Goal: Task Accomplishment & Management: Complete application form

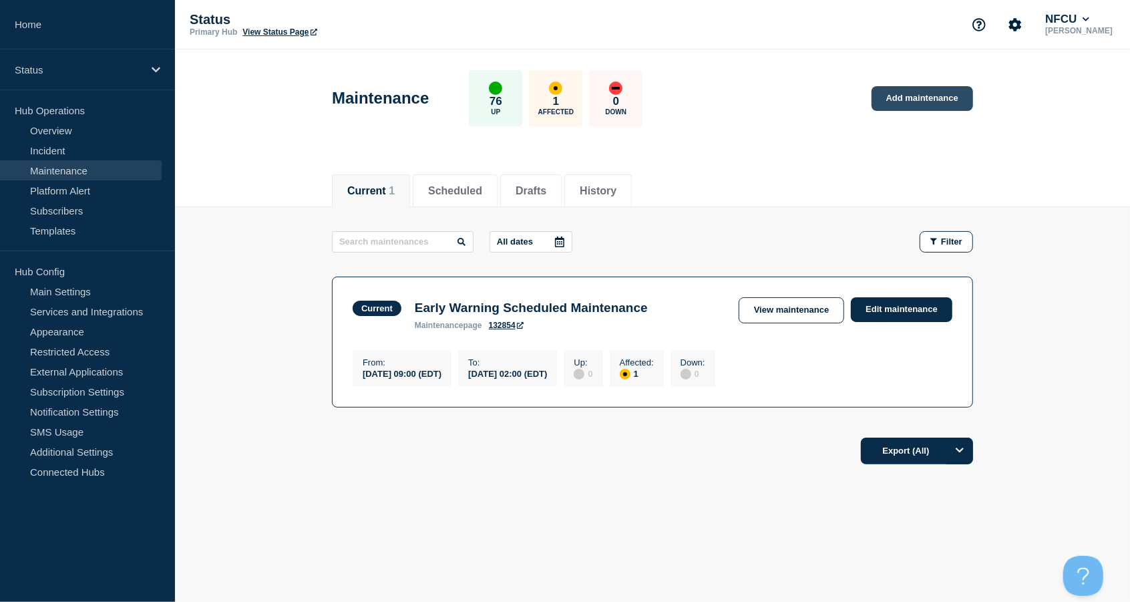
click at [914, 99] on link "Add maintenance" at bounding box center [923, 98] width 102 height 25
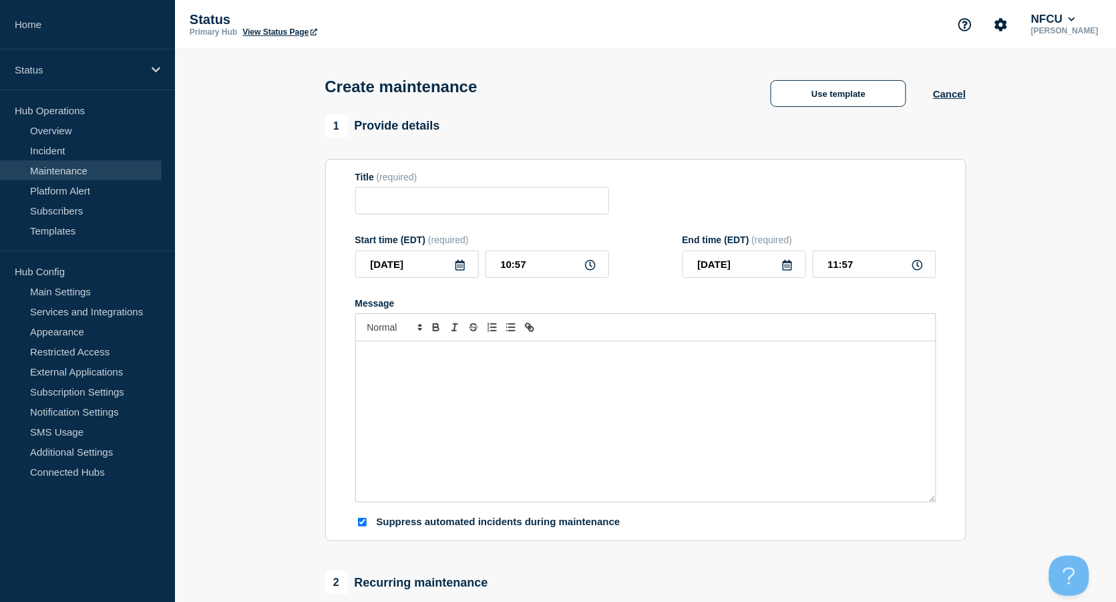
checkbox input "true"
click at [442, 197] on input "Title" at bounding box center [482, 200] width 254 height 27
paste input "Upgrade to Oracle JDK8.u411"
click at [530, 196] on input "Upgrade to Oracle JDK8.u411" at bounding box center [482, 200] width 254 height 27
drag, startPoint x: 528, startPoint y: 199, endPoint x: 480, endPoint y: 203, distance: 48.3
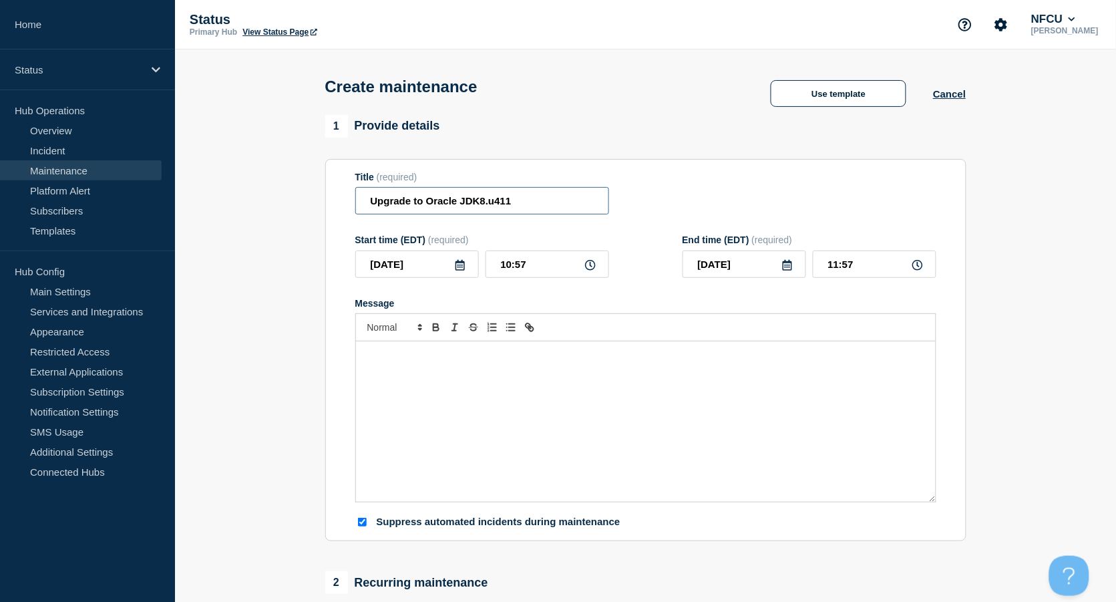
click at [480, 203] on input "Upgrade to Oracle JDK8.u411" at bounding box center [482, 200] width 254 height 27
paste input "u46"
click at [480, 202] on input "Upgrade to Oracle JDK8u461" at bounding box center [482, 200] width 254 height 27
type input "Upgrade to Oracle JDK 8u461"
click at [463, 268] on icon at bounding box center [460, 265] width 11 height 11
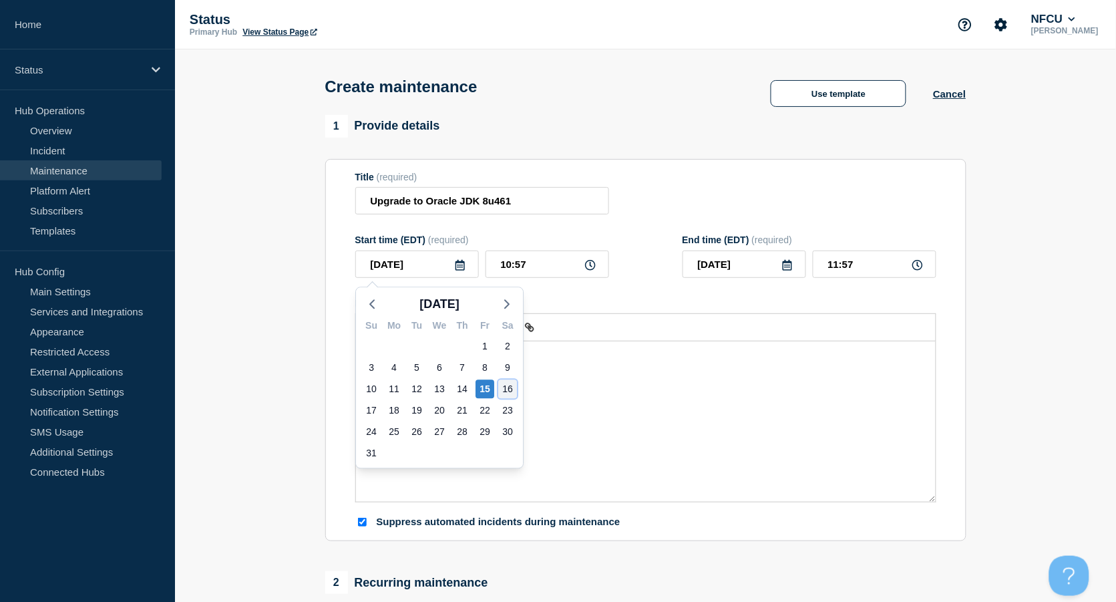
click at [510, 382] on div "16" at bounding box center [507, 388] width 19 height 19
type input "2025-08-16"
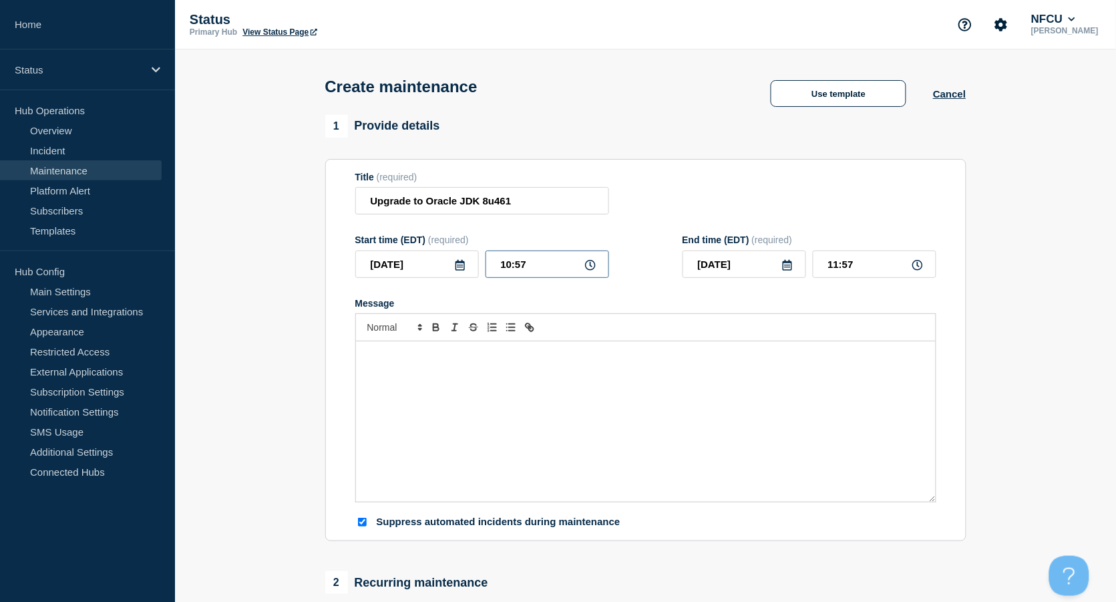
click at [528, 271] on input "10:57" at bounding box center [548, 264] width 124 height 27
drag, startPoint x: 545, startPoint y: 266, endPoint x: 406, endPoint y: 249, distance: 139.9
click at [407, 255] on div "2025-08-16 10:57" at bounding box center [482, 264] width 254 height 27
type input "23:00"
type input "2025-08-17"
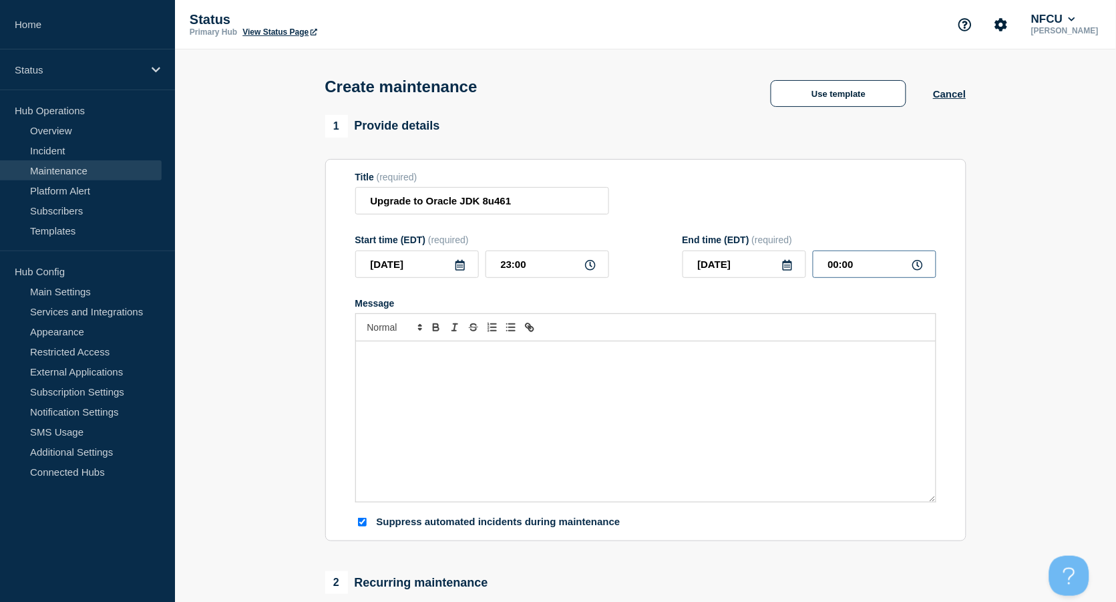
click at [857, 265] on input "00:00" at bounding box center [875, 264] width 124 height 27
drag, startPoint x: 864, startPoint y: 267, endPoint x: 740, endPoint y: 240, distance: 127.0
click at [758, 257] on div "2025-08-17 00:00" at bounding box center [810, 264] width 254 height 27
type input "02:00"
click at [709, 208] on div "Title (required) Upgrade to Oracle JDK 8u461" at bounding box center [645, 193] width 581 height 43
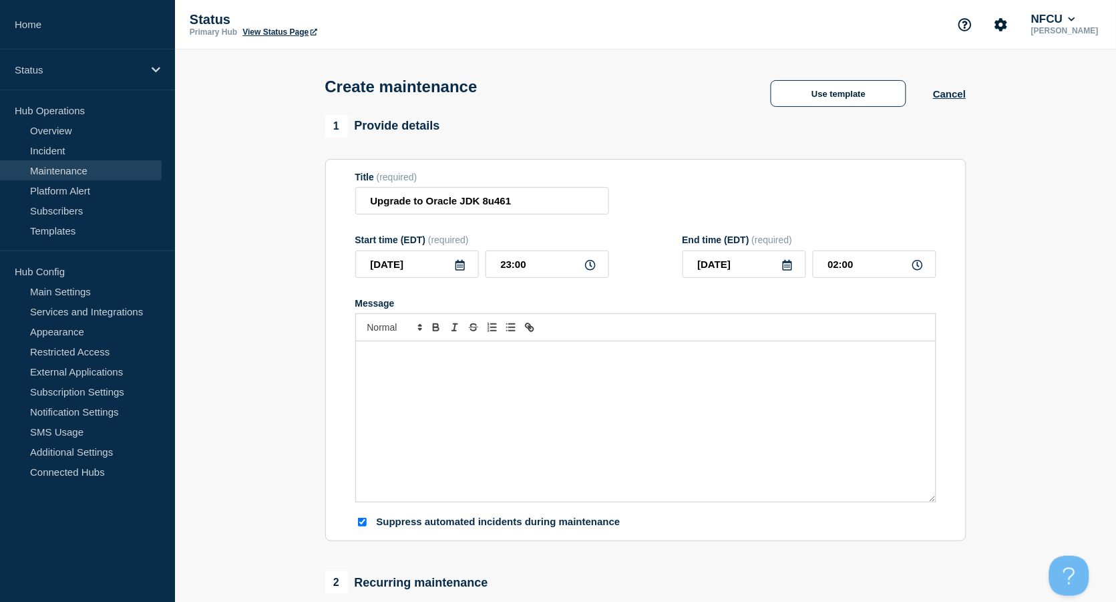
click at [388, 361] on p "Message" at bounding box center [646, 355] width 560 height 12
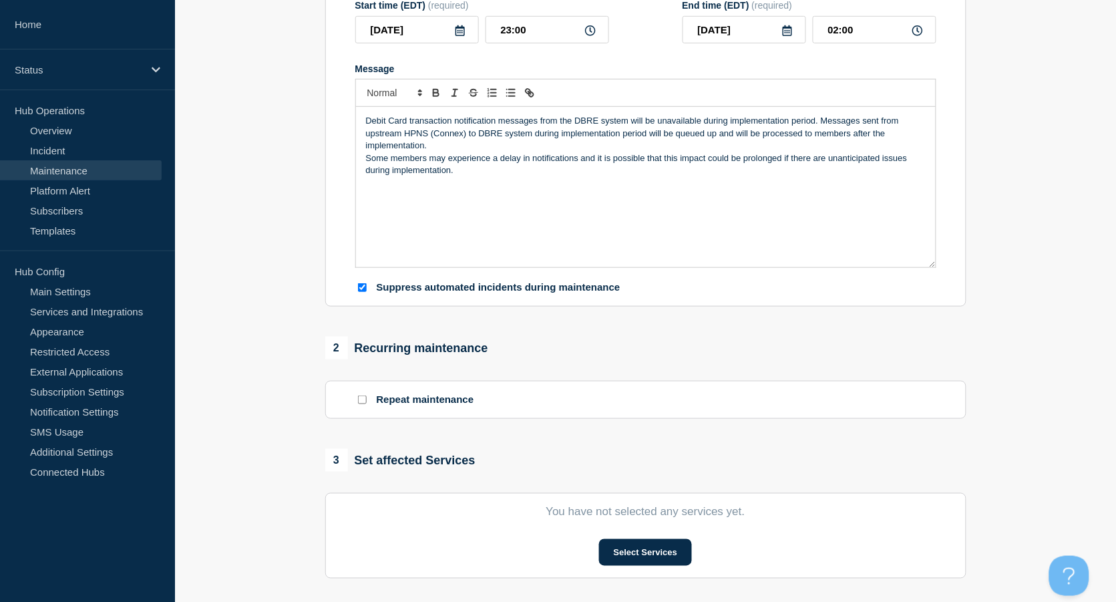
scroll to position [445, 0]
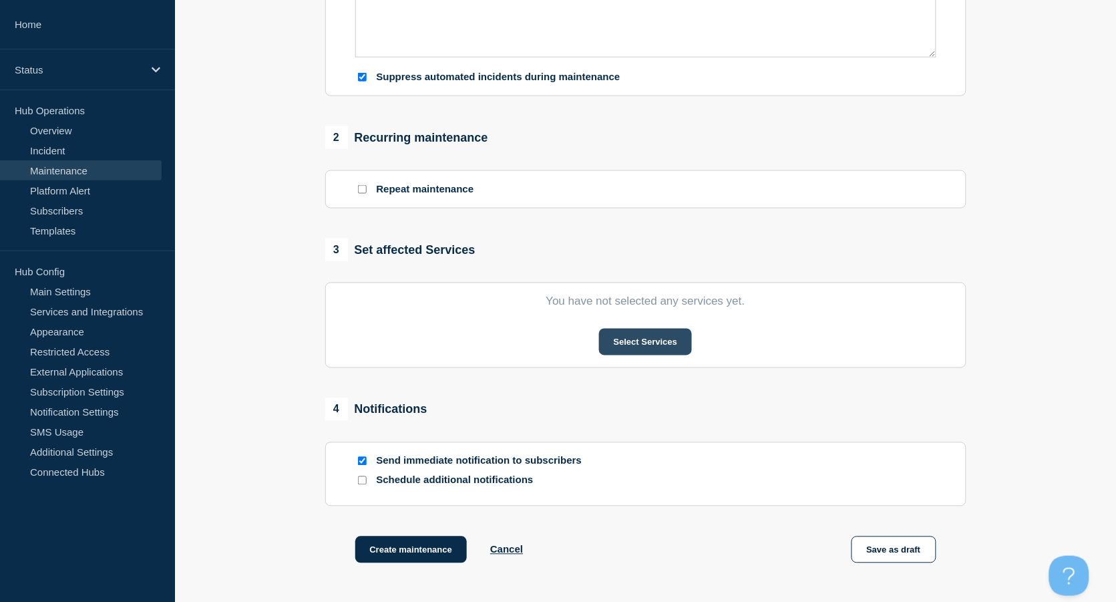
click at [637, 341] on button "Select Services" at bounding box center [645, 342] width 93 height 27
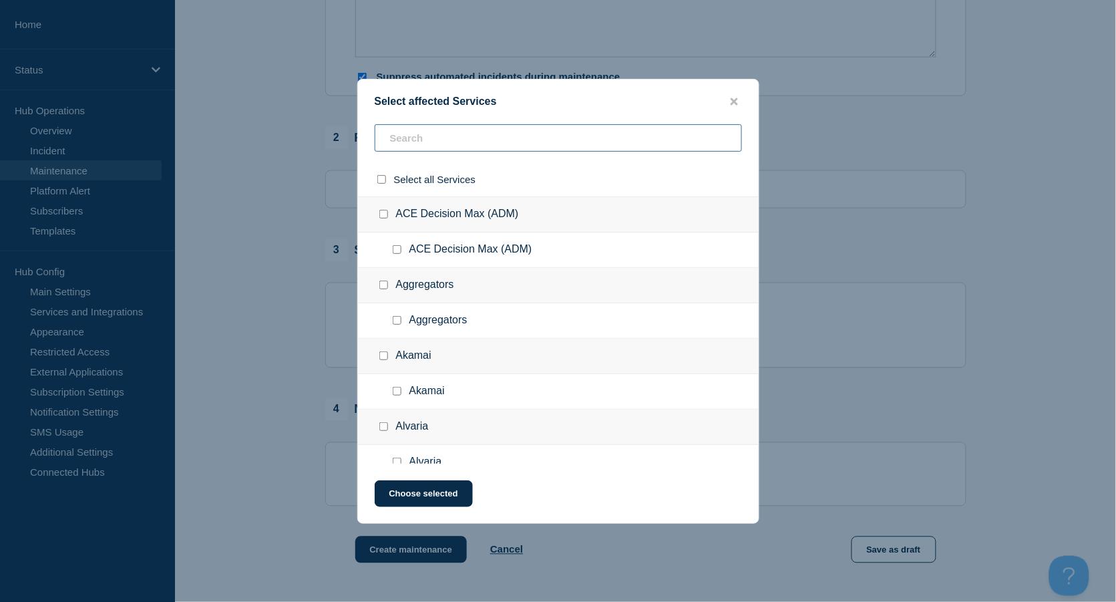
click at [414, 144] on input "text" at bounding box center [558, 137] width 367 height 27
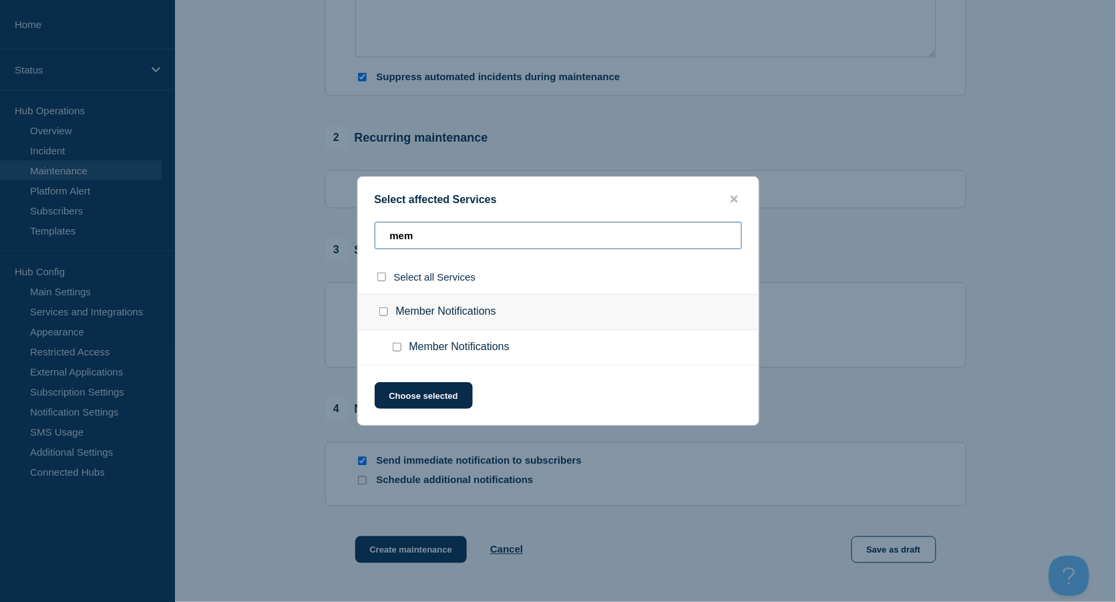
type input "mem"
click at [380, 313] on input "Member Notifications checkbox" at bounding box center [383, 311] width 9 height 9
checkbox input "true"
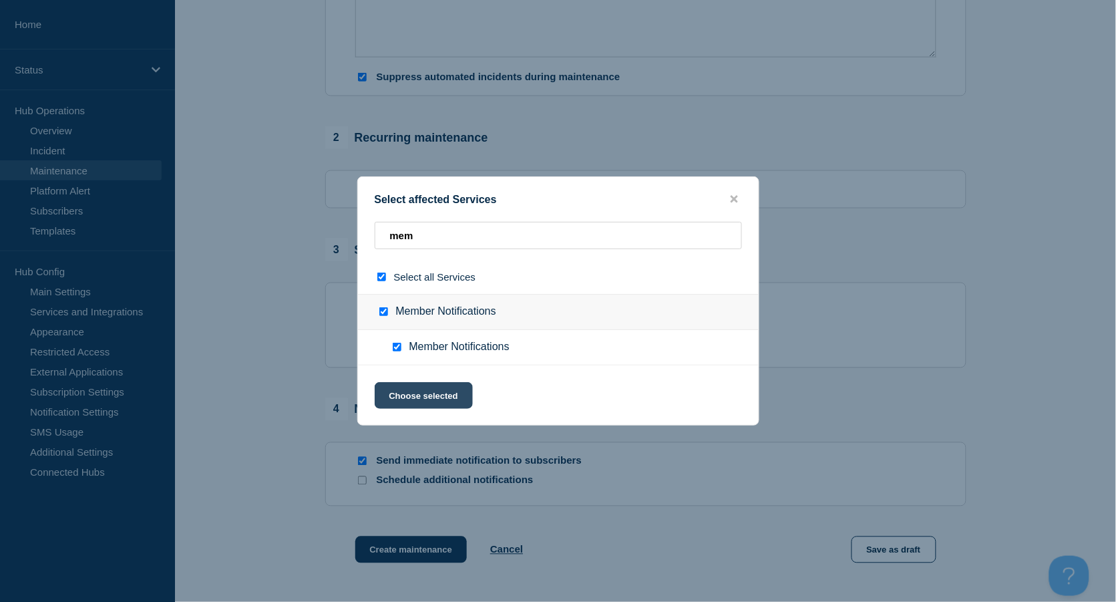
click at [414, 384] on button "Choose selected" at bounding box center [424, 395] width 98 height 27
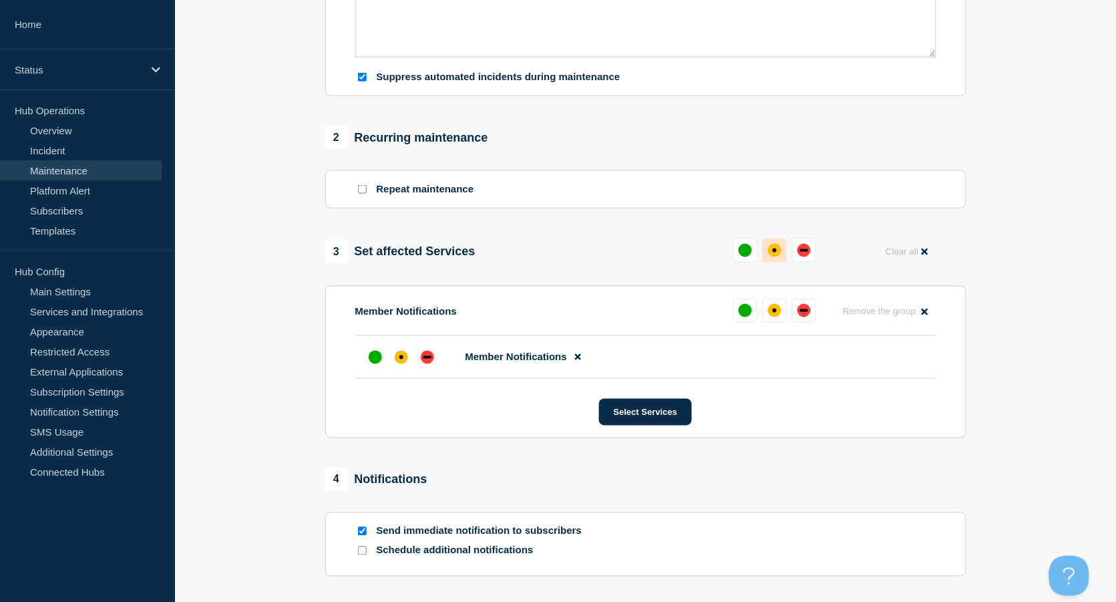
click at [770, 251] on div "affected" at bounding box center [774, 250] width 13 height 13
click at [359, 531] on input "Send immediate notification to subscribers" at bounding box center [362, 531] width 9 height 9
checkbox input "false"
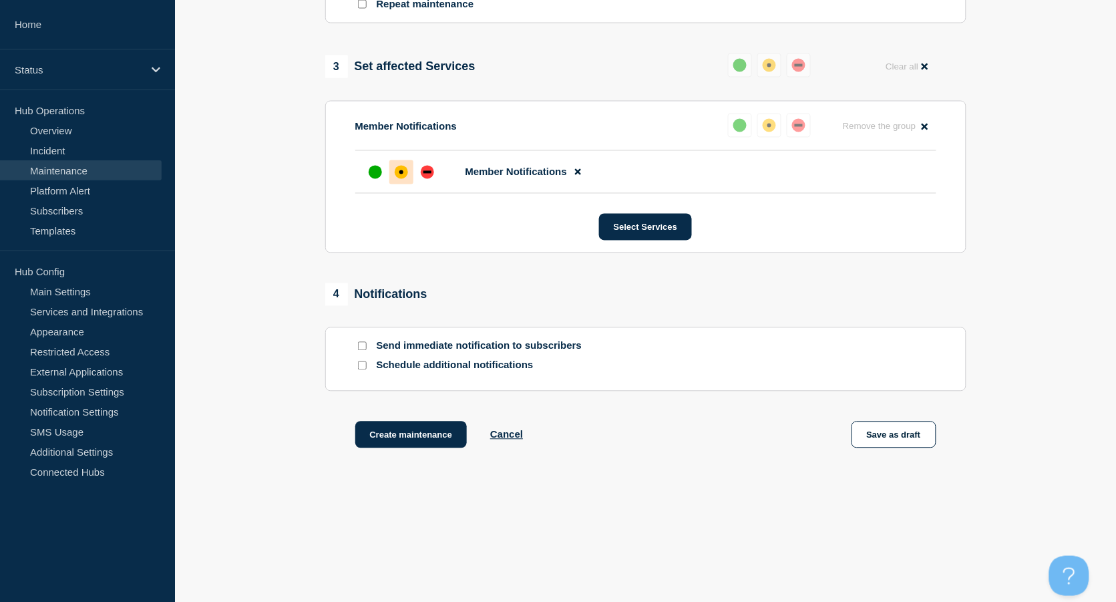
scroll to position [632, 0]
click at [417, 440] on button "Create maintenance" at bounding box center [411, 435] width 112 height 27
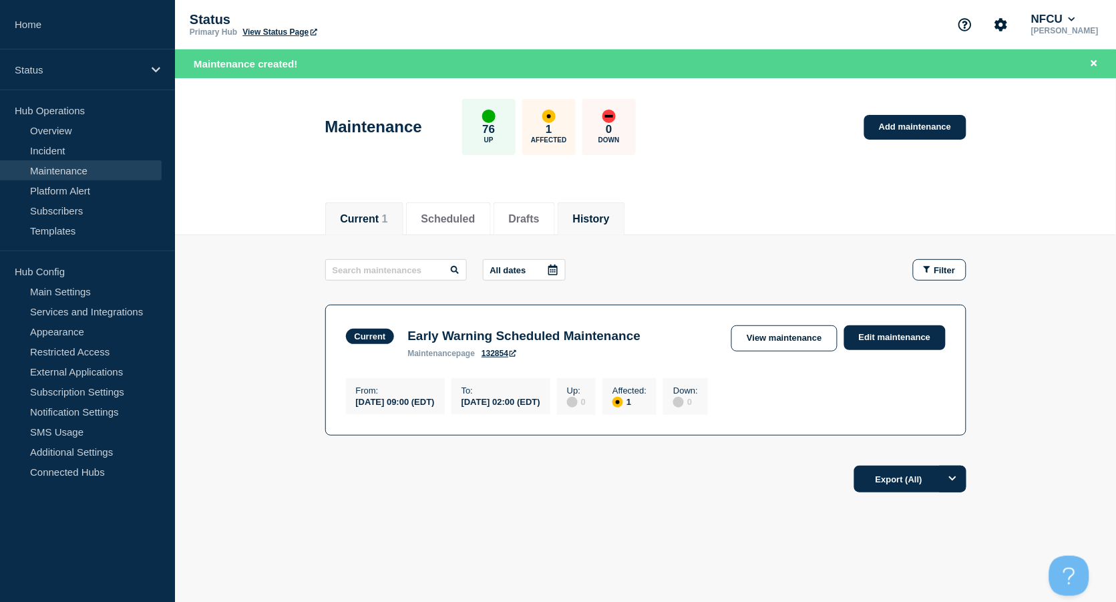
click at [605, 206] on li "History" at bounding box center [591, 218] width 67 height 33
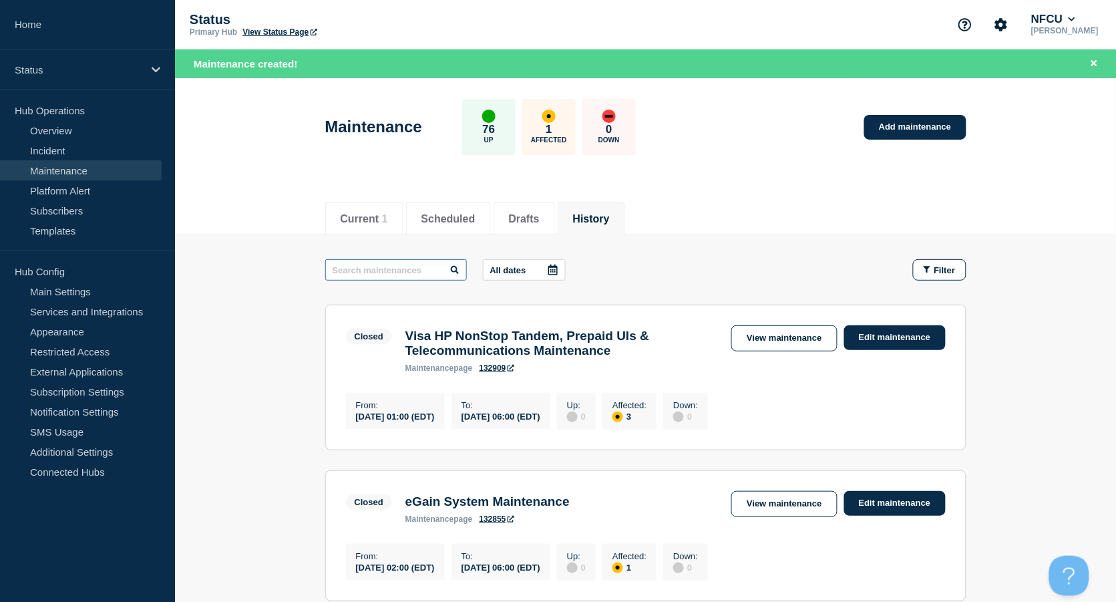
click at [369, 273] on input "text" at bounding box center [396, 269] width 142 height 21
paste input "Application ID"
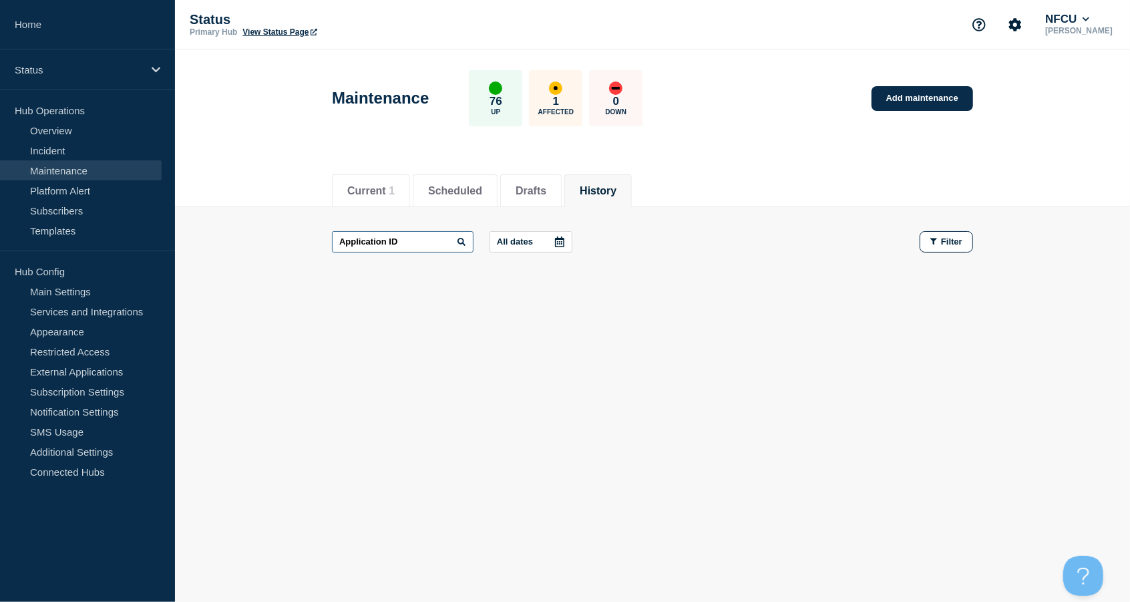
drag, startPoint x: 418, startPoint y: 240, endPoint x: 438, endPoint y: 236, distance: 21.2
click at [418, 240] on input "Application ID" at bounding box center [403, 241] width 142 height 21
drag, startPoint x: 438, startPoint y: 235, endPoint x: 287, endPoint y: 220, distance: 151.7
click at [291, 222] on main "Application ID All dates Filter" at bounding box center [652, 241] width 955 height 69
paste input "Case Status Center"
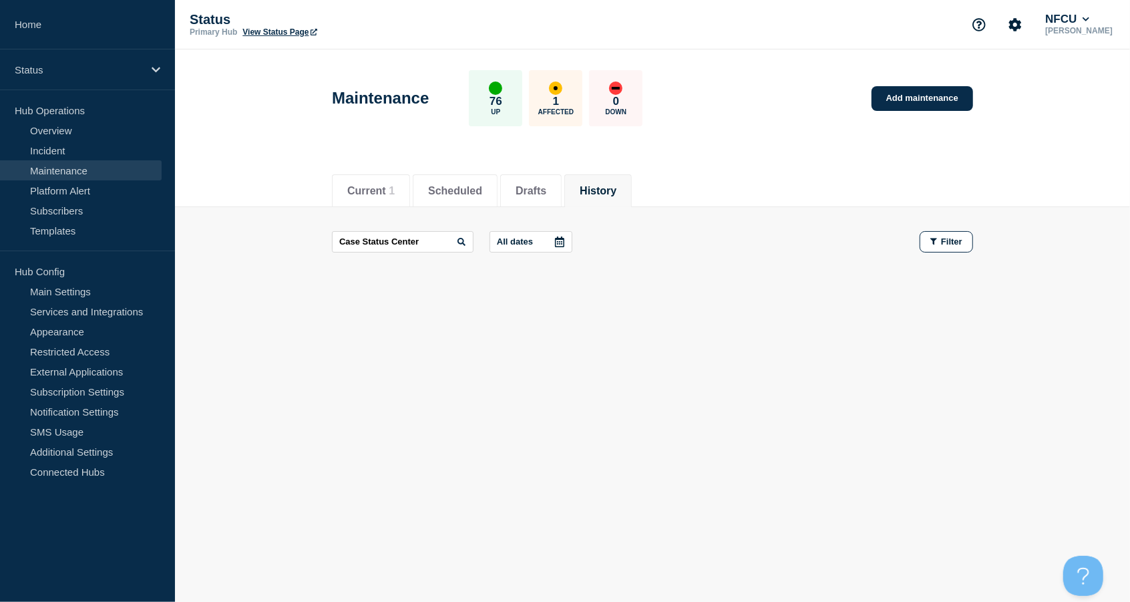
click at [768, 176] on div "Current 1 Scheduled Drafts History" at bounding box center [652, 183] width 641 height 45
drag, startPoint x: 438, startPoint y: 242, endPoint x: 307, endPoint y: 226, distance: 131.9
click at [307, 226] on main "Case Status Center All dates Filter" at bounding box center [652, 241] width 955 height 69
type input "CSC"
click at [613, 185] on button "History" at bounding box center [598, 191] width 37 height 12
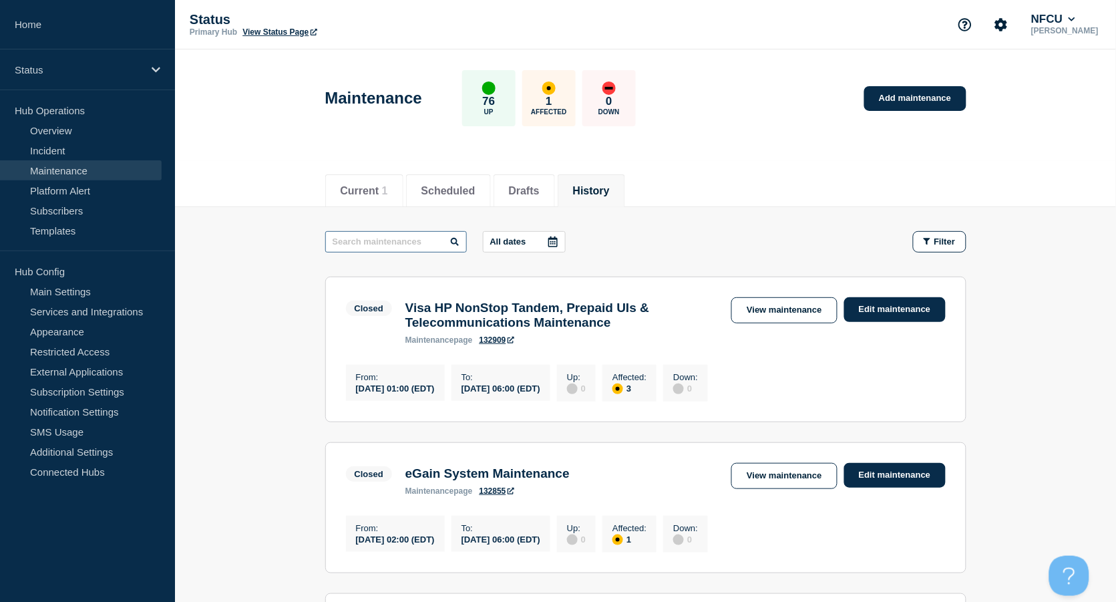
click at [414, 241] on input "text" at bounding box center [396, 241] width 142 height 21
paste input "Migrate traffic for new Plano Test Mainframe"
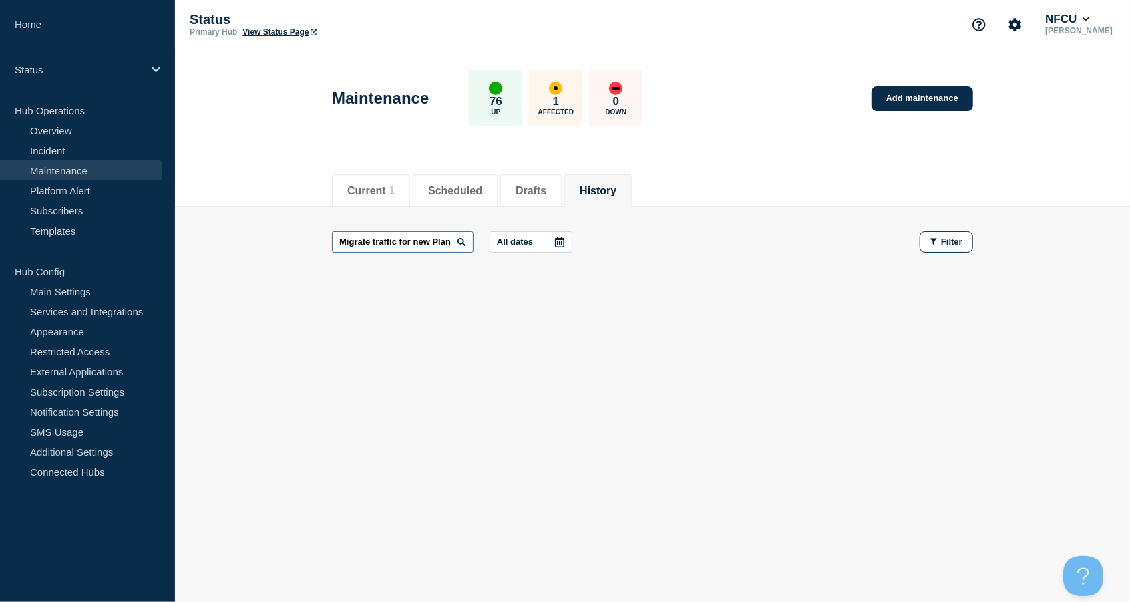
drag, startPoint x: 391, startPoint y: 239, endPoint x: 181, endPoint y: 240, distance: 210.4
click at [186, 241] on main "Migrate traffic for new Plano Test Mainframe All dates Filter" at bounding box center [652, 241] width 955 height 69
type input "Test Mainframe"
click at [909, 96] on link "Add maintenance" at bounding box center [923, 98] width 102 height 25
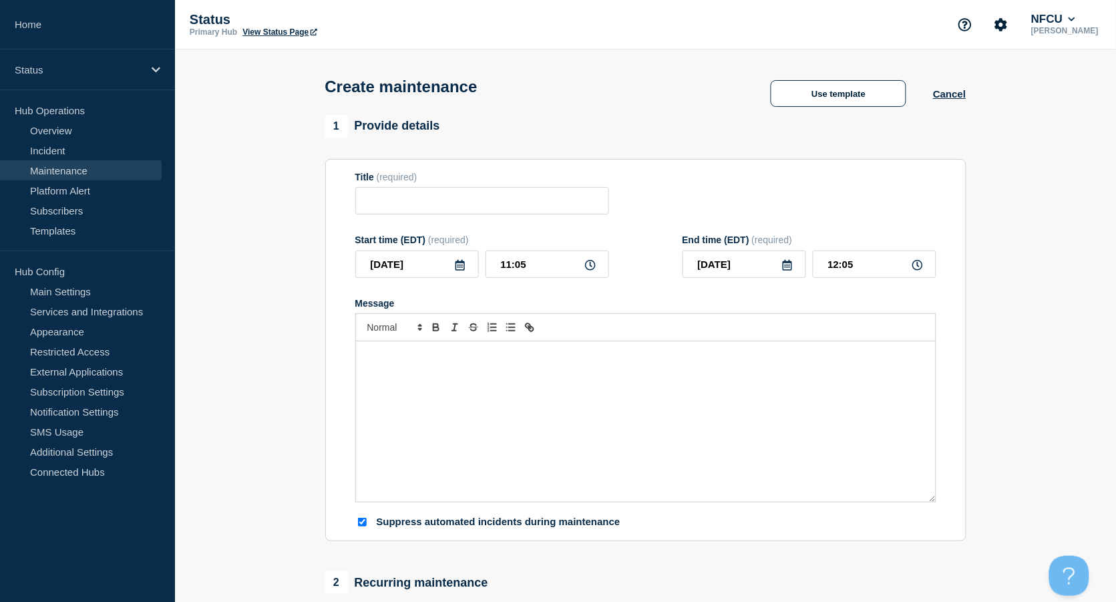
checkbox input "true"
click at [439, 209] on input "Title" at bounding box center [482, 200] width 254 height 27
paste input "Migrate traffic for new Plano Test Mainframe"
drag, startPoint x: 450, startPoint y: 206, endPoint x: 280, endPoint y: 200, distance: 170.4
click at [277, 200] on section "1 Provide details Title (required) Migrate traffic for new Plano Test Mainframe…" at bounding box center [645, 578] width 941 height 927
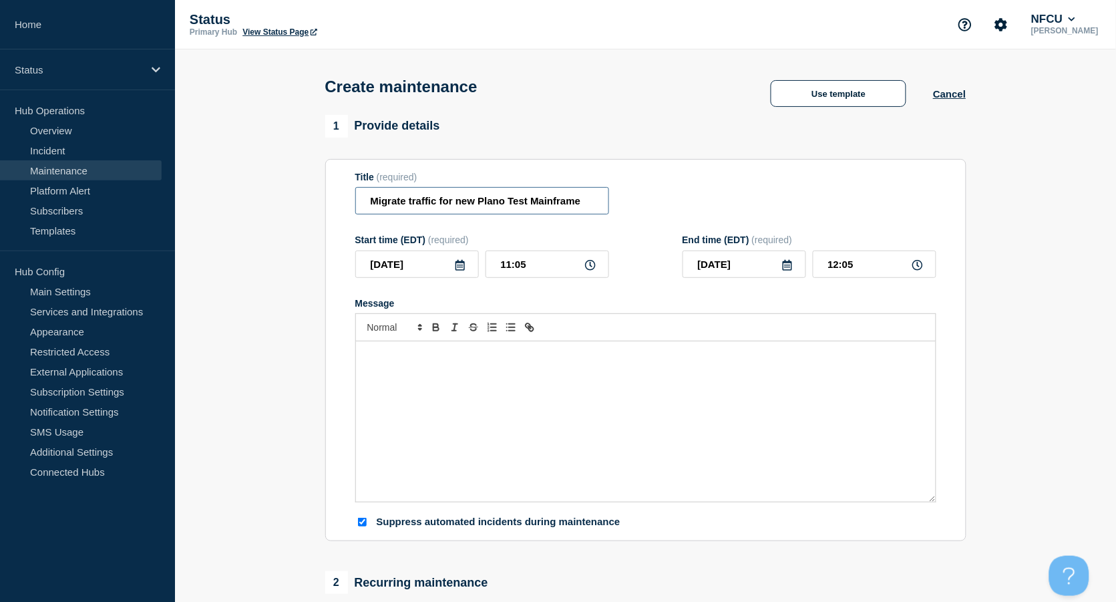
click at [416, 198] on input "Migrate traffic for new Plano Test Mainframe" at bounding box center [482, 200] width 254 height 27
click at [413, 203] on input "Migrate traffic for new Plano Test Mainframe" at bounding box center [482, 200] width 254 height 27
click at [463, 206] on input "Migrate Traffic for new Plano Test Mainframe" at bounding box center [482, 200] width 254 height 27
drag, startPoint x: 466, startPoint y: 198, endPoint x: 648, endPoint y: 189, distance: 181.9
click at [648, 189] on div "Title (required) Migrate Traffic for New Plano Test Mainframe" at bounding box center [645, 193] width 581 height 43
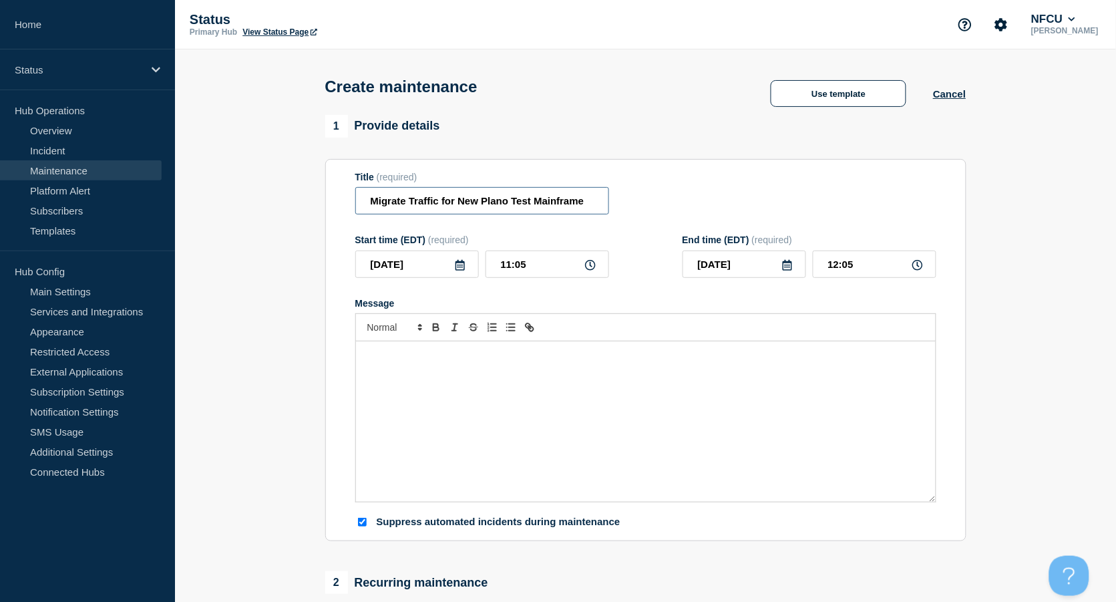
click at [534, 194] on input "Migrate Traffic for New Plano Test Mainframe" at bounding box center [482, 200] width 254 height 27
click at [509, 209] on input "Migrate Traffic for New Plano Test Mainframe" at bounding box center [482, 200] width 254 height 27
click at [513, 202] on input "Migrate Traffic for New Plano Test Mainframe" at bounding box center [482, 200] width 254 height 27
type input "Migrate Traffic for New Plano Test Mainframe"
click at [448, 371] on div "Message" at bounding box center [646, 421] width 580 height 160
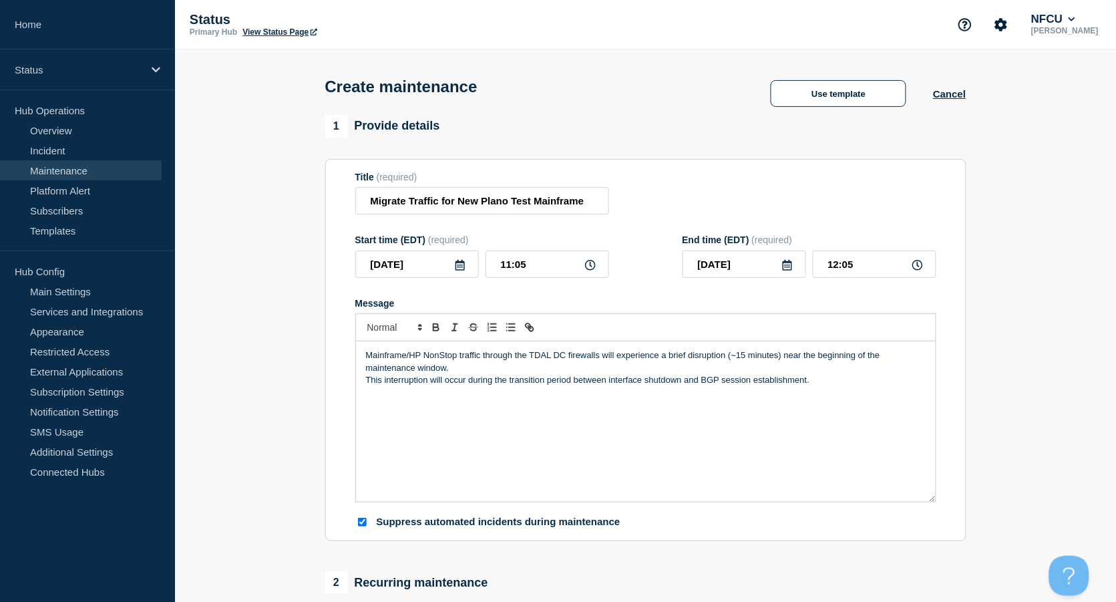
click at [364, 383] on div "Mainframe/HP NonStop traffic through the TDAL DC firewalls will experience a br…" at bounding box center [646, 421] width 580 height 160
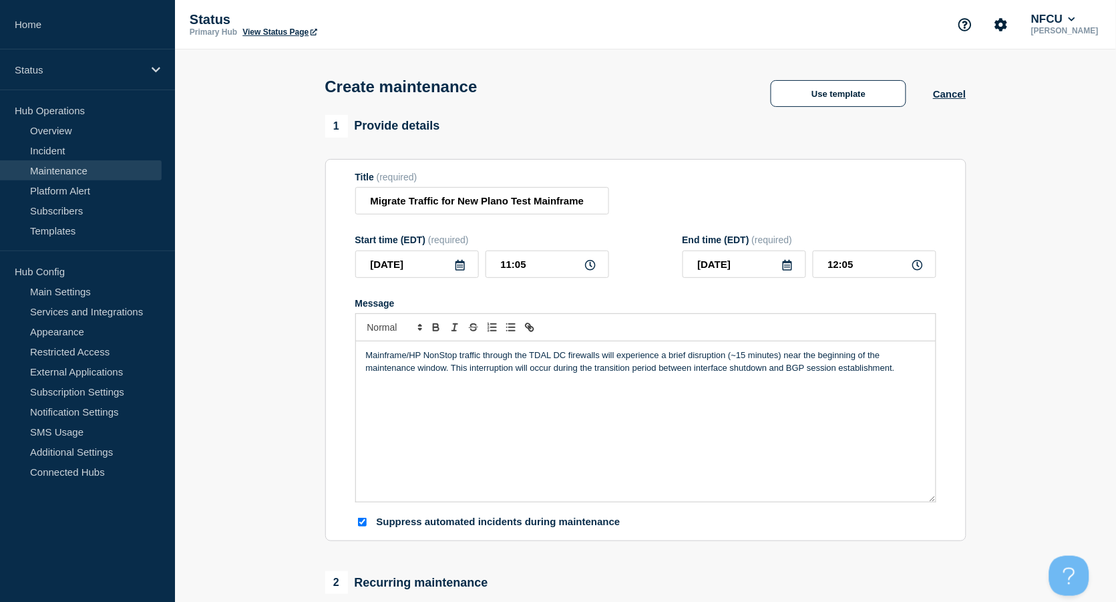
click at [462, 268] on icon at bounding box center [460, 265] width 11 height 11
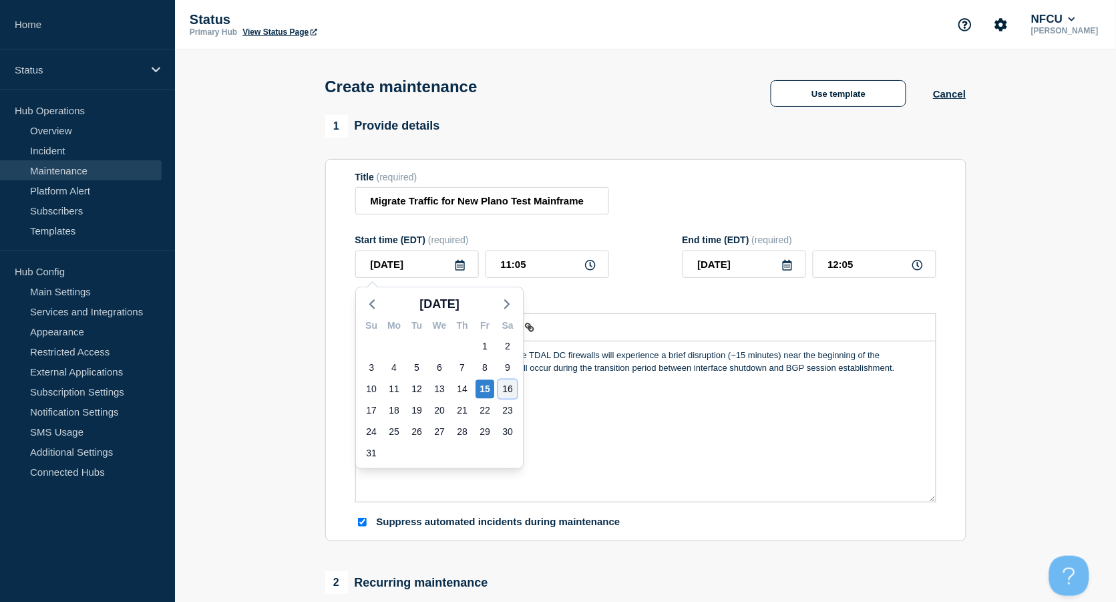
click at [506, 388] on div "16" at bounding box center [507, 388] width 19 height 19
type input "2025-08-16"
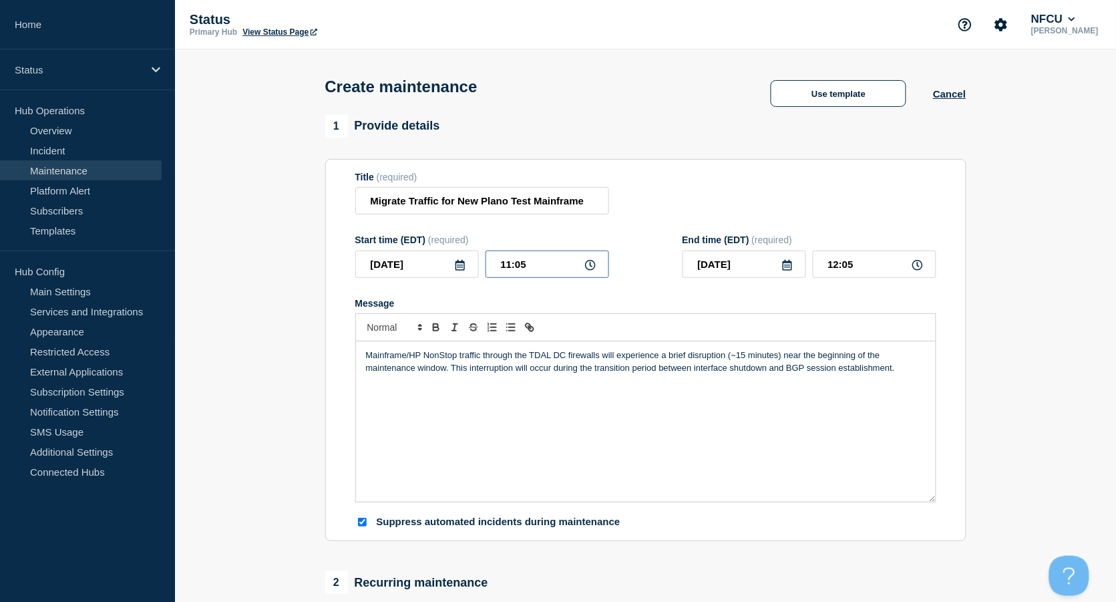
click at [530, 272] on input "11:05" at bounding box center [548, 264] width 124 height 27
drag, startPoint x: 548, startPoint y: 267, endPoint x: 478, endPoint y: 258, distance: 70.7
click at [479, 258] on div "2025-08-16 11:05" at bounding box center [482, 264] width 254 height 27
type input "21:00"
type input "22:00"
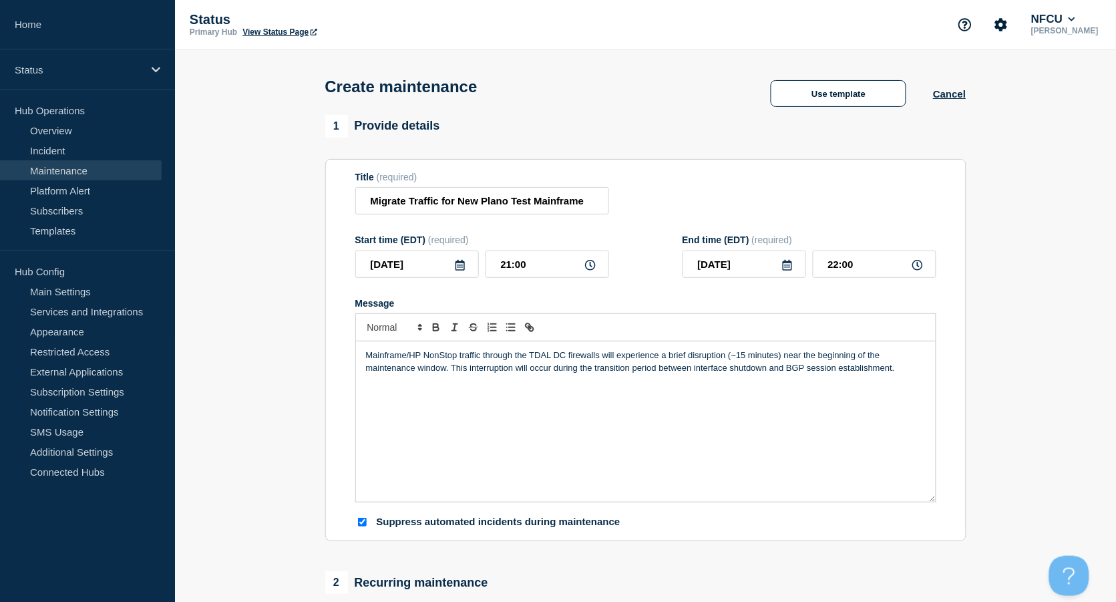
click at [828, 224] on form "Title (required) Migrate Traffic for New Plano Test Mainframe Start time (EDT) …" at bounding box center [645, 350] width 581 height 357
click at [787, 267] on icon at bounding box center [787, 265] width 9 height 11
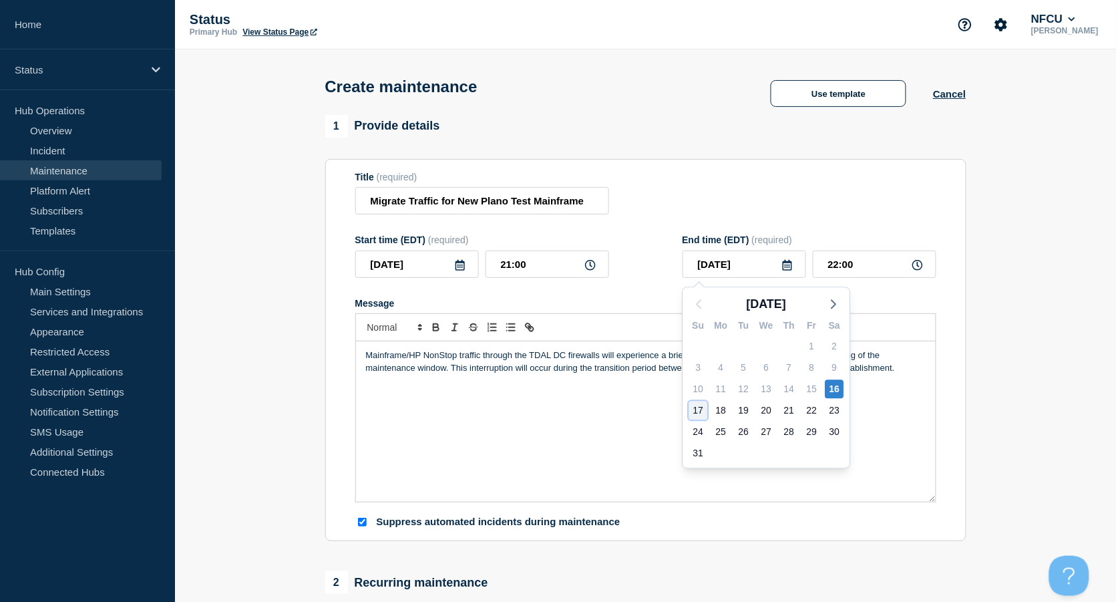
click at [696, 407] on div "17" at bounding box center [698, 410] width 19 height 19
type input "2025-08-17"
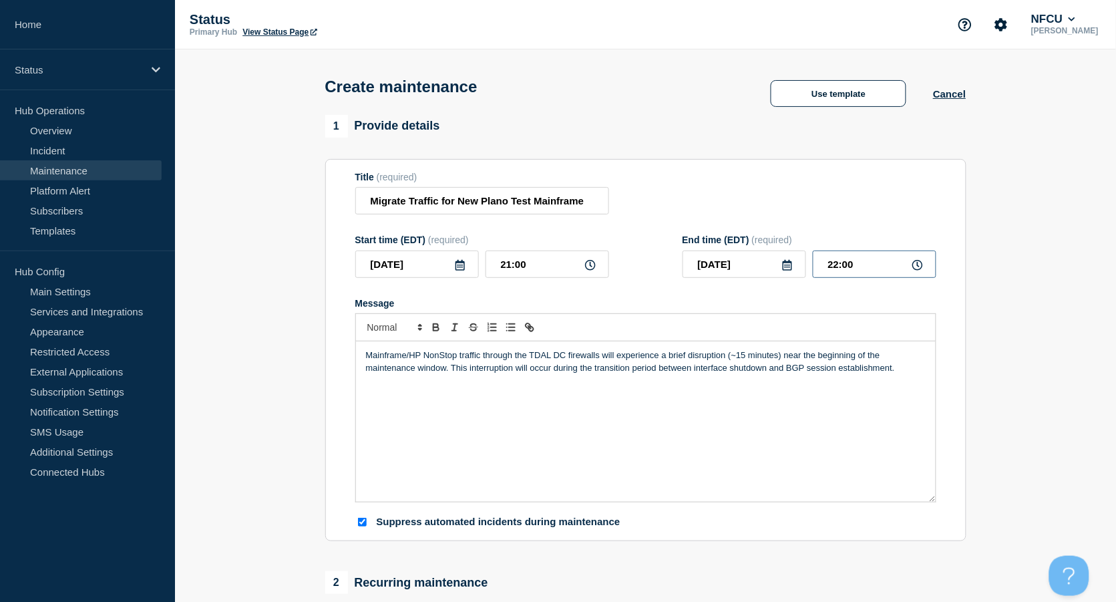
drag, startPoint x: 851, startPoint y: 260, endPoint x: 860, endPoint y: 263, distance: 9.9
click at [852, 261] on input "22:00" at bounding box center [875, 264] width 124 height 27
drag, startPoint x: 866, startPoint y: 266, endPoint x: 779, endPoint y: 264, distance: 86.9
click at [779, 264] on div "2025-08-17 22:00" at bounding box center [810, 264] width 254 height 27
type input "01:00"
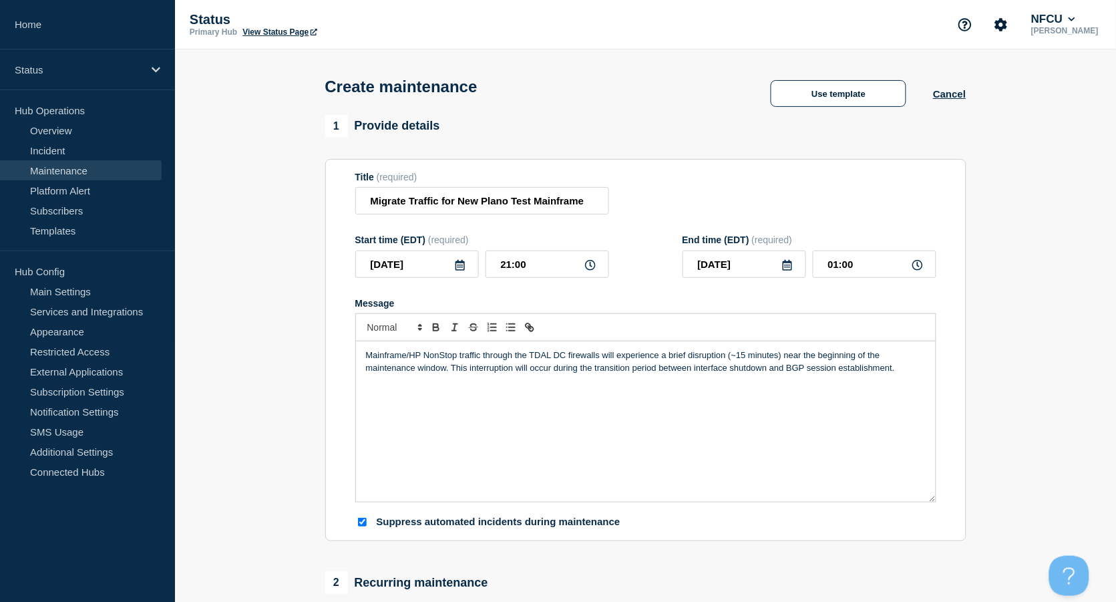
click at [542, 386] on div "Mainframe/HP NonStop traffic through the TDAL DC firewalls will experience a br…" at bounding box center [646, 421] width 580 height 160
click at [550, 387] on div "Mainframe/HP NonStop traffic through the TDAL DC firewalls will experience a br…" at bounding box center [646, 421] width 580 height 160
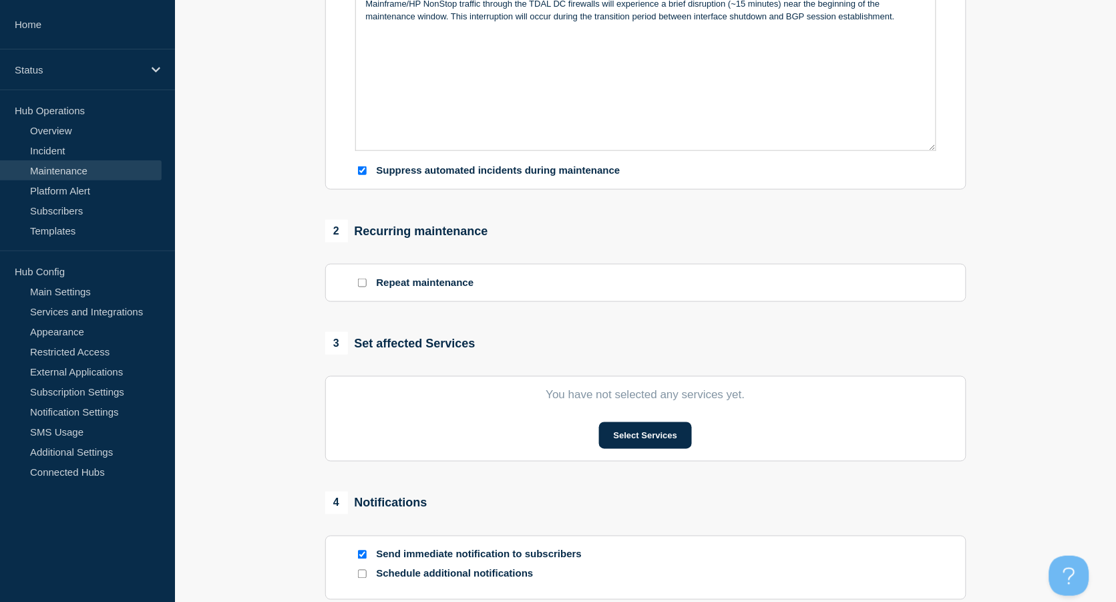
scroll to position [356, 0]
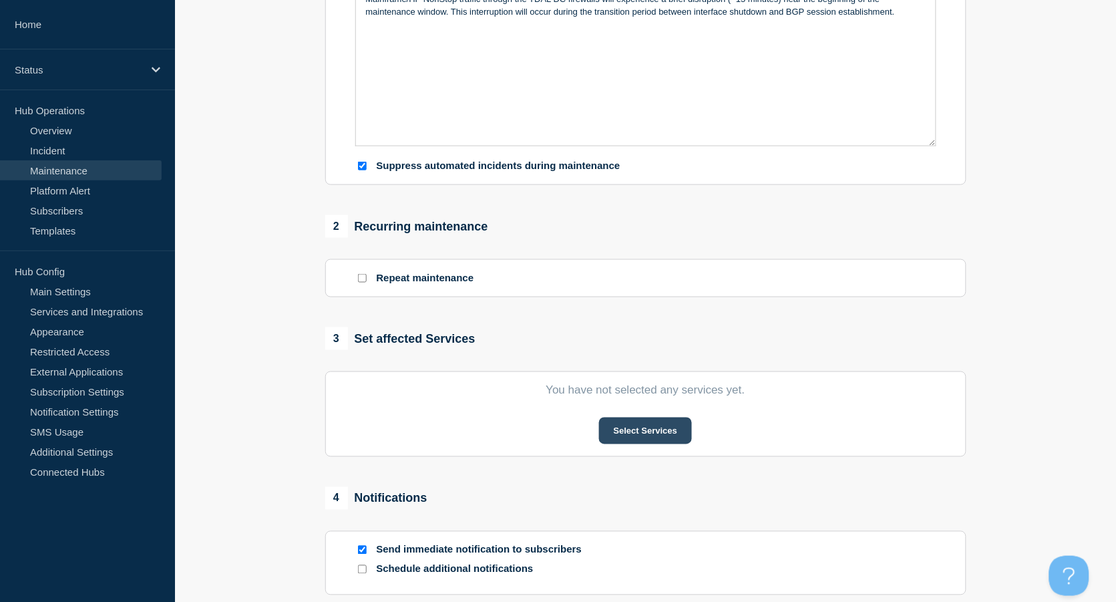
click at [649, 438] on button "Select Services" at bounding box center [645, 431] width 93 height 27
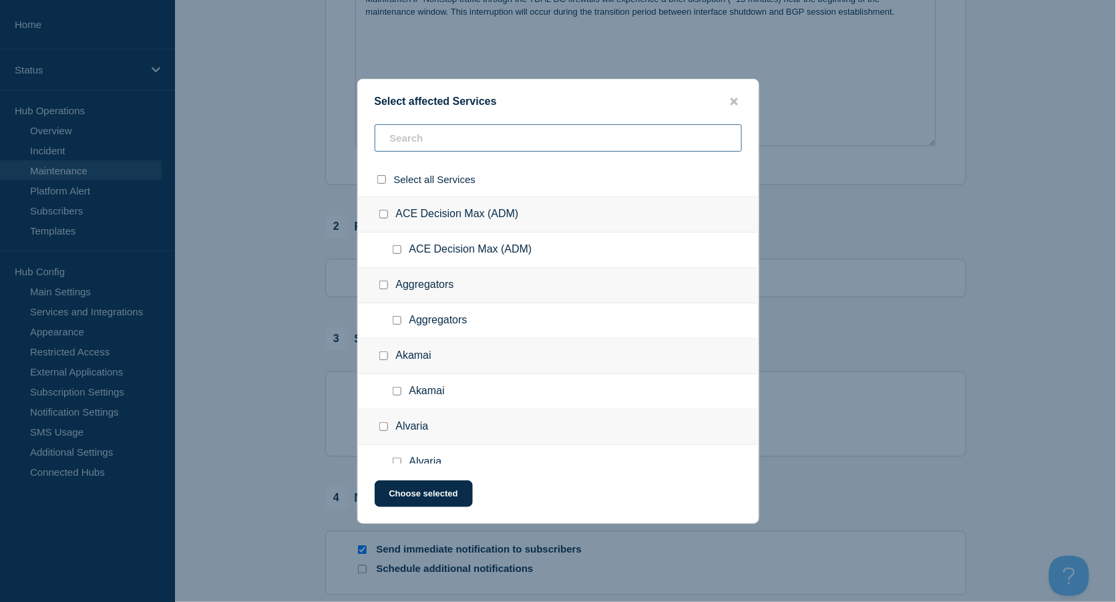
click at [418, 143] on input "text" at bounding box center [558, 137] width 367 height 27
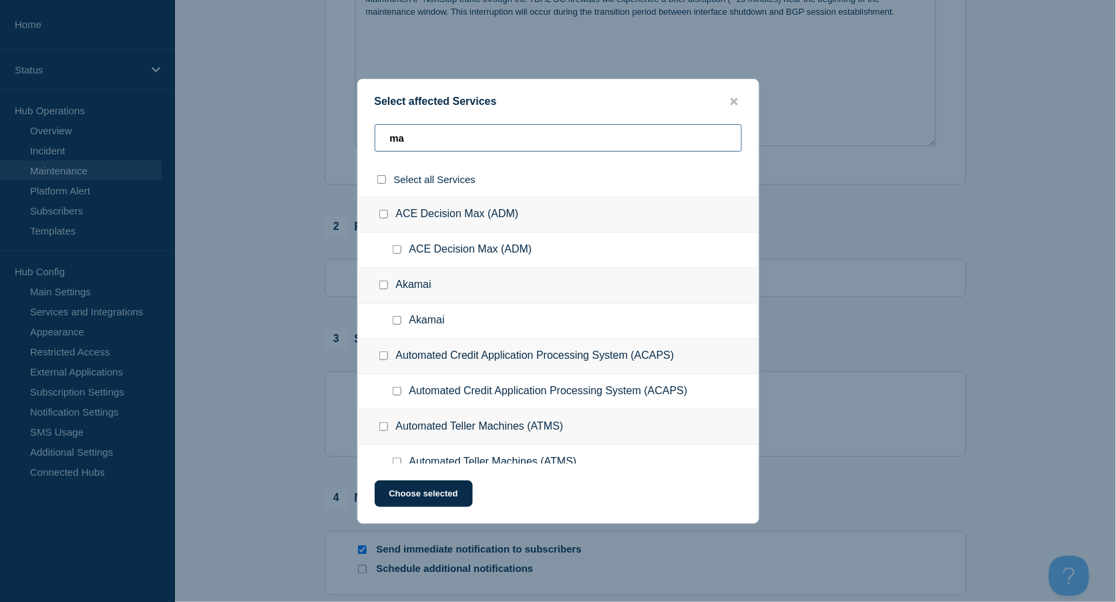
type input "m"
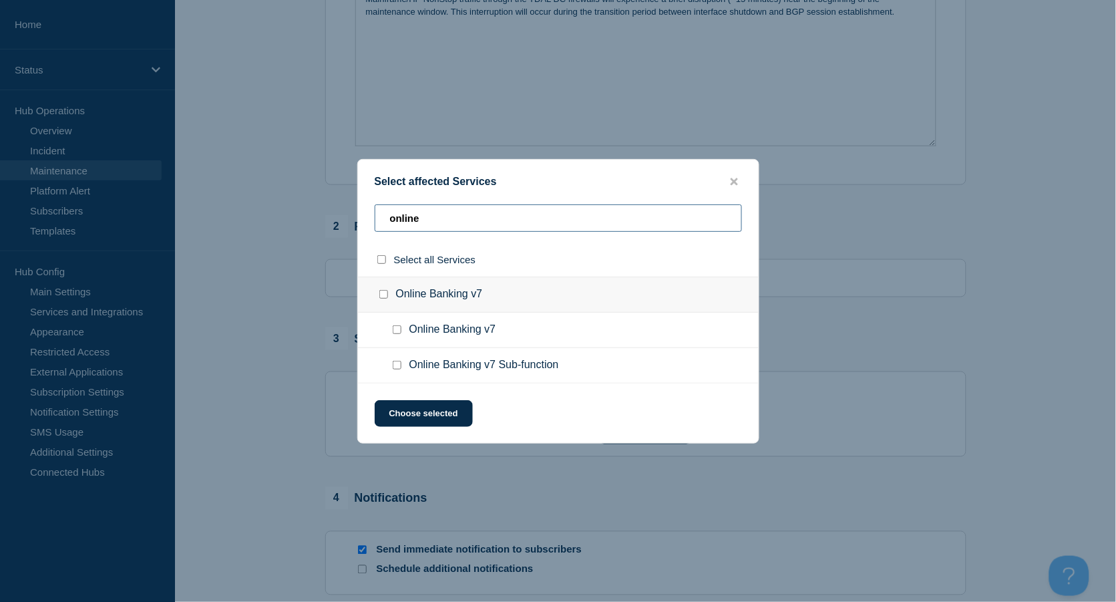
type input "online"
click at [395, 329] on input "Online Banking v7 checkbox" at bounding box center [397, 329] width 9 height 9
checkbox input "true"
drag, startPoint x: 428, startPoint y: 224, endPoint x: 365, endPoint y: 205, distance: 64.9
click at [365, 242] on div "online" at bounding box center [558, 259] width 401 height 34
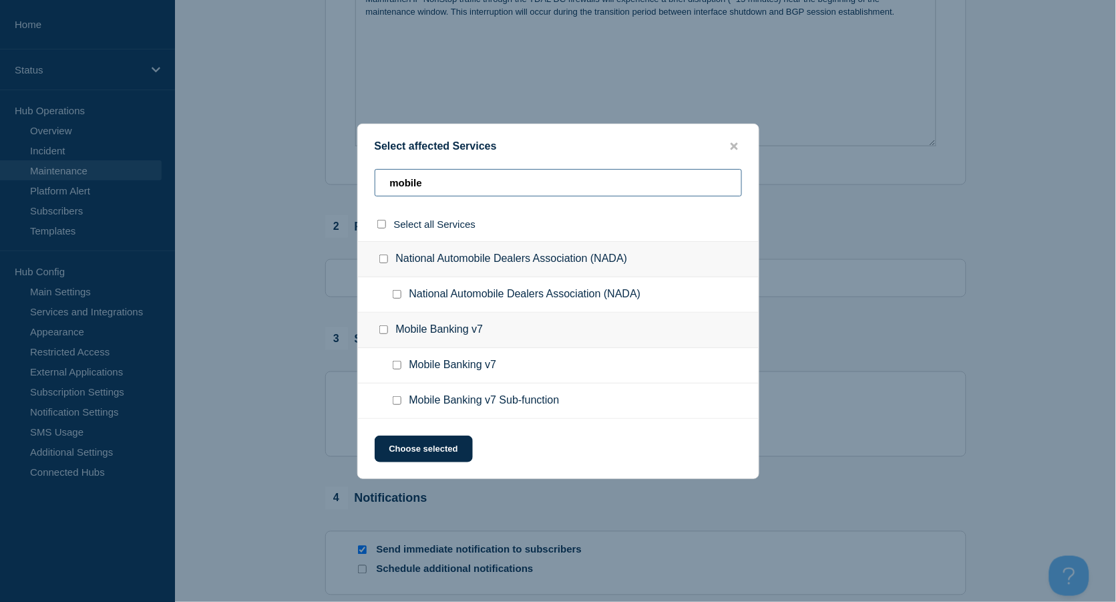
type input "mobile"
click at [397, 363] on input "Mobile Banking v7 checkbox" at bounding box center [397, 365] width 9 height 9
checkbox input "true"
click at [438, 449] on button "Choose selected" at bounding box center [424, 449] width 98 height 27
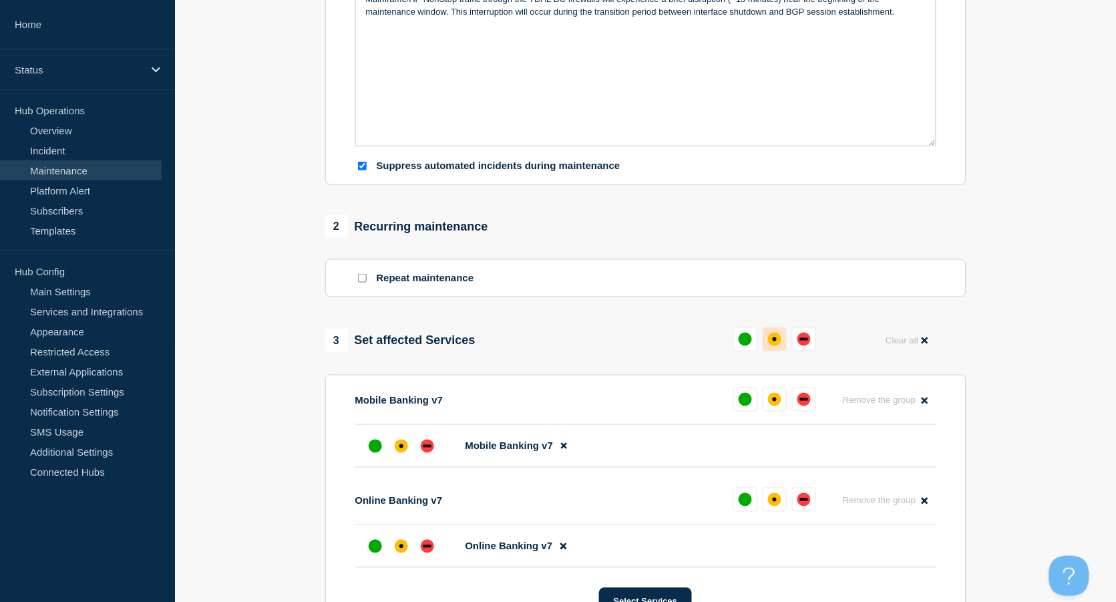
click at [770, 335] on div "affected" at bounding box center [774, 339] width 13 height 13
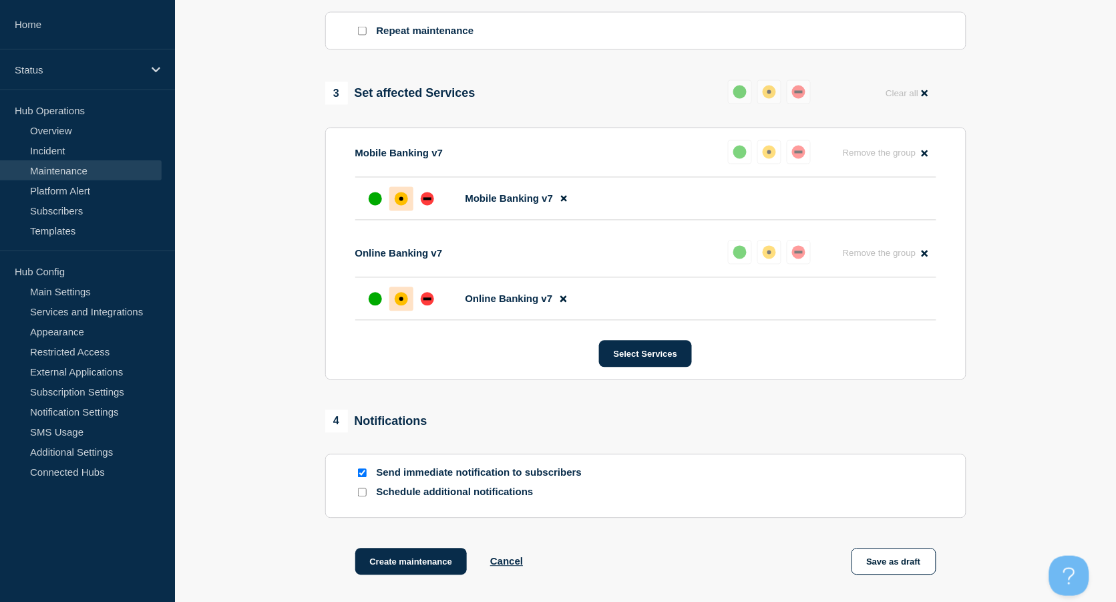
scroll to position [712, 0]
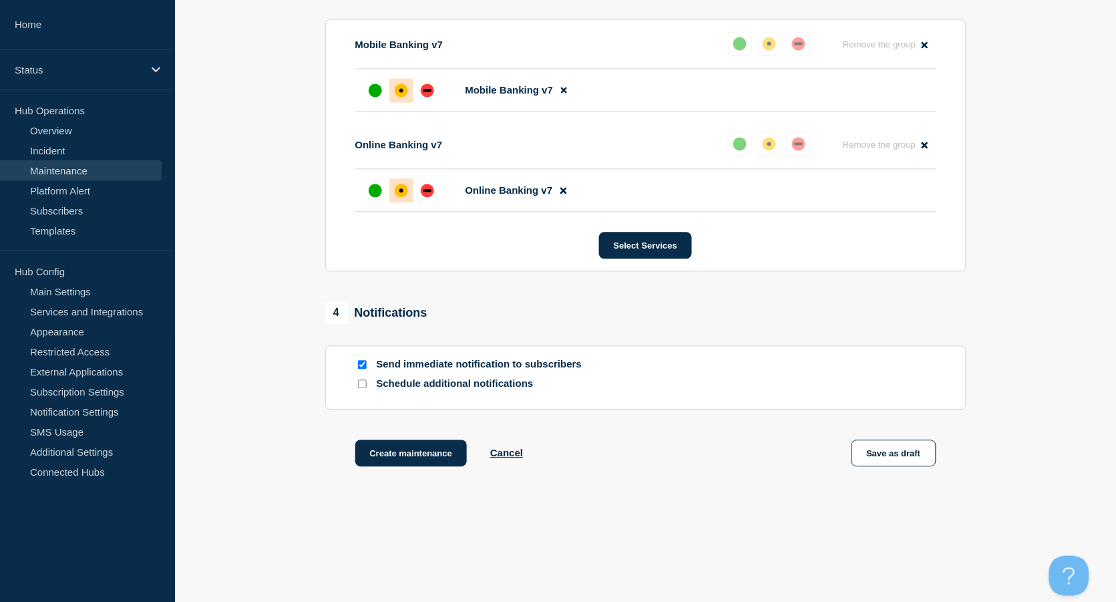
click at [361, 365] on input "Send immediate notification to subscribers" at bounding box center [362, 364] width 9 height 9
checkbox input "false"
click at [418, 454] on button "Create maintenance" at bounding box center [411, 453] width 112 height 27
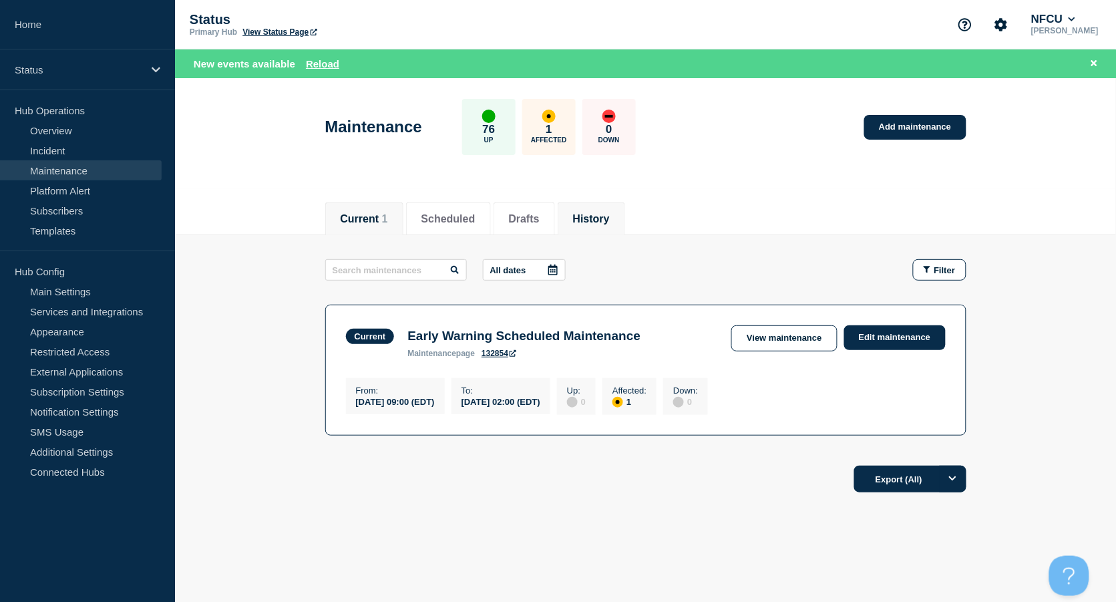
click at [610, 213] on button "History" at bounding box center [591, 219] width 37 height 12
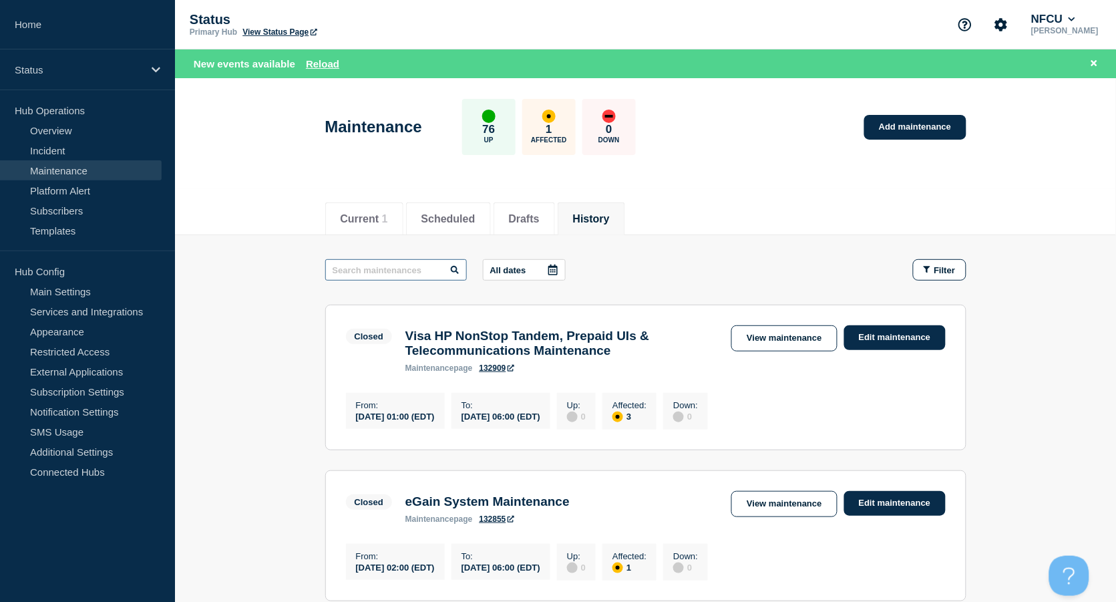
click at [384, 269] on input "text" at bounding box center [396, 269] width 142 height 21
type input "early"
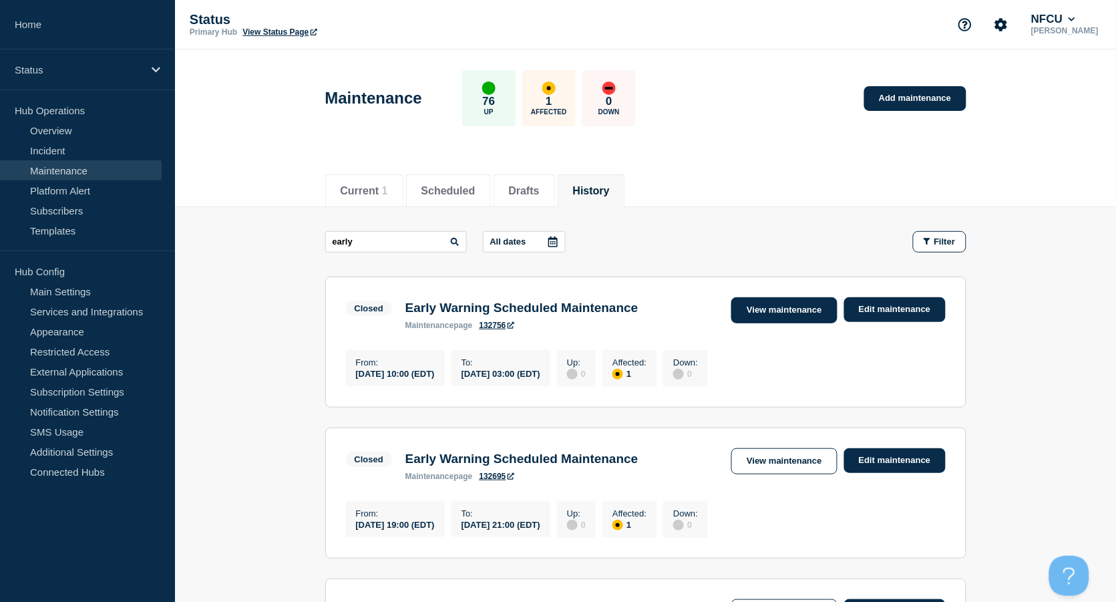
click at [788, 312] on link "View maintenance" at bounding box center [784, 310] width 106 height 26
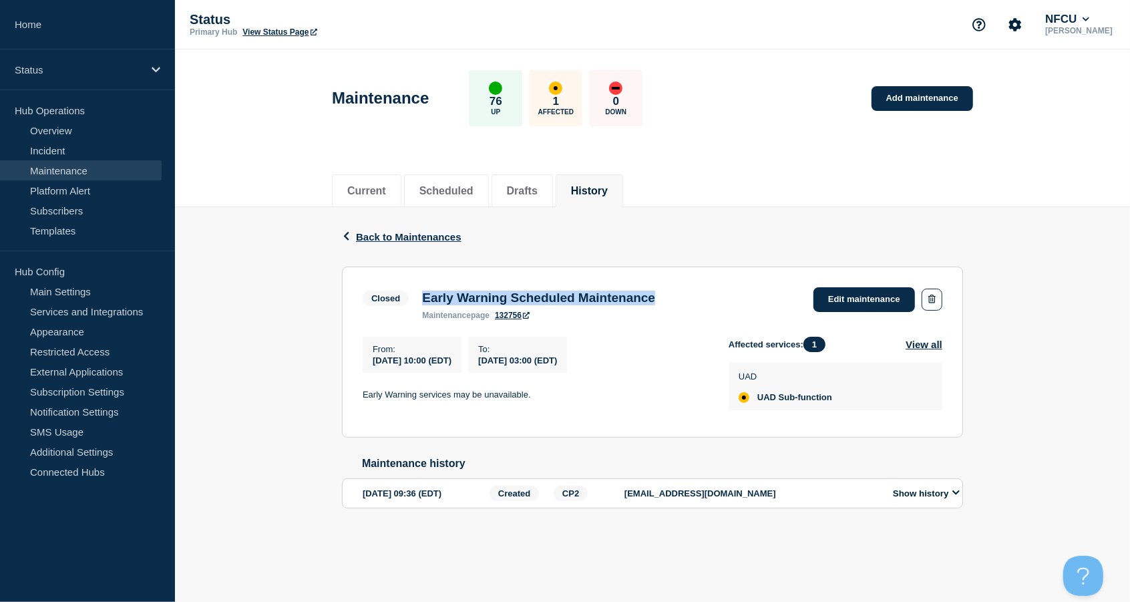
drag, startPoint x: 420, startPoint y: 293, endPoint x: 711, endPoint y: 302, distance: 291.4
click at [711, 302] on div "Closed Early Warning Scheduled Maintenance maintenance page 132756 Edit mainten…" at bounding box center [653, 303] width 580 height 33
copy h3 "Early Warning Scheduled Maintenance"
drag, startPoint x: 362, startPoint y: 396, endPoint x: 548, endPoint y: 399, distance: 185.7
click at [548, 399] on p "Early Warning services may be unavailable." at bounding box center [535, 395] width 345 height 12
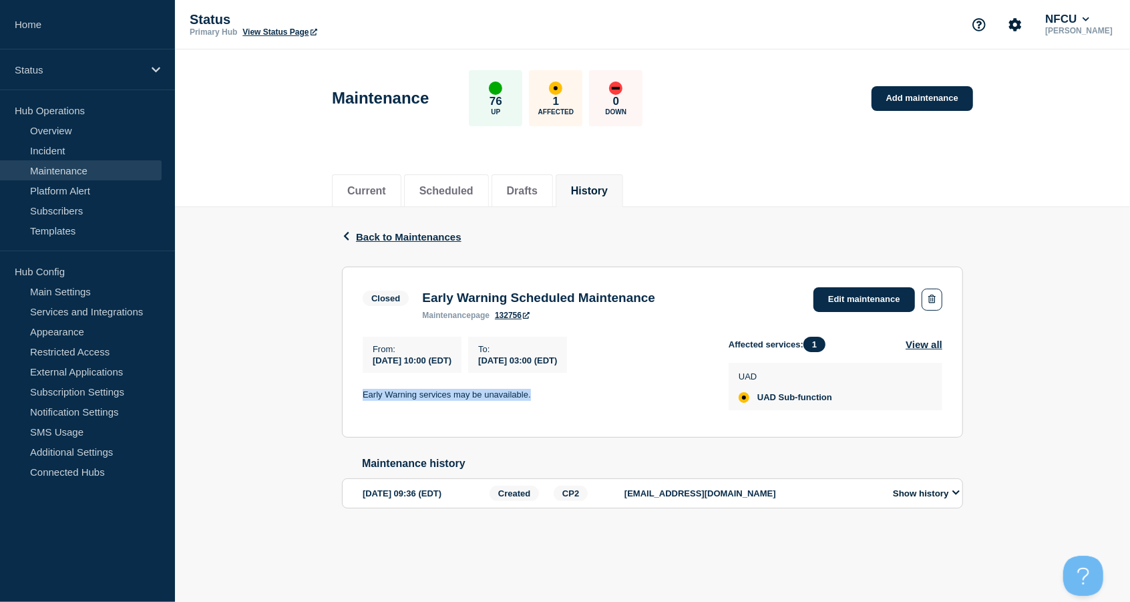
copy p "Early Warning services may be unavailable."
click at [919, 96] on link "Add maintenance" at bounding box center [923, 98] width 102 height 25
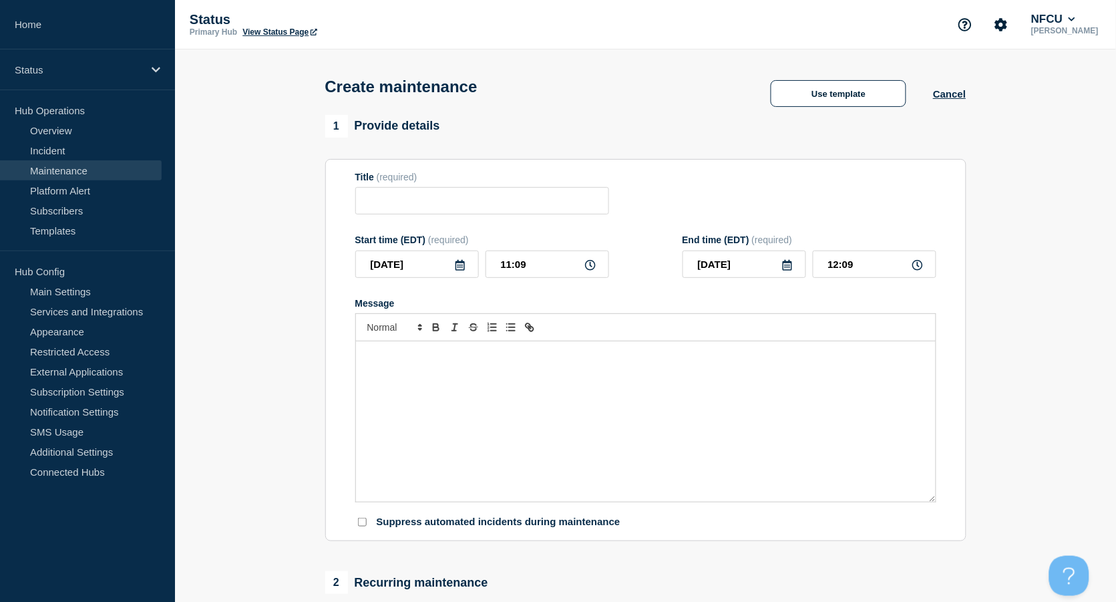
checkbox input "true"
click at [397, 210] on input "Title" at bounding box center [482, 200] width 254 height 27
paste input "Vericast Extended Maintenace"
type input "Vericast Extended Maintenace"
click at [457, 267] on icon at bounding box center [460, 265] width 11 height 11
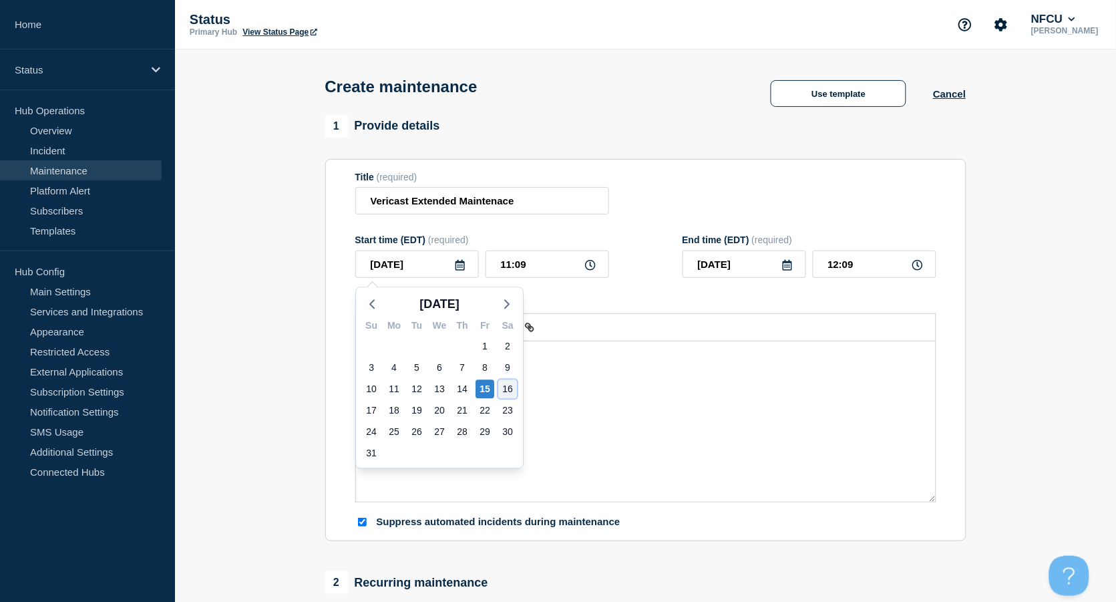
click at [499, 385] on div "16" at bounding box center [507, 388] width 19 height 19
type input "2025-08-16"
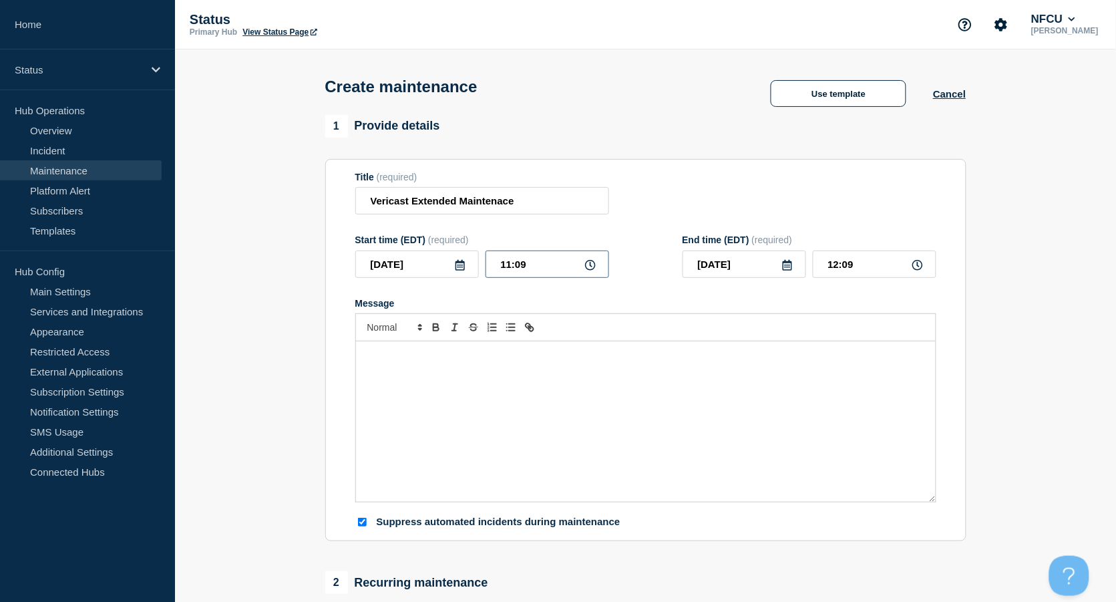
click at [532, 267] on input "11:09" at bounding box center [548, 264] width 124 height 27
drag, startPoint x: 542, startPoint y: 265, endPoint x: 393, endPoint y: 255, distance: 148.6
click at [395, 256] on div "2025-08-16 11:09" at bounding box center [482, 264] width 254 height 27
type input "20:00"
type input "21:00"
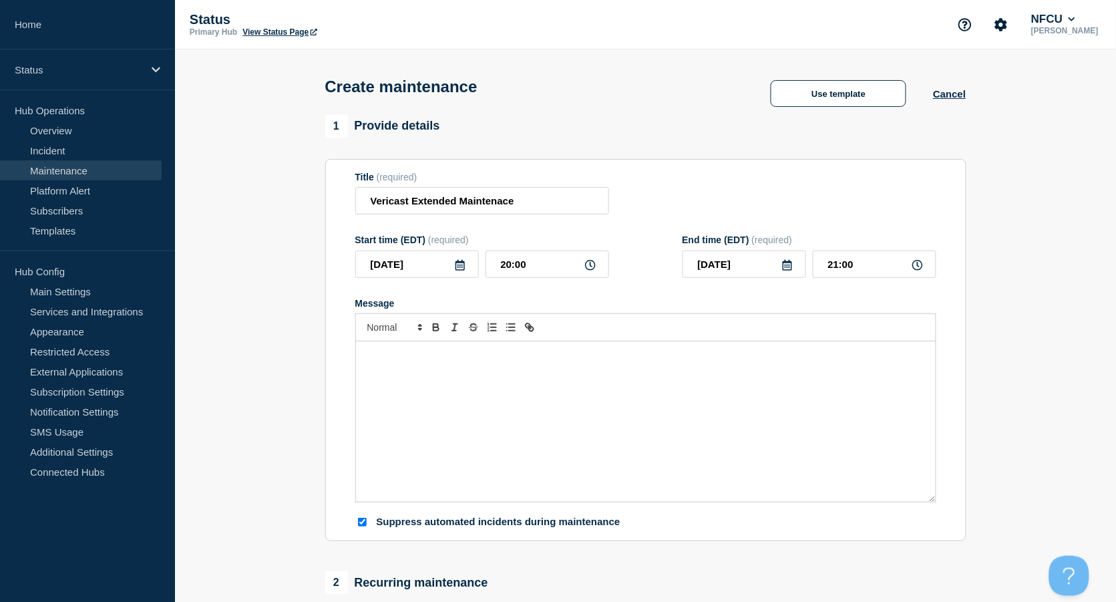
click at [788, 266] on icon at bounding box center [787, 265] width 11 height 11
click at [695, 406] on div "17" at bounding box center [698, 410] width 19 height 19
type input "2025-08-17"
click at [842, 268] on input "21:00" at bounding box center [875, 264] width 124 height 27
drag, startPoint x: 855, startPoint y: 267, endPoint x: 764, endPoint y: 266, distance: 90.9
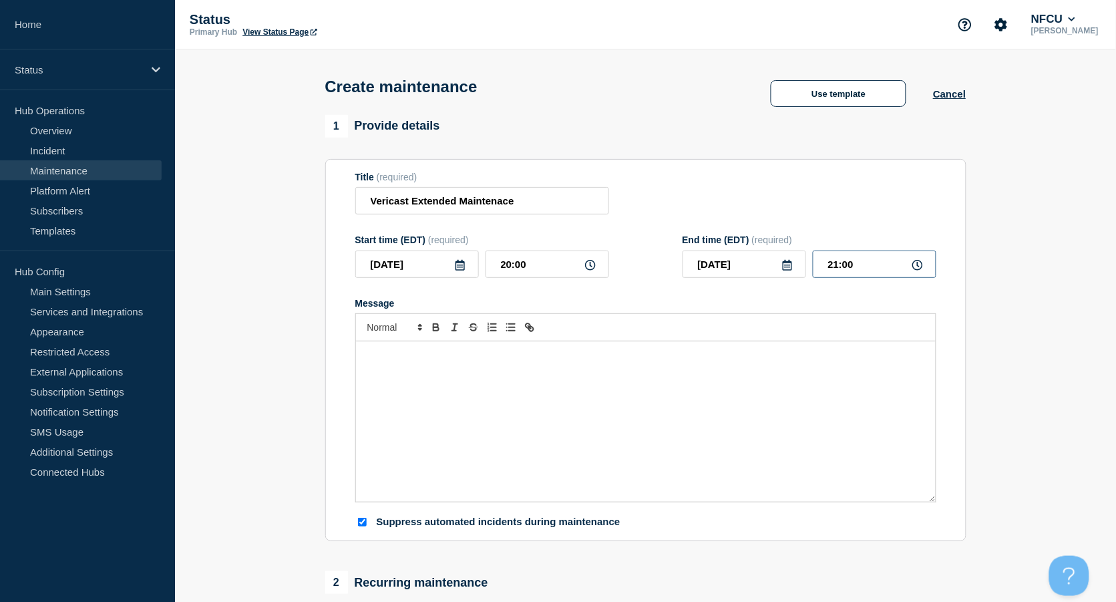
click at [764, 266] on div "2025-08-17 21:00" at bounding box center [810, 264] width 254 height 27
type input "08:00"
click at [715, 201] on div "Title (required) Vericast Extended Maintenace" at bounding box center [645, 193] width 581 height 43
click at [500, 373] on div "Message" at bounding box center [646, 421] width 580 height 160
paste div "Message"
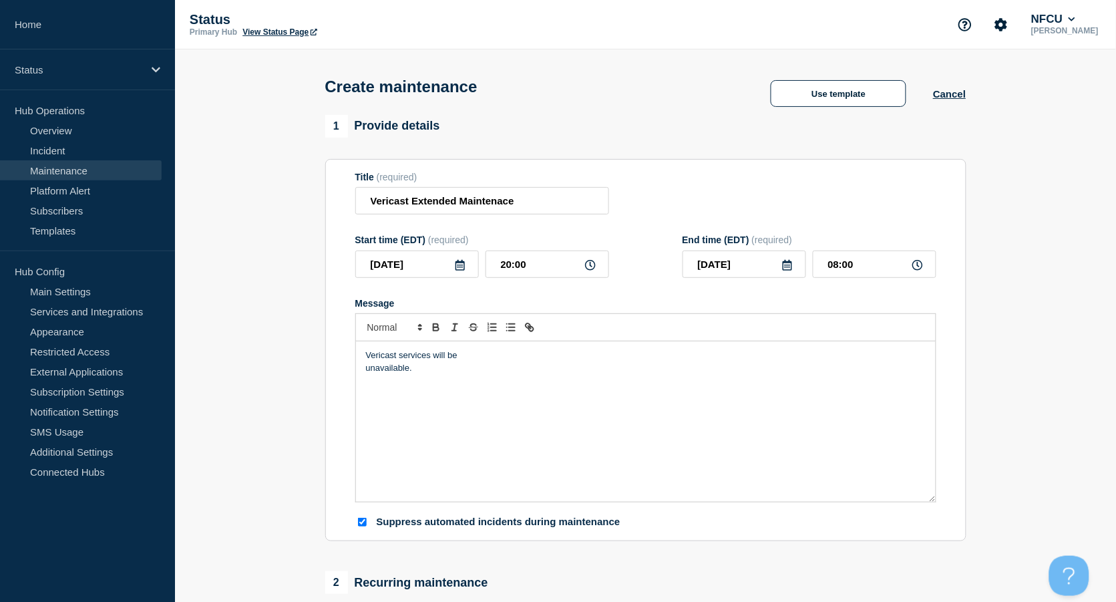
click at [366, 368] on p "unavailable." at bounding box center [646, 368] width 560 height 12
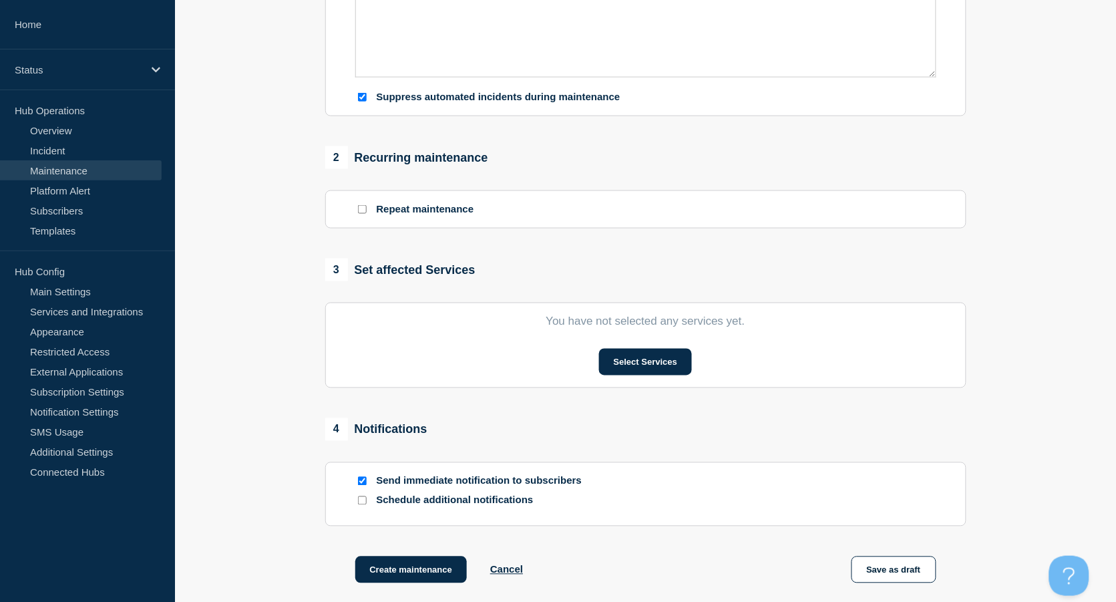
scroll to position [445, 0]
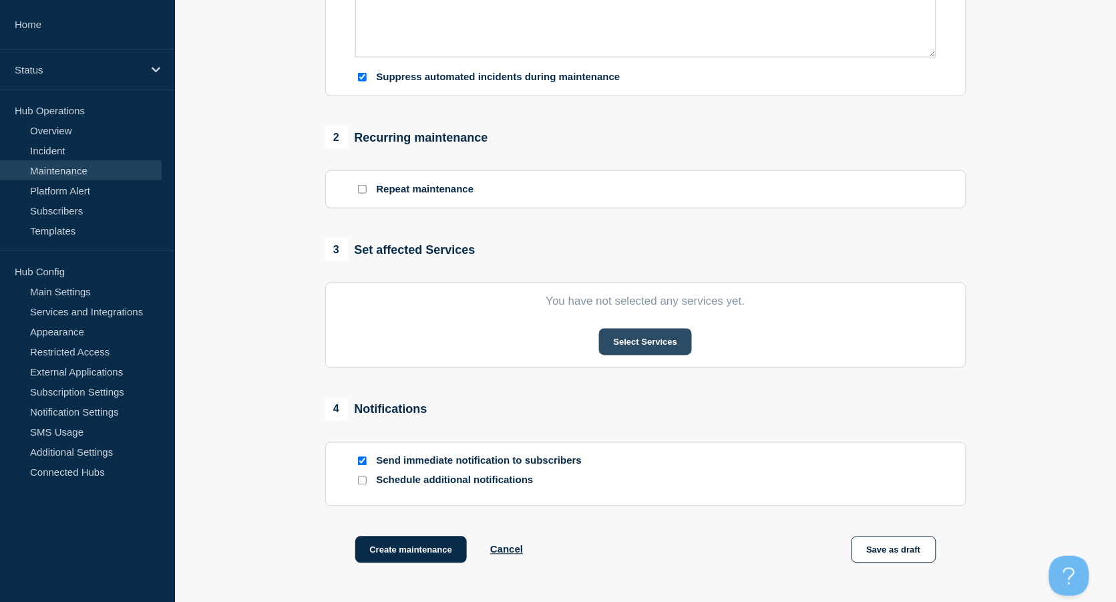
click at [658, 348] on button "Select Services" at bounding box center [645, 342] width 93 height 27
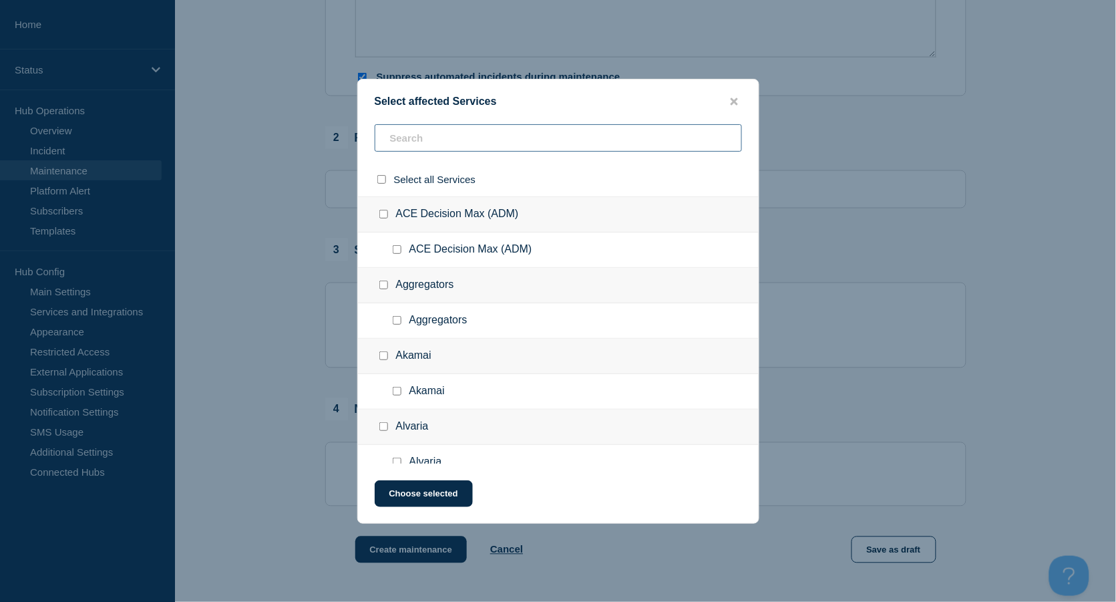
click at [444, 134] on input "text" at bounding box center [558, 137] width 367 height 27
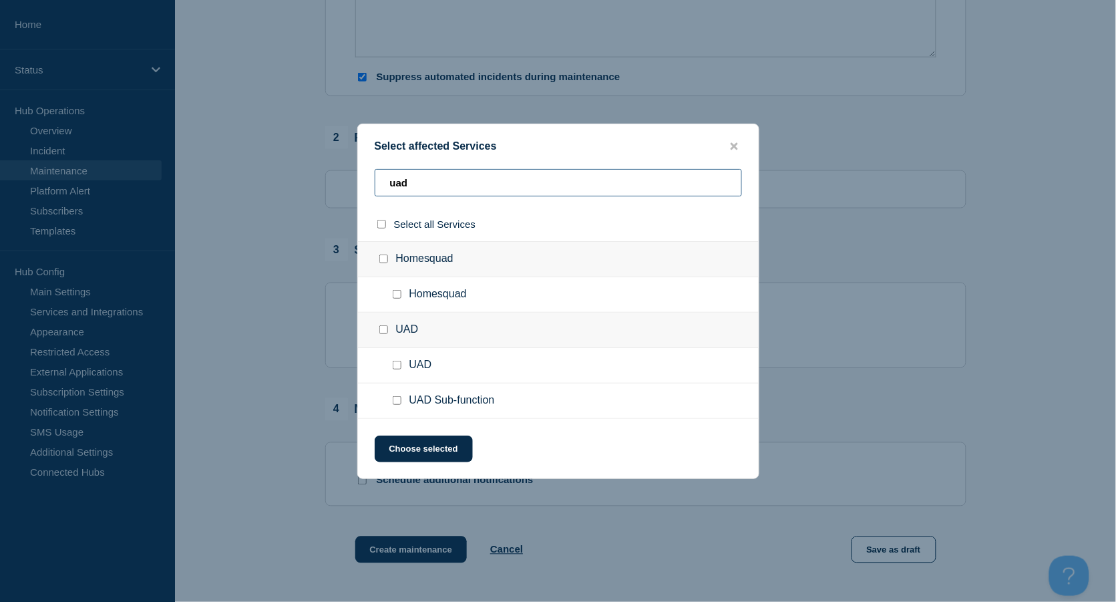
type input "uad"
click at [393, 401] on input "UAD Sub-function checkbox" at bounding box center [397, 400] width 9 height 9
checkbox input "true"
click at [440, 447] on button "Choose selected" at bounding box center [424, 449] width 98 height 27
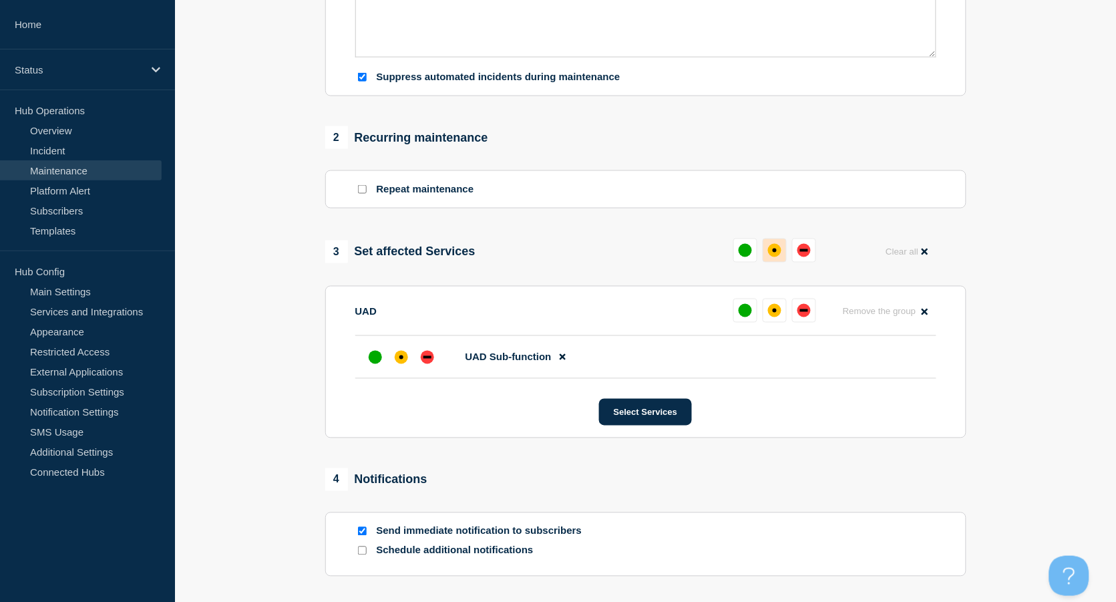
click at [776, 257] on div "affected" at bounding box center [774, 250] width 13 height 13
click at [360, 535] on input "Send immediate notification to subscribers" at bounding box center [362, 531] width 9 height 9
checkbox input "false"
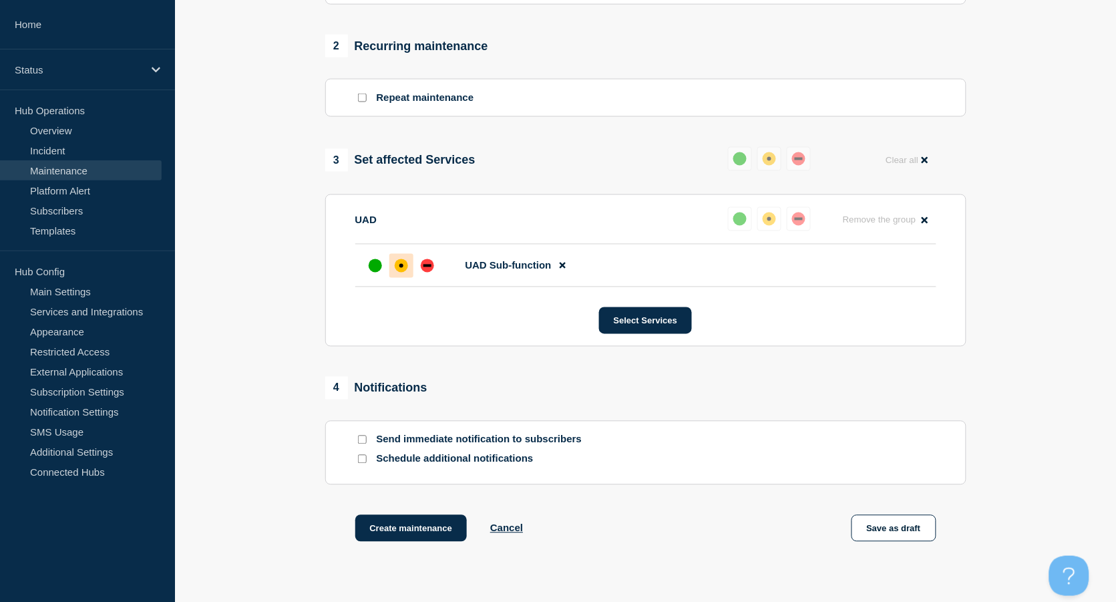
scroll to position [632, 0]
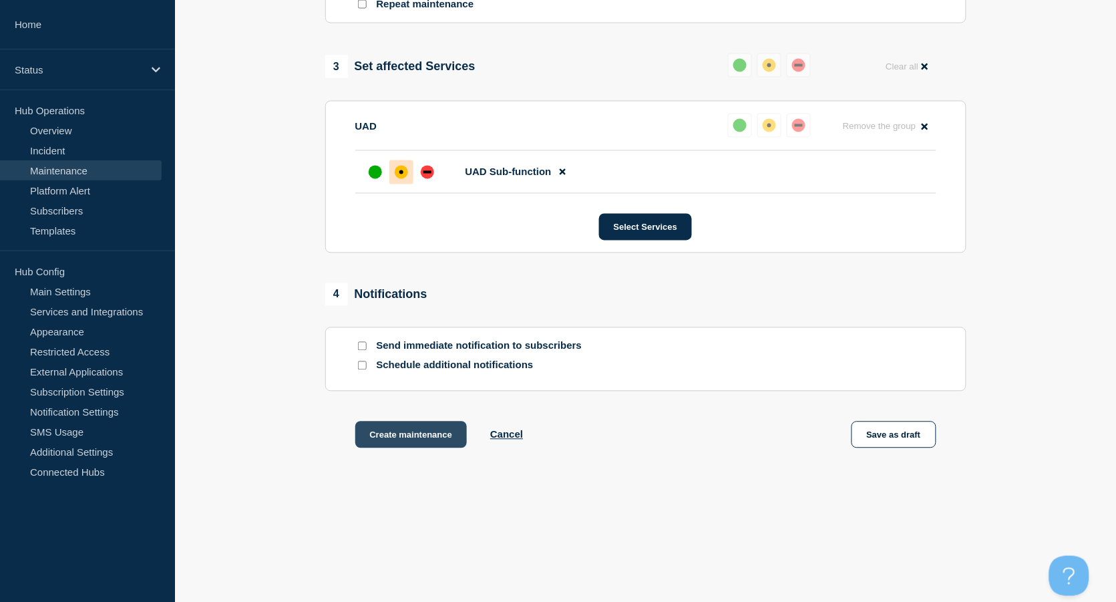
click at [419, 432] on button "Create maintenance" at bounding box center [411, 435] width 112 height 27
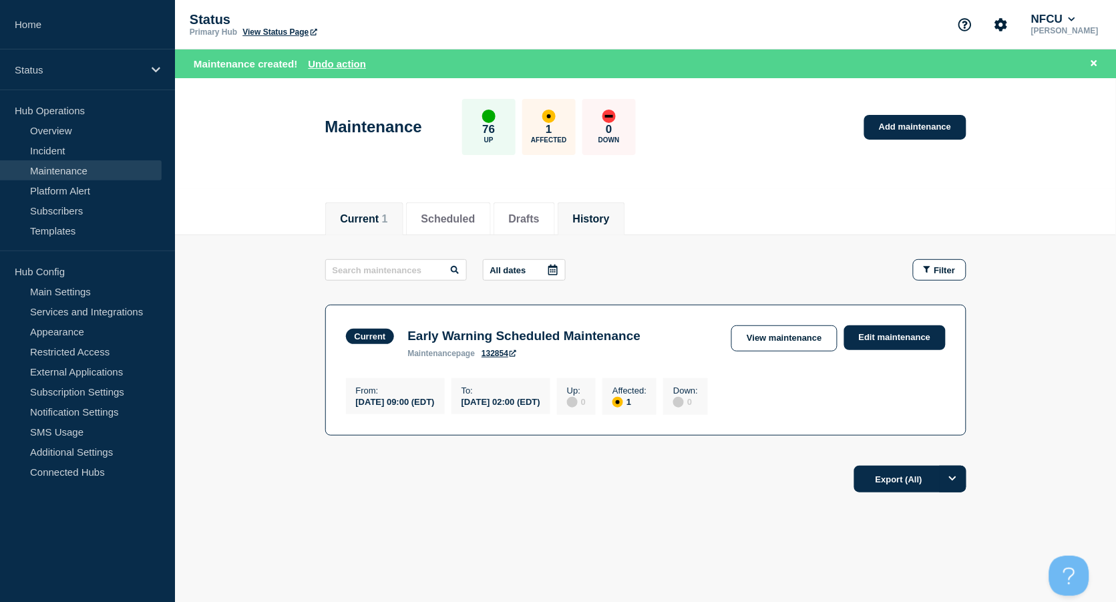
click at [610, 220] on button "History" at bounding box center [591, 219] width 37 height 12
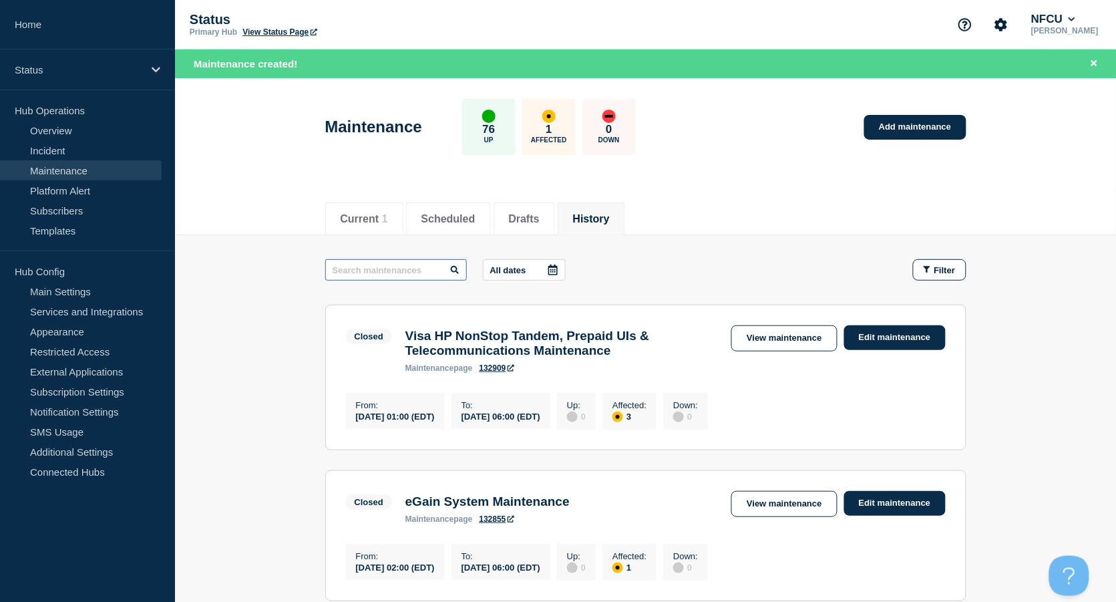
click at [369, 267] on input "text" at bounding box center [396, 269] width 142 height 21
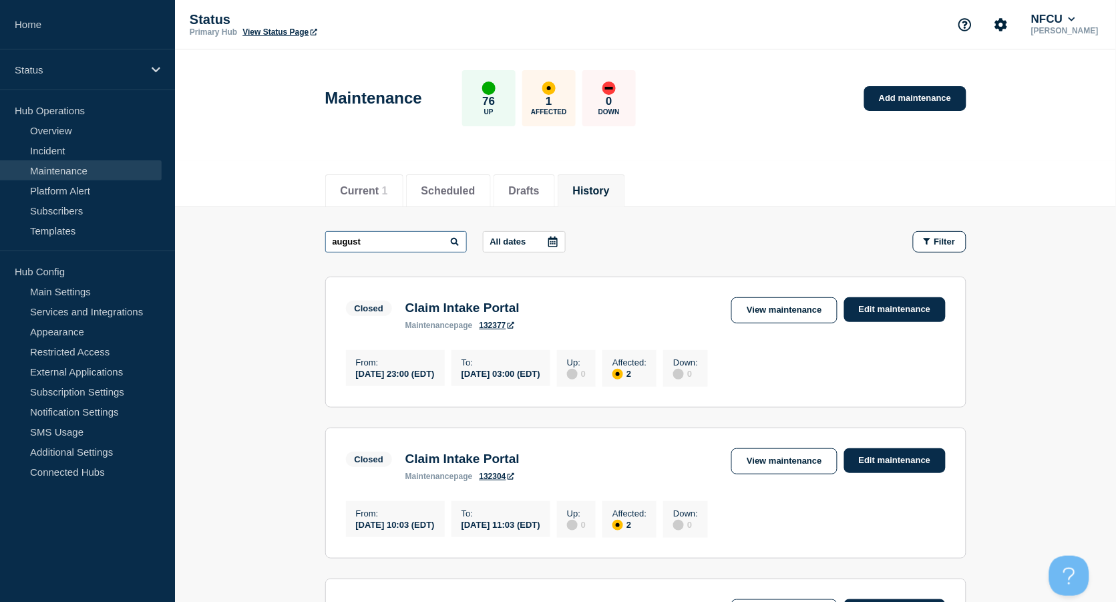
click at [373, 239] on input "august" at bounding box center [396, 241] width 142 height 21
type input "august 202"
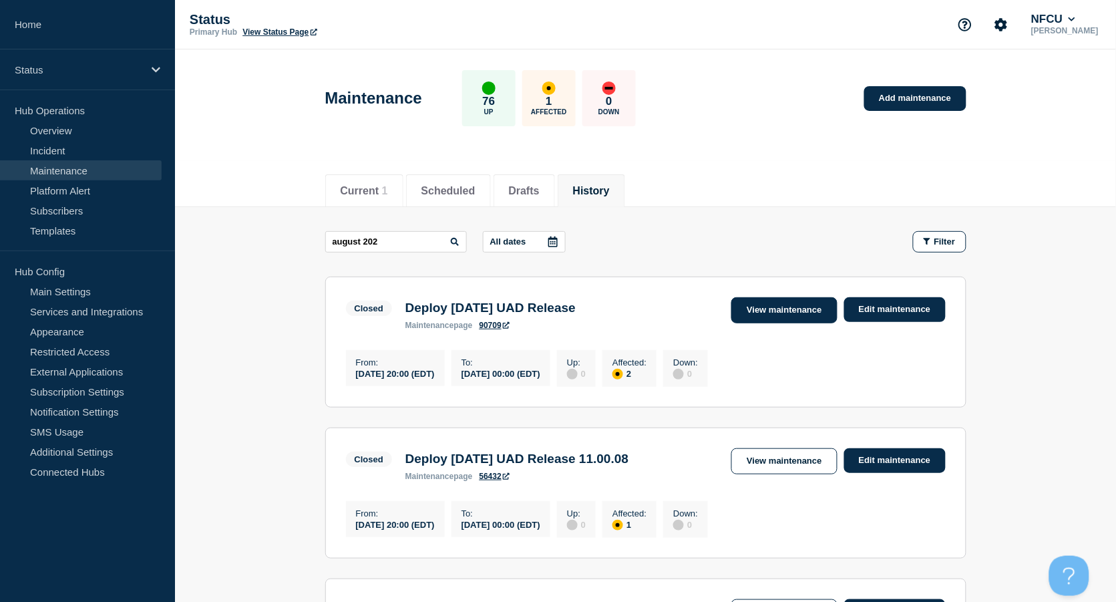
click at [773, 299] on link "View maintenance" at bounding box center [784, 310] width 106 height 26
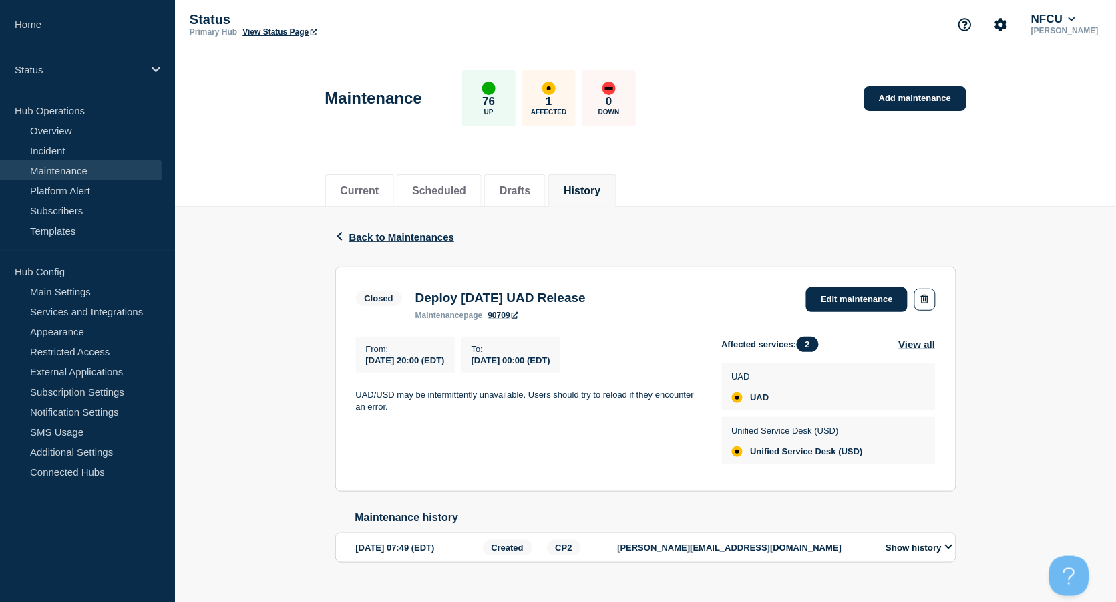
drag, startPoint x: 418, startPoint y: 297, endPoint x: 647, endPoint y: 296, distance: 229.1
click at [586, 296] on h3 "Deploy August 2023 UAD Release" at bounding box center [501, 298] width 170 height 15
copy h3 "Deploy August 2023 UAD Release"
click at [909, 103] on link "Add maintenance" at bounding box center [915, 98] width 102 height 25
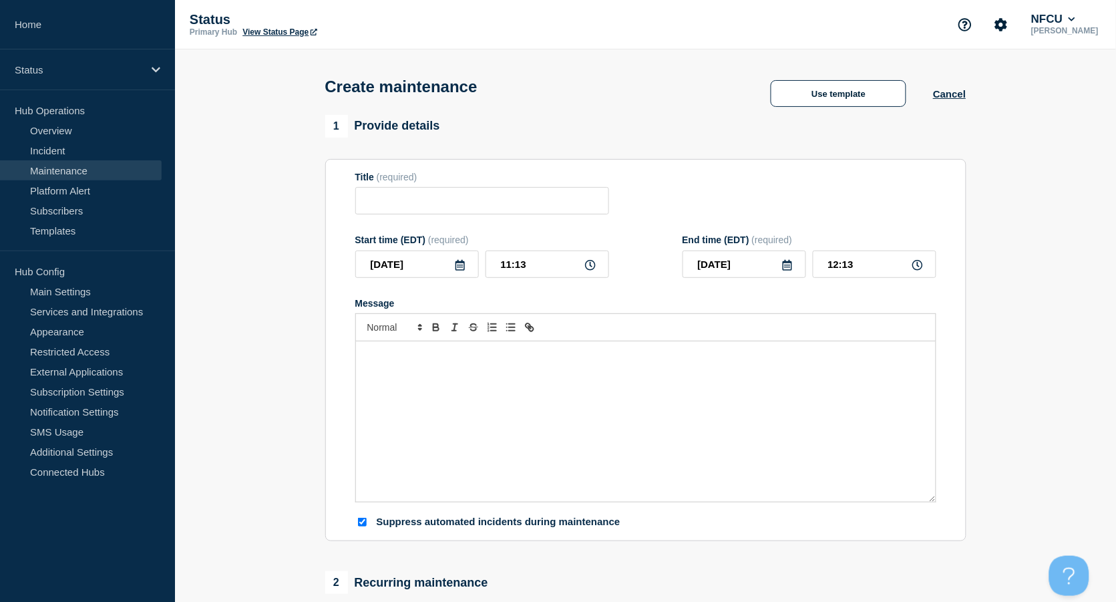
checkbox input "true"
click at [411, 206] on input "Title" at bounding box center [482, 200] width 254 height 27
paste input "Visa DPS - Data Manager (VDM) Maintenance"
type input "Visa DPS - Data Manager (VDM) Maintenance"
click at [460, 267] on icon at bounding box center [460, 265] width 9 height 11
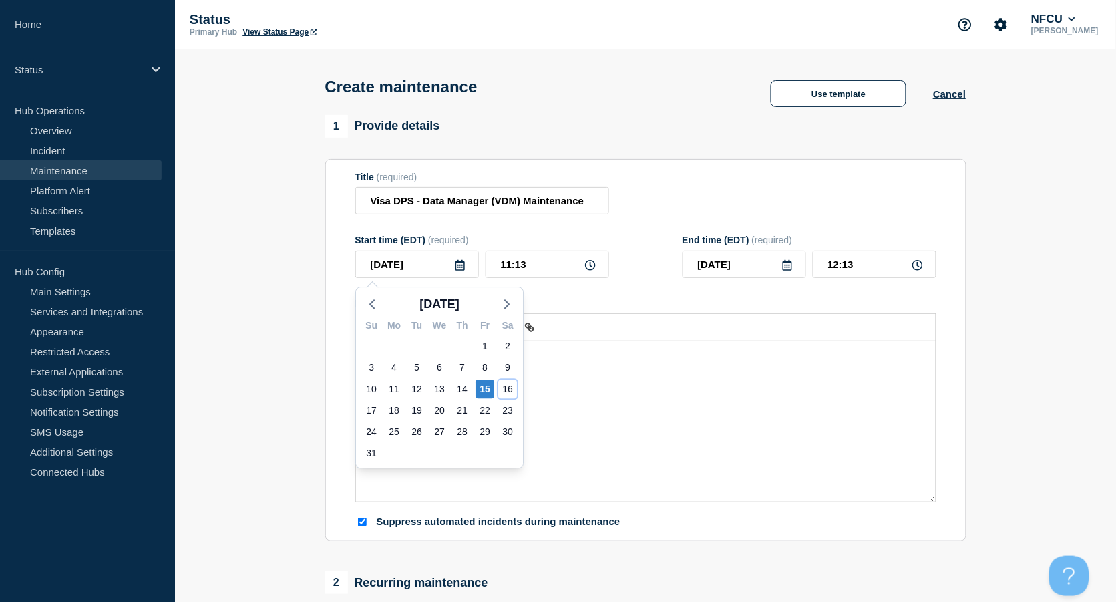
click at [508, 390] on div "16" at bounding box center [507, 388] width 19 height 19
type input "2025-08-16"
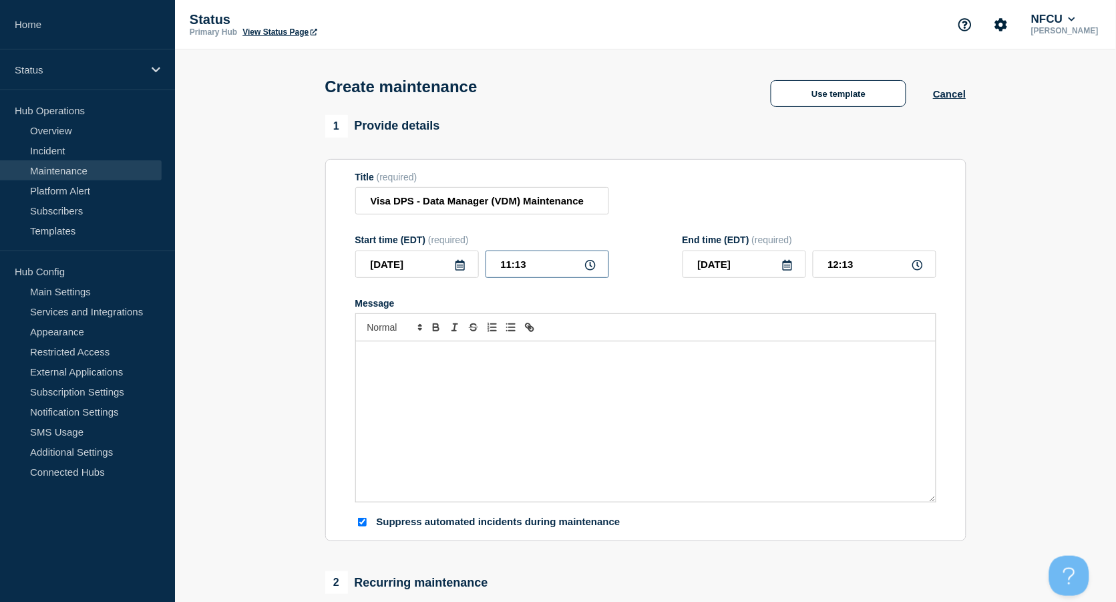
drag, startPoint x: 542, startPoint y: 263, endPoint x: 434, endPoint y: 251, distance: 109.6
click at [434, 251] on div "Start time (EDT) (required) 2025-08-16 11:13" at bounding box center [482, 255] width 254 height 43
type input "15:00"
type input "16:00"
click at [784, 269] on icon at bounding box center [787, 265] width 11 height 11
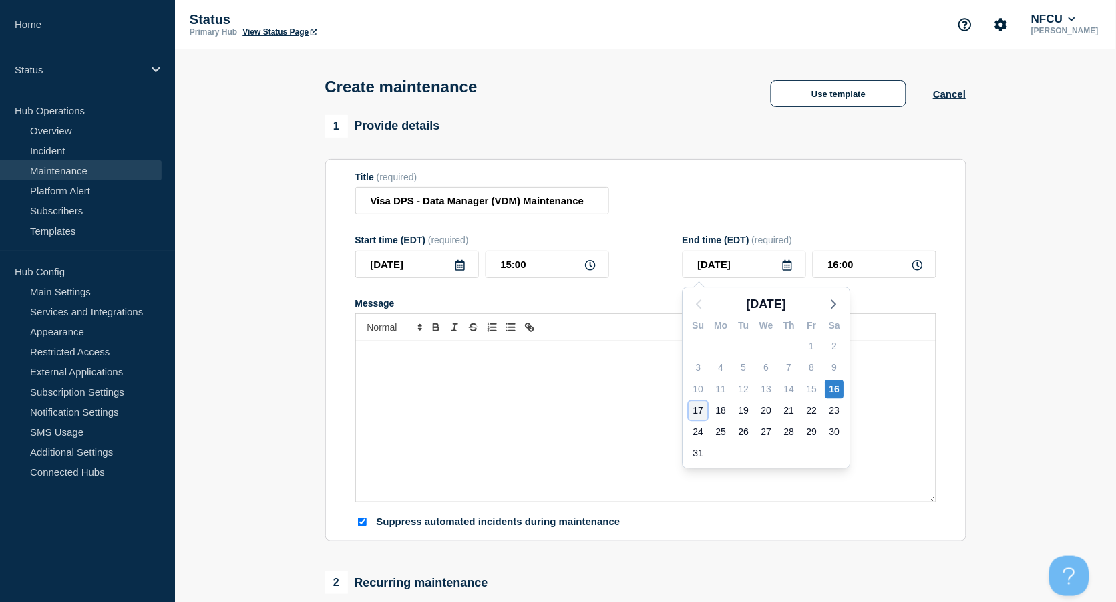
click at [695, 407] on div "17" at bounding box center [698, 410] width 19 height 19
type input "2025-08-17"
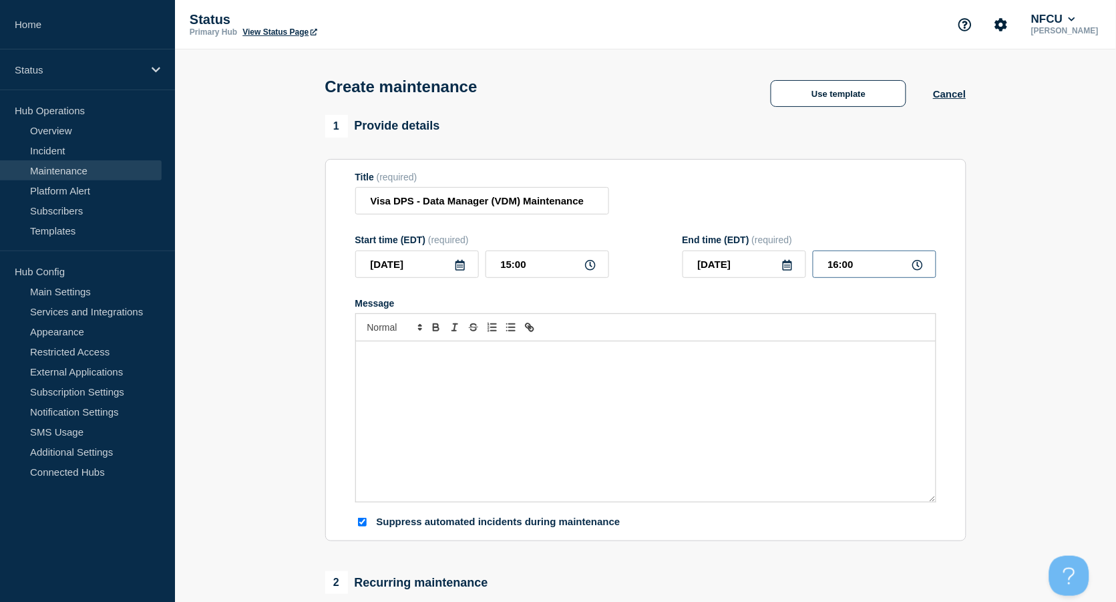
click at [842, 276] on input "16:00" at bounding box center [875, 264] width 124 height 27
drag, startPoint x: 861, startPoint y: 267, endPoint x: 768, endPoint y: 254, distance: 94.5
click at [770, 255] on div "2025-08-17 16:00" at bounding box center [810, 264] width 254 height 27
type input "03:00"
click at [761, 200] on div "Title (required) Visa DPS - Data Manager (VDM) Maintenance" at bounding box center [645, 193] width 581 height 43
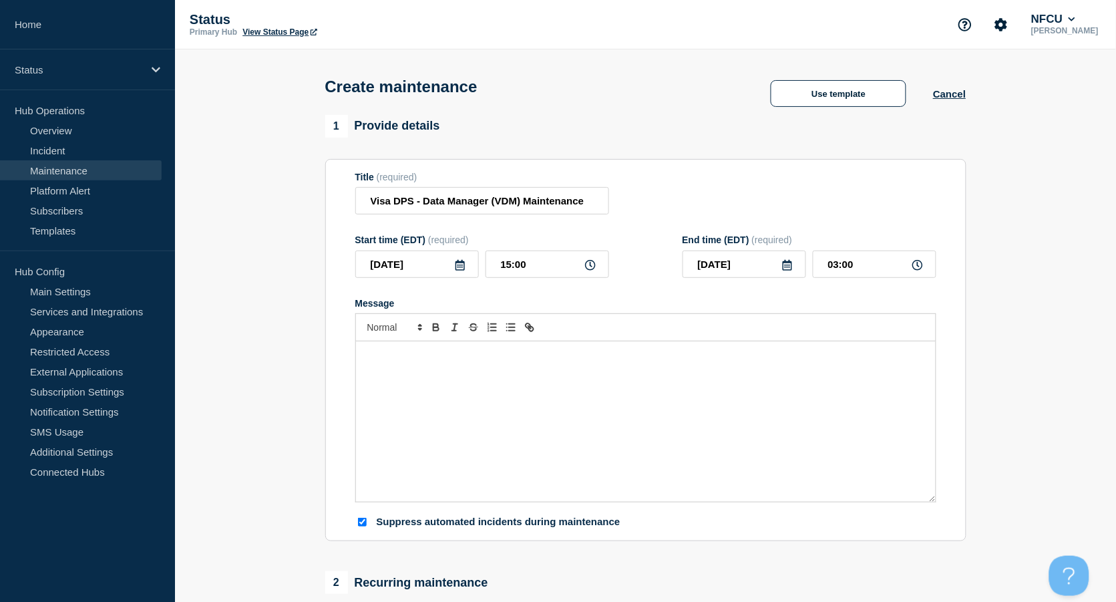
click at [504, 401] on div "Message" at bounding box center [646, 421] width 580 height 160
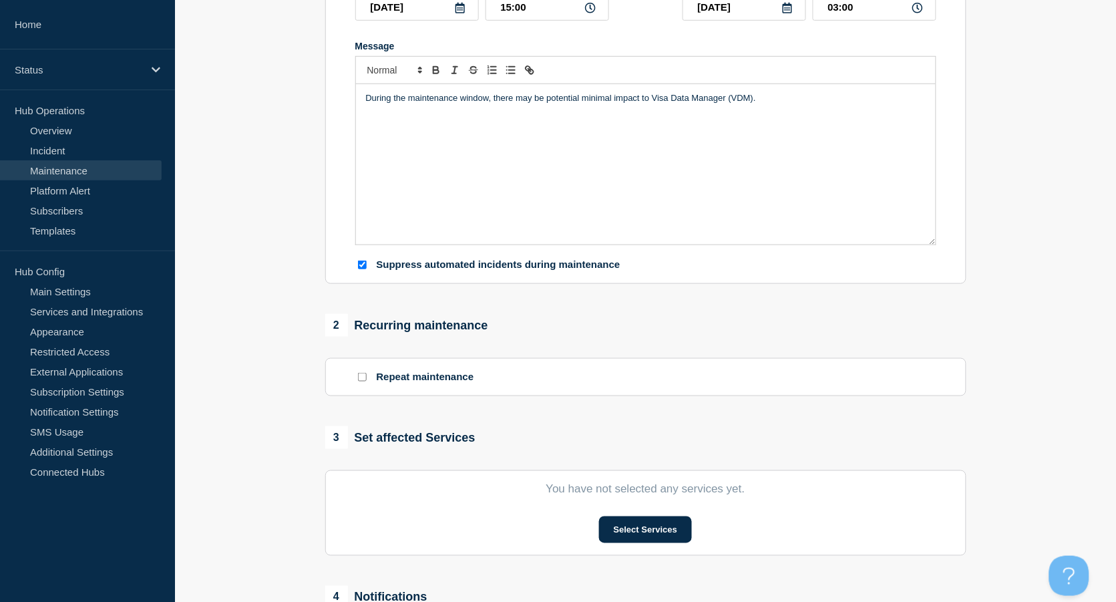
scroll to position [267, 0]
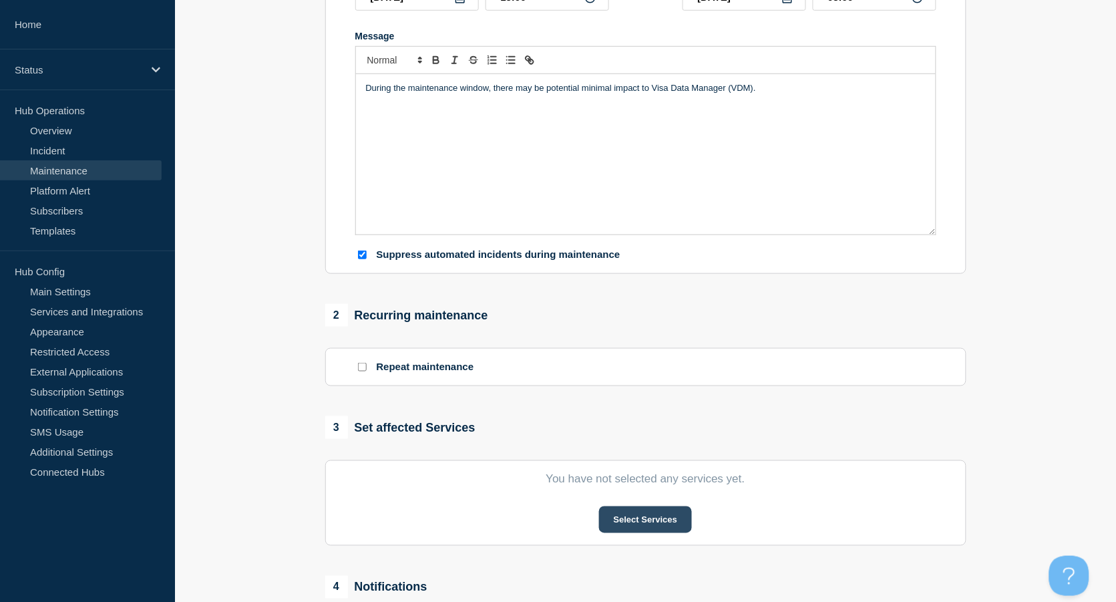
click at [645, 525] on button "Select Services" at bounding box center [645, 519] width 93 height 27
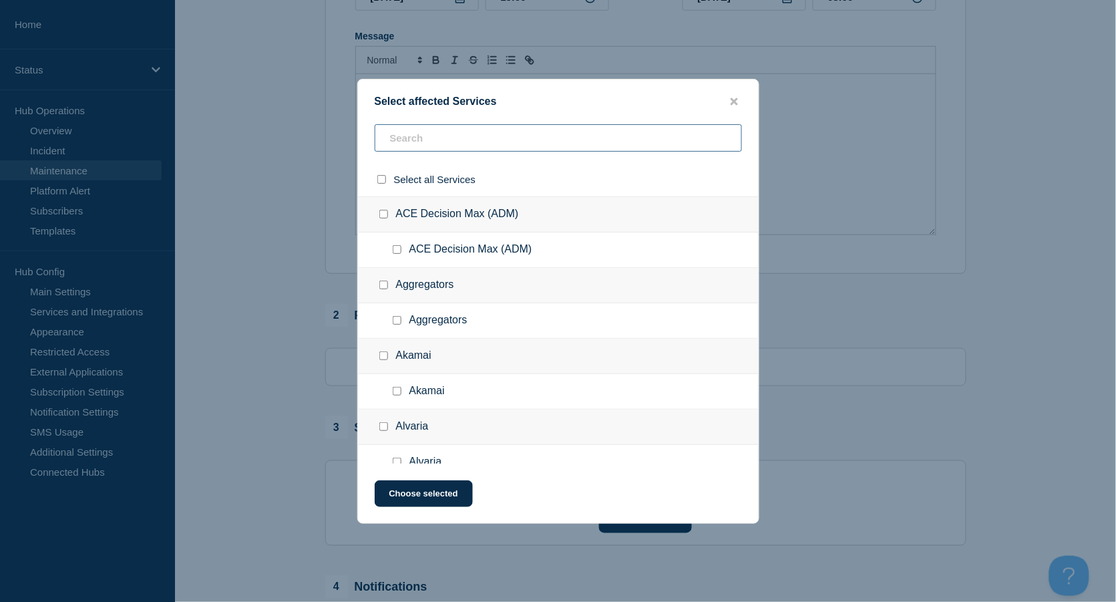
click at [414, 147] on input "text" at bounding box center [558, 137] width 367 height 27
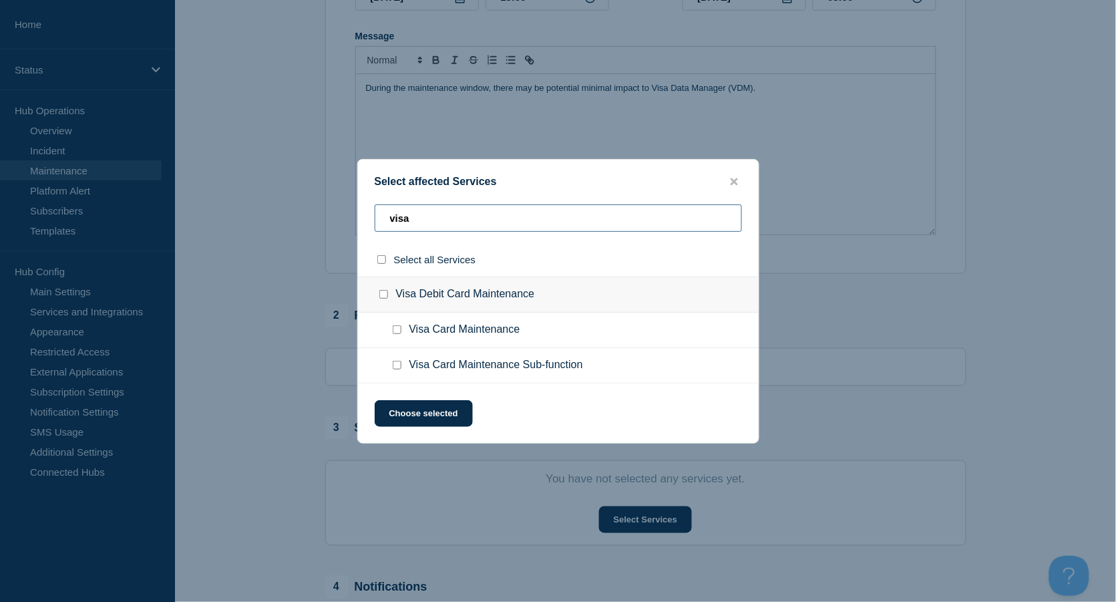
type input "visa"
click at [397, 362] on input "Visa Card Maintenance Sub-function checkbox" at bounding box center [397, 365] width 9 height 9
checkbox input "true"
click at [430, 416] on button "Choose selected" at bounding box center [424, 413] width 98 height 27
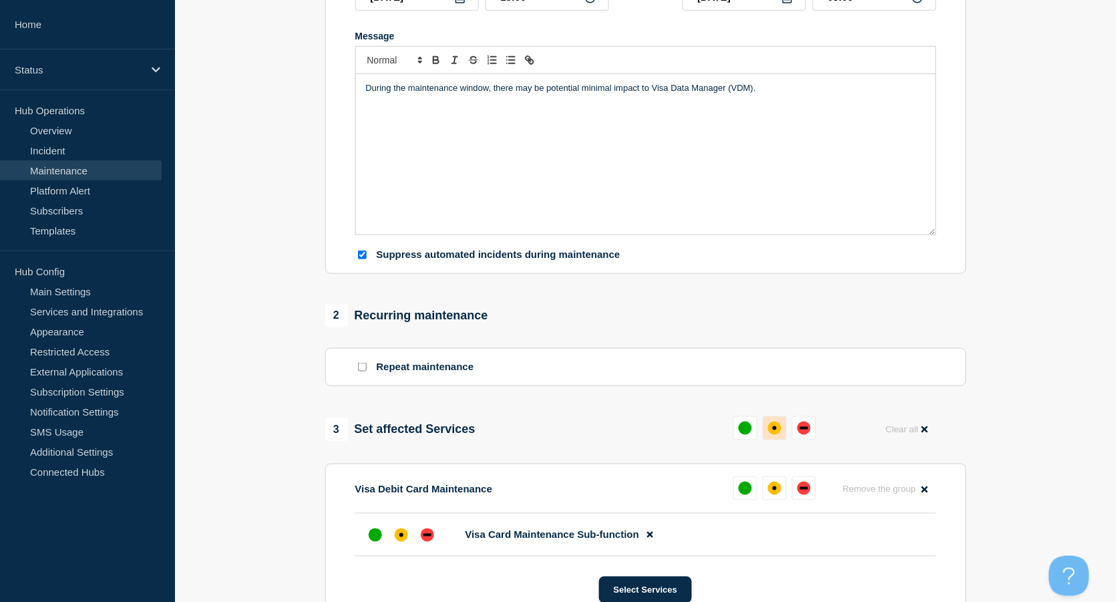
click at [771, 428] on div "affected" at bounding box center [774, 428] width 13 height 13
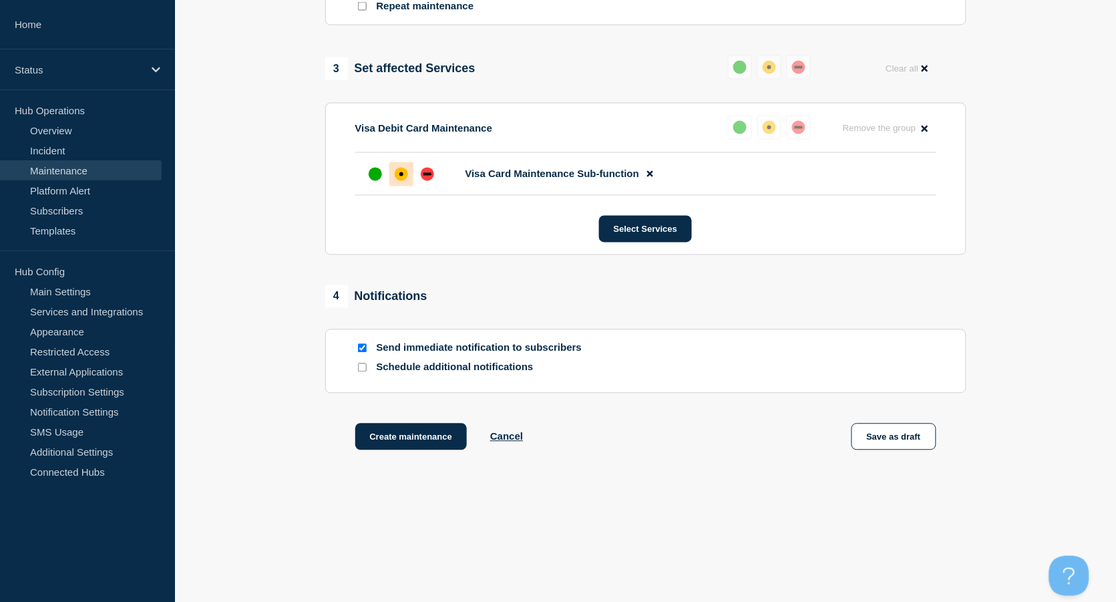
scroll to position [632, 0]
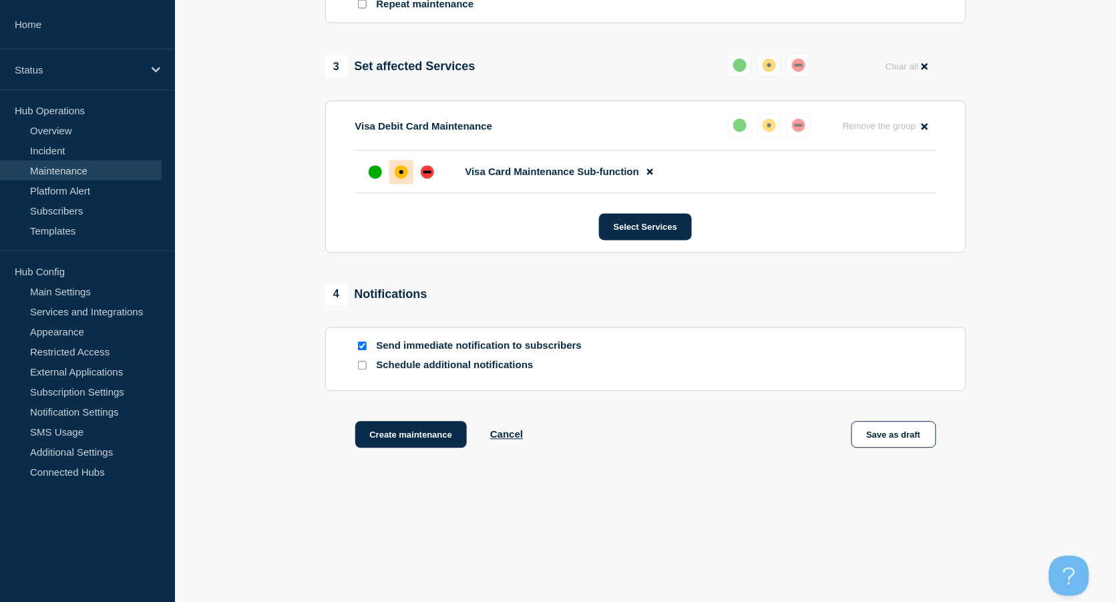
click at [363, 349] on input "Send immediate notification to subscribers" at bounding box center [362, 346] width 9 height 9
checkbox input "false"
click at [421, 434] on button "Create maintenance" at bounding box center [411, 435] width 112 height 27
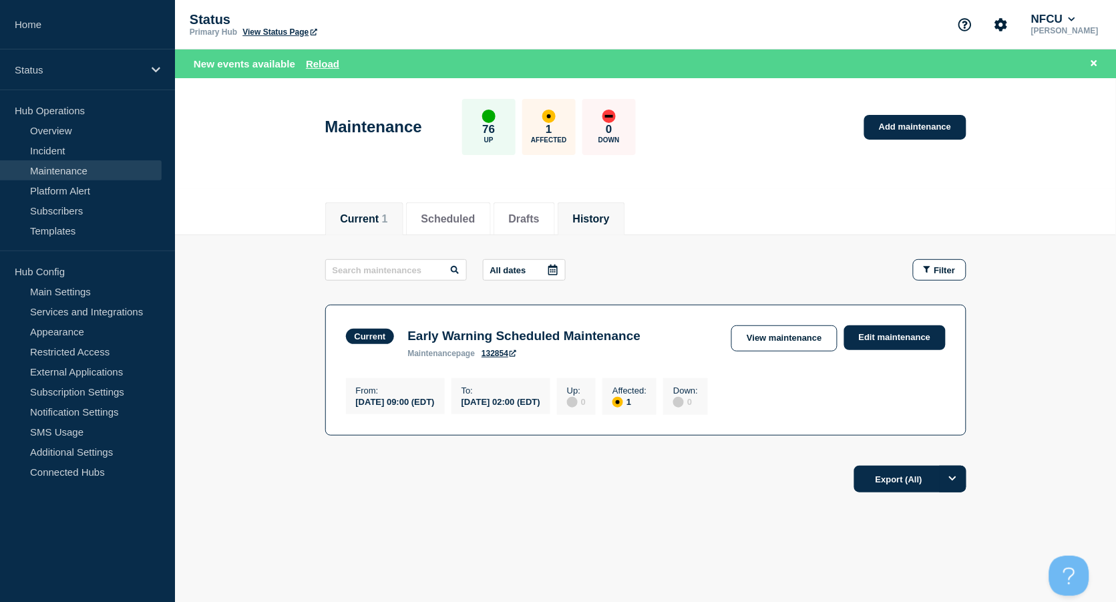
click at [609, 216] on button "History" at bounding box center [591, 219] width 37 height 12
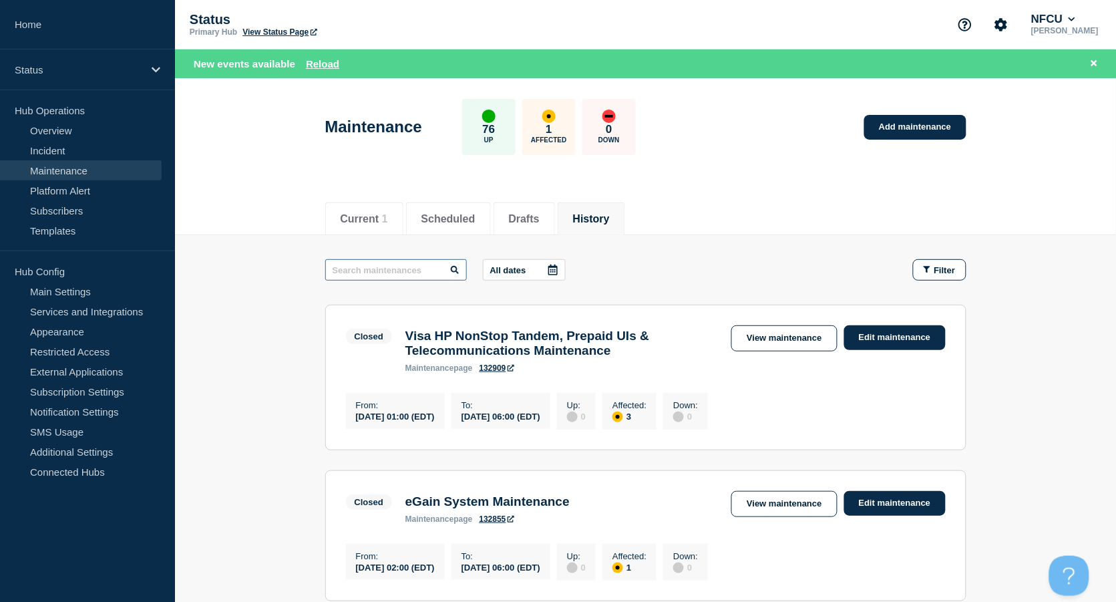
click at [388, 273] on input "text" at bounding box center [396, 269] width 142 height 21
type input "innovis"
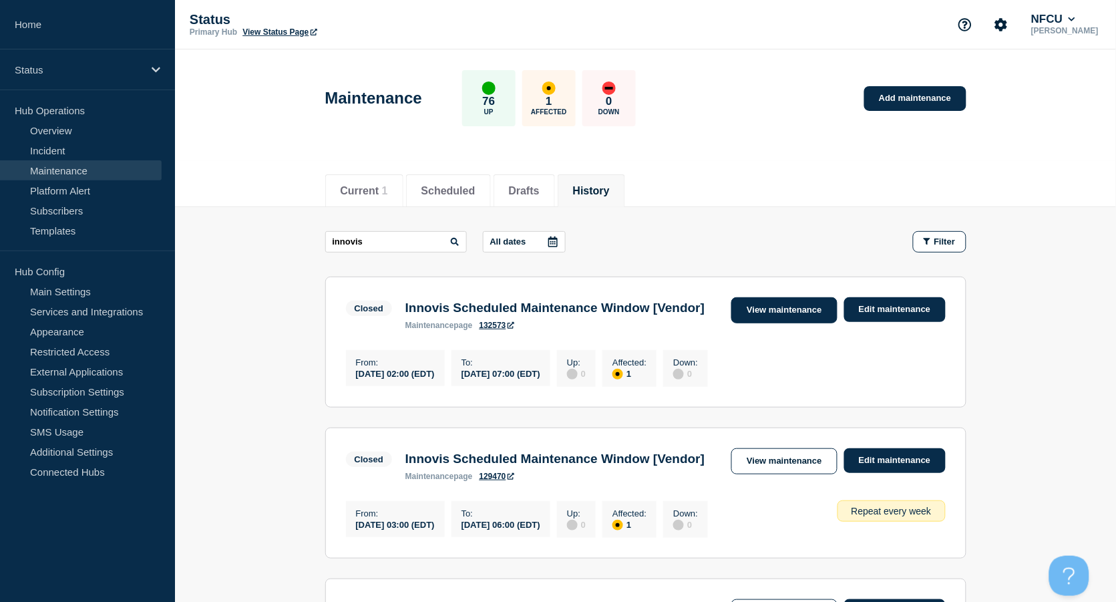
click at [767, 317] on link "View maintenance" at bounding box center [784, 310] width 106 height 26
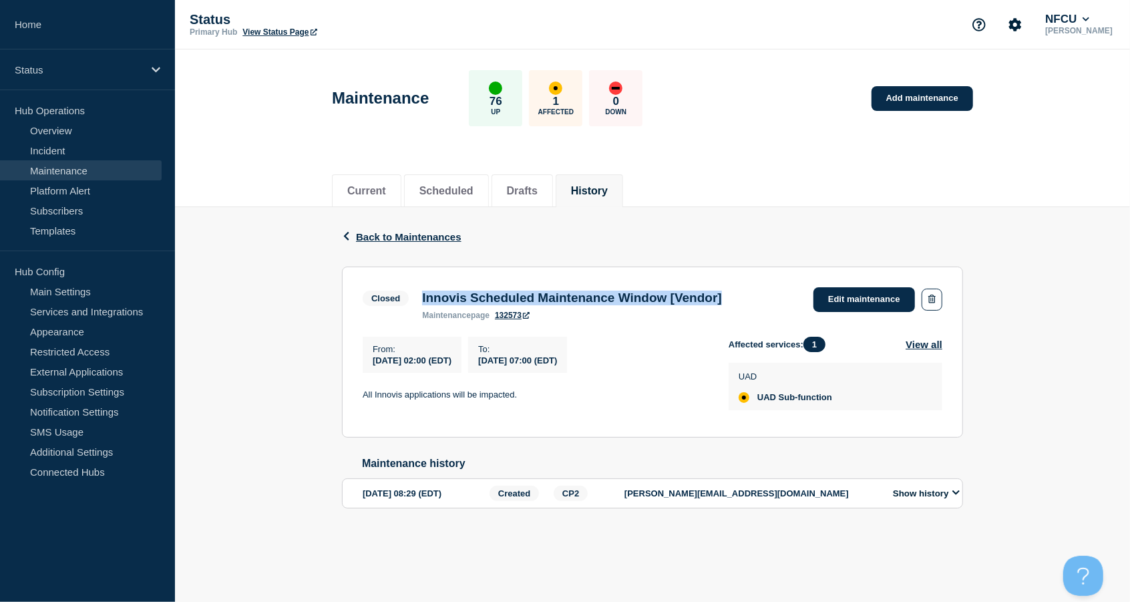
drag, startPoint x: 424, startPoint y: 297, endPoint x: 762, endPoint y: 299, distance: 338.0
click at [722, 299] on h3 "Innovis Scheduled Maintenance Window [Vendor]" at bounding box center [572, 298] width 300 height 15
copy h3 "Innovis Scheduled Maintenance Window [Vendor]"
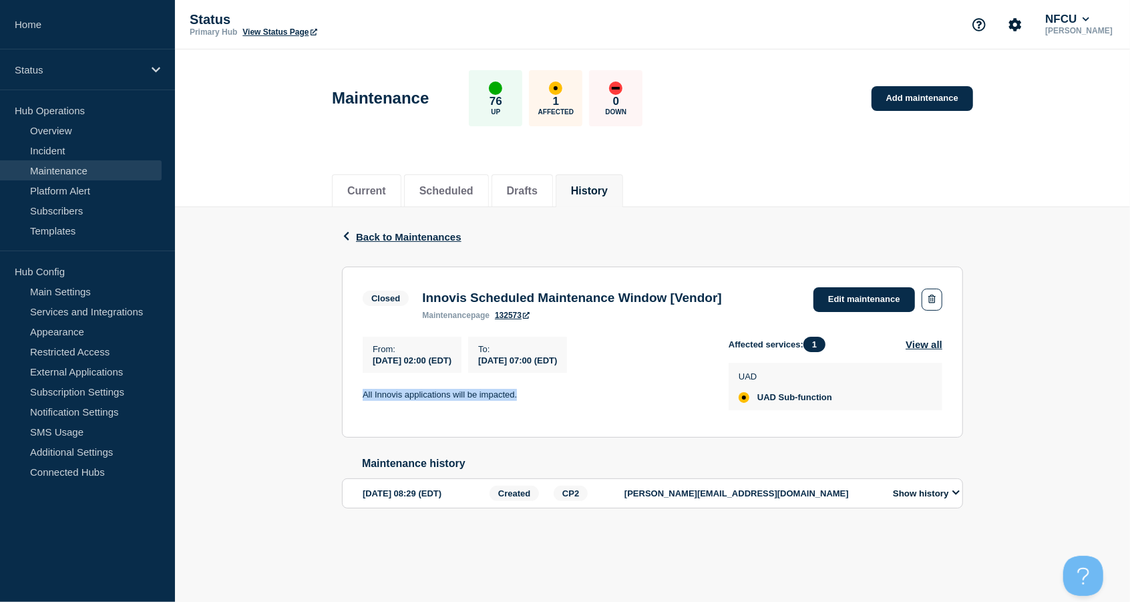
drag, startPoint x: 362, startPoint y: 396, endPoint x: 540, endPoint y: 395, distance: 177.7
click at [540, 395] on p "All Innovis applications will be impacted." at bounding box center [535, 395] width 345 height 12
copy p "All Innovis applications will be impacted."
click at [917, 95] on link "Add maintenance" at bounding box center [923, 98] width 102 height 25
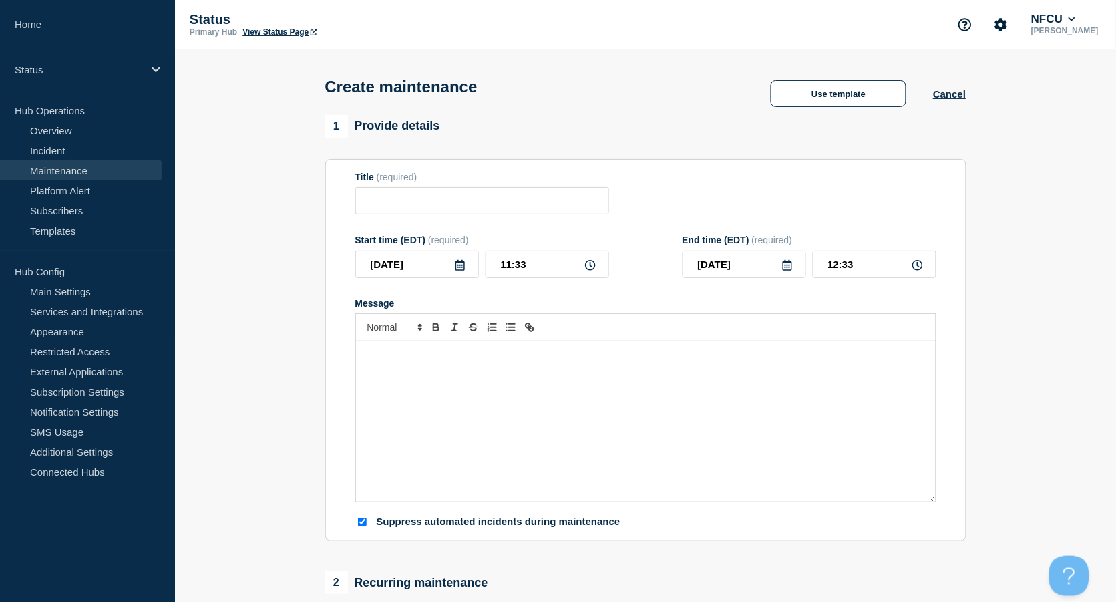
checkbox input "true"
click at [475, 204] on input "Title" at bounding box center [482, 200] width 254 height 27
paste input "Troubleshoot Session Store in SiteMinder with Vendor"
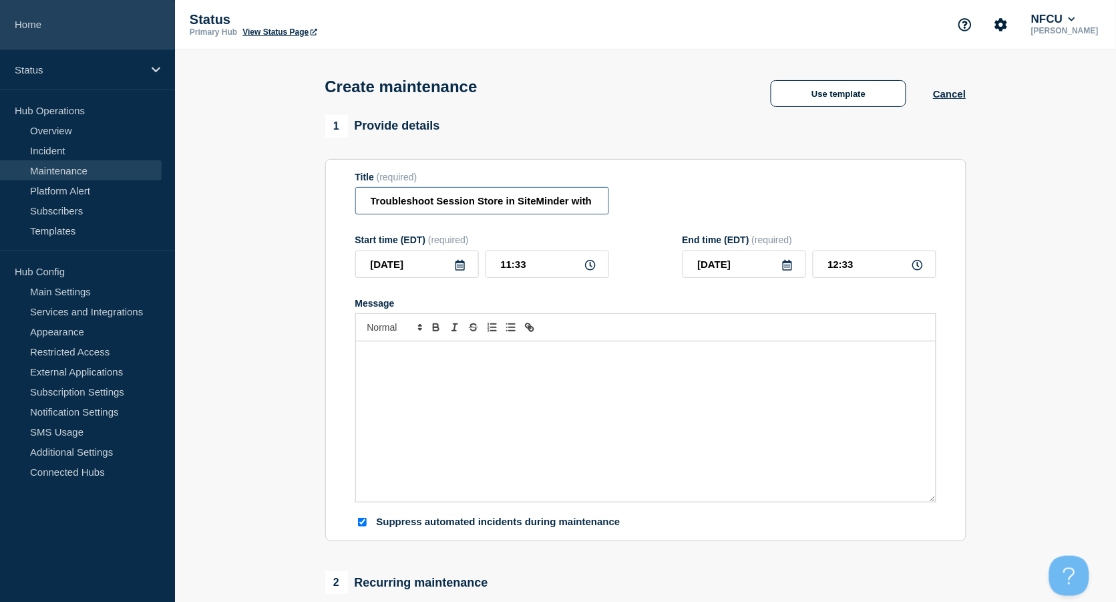
scroll to position [0, 35]
type input "Troubleshoot Session Store in SiteMinder with Vendor"
click at [455, 396] on div "Message" at bounding box center [646, 421] width 580 height 160
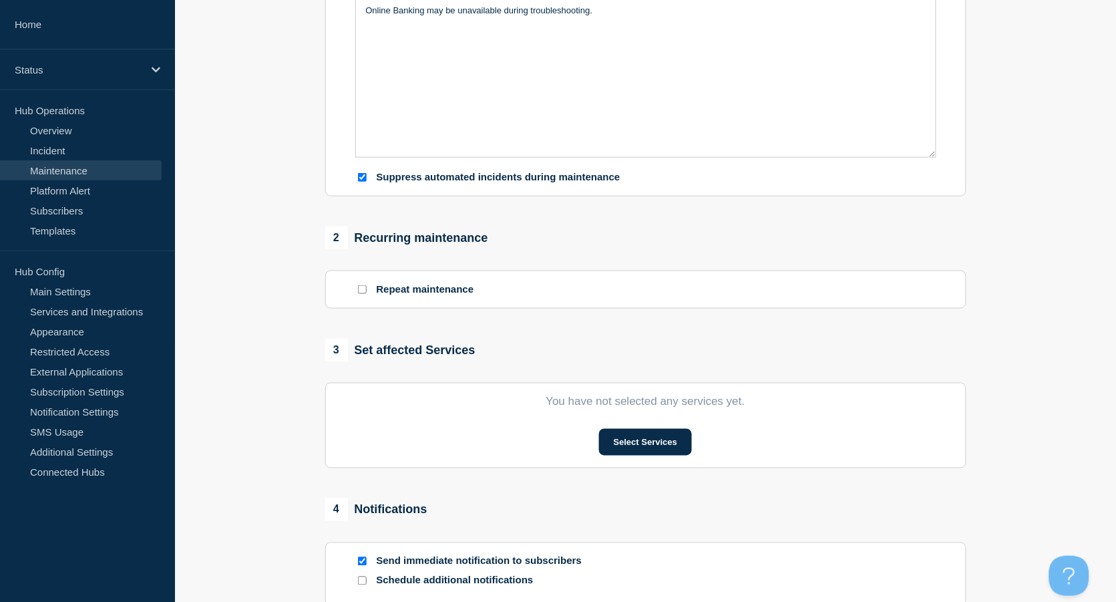
scroll to position [356, 0]
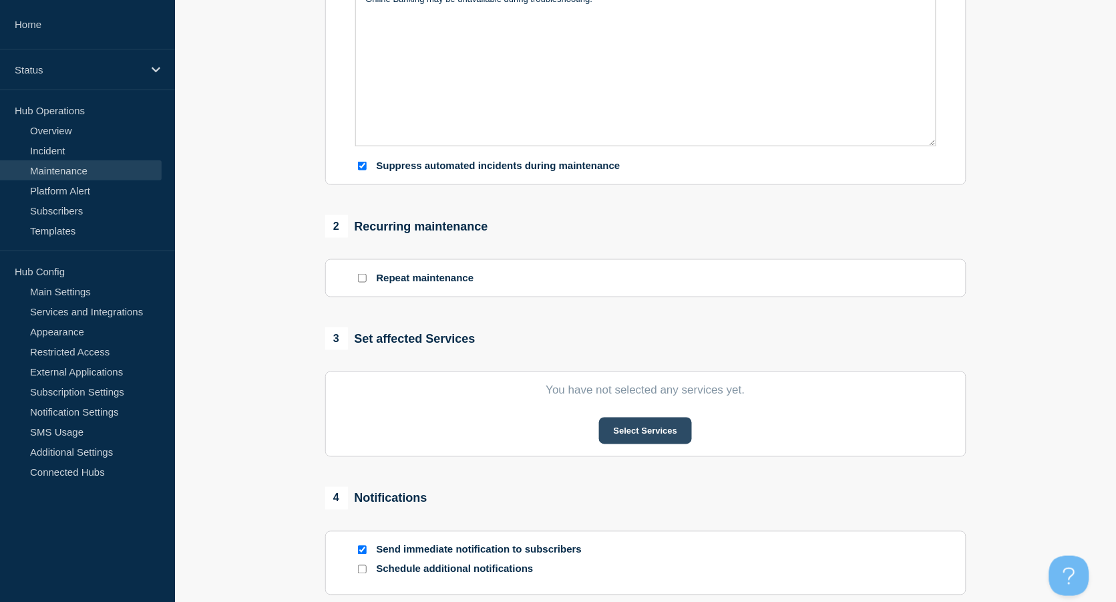
click at [679, 440] on button "Select Services" at bounding box center [645, 431] width 93 height 27
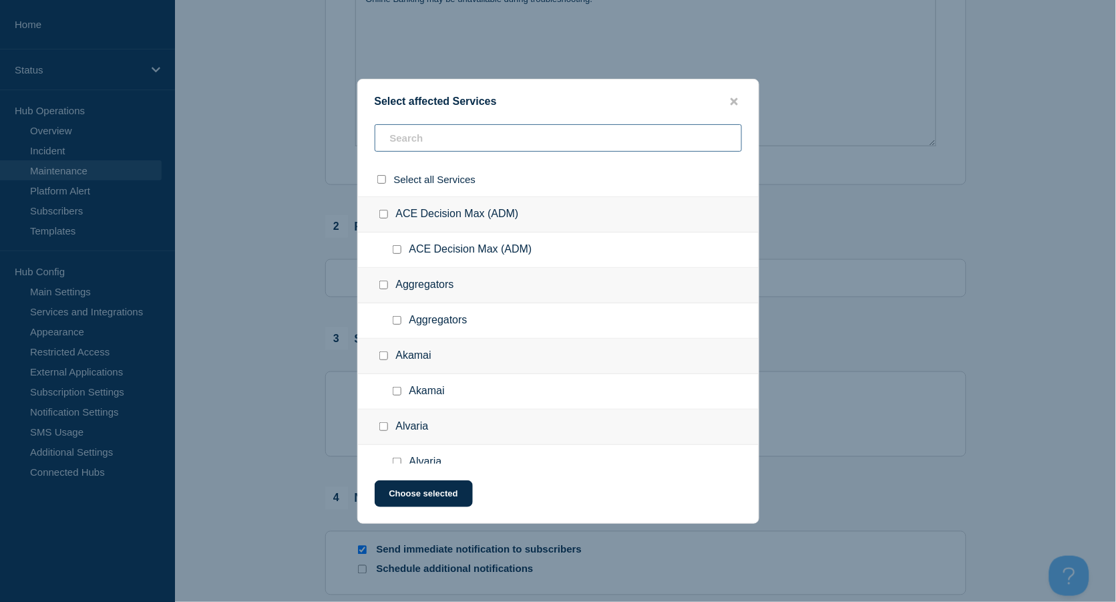
click at [579, 130] on input "text" at bounding box center [558, 137] width 367 height 27
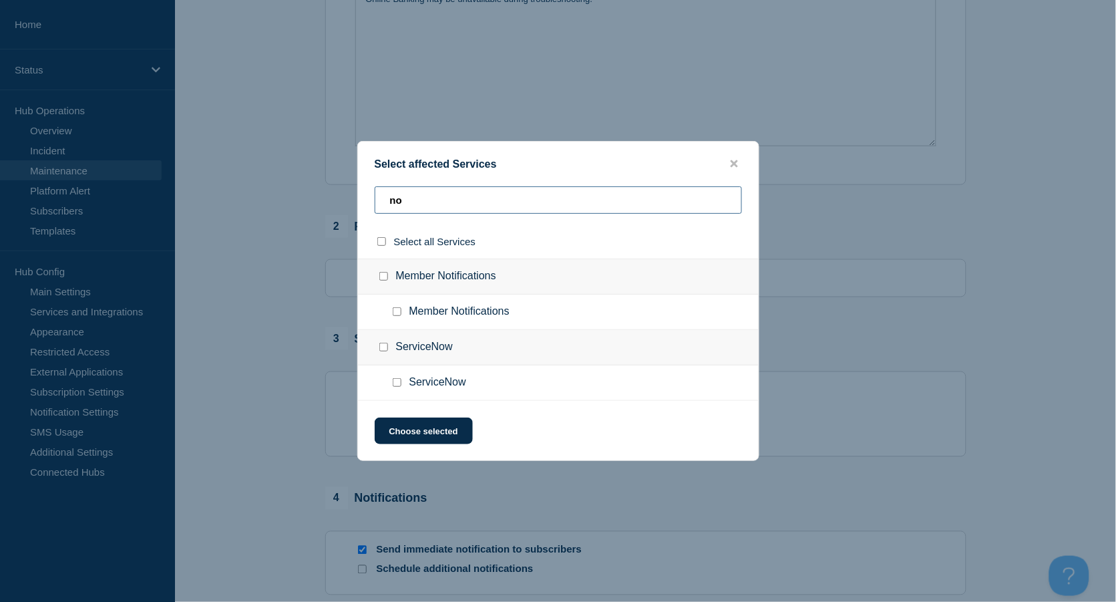
type input "n"
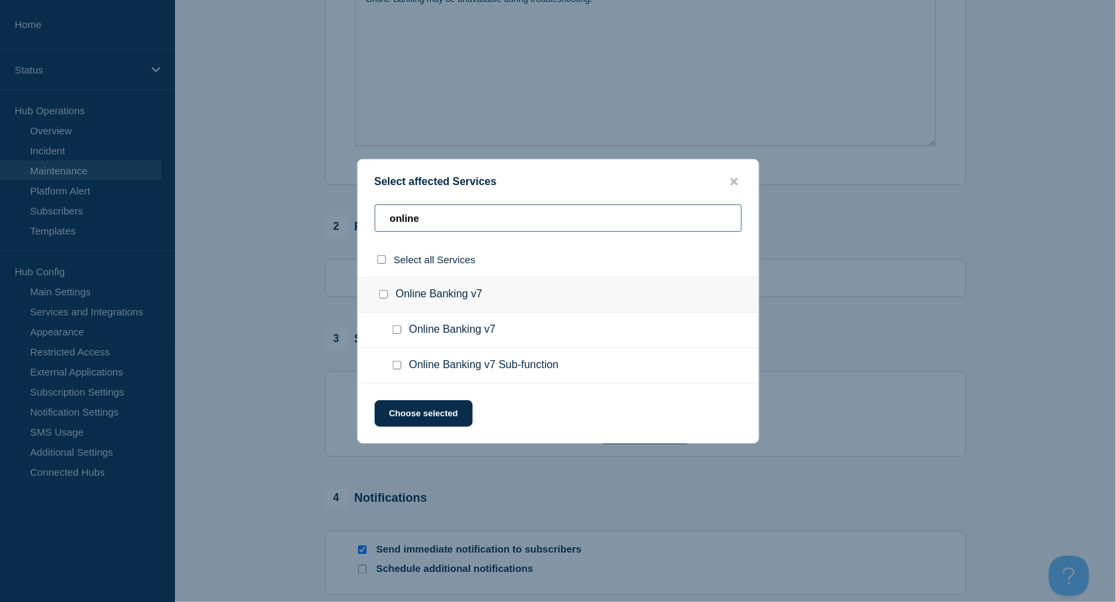
type input "online"
click at [395, 327] on input "Online Banking v7 checkbox" at bounding box center [397, 329] width 9 height 9
checkbox input "true"
click at [430, 413] on button "Choose selected" at bounding box center [424, 413] width 98 height 27
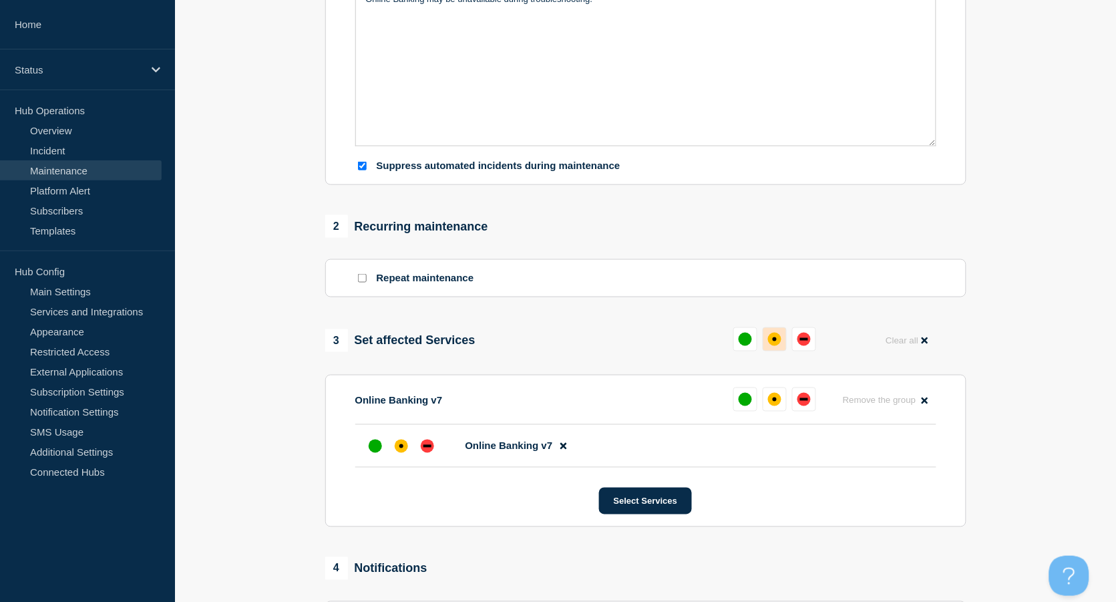
click at [779, 339] on div "affected" at bounding box center [774, 339] width 13 height 13
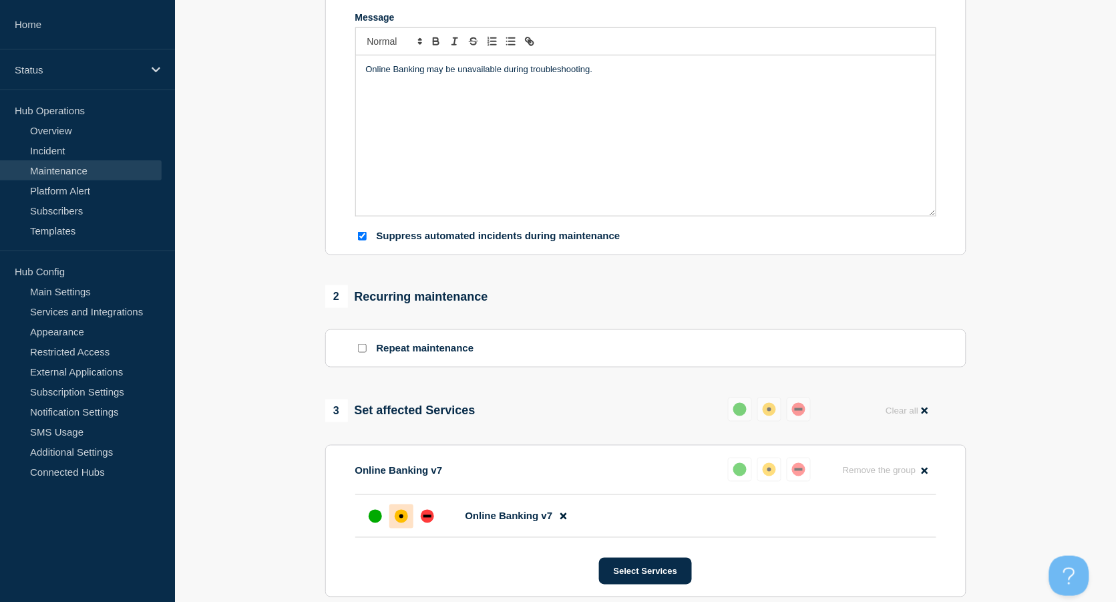
scroll to position [178, 0]
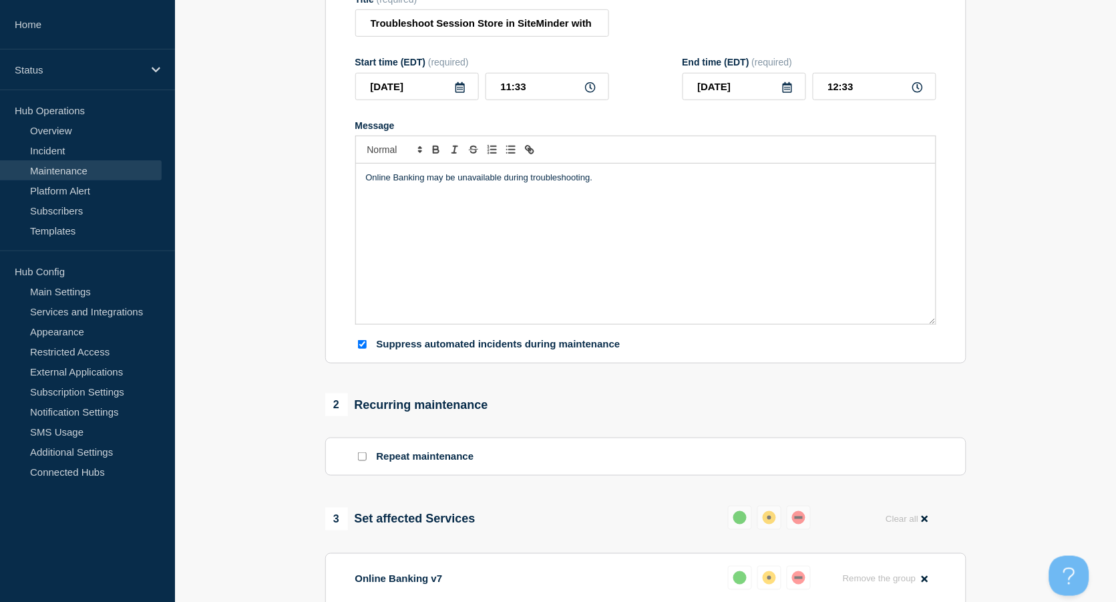
click at [458, 90] on icon at bounding box center [460, 87] width 11 height 11
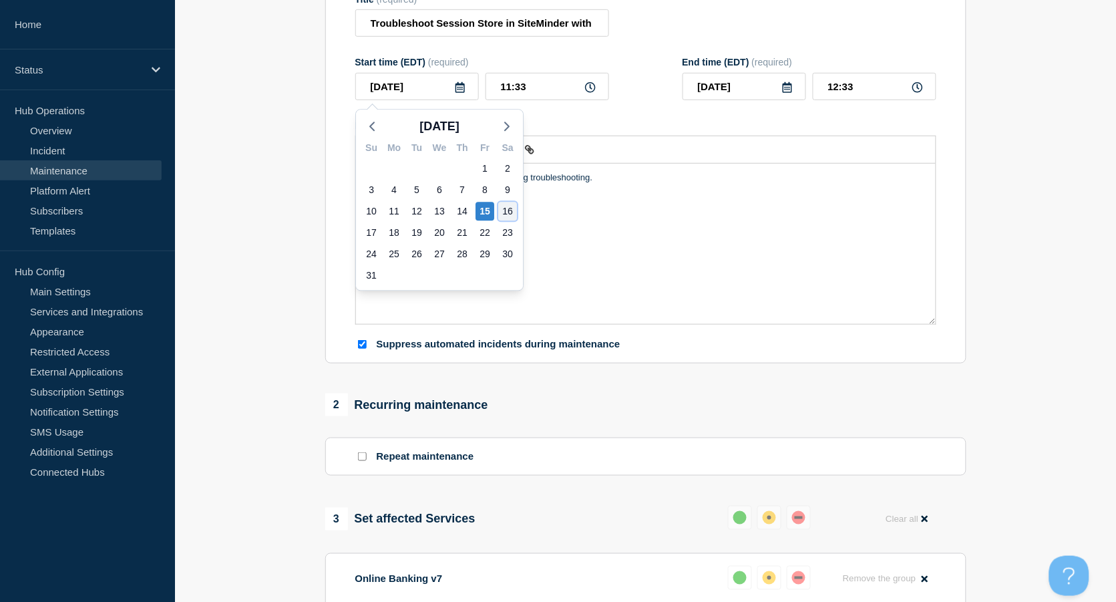
click at [502, 210] on div "16" at bounding box center [507, 211] width 19 height 19
type input "2025-08-16"
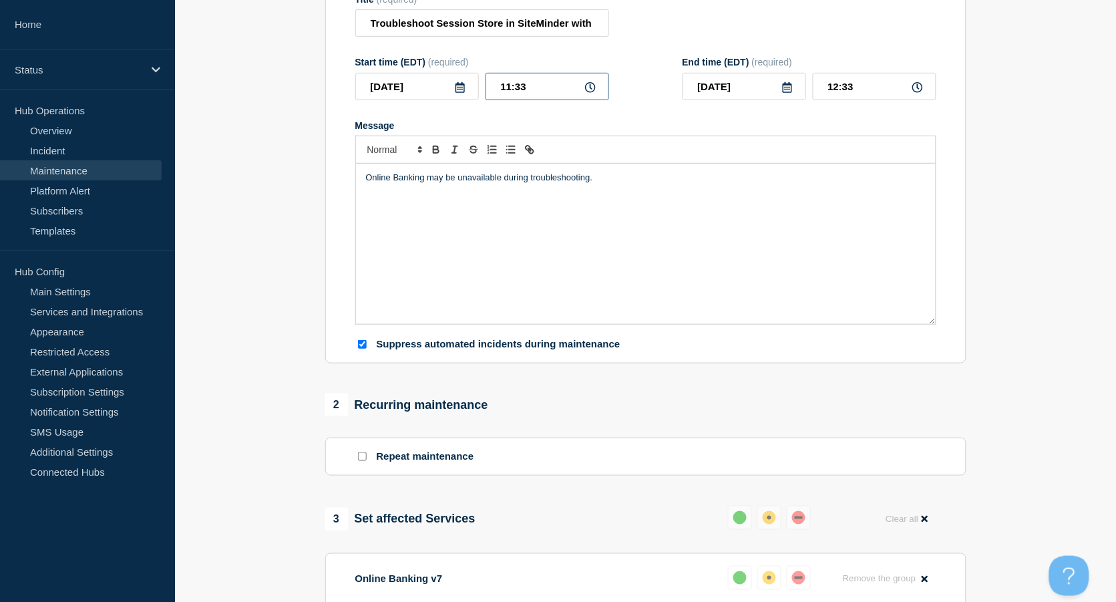
click at [538, 93] on input "11:33" at bounding box center [548, 86] width 124 height 27
drag, startPoint x: 482, startPoint y: 90, endPoint x: 421, endPoint y: 89, distance: 60.8
click at [426, 90] on div "2025-08-16 11:33" at bounding box center [482, 86] width 254 height 27
type input "03:00"
type input "04:00"
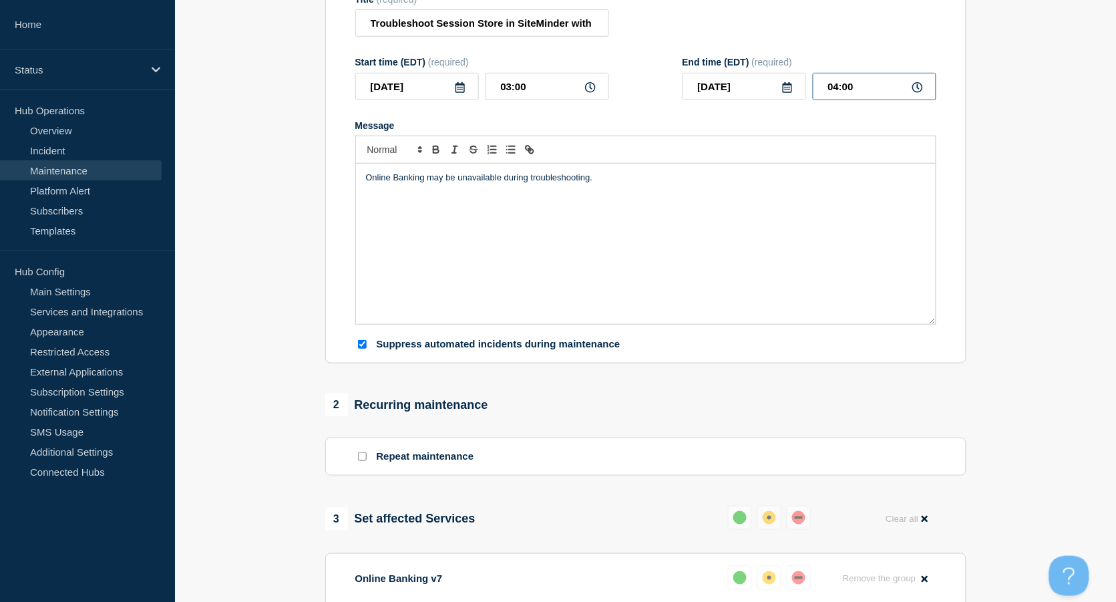
click at [862, 87] on input "04:00" at bounding box center [875, 86] width 124 height 27
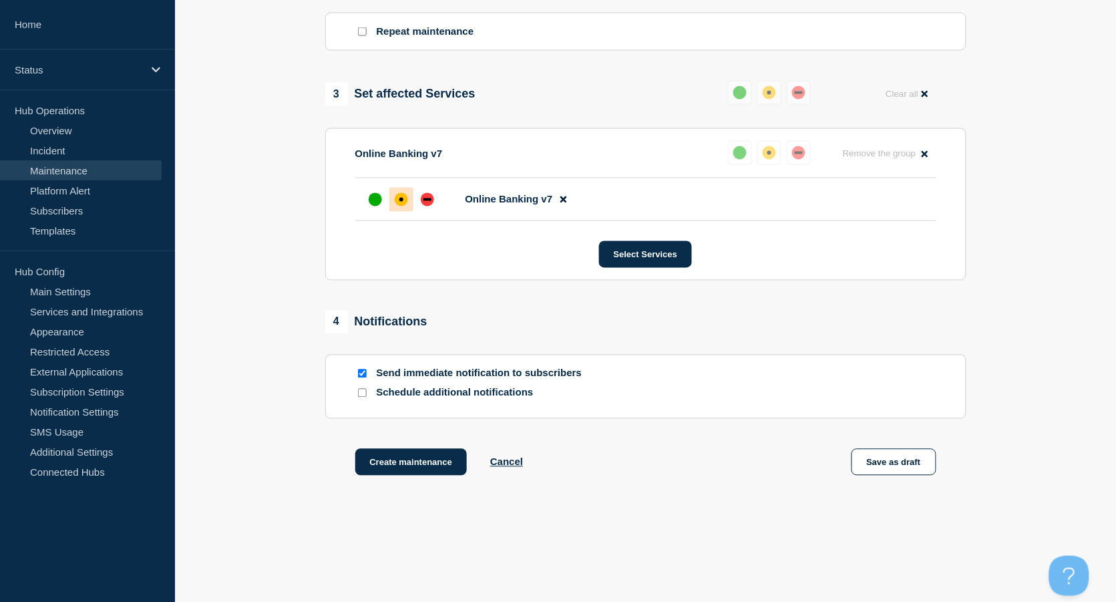
scroll to position [632, 0]
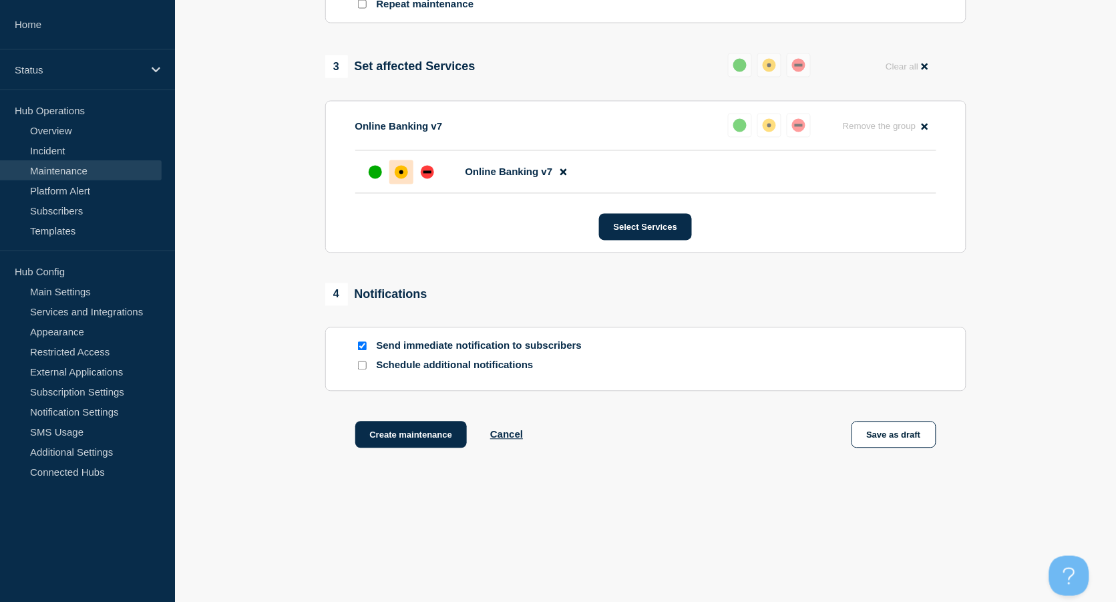
click at [362, 343] on input "Send immediate notification to subscribers" at bounding box center [362, 346] width 9 height 9
checkbox input "false"
click at [399, 440] on button "Create maintenance" at bounding box center [411, 435] width 112 height 27
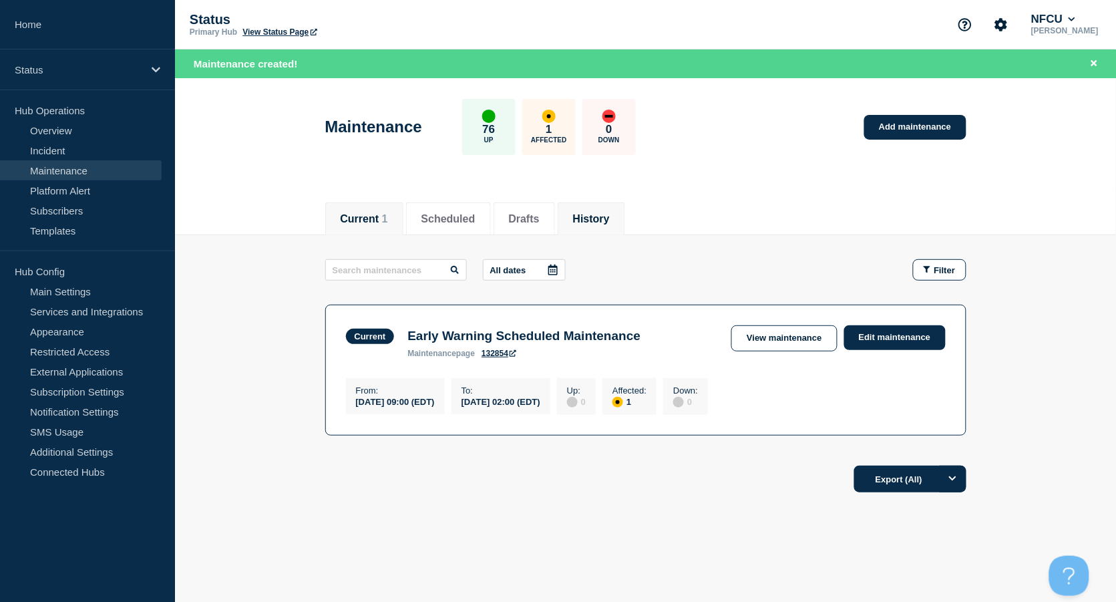
click at [605, 206] on li "History" at bounding box center [591, 218] width 67 height 33
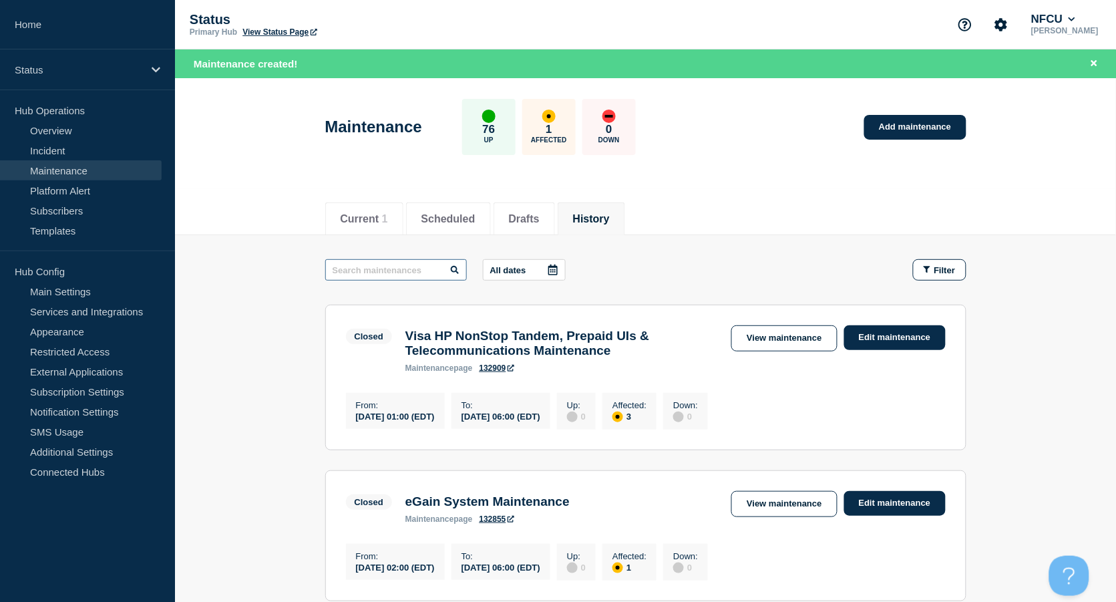
click at [390, 266] on input "text" at bounding box center [396, 269] width 142 height 21
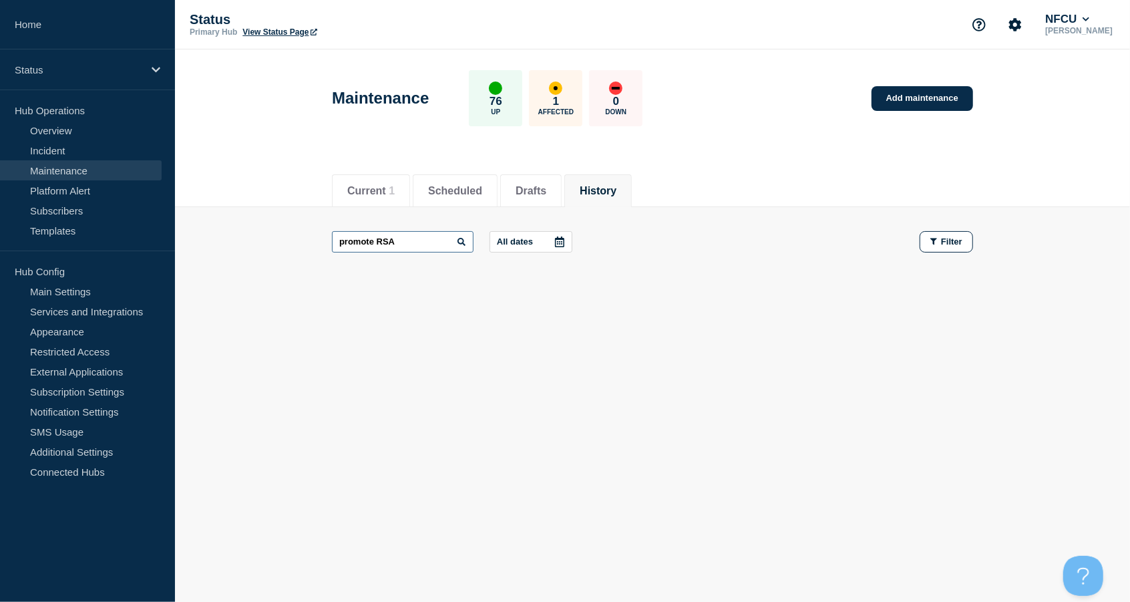
drag, startPoint x: 424, startPoint y: 234, endPoint x: 228, endPoint y: 240, distance: 195.8
click at [228, 240] on main "promote RSA All dates Filter" at bounding box center [652, 241] width 955 height 69
type input "RSA"
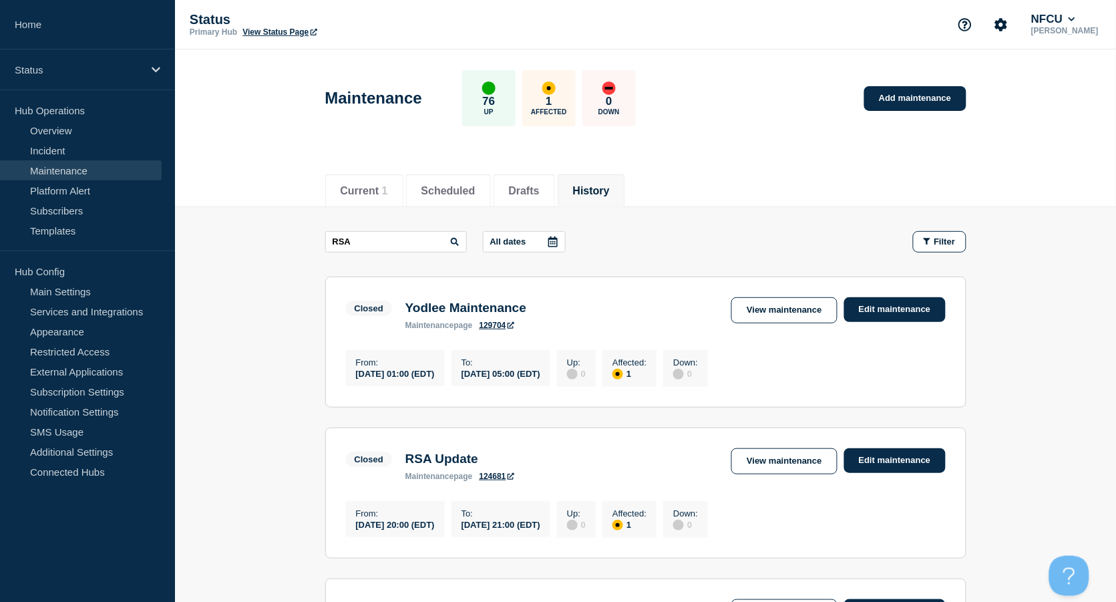
click at [755, 446] on section "Closed RSA Update maintenance page 124681 View maintenance Edit maintenance Fro…" at bounding box center [645, 493] width 641 height 131
click at [760, 465] on link "View maintenance" at bounding box center [784, 461] width 106 height 26
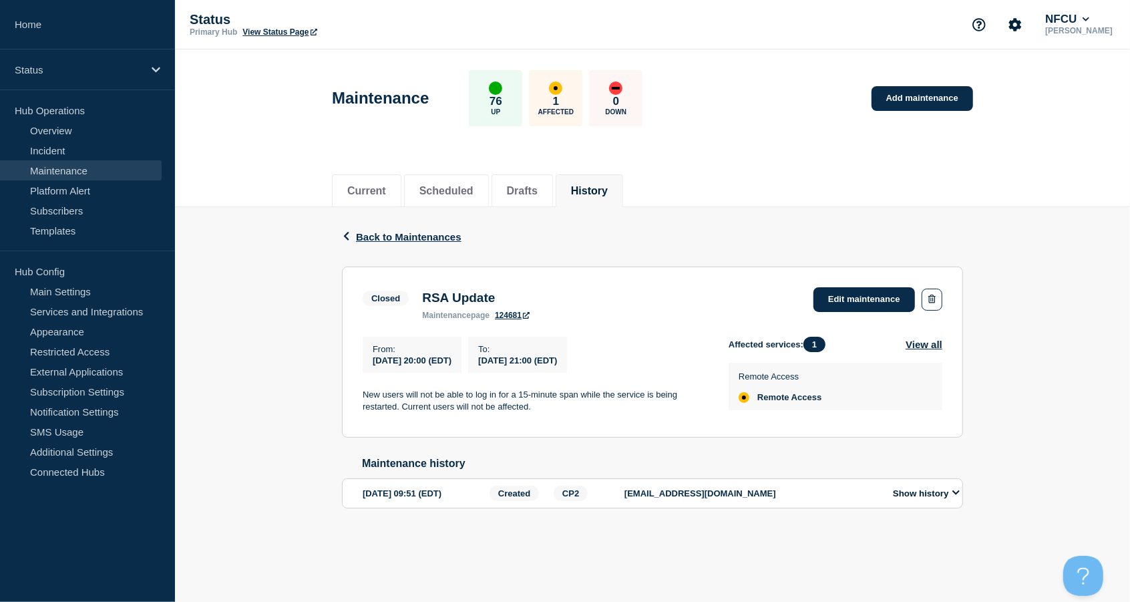
click at [278, 466] on div "Back Back to Maintenances Closed RSA Update From 2025-03-21 20:00 (EDT) To 2025…" at bounding box center [652, 378] width 955 height 343
click at [208, 113] on header "Maintenance 76 Up 1 Affected 0 Down Add maintenance" at bounding box center [652, 105] width 955 height 112
click at [923, 99] on link "Add maintenance" at bounding box center [923, 98] width 102 height 25
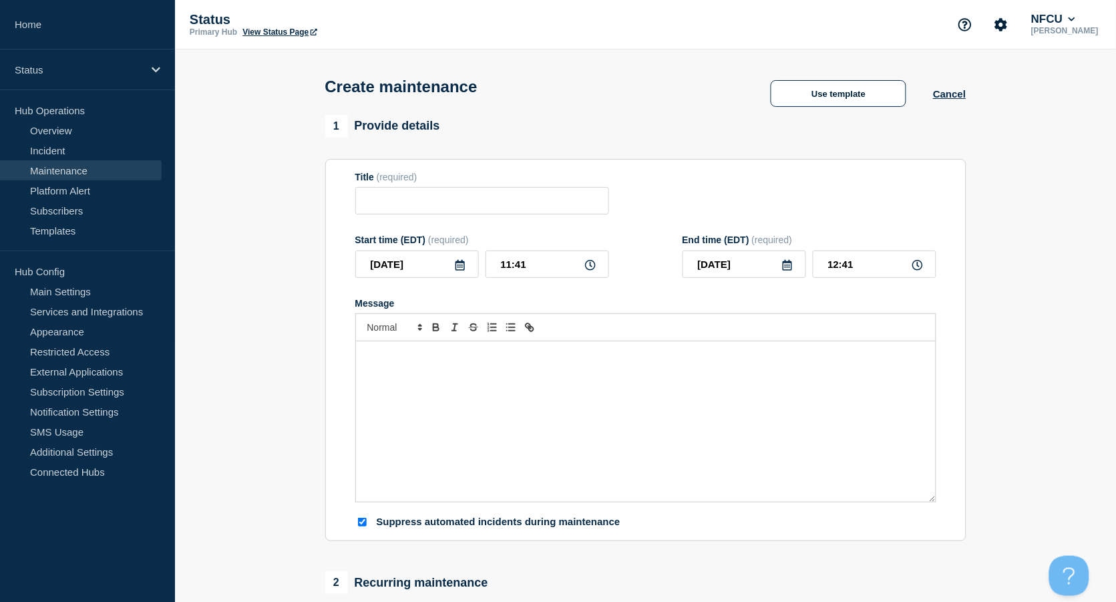
checkbox input "true"
click at [395, 207] on input "Title" at bounding box center [482, 200] width 254 height 27
paste input "Promote RSA virtual Server to Primary Server"
click at [444, 202] on input "Promote RSA virtual Server to Primary Server" at bounding box center [482, 200] width 254 height 27
type input "Promote RSA Virtual Server to Primary Server"
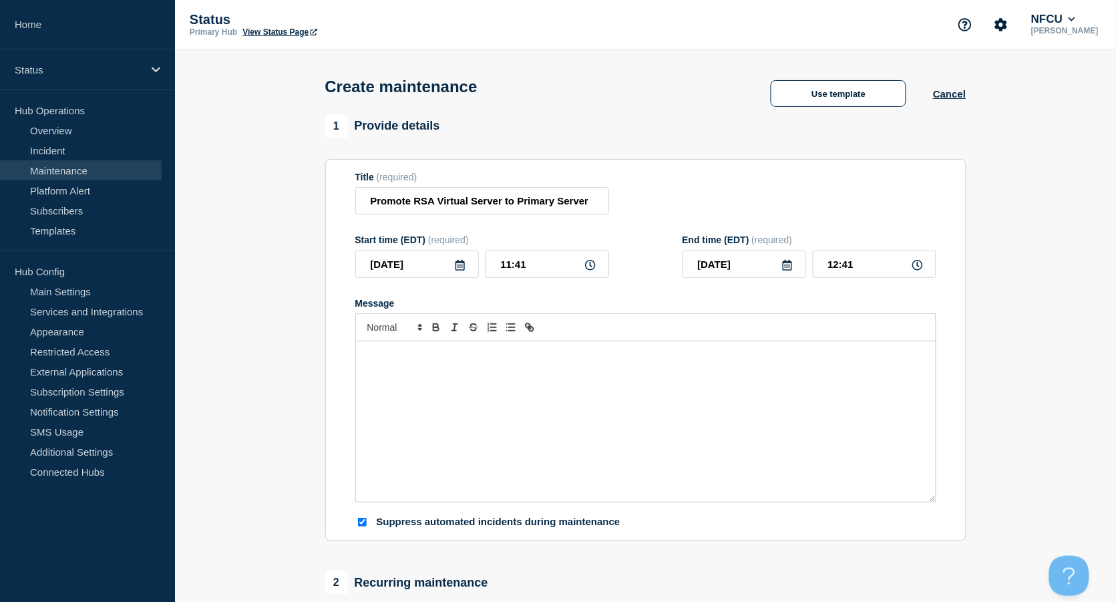
click at [462, 268] on icon at bounding box center [460, 265] width 11 height 11
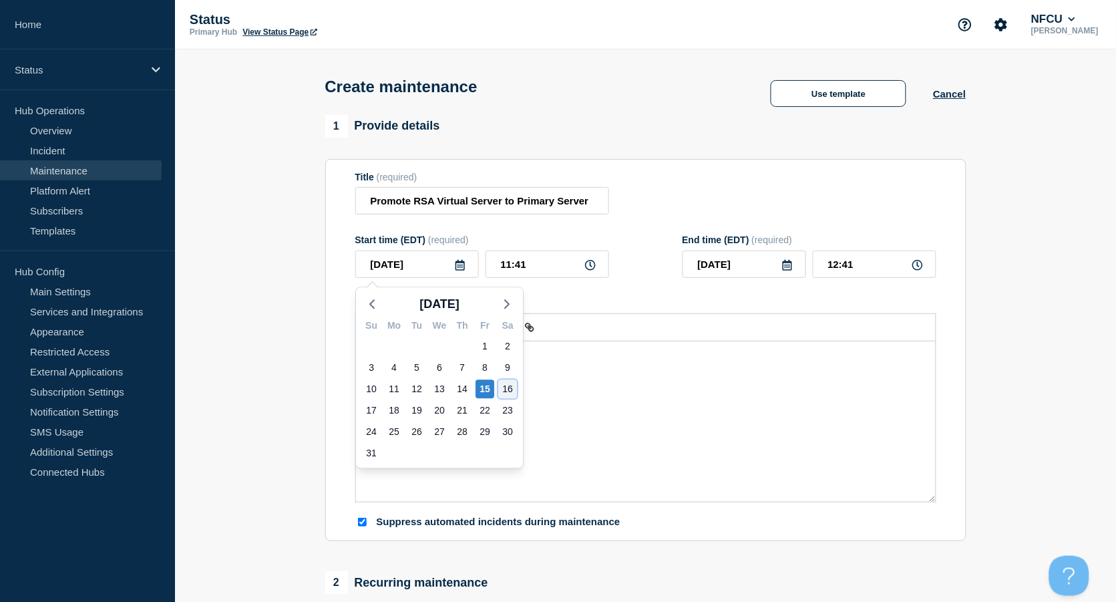
click at [504, 386] on div "16" at bounding box center [507, 388] width 19 height 19
type input "2025-08-16"
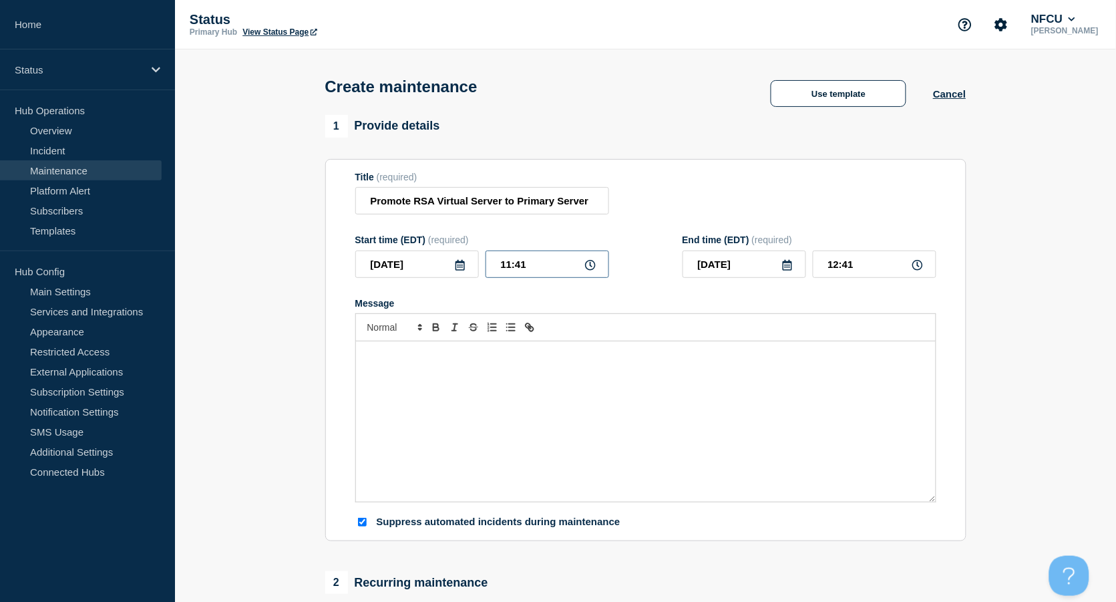
click at [535, 267] on input "11:41" at bounding box center [548, 264] width 124 height 27
drag, startPoint x: 542, startPoint y: 266, endPoint x: 408, endPoint y: 247, distance: 135.0
click at [407, 261] on div "2025-08-16 11:41" at bounding box center [482, 264] width 254 height 27
type input "00:00"
click at [878, 262] on input "01:00" at bounding box center [875, 264] width 124 height 27
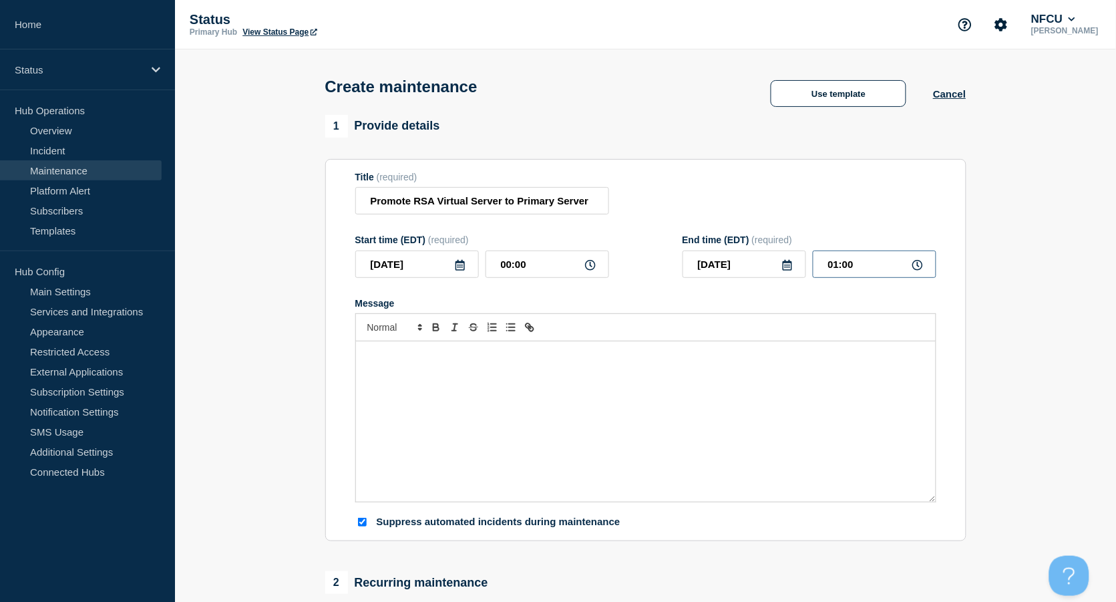
drag, startPoint x: 880, startPoint y: 262, endPoint x: 792, endPoint y: 264, distance: 88.2
click at [792, 264] on div "2025-08-16 01:00" at bounding box center [810, 264] width 254 height 27
type input "02:00"
click at [420, 379] on div "Message" at bounding box center [646, 421] width 580 height 160
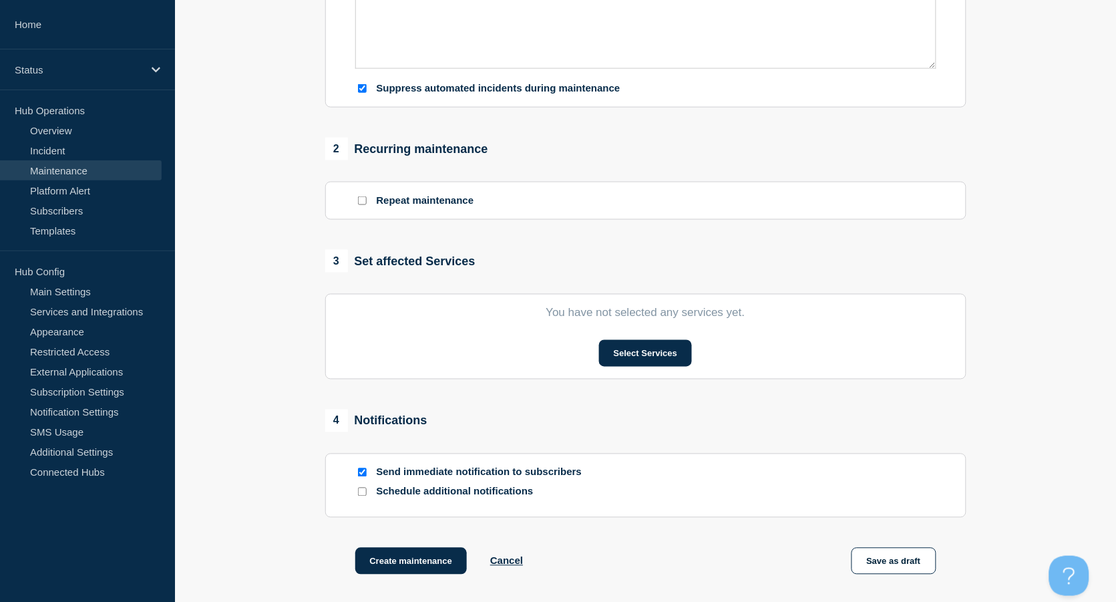
scroll to position [445, 0]
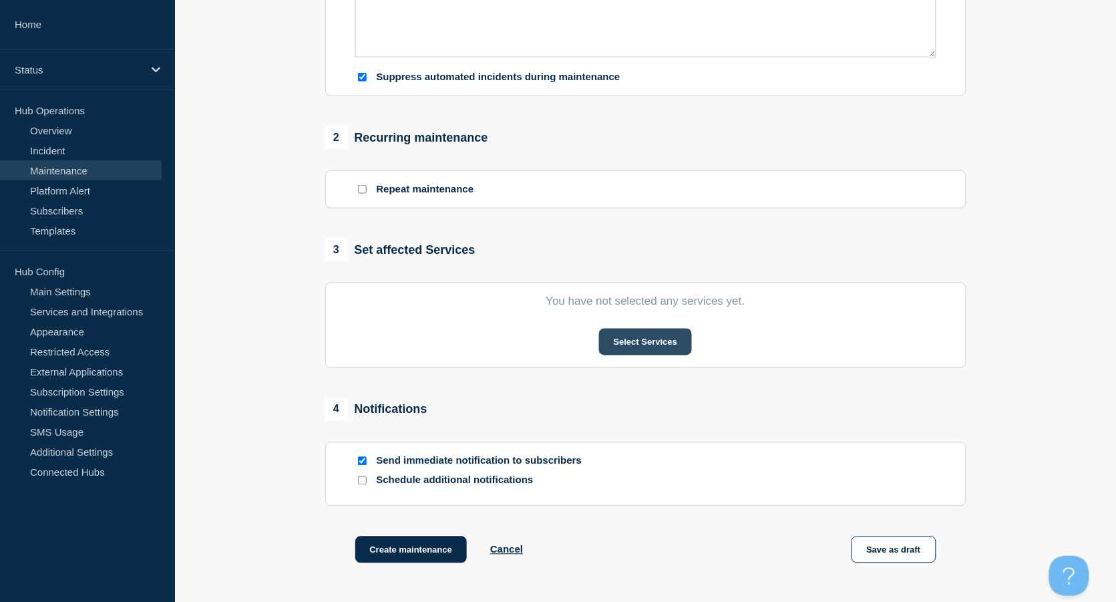
click at [647, 347] on button "Select Services" at bounding box center [645, 342] width 93 height 27
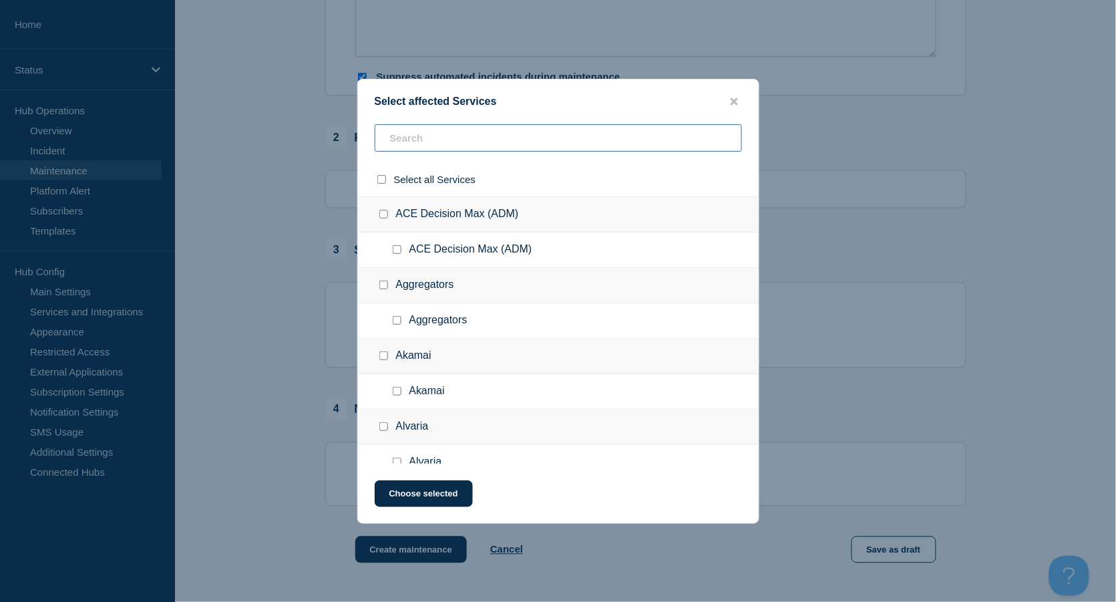
click at [450, 146] on input "text" at bounding box center [558, 137] width 367 height 27
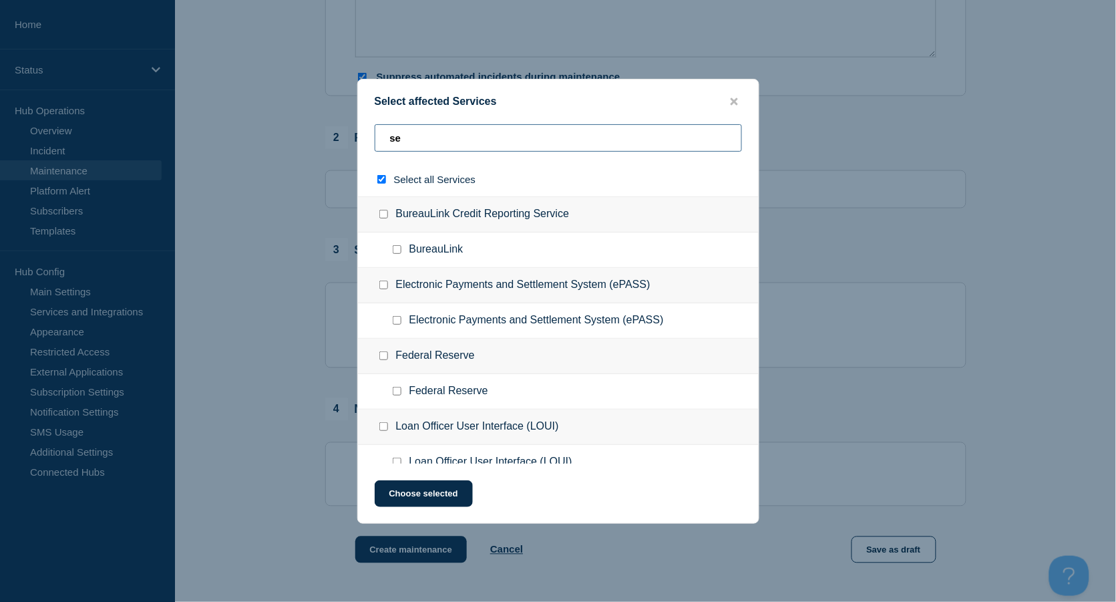
type input "sec"
checkbox input "true"
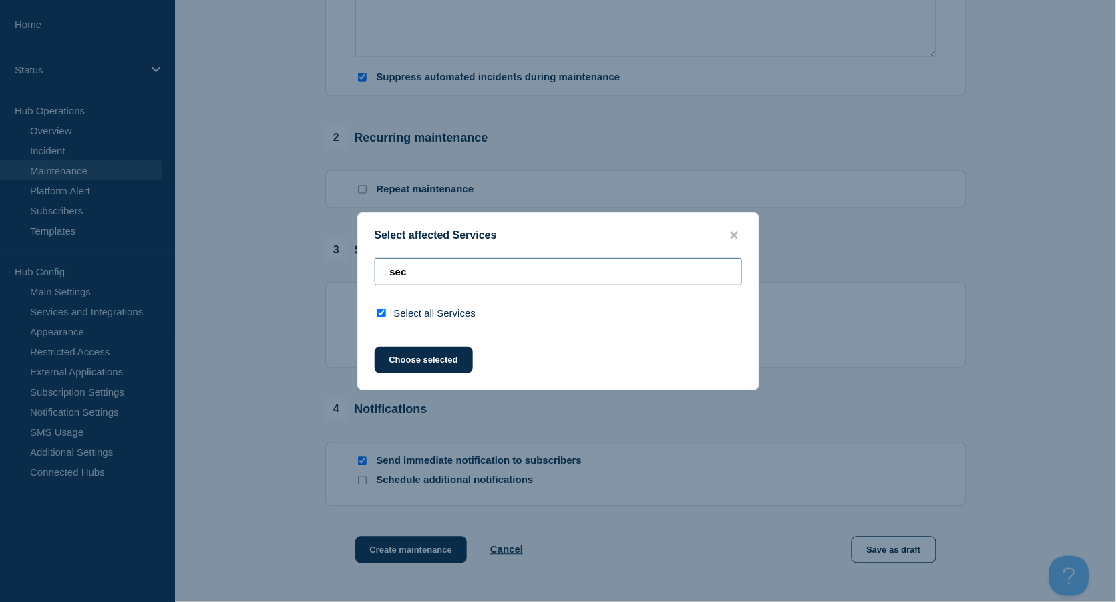
drag, startPoint x: 411, startPoint y: 282, endPoint x: 371, endPoint y: 280, distance: 40.1
click at [371, 296] on div "sec" at bounding box center [558, 313] width 401 height 34
checkbox input "false"
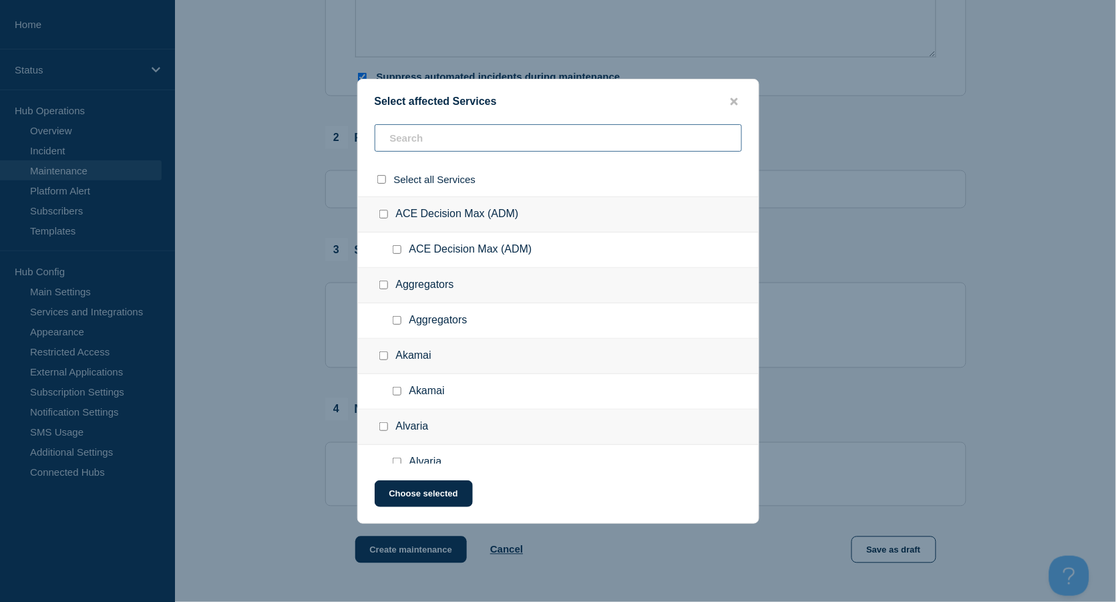
click at [446, 127] on input "text" at bounding box center [558, 137] width 367 height 27
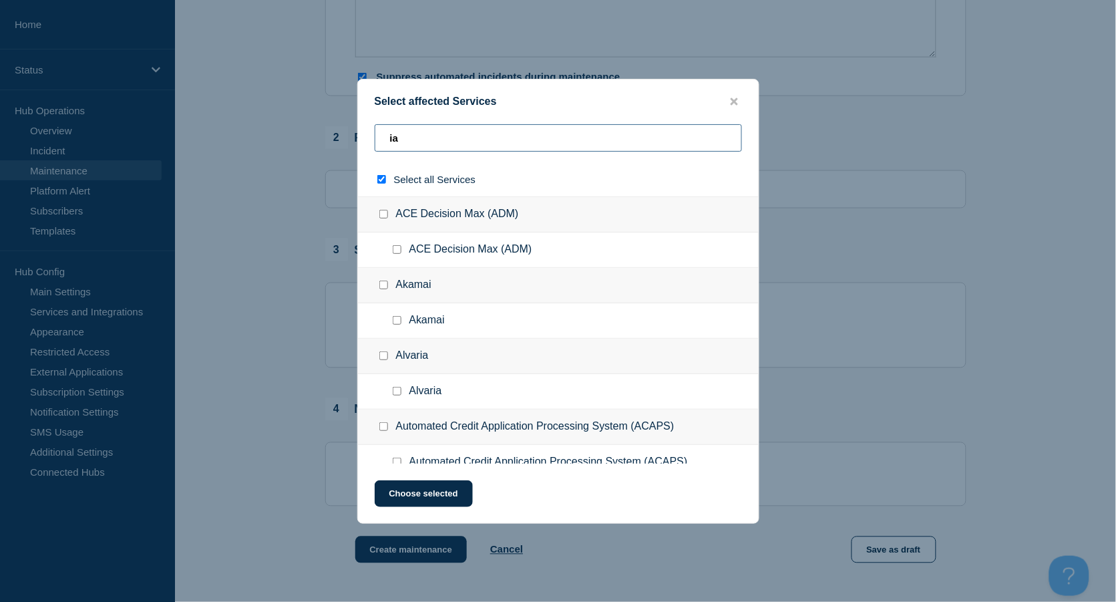
type input "iaa"
checkbox input "true"
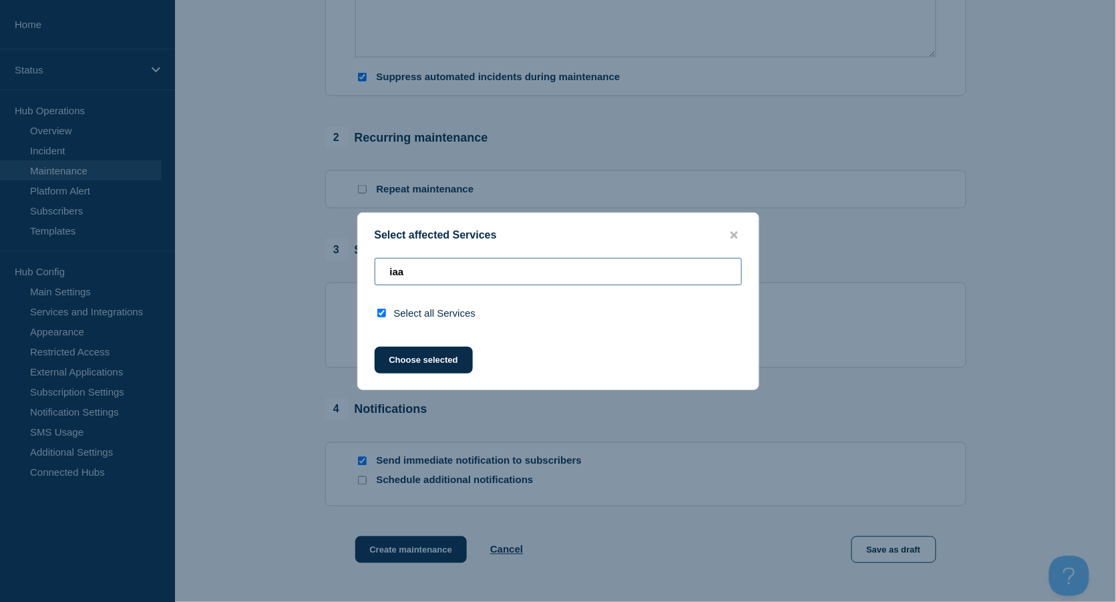
type input "ia"
checkbox input "false"
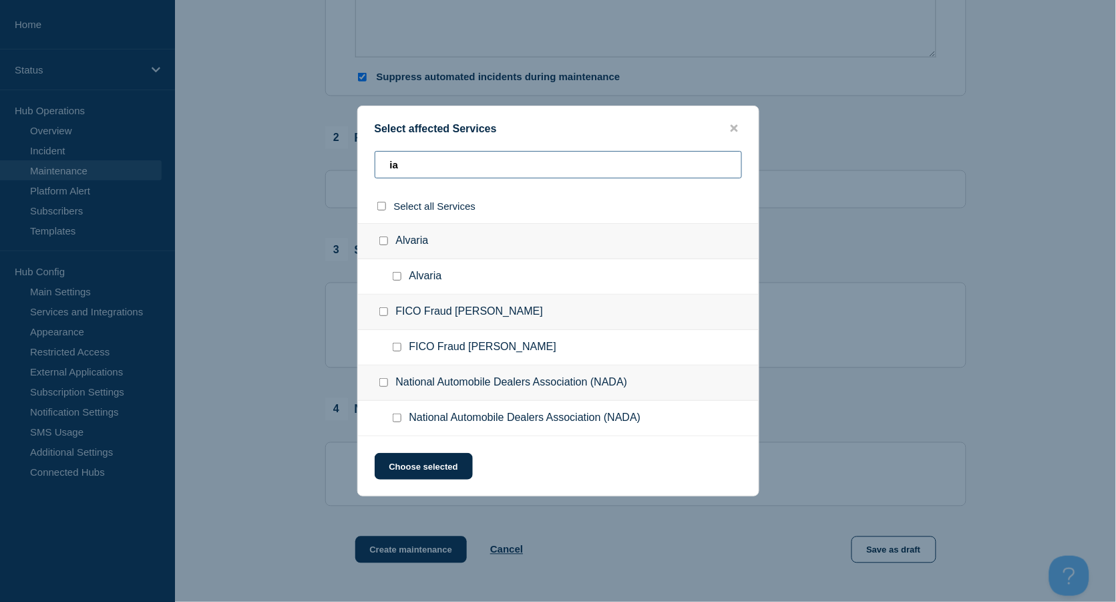
type input "i"
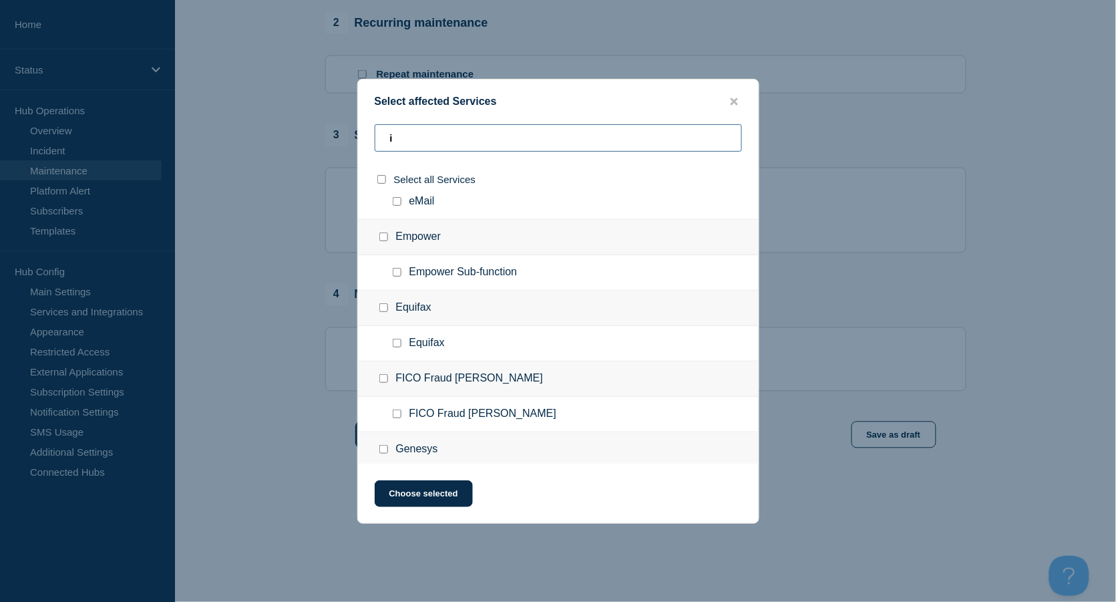
scroll to position [1247, 0]
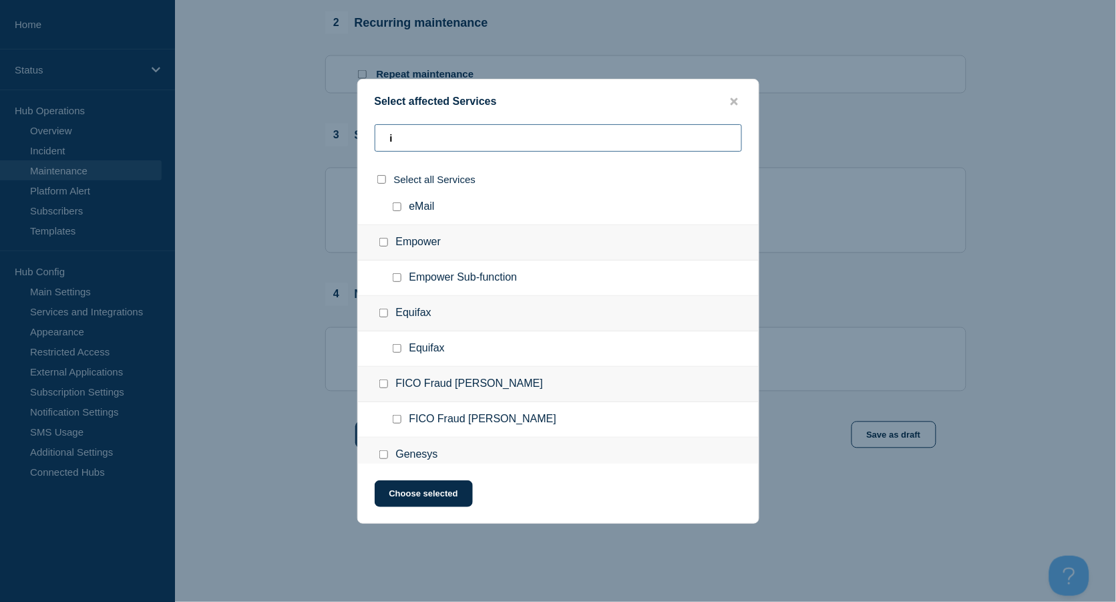
drag, startPoint x: 419, startPoint y: 145, endPoint x: 369, endPoint y: 140, distance: 49.7
click at [369, 162] on div "i" at bounding box center [558, 179] width 401 height 34
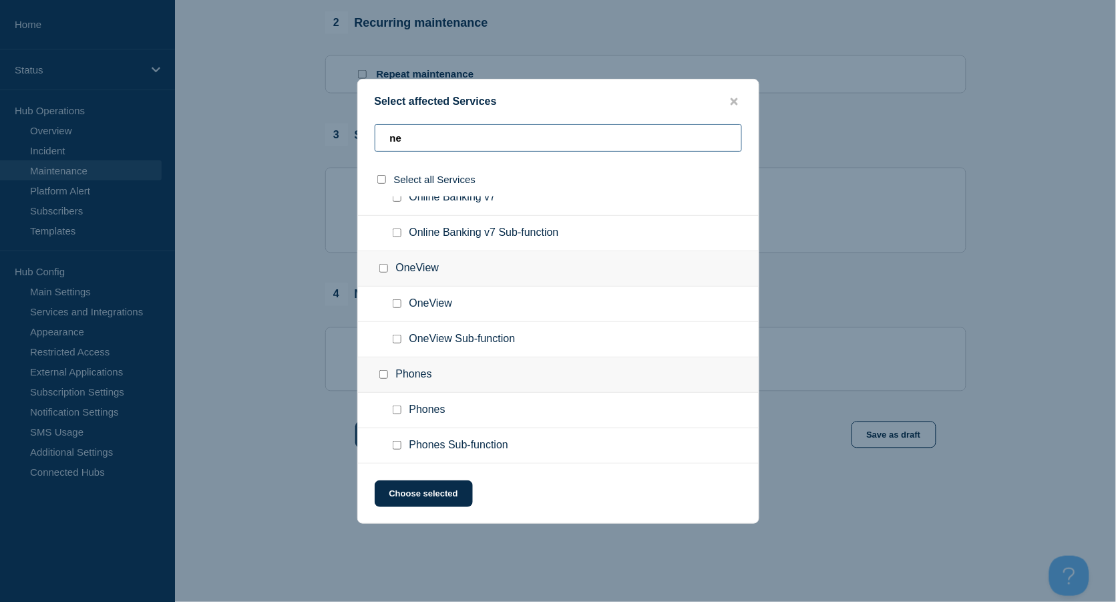
scroll to position [0, 0]
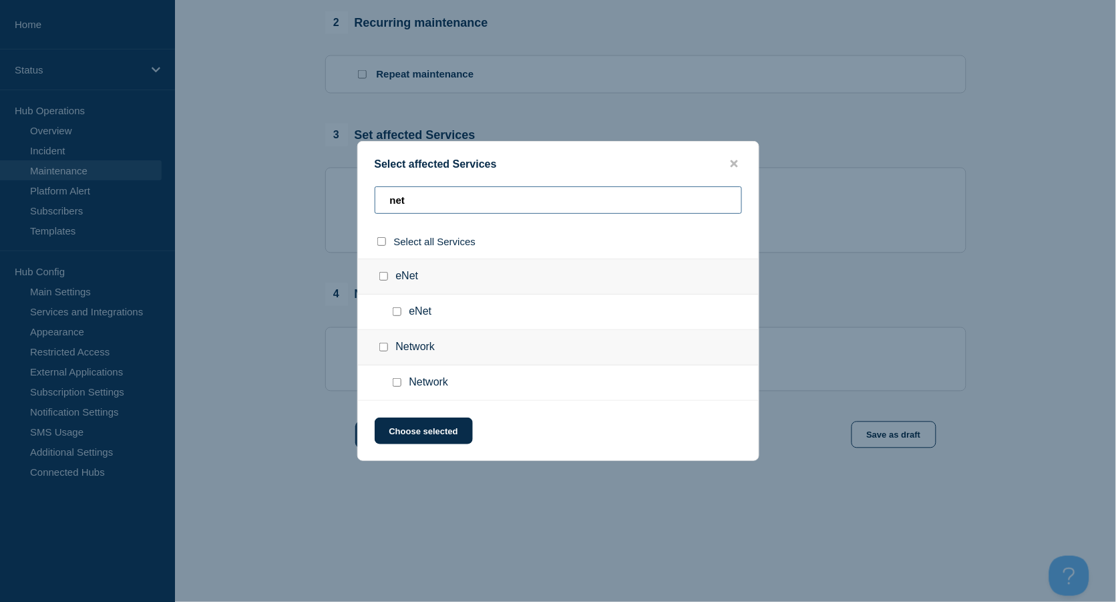
drag, startPoint x: 441, startPoint y: 202, endPoint x: 361, endPoint y: 202, distance: 80.2
click at [361, 224] on div "net" at bounding box center [558, 241] width 401 height 34
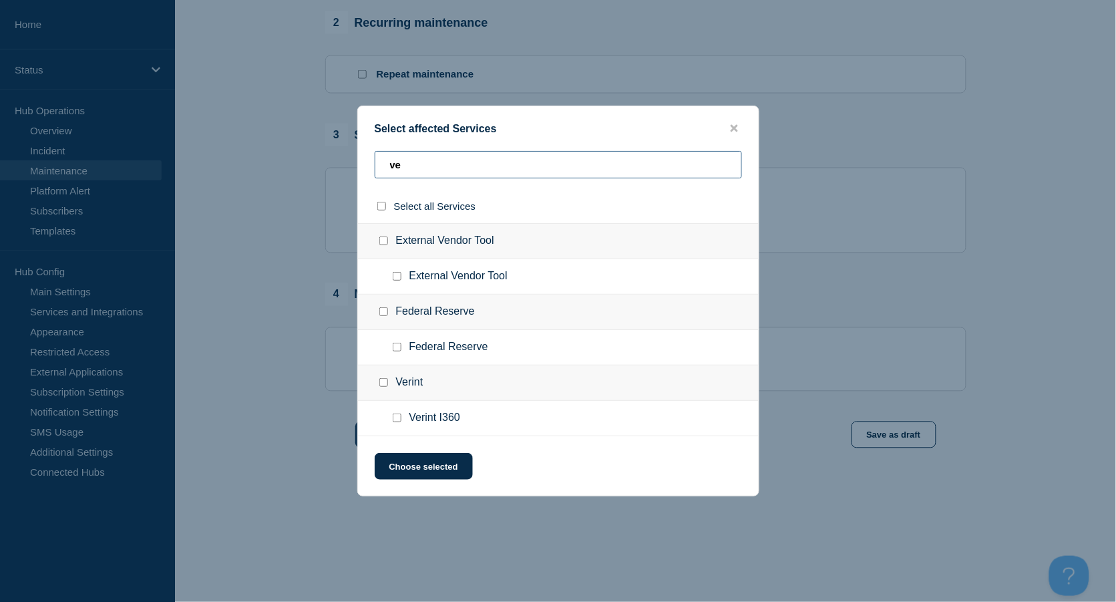
type input "ve"
click at [383, 240] on input "External Vendor Tool checkbox" at bounding box center [383, 240] width 9 height 9
checkbox input "true"
click at [443, 454] on button "Choose selected" at bounding box center [424, 466] width 98 height 27
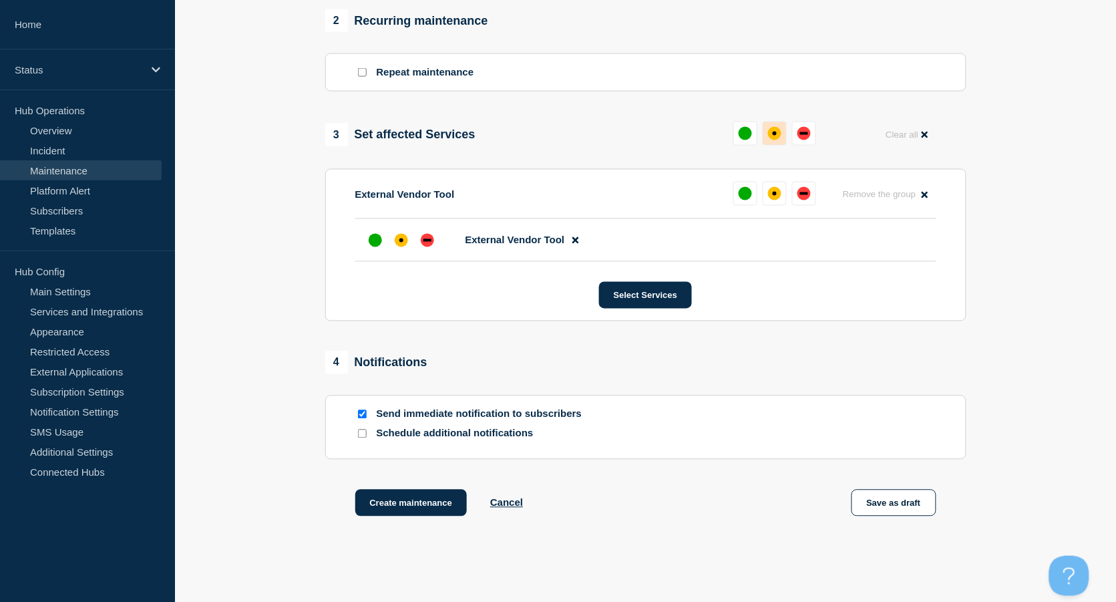
click at [773, 136] on div "affected" at bounding box center [775, 134] width 4 height 4
click at [361, 416] on input "Send immediate notification to subscribers" at bounding box center [362, 414] width 9 height 9
checkbox input "false"
click at [409, 514] on button "Create maintenance" at bounding box center [411, 503] width 112 height 27
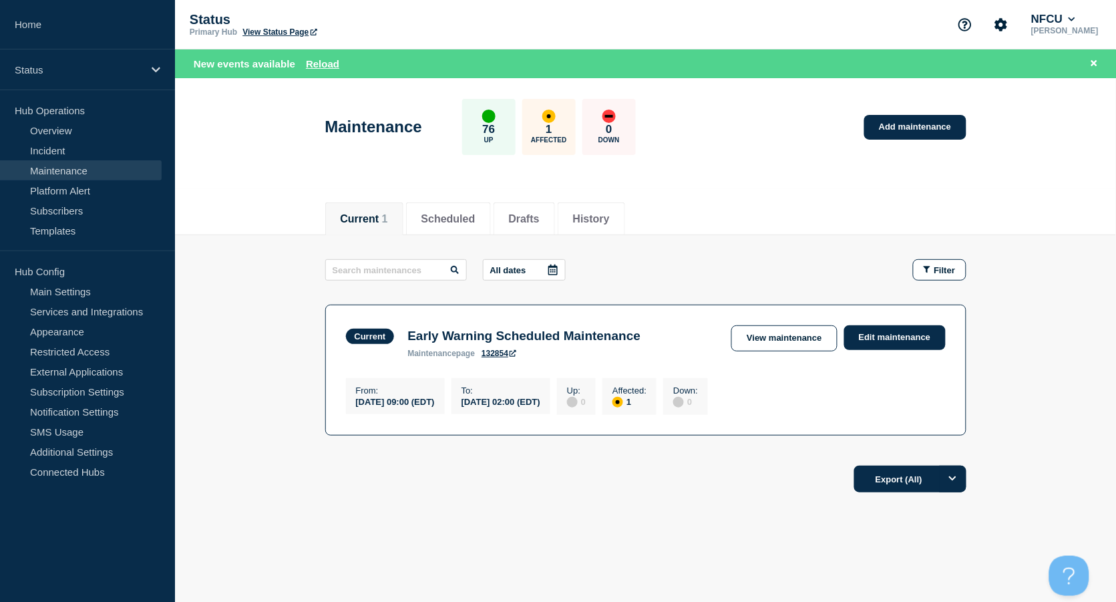
click at [448, 518] on div "Current Scheduled Drafts History Current 1 Scheduled Drafts History All dates F…" at bounding box center [645, 391] width 941 height 405
drag, startPoint x: 430, startPoint y: 508, endPoint x: 422, endPoint y: 501, distance: 11.4
click at [430, 508] on footer "Export (All)" at bounding box center [645, 485] width 941 height 58
click at [455, 226] on li "Scheduled" at bounding box center [448, 218] width 85 height 33
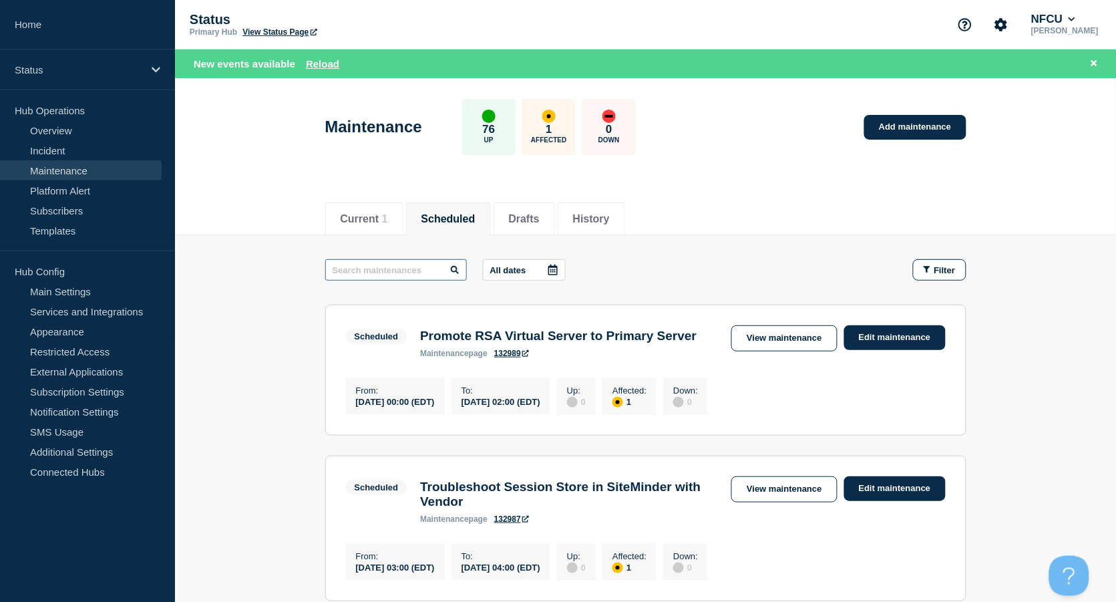
click at [402, 269] on input "text" at bounding box center [396, 269] width 142 height 21
type input "syni"
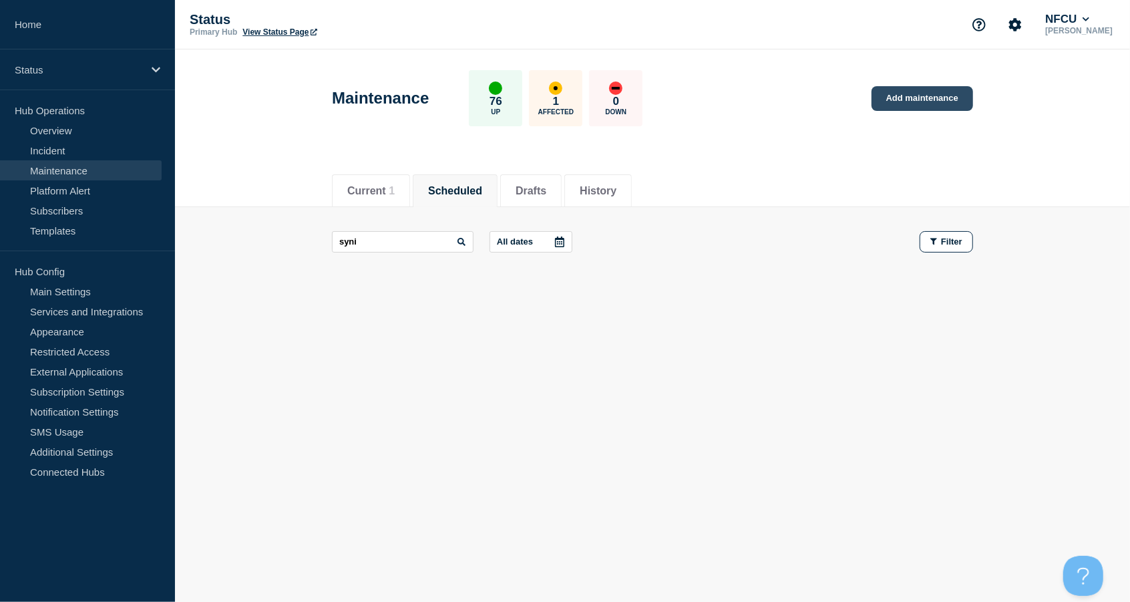
click at [912, 101] on link "Add maintenance" at bounding box center [923, 98] width 102 height 25
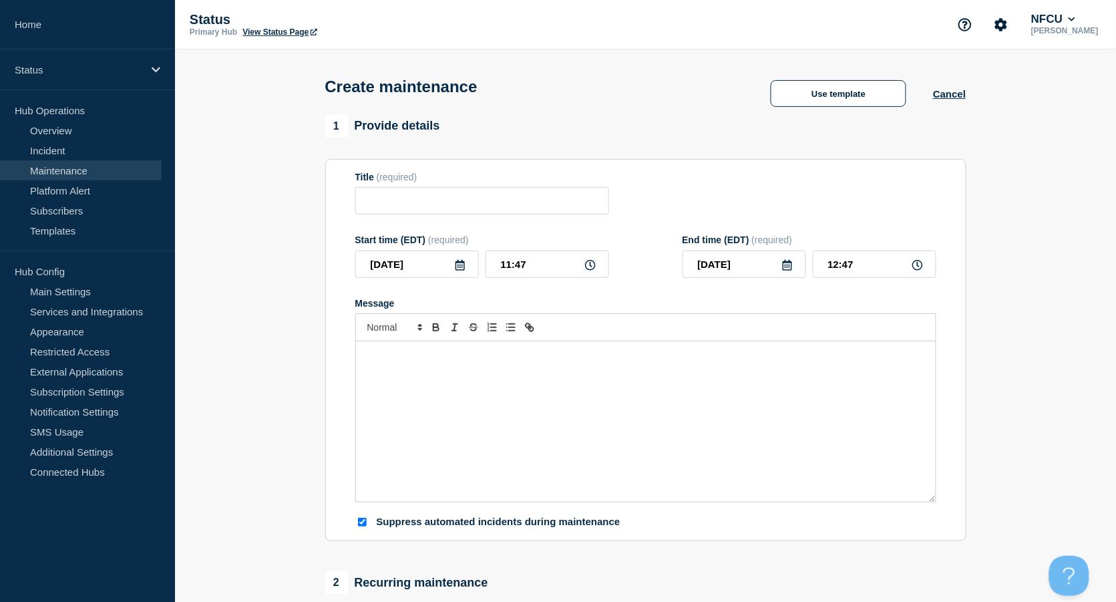
checkbox input "true"
click at [814, 96] on button "Use template" at bounding box center [839, 93] width 136 height 27
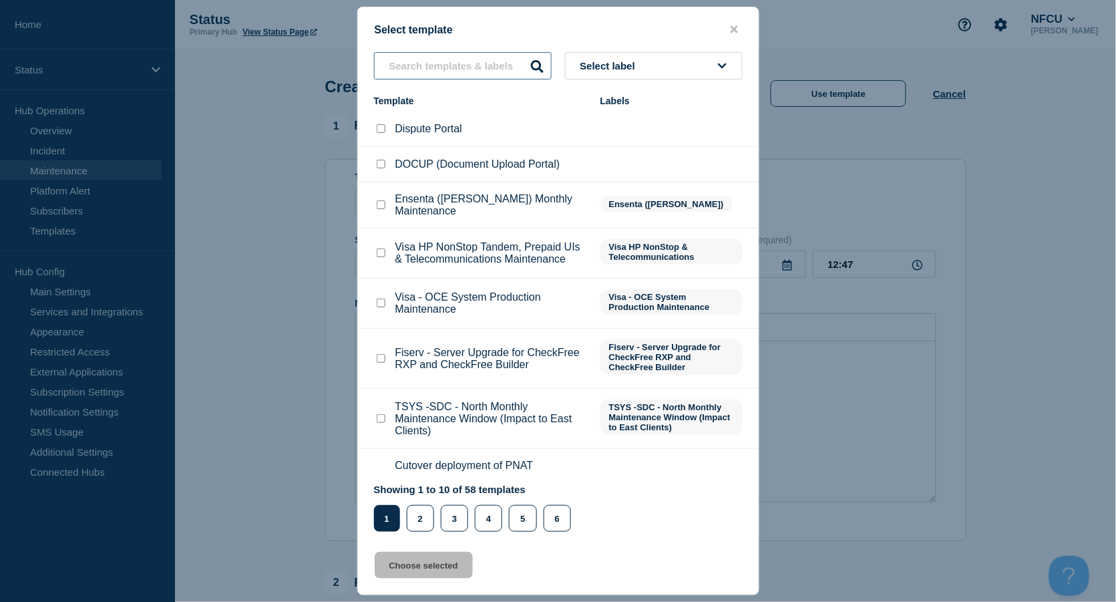
click at [486, 63] on input "text" at bounding box center [463, 65] width 178 height 27
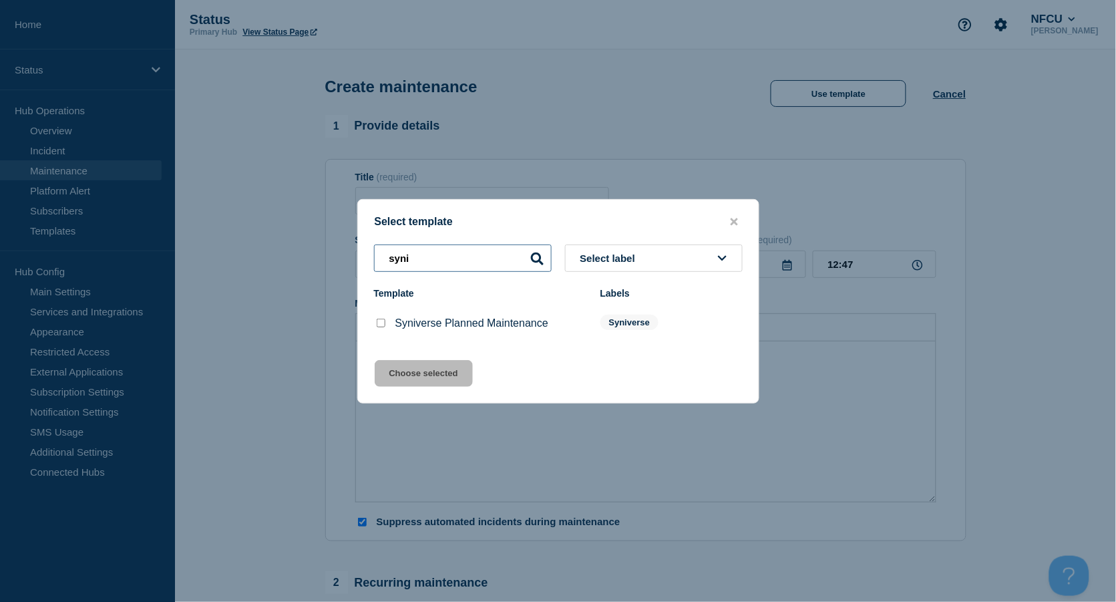
type input "syni"
drag, startPoint x: 381, startPoint y: 321, endPoint x: 382, endPoint y: 329, distance: 8.0
click at [382, 321] on input "Syniverse Planned Maintenance checkbox" at bounding box center [381, 323] width 9 height 9
checkbox input "true"
click at [409, 372] on button "Choose selected" at bounding box center [424, 373] width 98 height 27
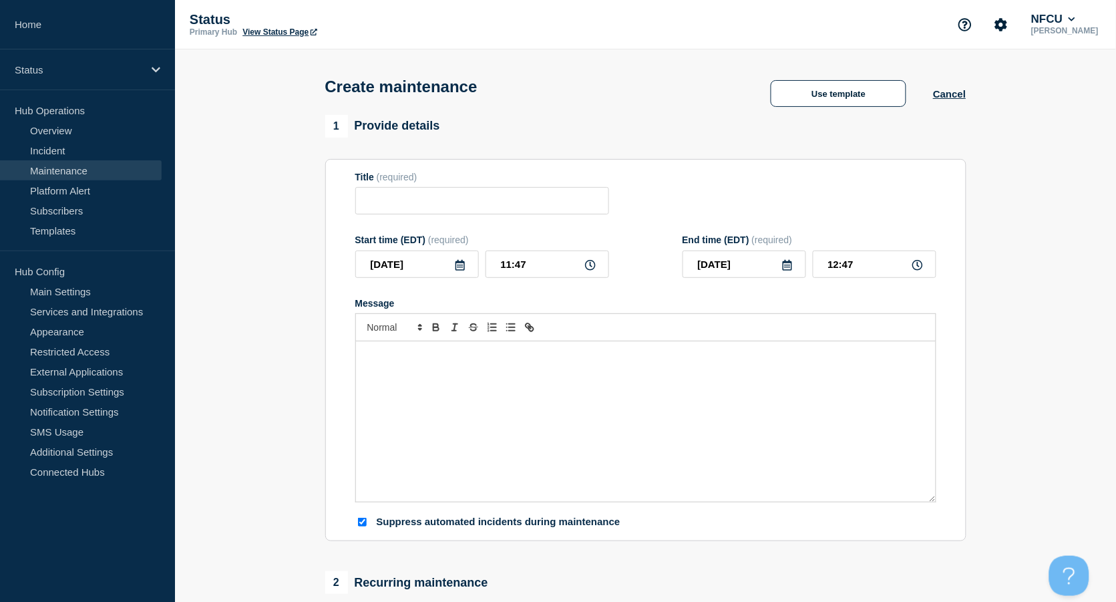
type input "Syniverse Planned Maintenance"
type input "18:47"
checkbox input "false"
click at [460, 266] on icon at bounding box center [460, 265] width 11 height 11
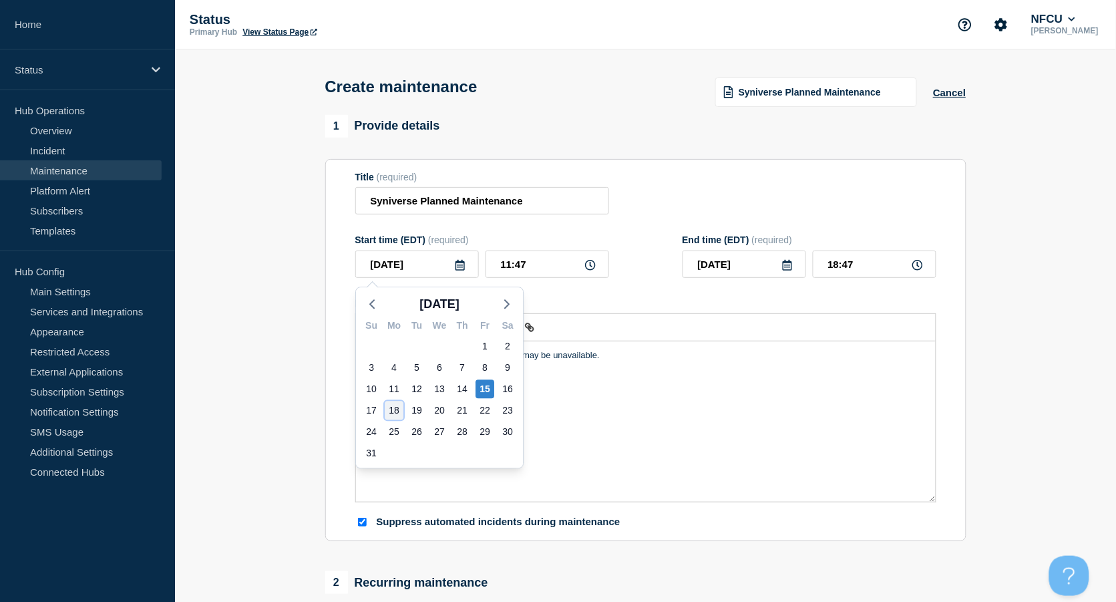
click at [394, 410] on div "18" at bounding box center [394, 410] width 19 height 19
type input "2025-08-18"
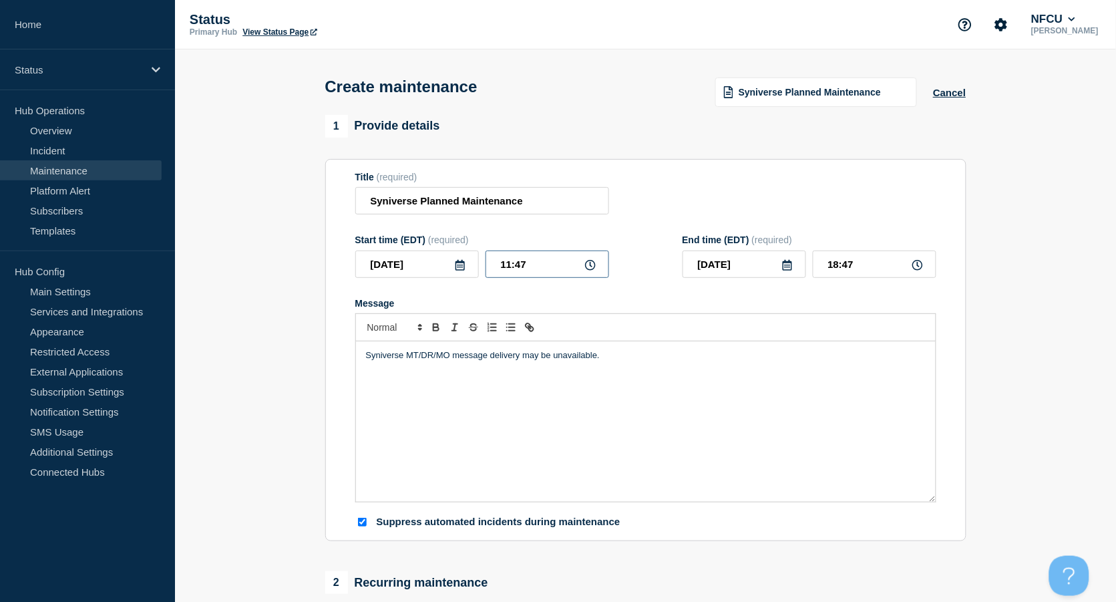
drag, startPoint x: 552, startPoint y: 267, endPoint x: 403, endPoint y: 249, distance: 149.3
click at [407, 253] on div "2025-08-18 11:47" at bounding box center [482, 264] width 254 height 27
type input "00:00"
type input "07:00"
click at [885, 260] on input "07:00" at bounding box center [875, 264] width 124 height 27
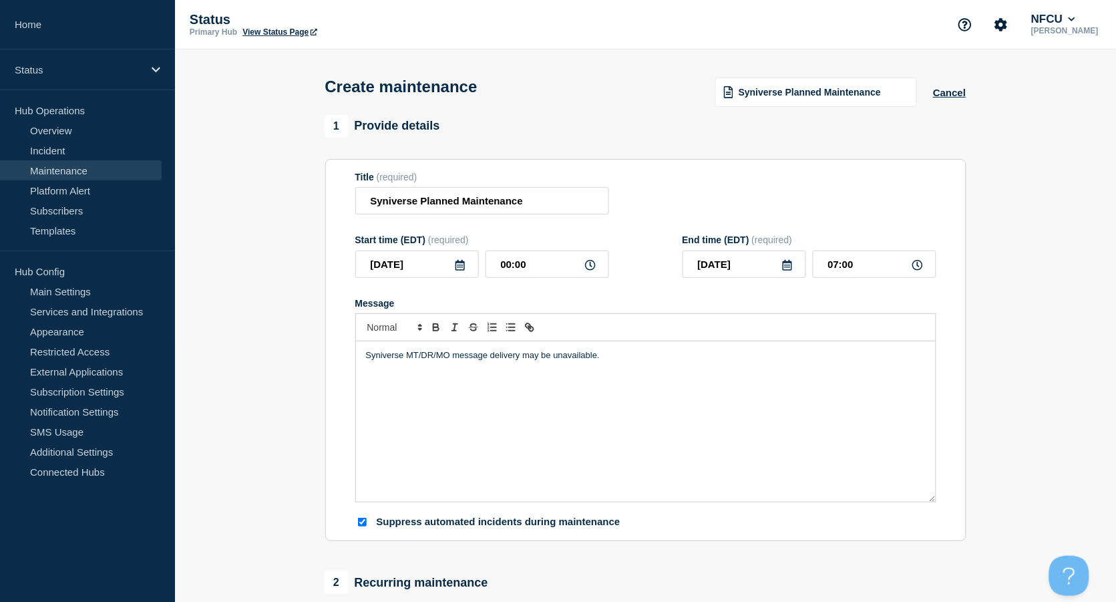
click at [676, 196] on div "Title (required) Syniverse Planned Maintenance" at bounding box center [645, 193] width 581 height 43
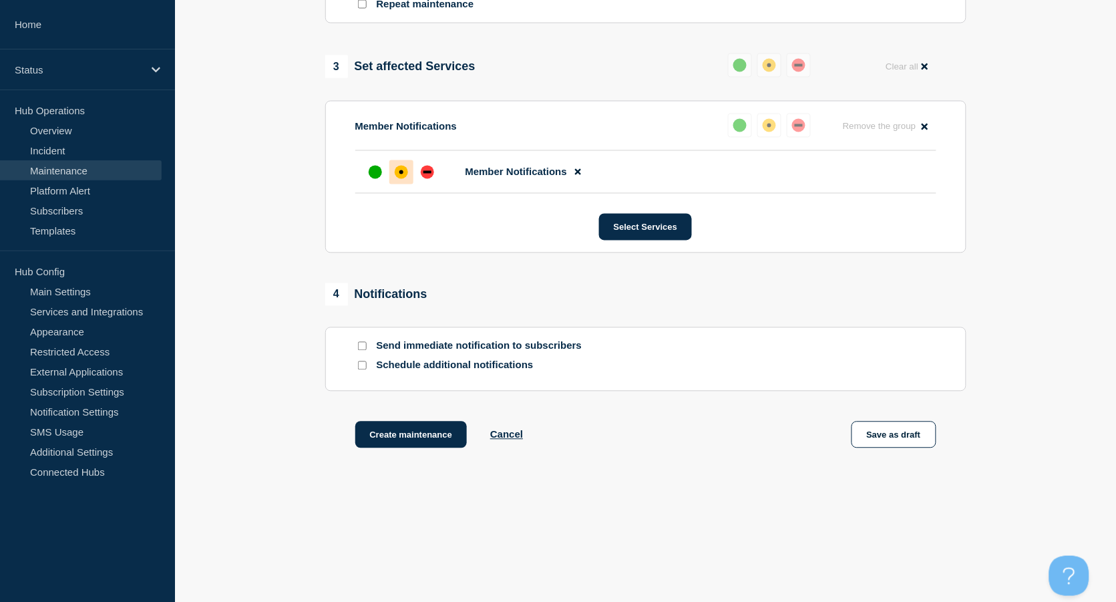
scroll to position [632, 0]
click at [418, 430] on button "Create maintenance" at bounding box center [411, 435] width 112 height 27
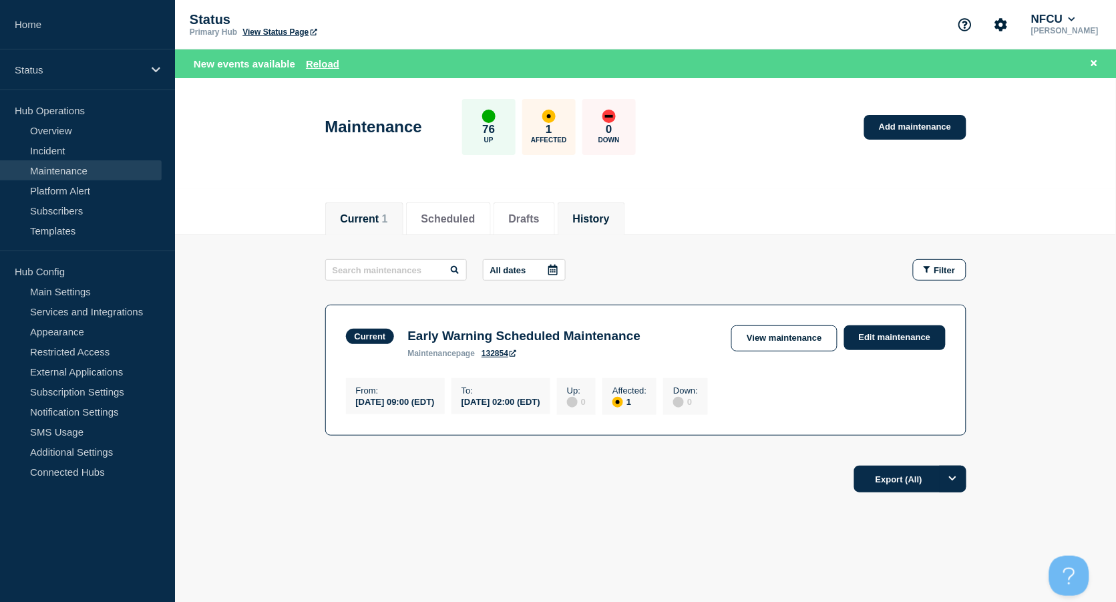
click at [595, 213] on button "History" at bounding box center [591, 219] width 37 height 12
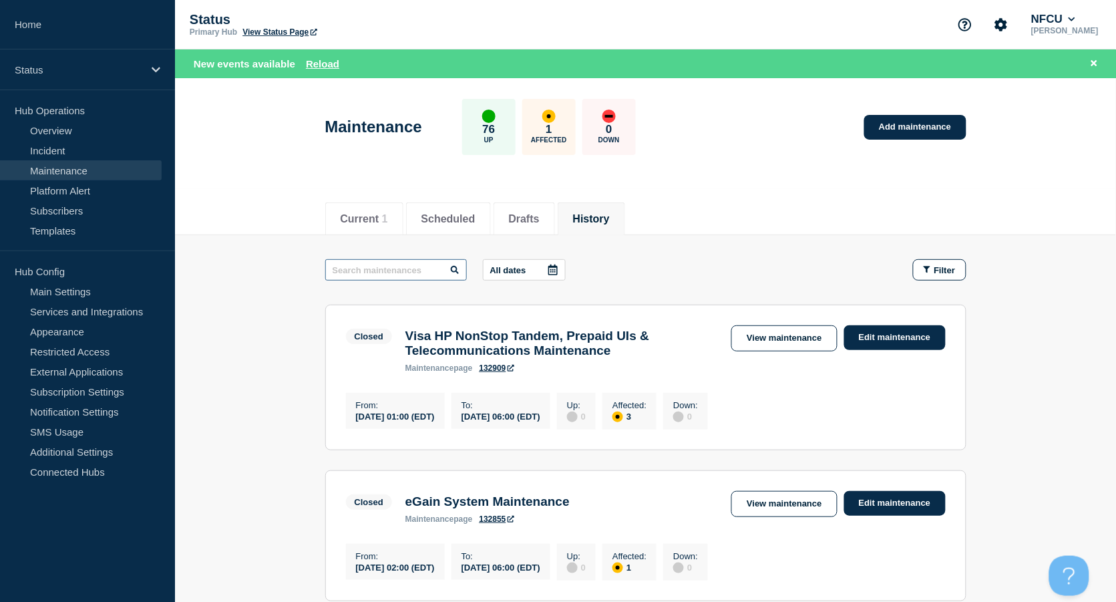
click at [395, 271] on input "text" at bounding box center [396, 269] width 142 height 21
type input "early warning"
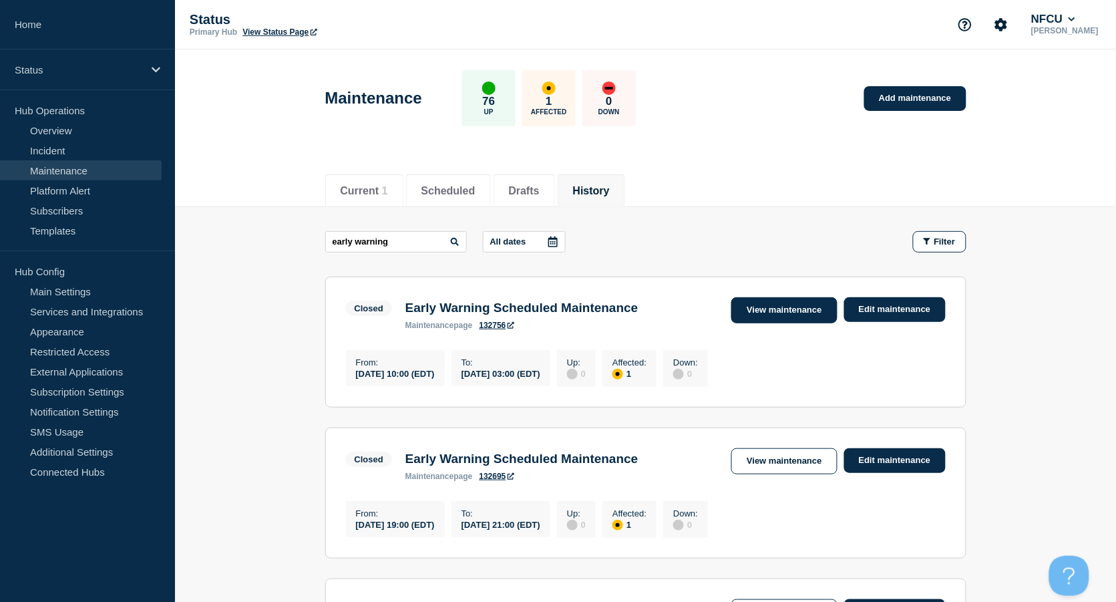
click at [777, 307] on link "View maintenance" at bounding box center [784, 310] width 106 height 26
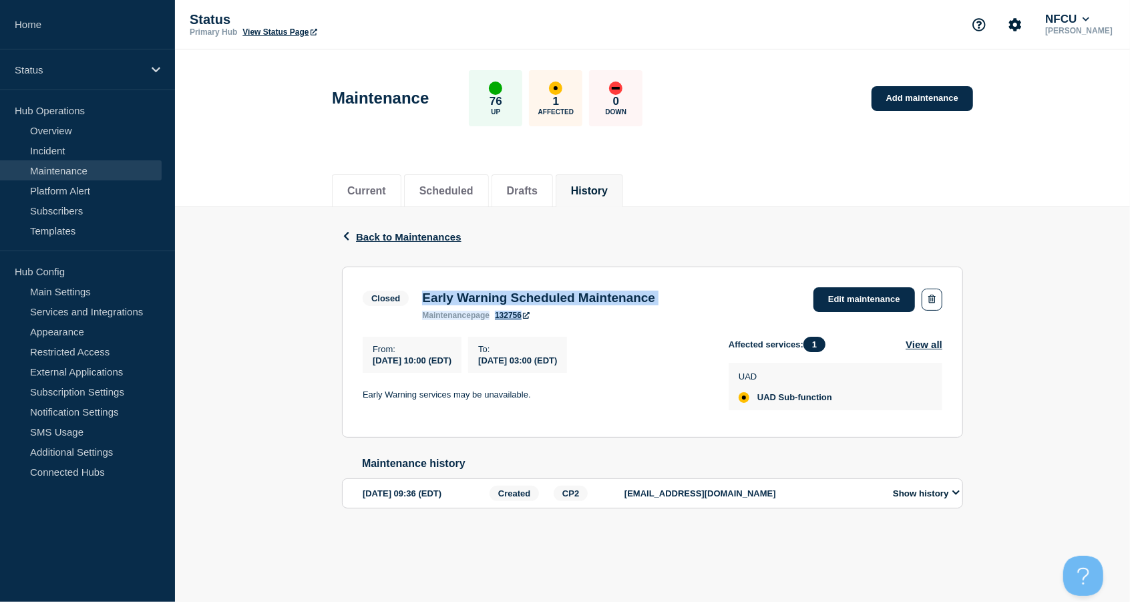
drag, startPoint x: 426, startPoint y: 298, endPoint x: 813, endPoint y: 297, distance: 386.8
click at [813, 297] on div "Closed Early Warning Scheduled Maintenance maintenance page 132756 Edit mainten…" at bounding box center [653, 303] width 580 height 33
click at [584, 284] on section "Closed Early Warning Scheduled Maintenance maintenance page 132756 Edit mainten…" at bounding box center [652, 352] width 621 height 171
click at [438, 303] on h3 "Early Warning Scheduled Maintenance" at bounding box center [538, 298] width 233 height 15
click at [424, 299] on h3 "Early Warning Scheduled Maintenance" at bounding box center [538, 298] width 233 height 15
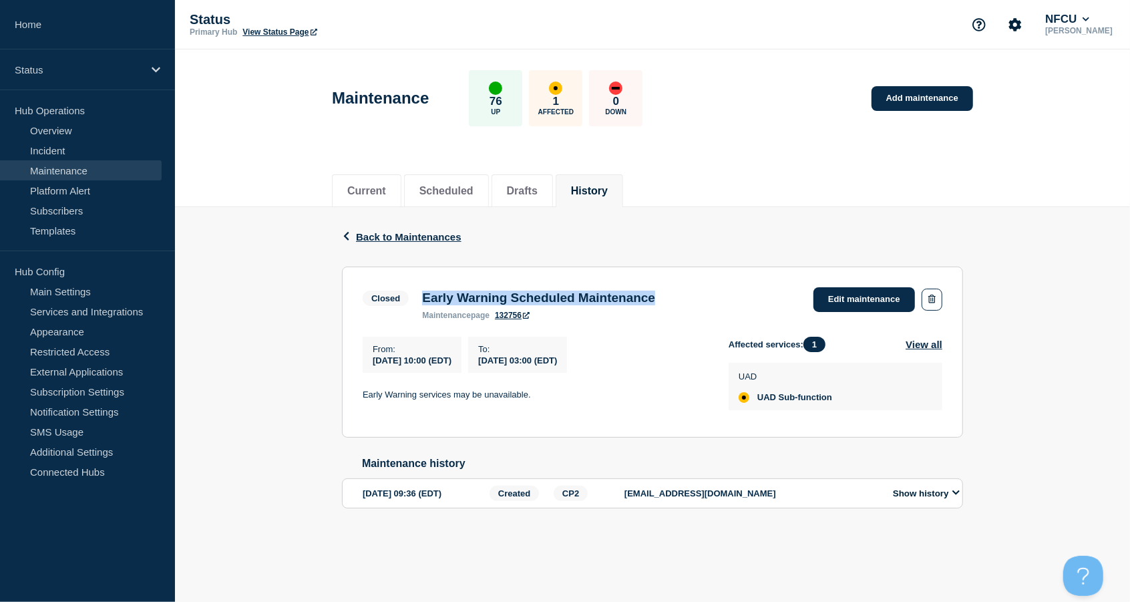
drag, startPoint x: 424, startPoint y: 299, endPoint x: 694, endPoint y: 297, distance: 269.9
click at [662, 297] on div "Early Warning Scheduled Maintenance maintenance page 132756" at bounding box center [539, 305] width 247 height 29
copy h3 "Early Warning Scheduled Maintenance"
click at [363, 398] on p "Early Warning services may be unavailable." at bounding box center [535, 395] width 345 height 12
drag, startPoint x: 364, startPoint y: 399, endPoint x: 562, endPoint y: 403, distance: 197.8
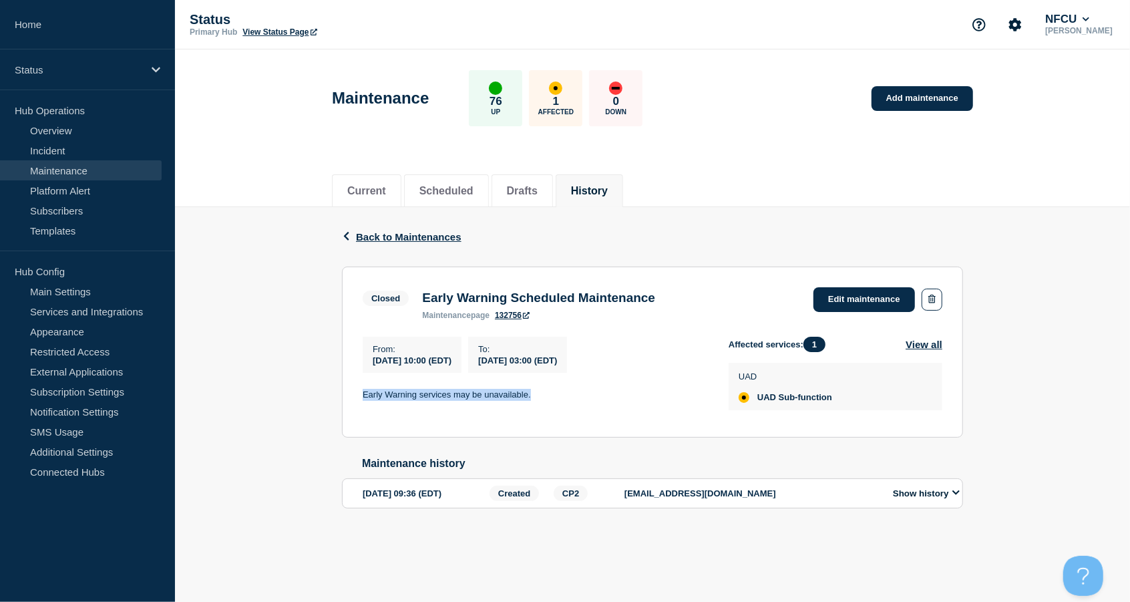
click at [562, 401] on p "Early Warning services may be unavailable." at bounding box center [535, 395] width 345 height 12
copy p "Early Warning services may be unavailable."
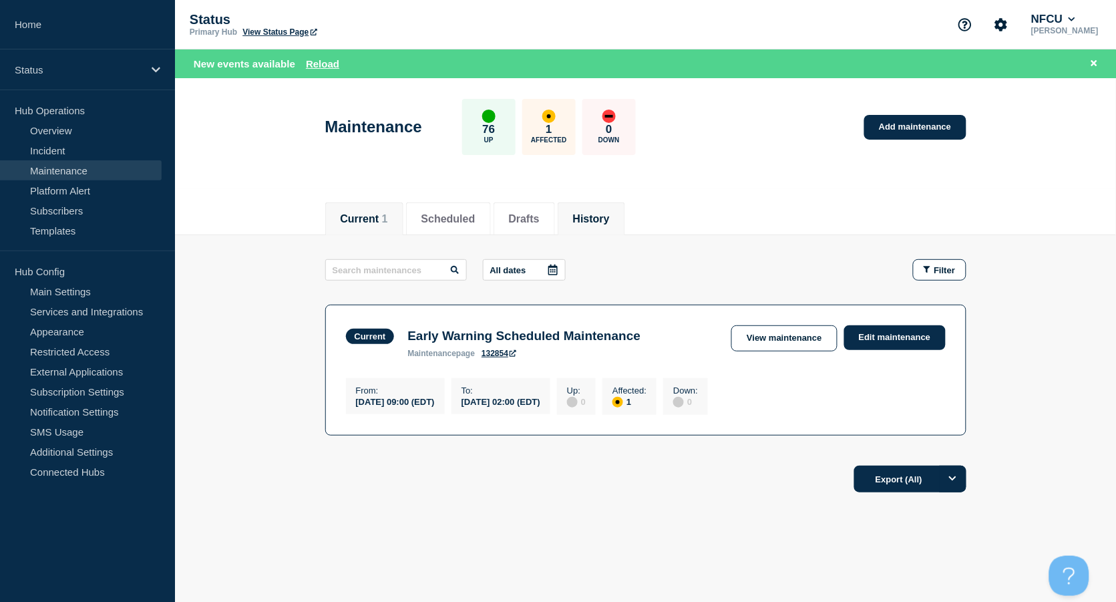
click at [610, 218] on button "History" at bounding box center [591, 219] width 37 height 12
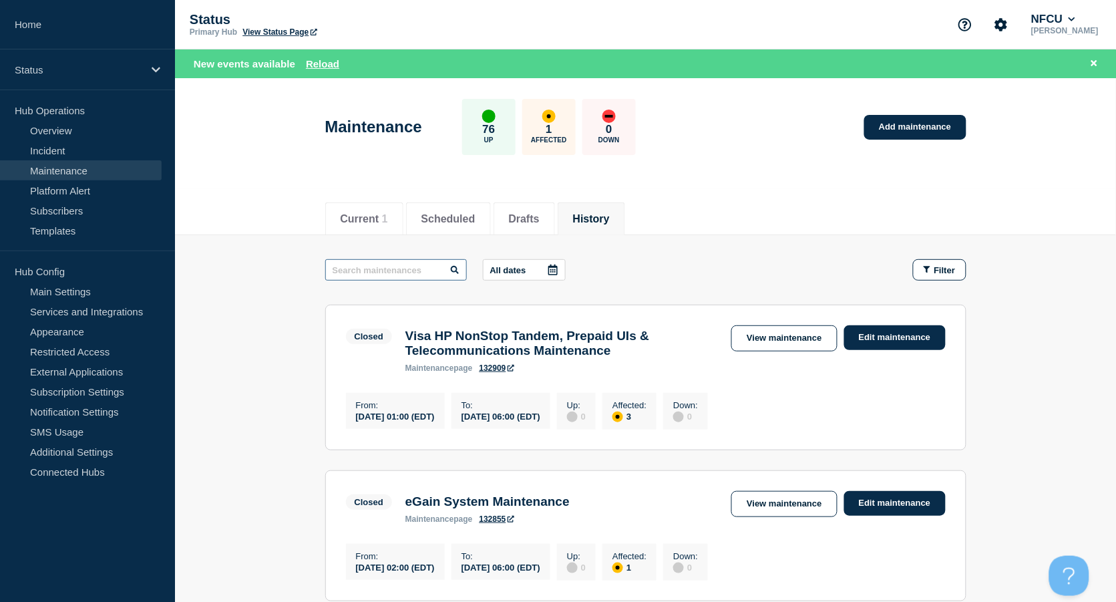
click at [372, 267] on input "text" at bounding box center [396, 269] width 142 height 21
paste input "Oracle JDK"
type input "Oracle JDK"
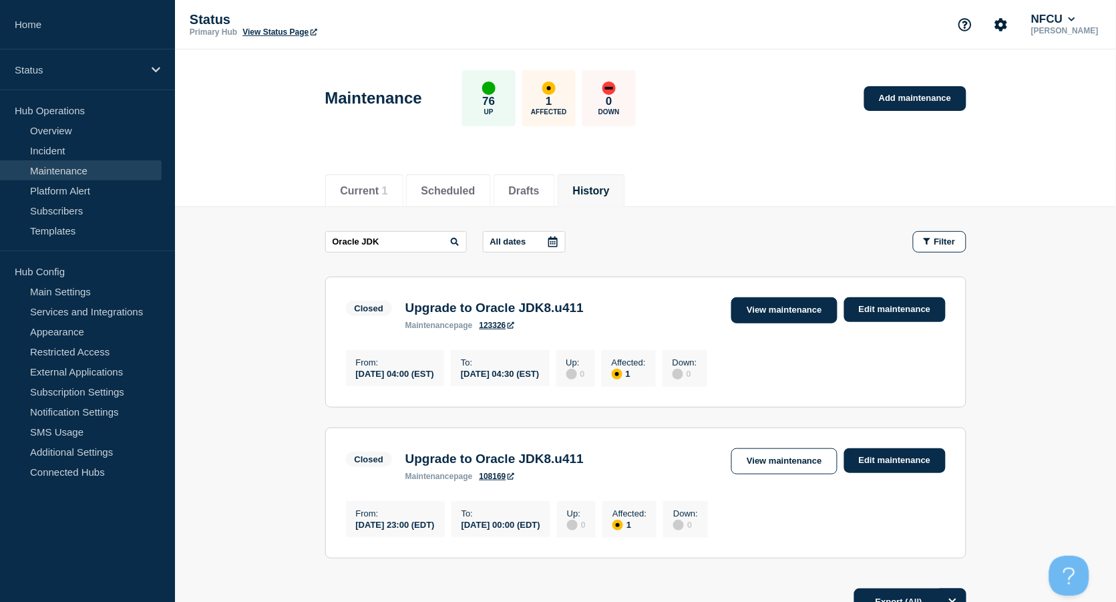
click at [795, 305] on link "View maintenance" at bounding box center [784, 310] width 106 height 26
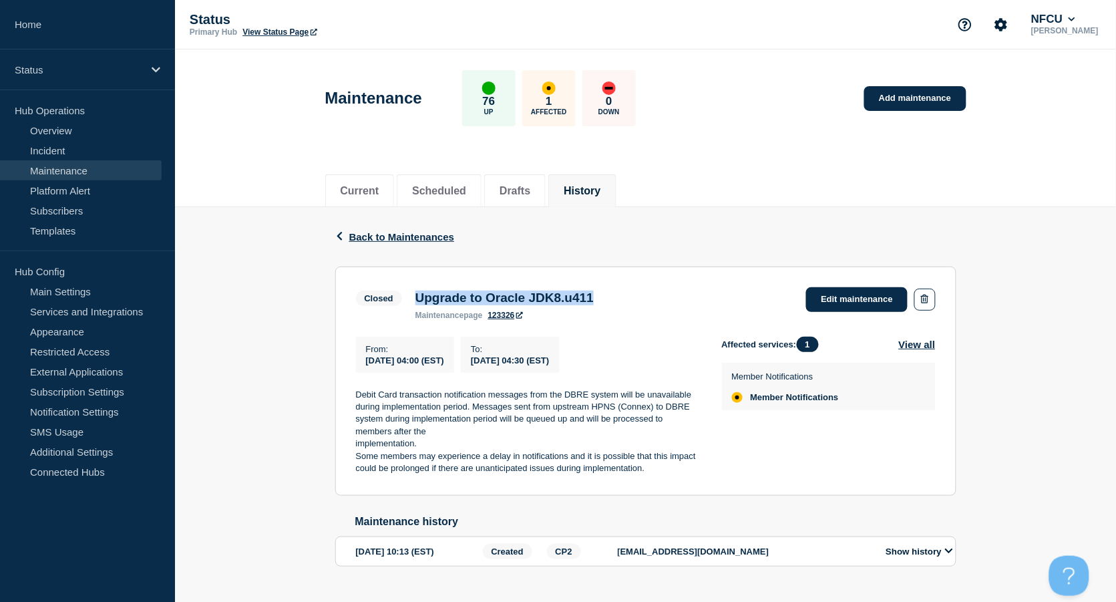
drag, startPoint x: 415, startPoint y: 299, endPoint x: 635, endPoint y: 301, distance: 219.8
click at [635, 301] on div "Closed Upgrade to Oracle JDK8.u411 maintenance page 123326 Edit maintenance" at bounding box center [646, 303] width 580 height 33
copy h3 "Upgrade to Oracle JDK8.u411"
click at [399, 405] on p "Debit Card transaction notification messages from the DBRE system will be unava…" at bounding box center [528, 413] width 345 height 49
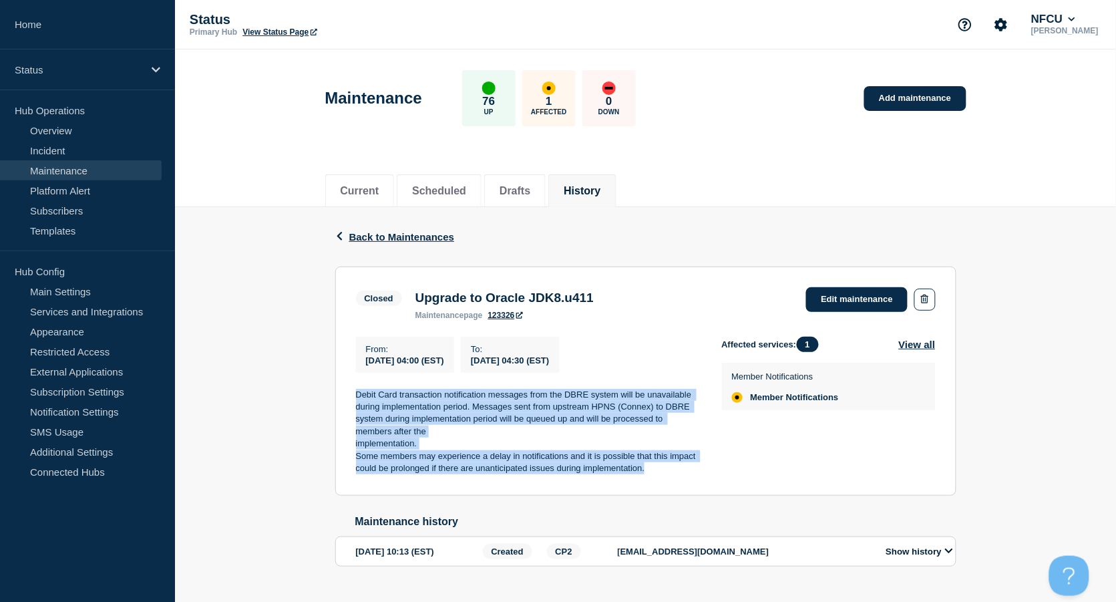
copy div "Debit Card transaction notification messages from the DBRE system will be unava…"
drag, startPoint x: 357, startPoint y: 396, endPoint x: 659, endPoint y: 472, distance: 312.1
click at [659, 472] on div "Debit Card transaction notification messages from the DBRE system will be unava…" at bounding box center [528, 432] width 345 height 86
click at [891, 100] on link "Add maintenance" at bounding box center [915, 98] width 102 height 25
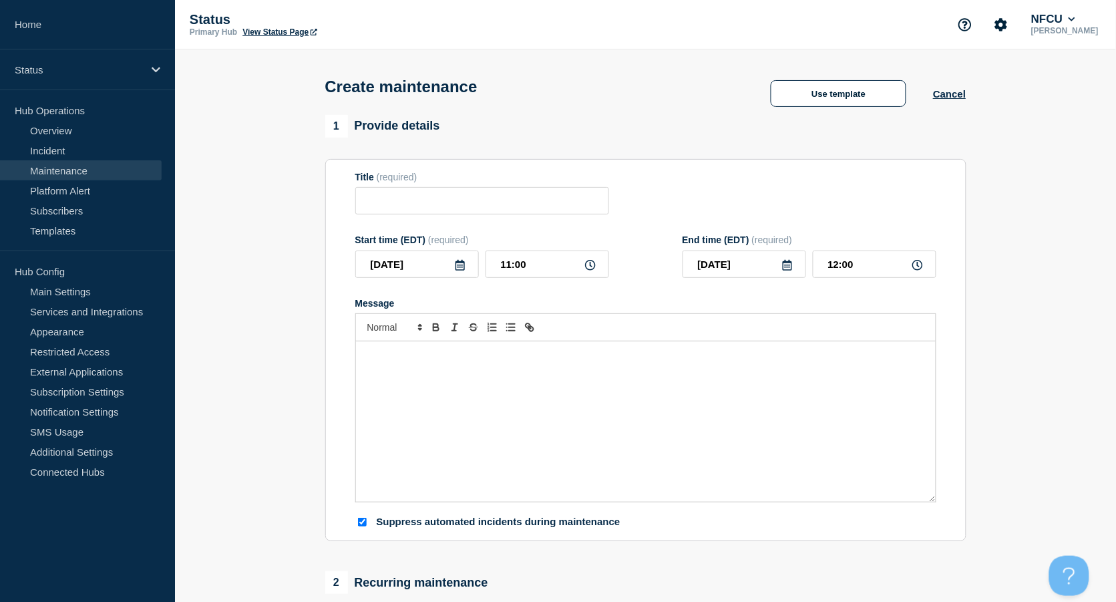
checkbox input "true"
click at [416, 202] on input "Title" at bounding box center [482, 200] width 254 height 27
paste input "Application ID for the Omni Channel - Case Status Center (CSC)"
drag, startPoint x: 433, startPoint y: 201, endPoint x: 311, endPoint y: 200, distance: 122.3
click at [311, 200] on section "1 Provide details Title (required) Application ID for the Omni Channel - Case S…" at bounding box center [645, 578] width 941 height 927
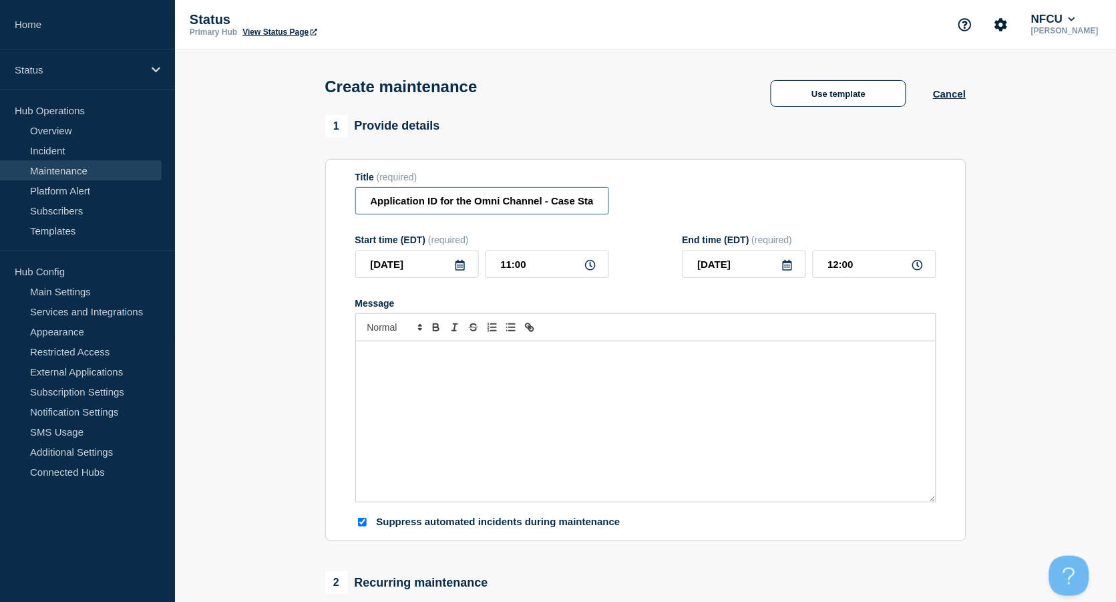
click at [514, 198] on input "Application ID for the Omni Channel - Case Status Center (CSC)" at bounding box center [482, 200] width 254 height 27
click at [502, 202] on input "Application ID for the Omni Channel - Case Status Center (CSC)" at bounding box center [482, 200] width 254 height 27
click at [512, 205] on input "Application ID for the Omni Channel - Case Status Center (CSC)" at bounding box center [482, 200] width 254 height 27
drag, startPoint x: 516, startPoint y: 202, endPoint x: 621, endPoint y: 206, distance: 105.0
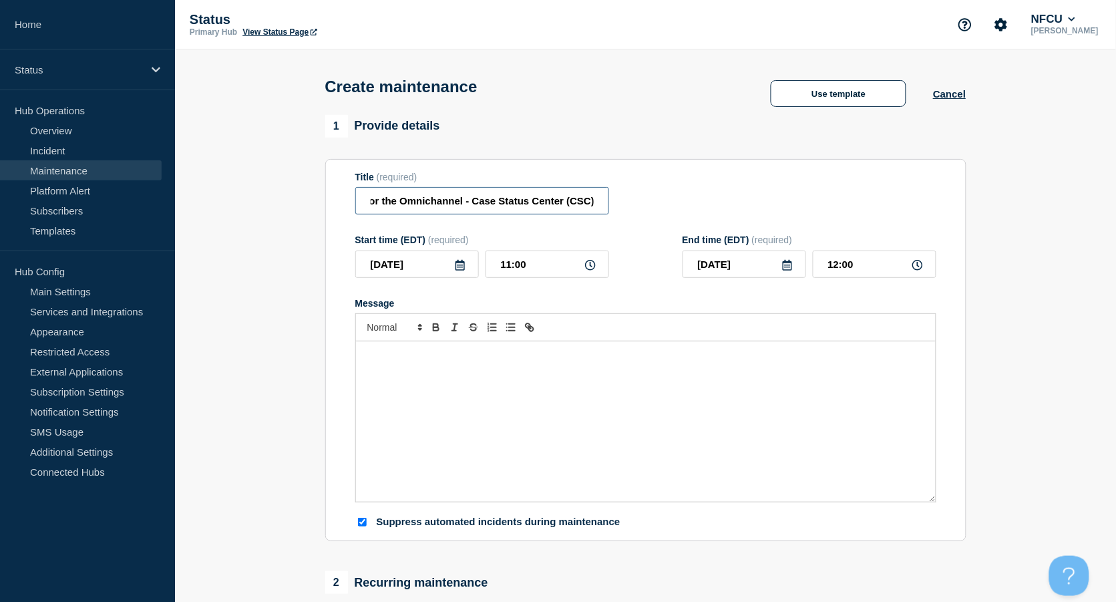
click at [621, 206] on div "Title (required) Application ID for the Omnichannel - Case Status Center (CSC)" at bounding box center [645, 193] width 581 height 43
click at [499, 204] on input "Application ID for the Omnichannel - Case Status Center (CSC)" at bounding box center [482, 200] width 254 height 27
type input "Application ID for the Omnichannel - Case Status Center (CSC)"
click at [478, 402] on div "Message" at bounding box center [646, 421] width 580 height 160
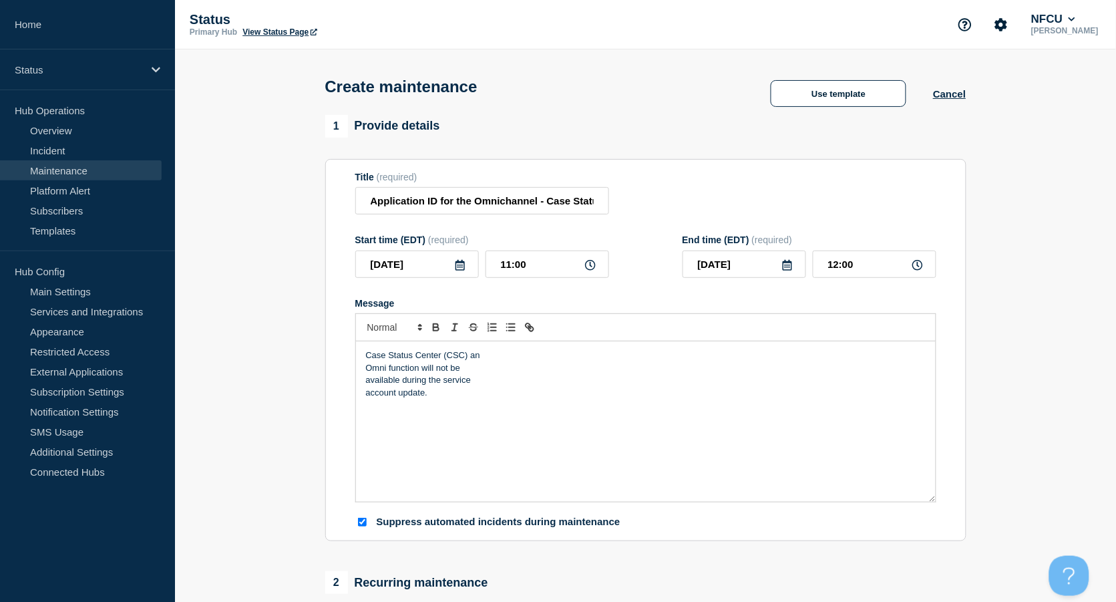
click at [366, 361] on p "Case Status Center (CSC) an" at bounding box center [646, 355] width 560 height 12
click at [363, 365] on div "Case Status Center (CSC) an Omni function will not be available during the serv…" at bounding box center [646, 421] width 580 height 160
click at [365, 367] on div "Case Status Center (CSC) an Omni function will not be available during the serv…" at bounding box center [646, 421] width 580 height 160
click at [366, 367] on p "account update." at bounding box center [646, 368] width 560 height 12
click at [463, 261] on input "[DATE]" at bounding box center [417, 264] width 124 height 27
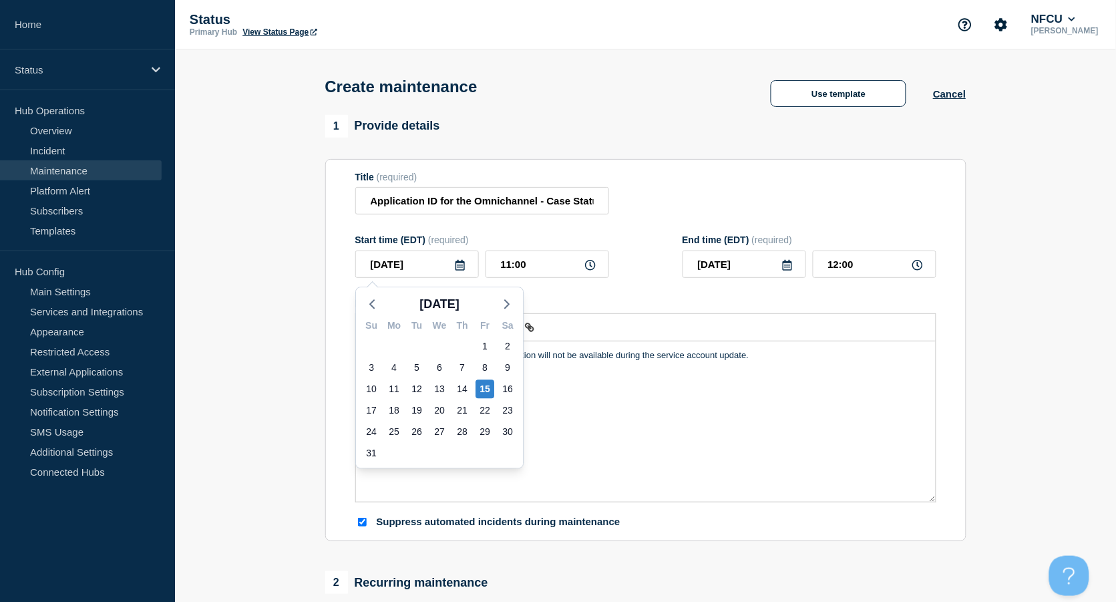
click at [461, 263] on icon at bounding box center [460, 265] width 11 height 11
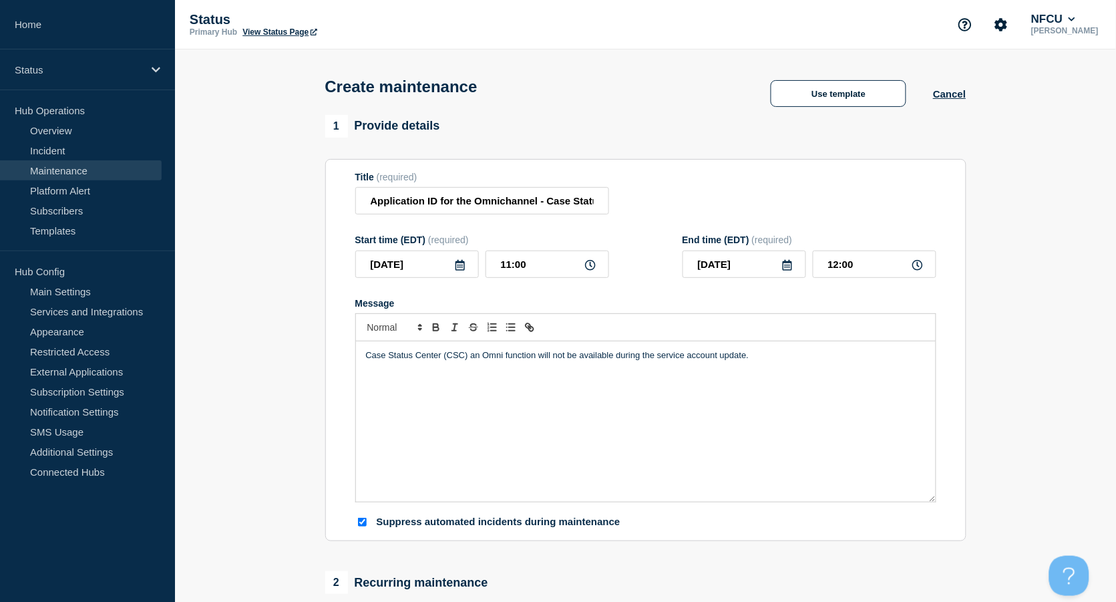
click at [461, 263] on icon at bounding box center [460, 265] width 11 height 11
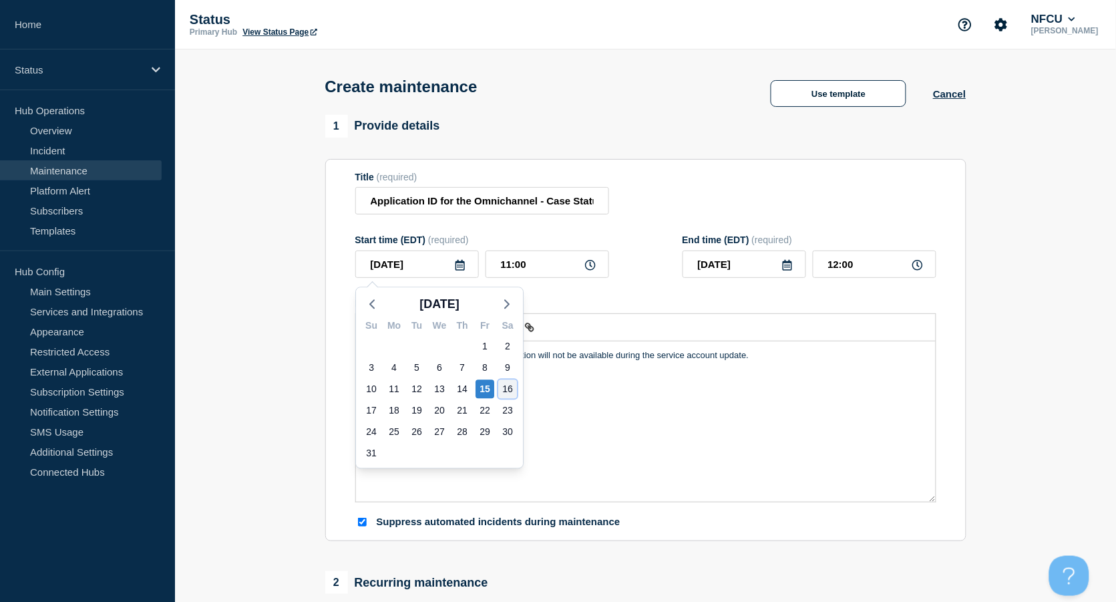
click at [504, 391] on div "16" at bounding box center [507, 388] width 19 height 19
type input "2025-08-16"
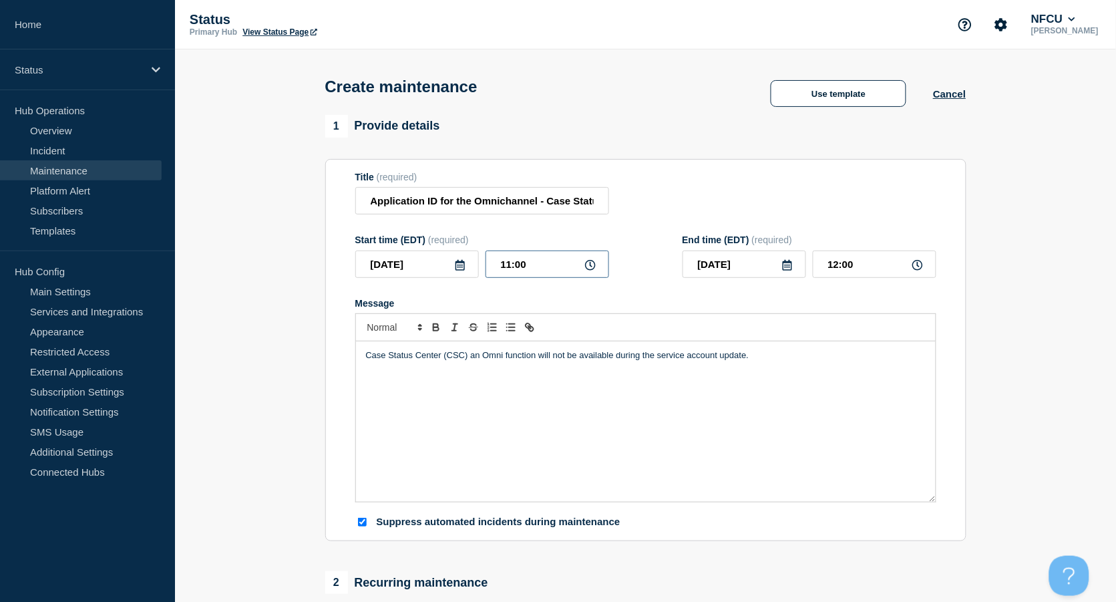
click at [528, 263] on input "11:00" at bounding box center [548, 264] width 124 height 27
drag, startPoint x: 542, startPoint y: 266, endPoint x: 448, endPoint y: 253, distance: 94.4
click at [448, 253] on div "2025-08-16 11:00" at bounding box center [482, 264] width 254 height 27
type input "23:00"
type input "2025-08-17"
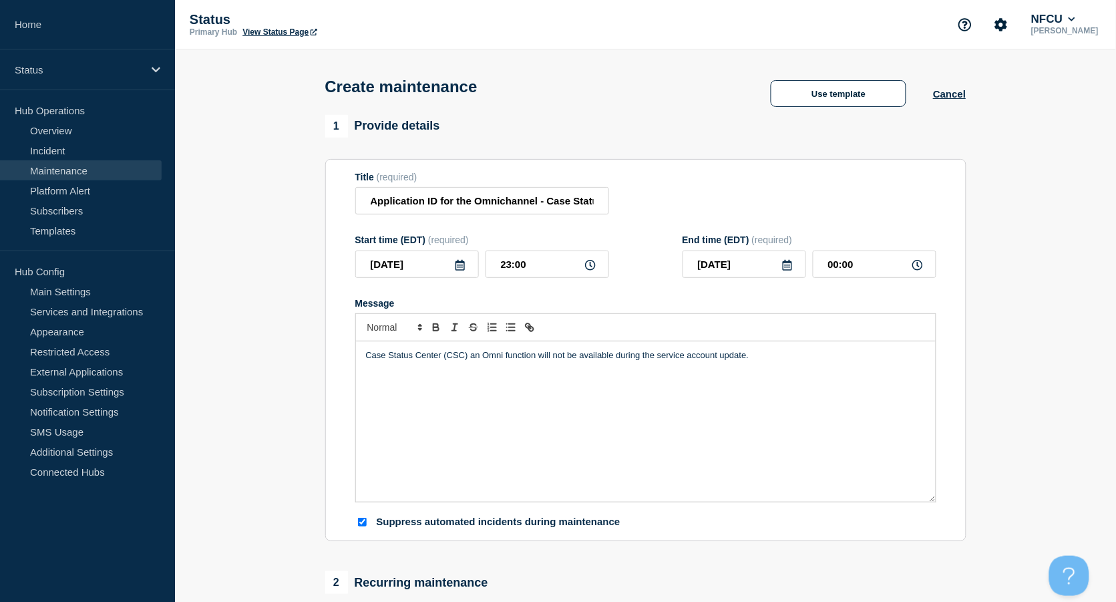
click at [695, 196] on div "Title (required) Application ID for the Omnichannel - Case Status Center (CSC)" at bounding box center [645, 193] width 581 height 43
click at [861, 264] on input "00:00" at bounding box center [875, 264] width 124 height 27
drag, startPoint x: 867, startPoint y: 264, endPoint x: 792, endPoint y: 257, distance: 75.1
click at [792, 257] on div "2025-08-17 00:00" at bounding box center [810, 264] width 254 height 27
type input "01:00"
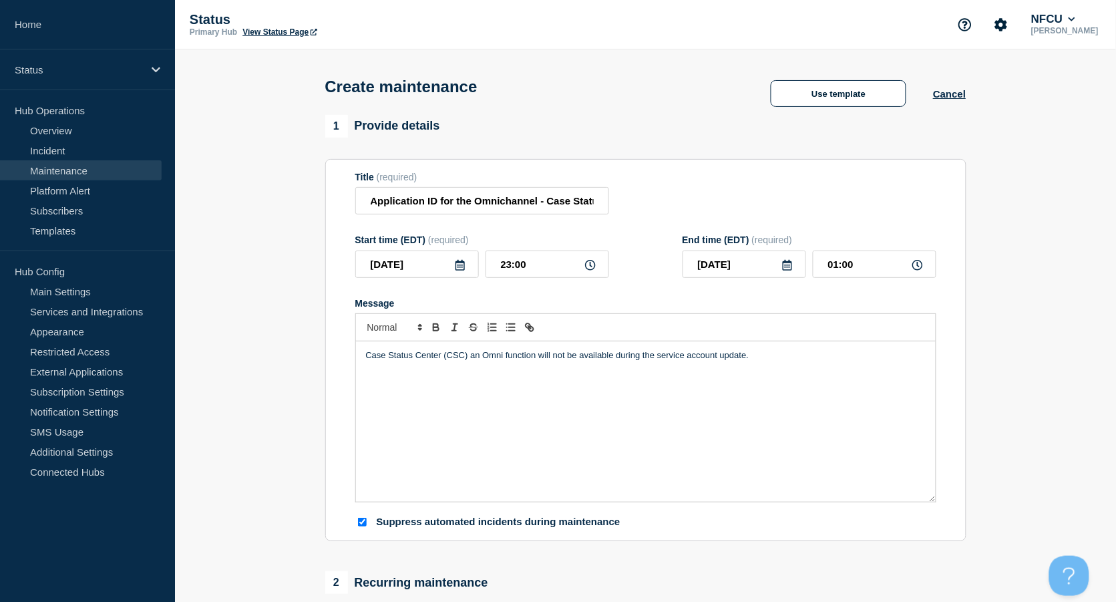
click at [752, 204] on div "Title (required) Application ID for the Omnichannel - Case Status Center (CSC)" at bounding box center [645, 193] width 581 height 43
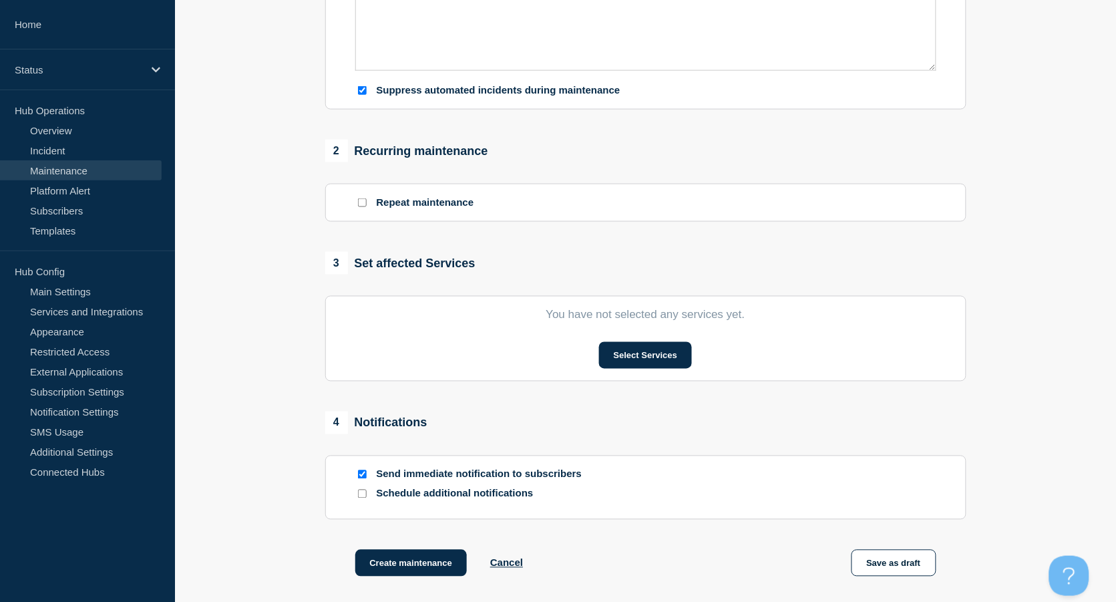
scroll to position [445, 0]
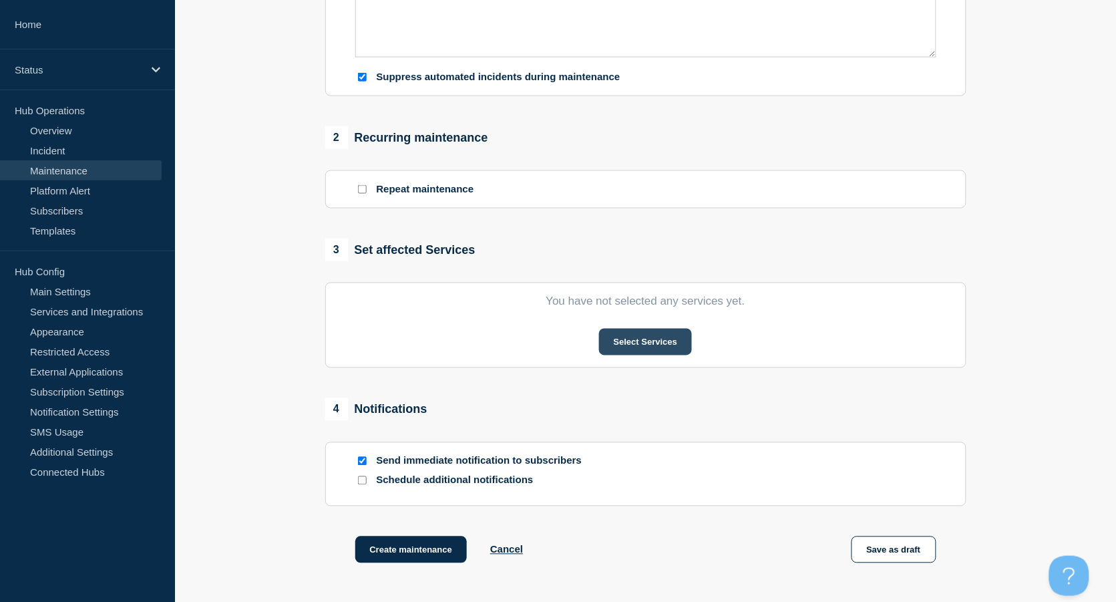
click at [649, 353] on button "Select Services" at bounding box center [645, 342] width 93 height 27
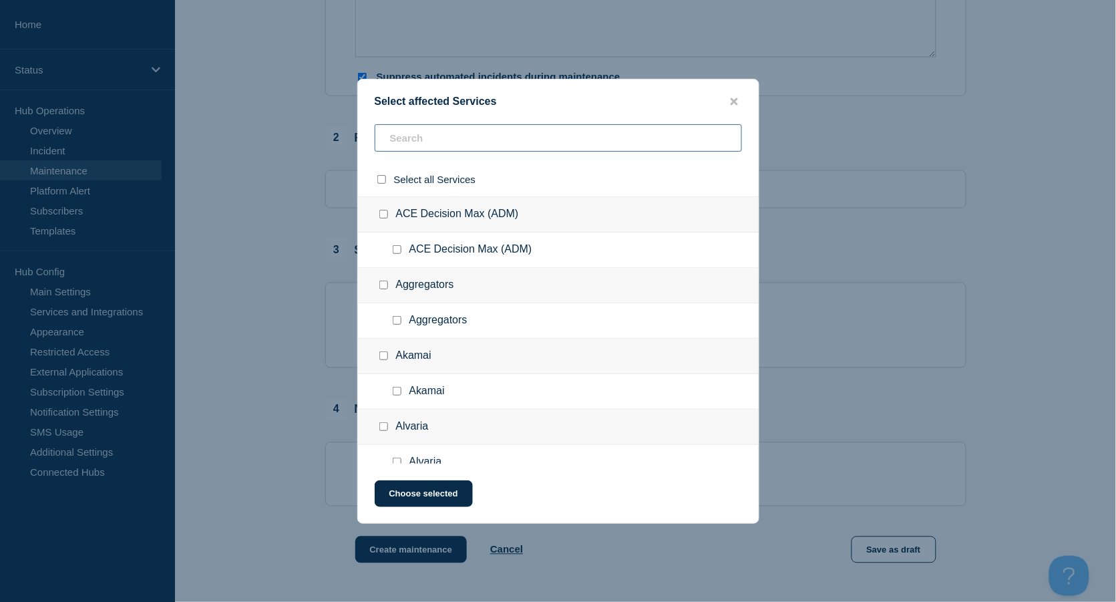
click at [426, 139] on input "text" at bounding box center [558, 137] width 367 height 27
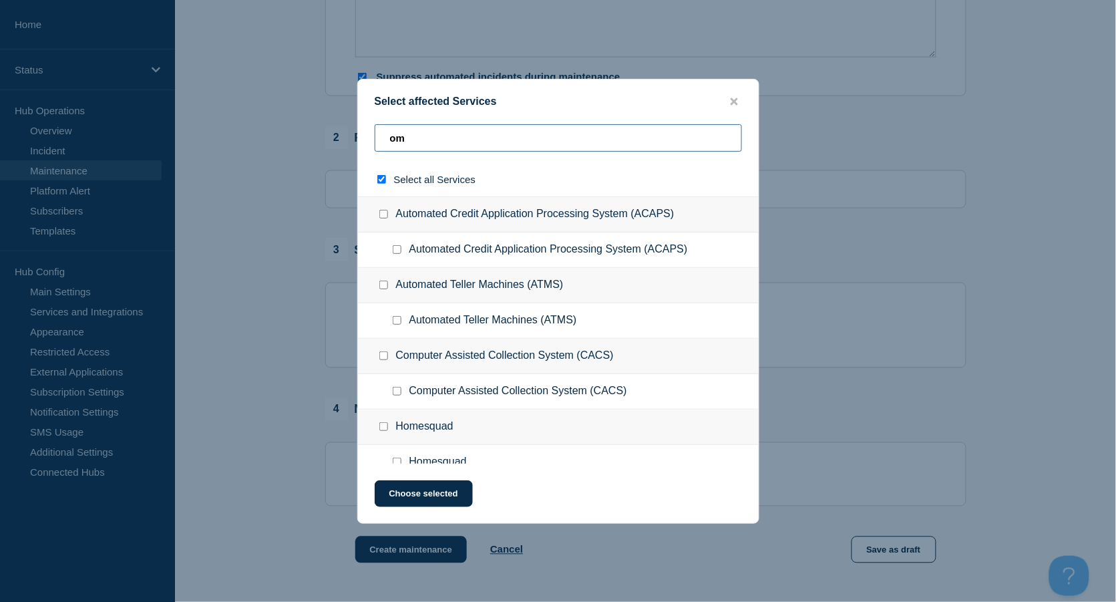
type input "omn"
checkbox input "true"
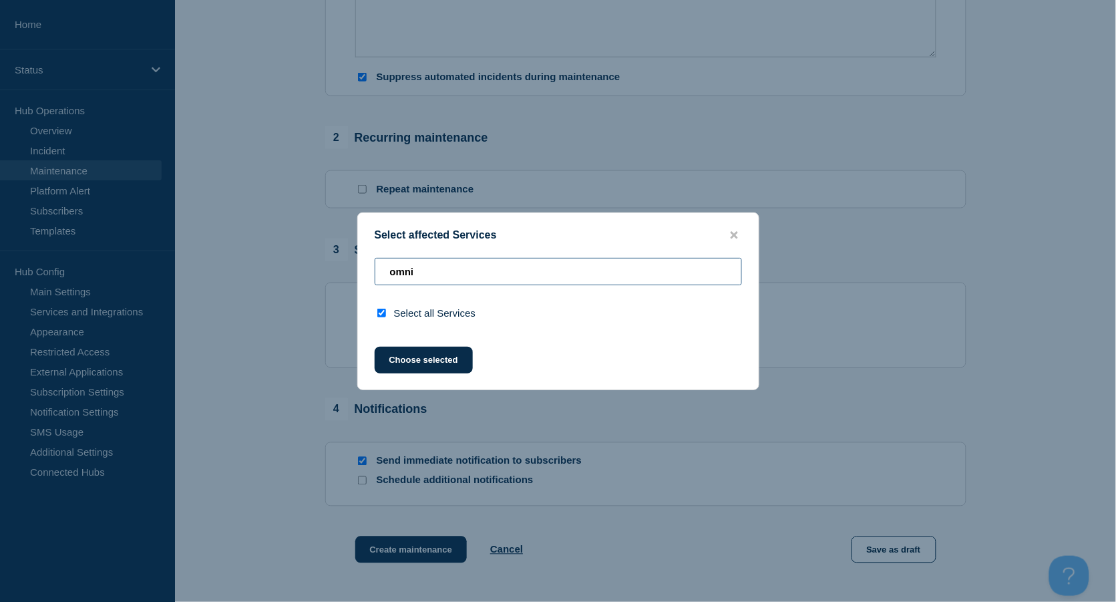
click at [438, 273] on input "omni" at bounding box center [558, 271] width 367 height 27
drag, startPoint x: 470, startPoint y: 275, endPoint x: 315, endPoint y: 252, distance: 157.4
click at [315, 252] on div "Select affected Services omni Select all Services Choose selected" at bounding box center [558, 301] width 1116 height 602
type input "o"
checkbox input "false"
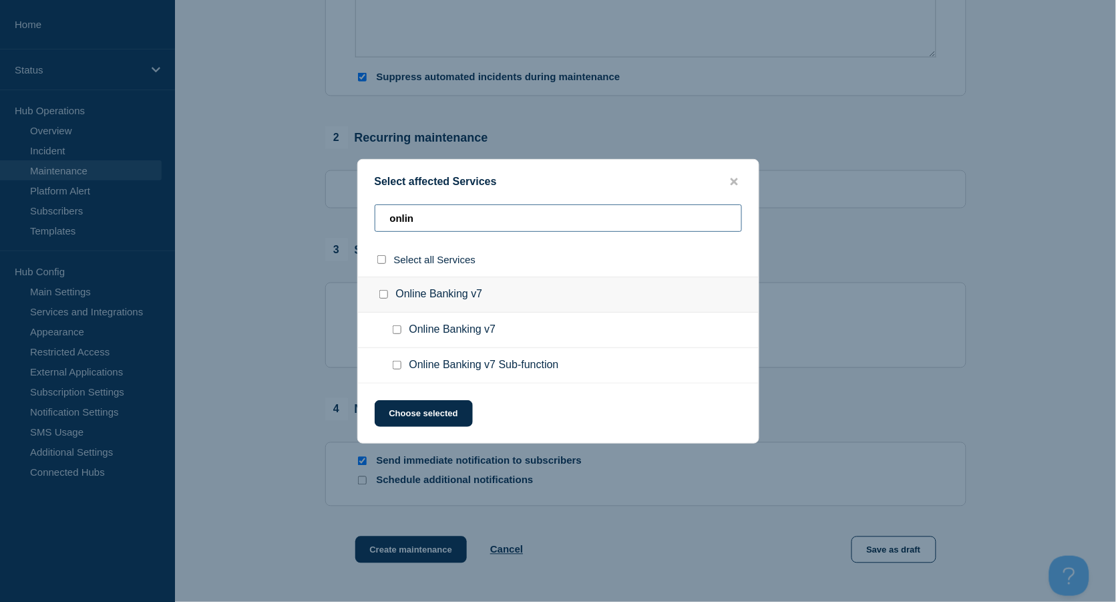
type input "onlin"
click at [396, 369] on input "Online Banking v7 Sub-function checkbox" at bounding box center [397, 365] width 9 height 9
checkbox input "true"
drag, startPoint x: 460, startPoint y: 224, endPoint x: 330, endPoint y: 210, distance: 131.0
click at [330, 210] on div "Select affected Services onlin Select all Services Online Banking v7 Online Ban…" at bounding box center [558, 301] width 1116 height 602
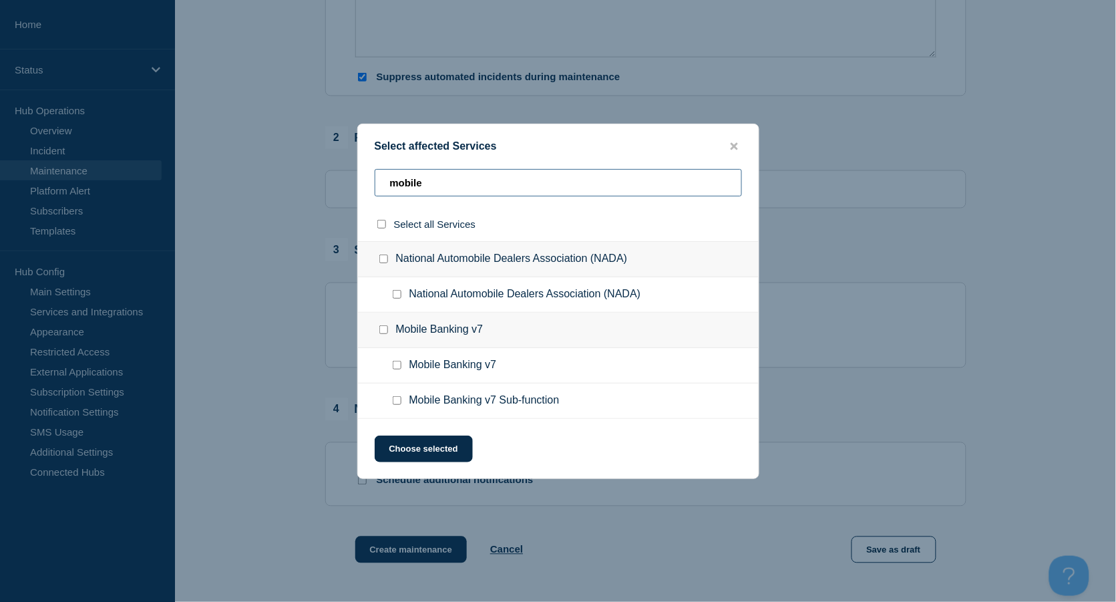
type input "mobile"
click at [396, 400] on input "Mobile Banking v7 Sub-function checkbox" at bounding box center [397, 400] width 9 height 9
checkbox input "true"
click at [437, 441] on button "Choose selected" at bounding box center [424, 449] width 98 height 27
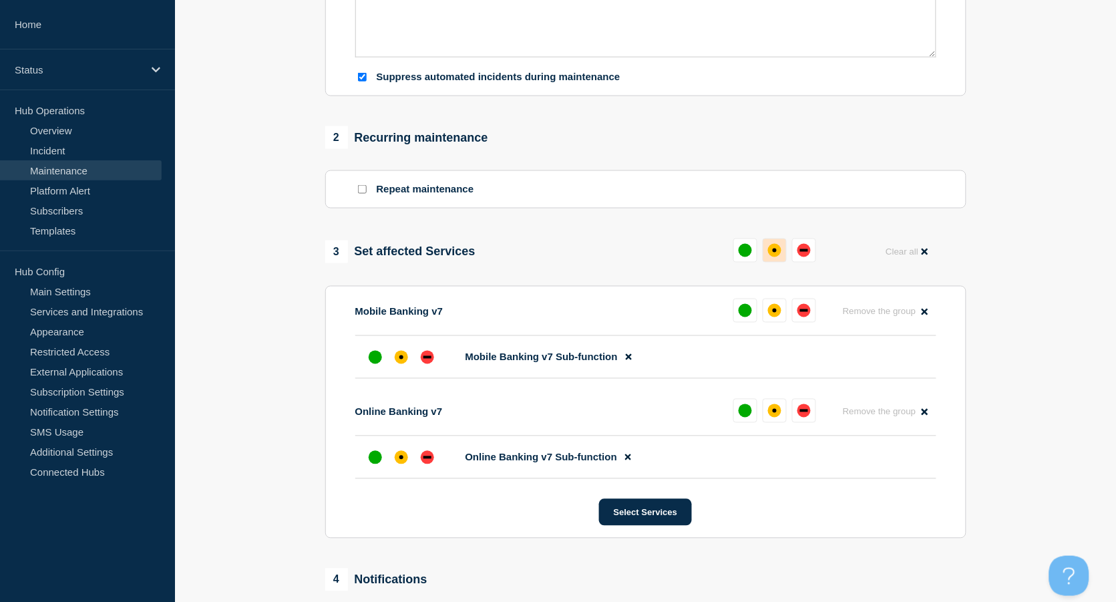
click at [773, 240] on button at bounding box center [775, 250] width 24 height 24
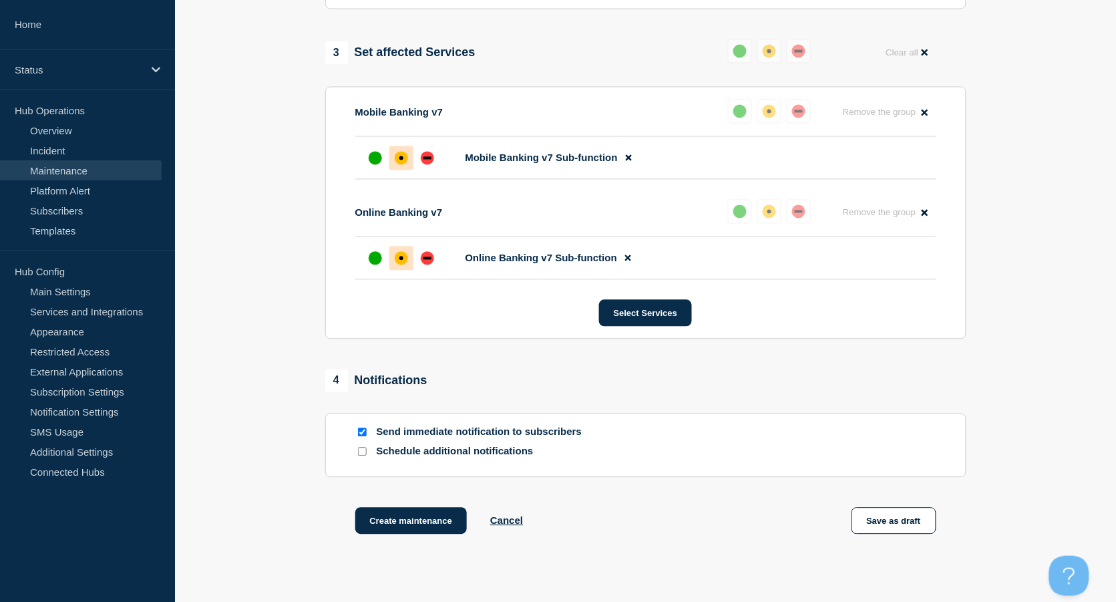
scroll to position [733, 0]
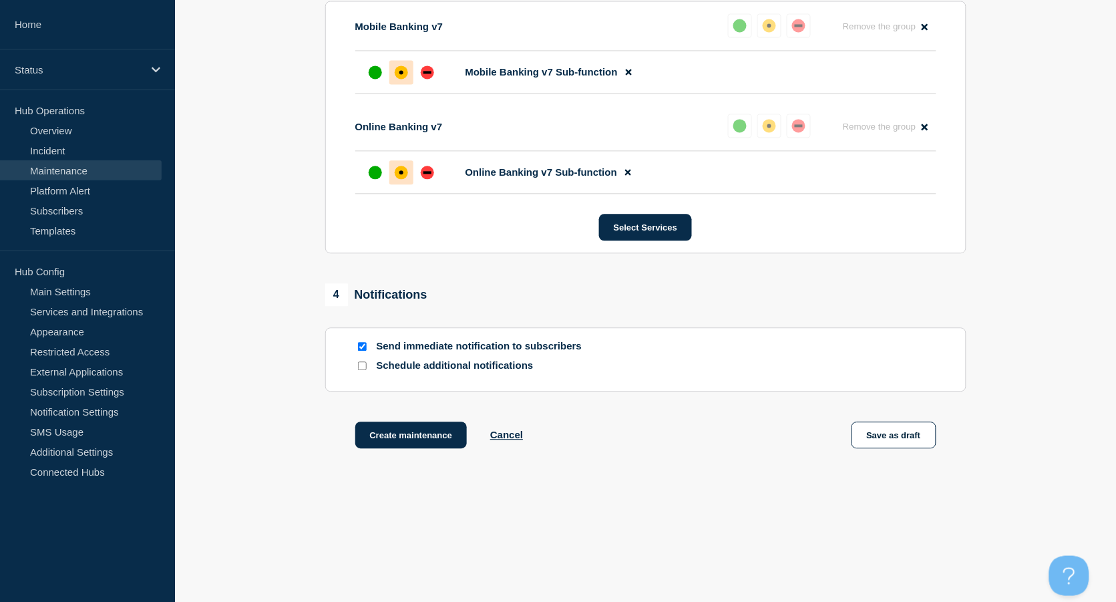
click at [363, 343] on input "Send immediate notification to subscribers" at bounding box center [362, 346] width 9 height 9
checkbox input "false"
click at [435, 434] on button "Create maintenance" at bounding box center [411, 435] width 112 height 27
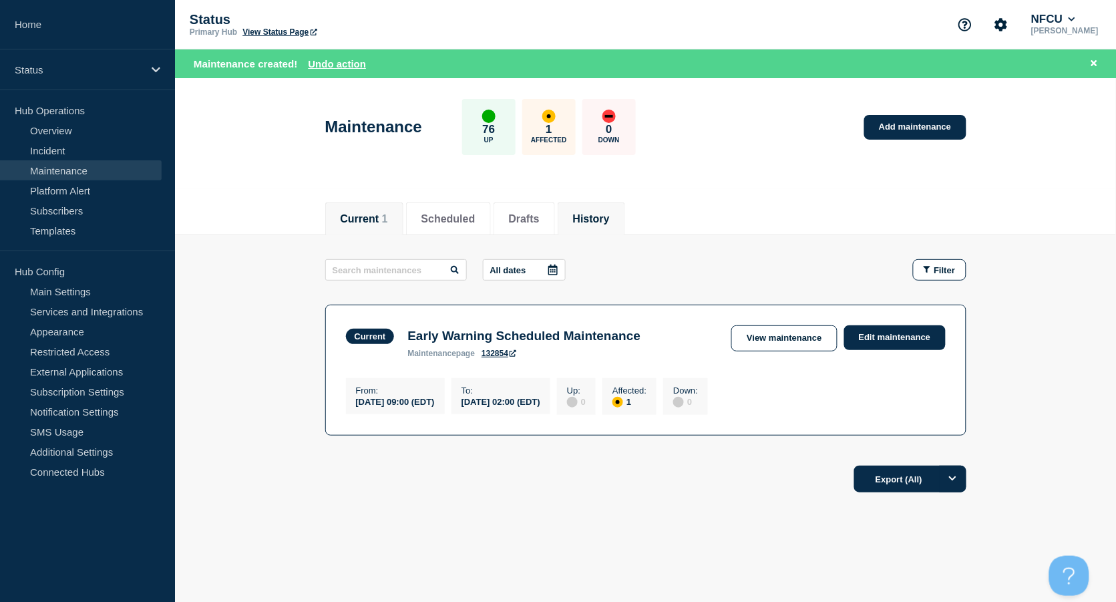
click at [610, 213] on button "History" at bounding box center [591, 219] width 37 height 12
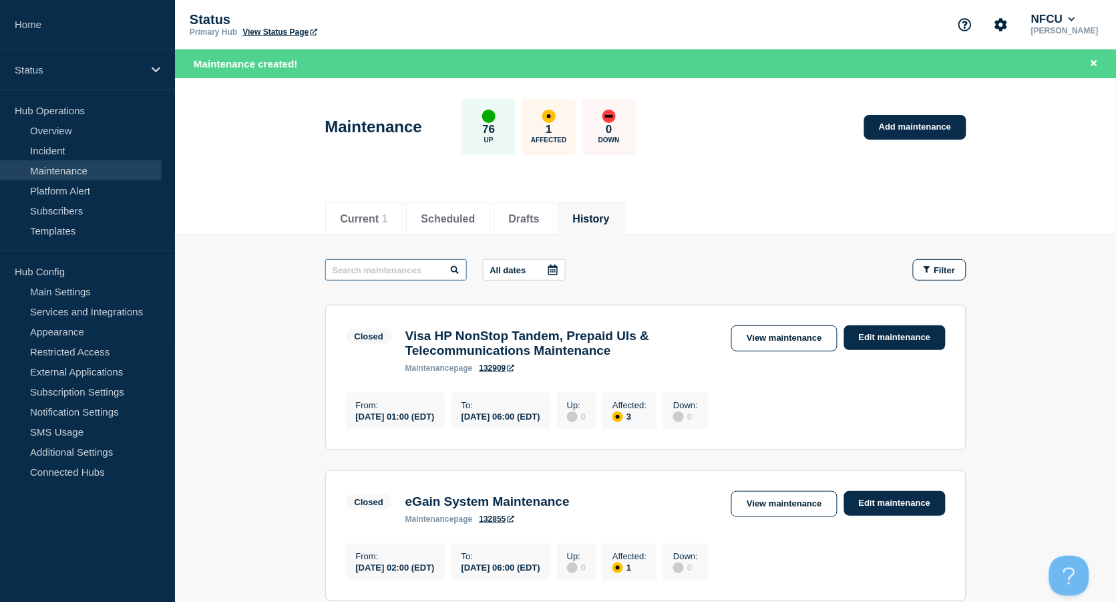
click at [374, 270] on input "text" at bounding box center [396, 269] width 142 height 21
paste input "Patch SharePoint"
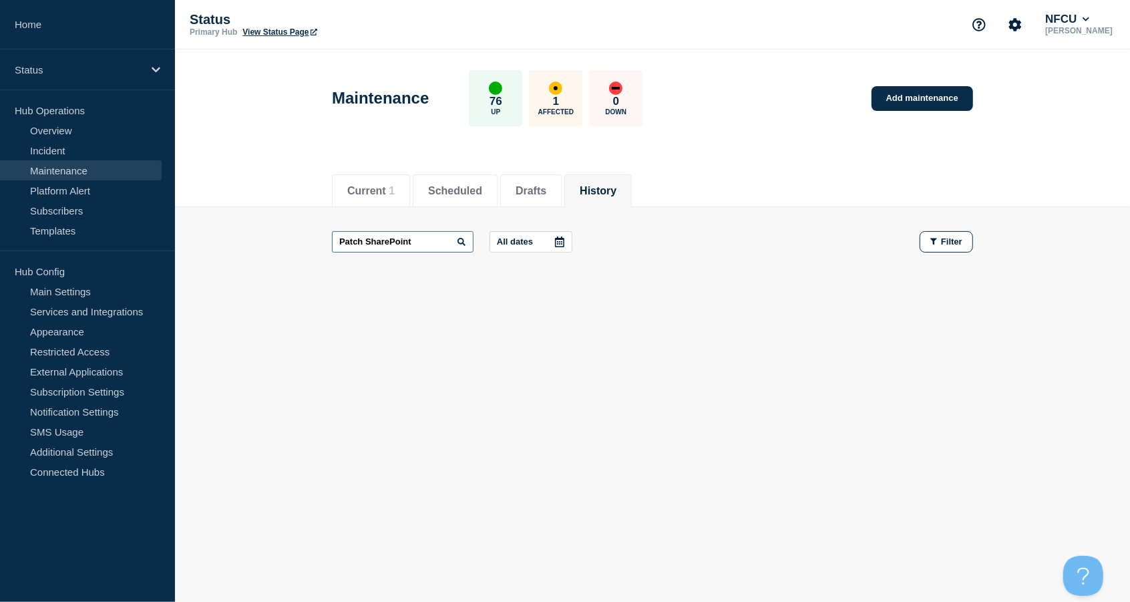
drag, startPoint x: 367, startPoint y: 238, endPoint x: 305, endPoint y: 235, distance: 62.9
click at [305, 235] on main "Patch SharePoint All dates Filter" at bounding box center [652, 241] width 955 height 69
type input "SharePoint"
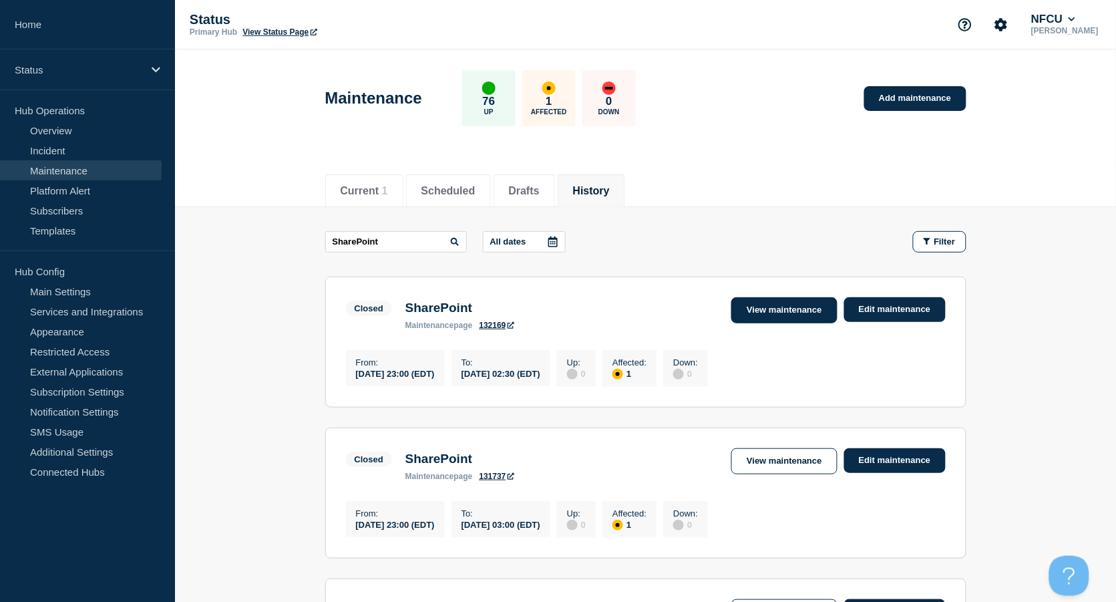
click at [778, 310] on link "View maintenance" at bounding box center [784, 310] width 106 height 26
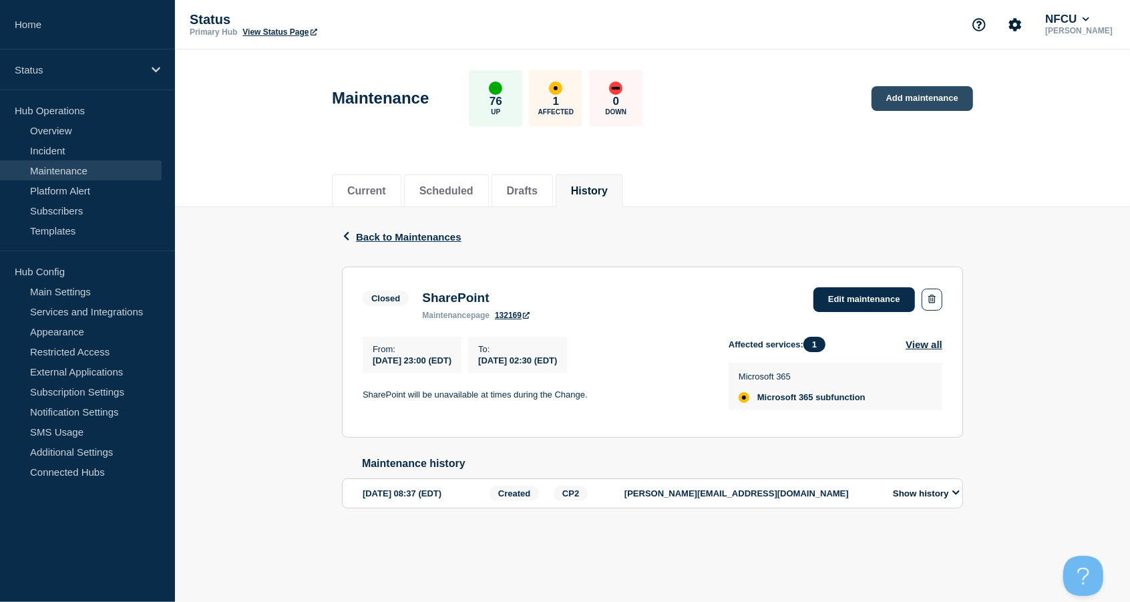
click at [937, 94] on link "Add maintenance" at bounding box center [923, 98] width 102 height 25
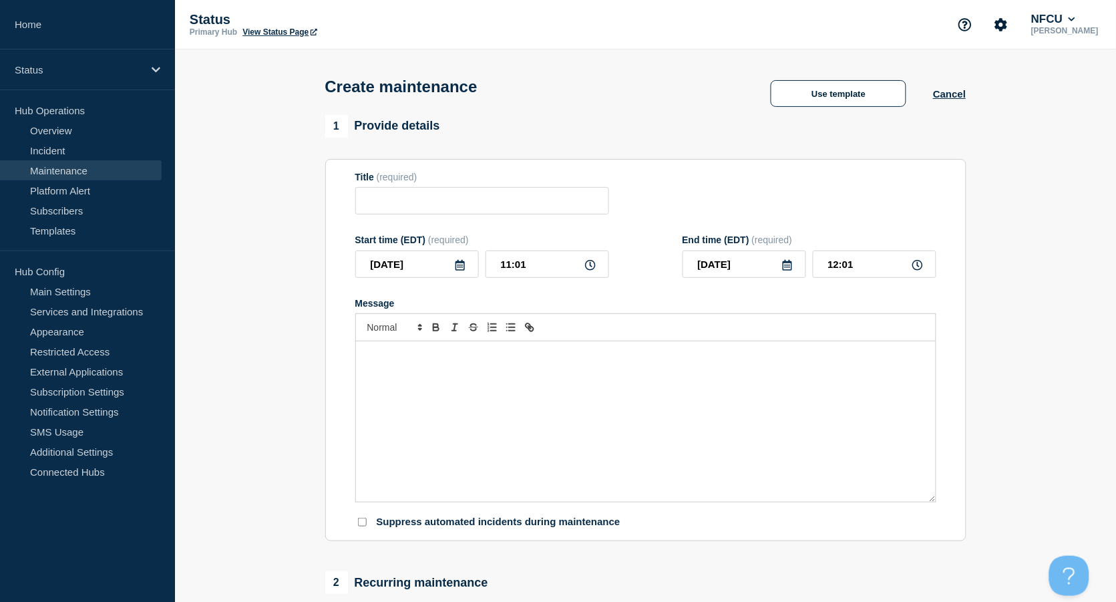
checkbox input "true"
click at [452, 214] on input "Title" at bounding box center [482, 200] width 254 height 27
paste input "Patch SharePoint"
type input "Patch SharePoint Servers"
click at [457, 263] on icon at bounding box center [460, 265] width 9 height 11
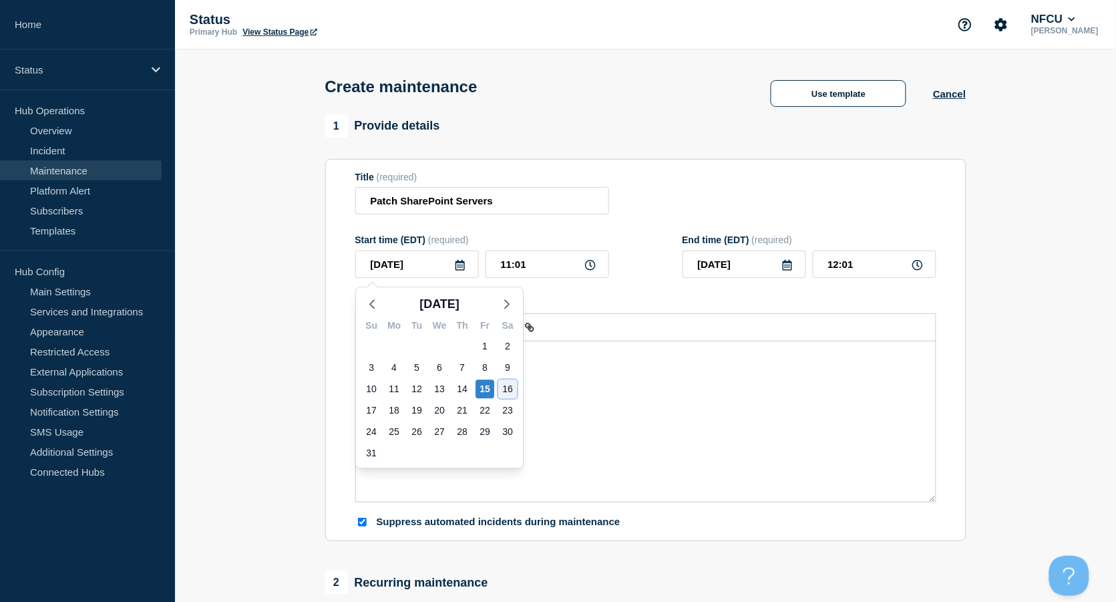
click at [506, 386] on div "16" at bounding box center [507, 388] width 19 height 19
type input "2025-08-16"
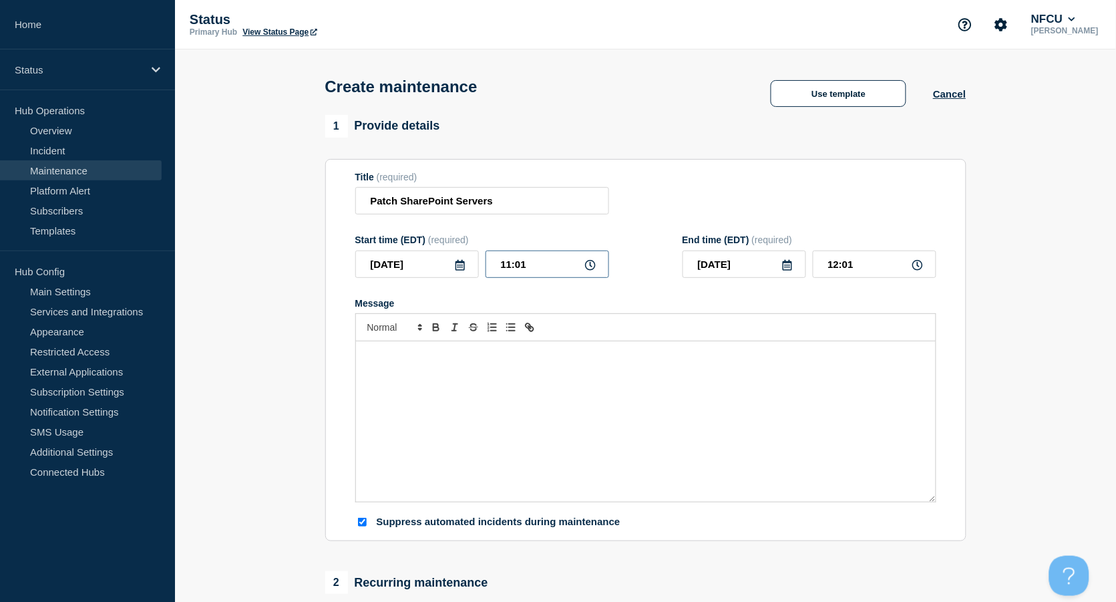
click at [538, 261] on input "11:01" at bounding box center [548, 264] width 124 height 27
drag, startPoint x: 549, startPoint y: 266, endPoint x: 482, endPoint y: 256, distance: 68.2
click at [482, 256] on div "2025-08-16 11:01" at bounding box center [482, 264] width 254 height 27
type input "23:00"
type input "2025-08-17"
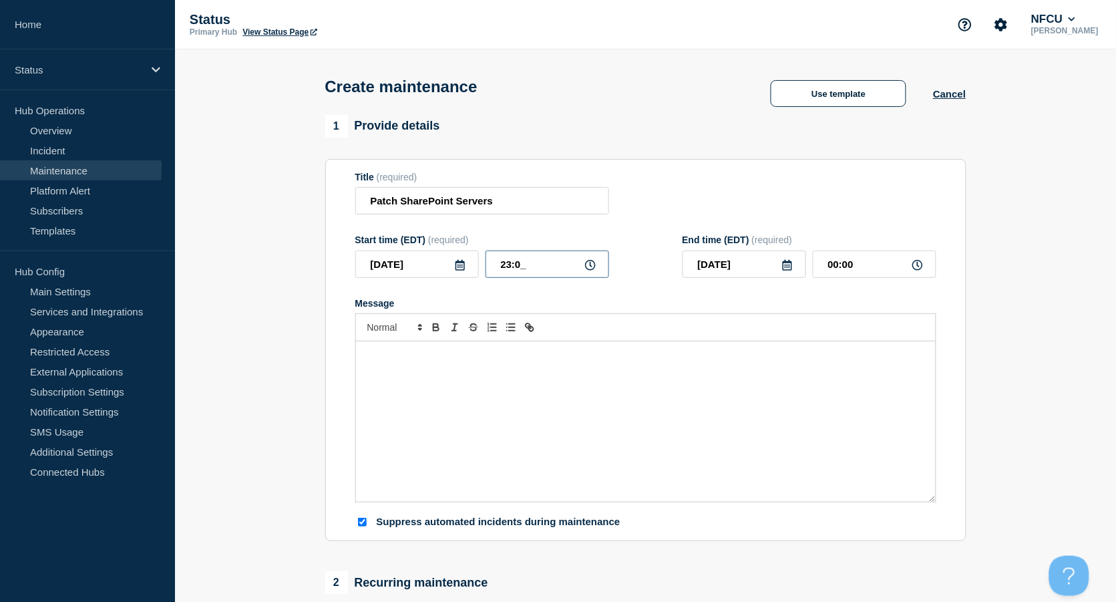
type input "00:00"
click at [696, 188] on div "Title (required) Patch SharePoint Servers" at bounding box center [645, 193] width 581 height 43
click at [548, 364] on div "Message" at bounding box center [646, 421] width 580 height 160
paste div "Message"
click at [366, 367] on p "documents in the browser for" at bounding box center [646, 368] width 560 height 12
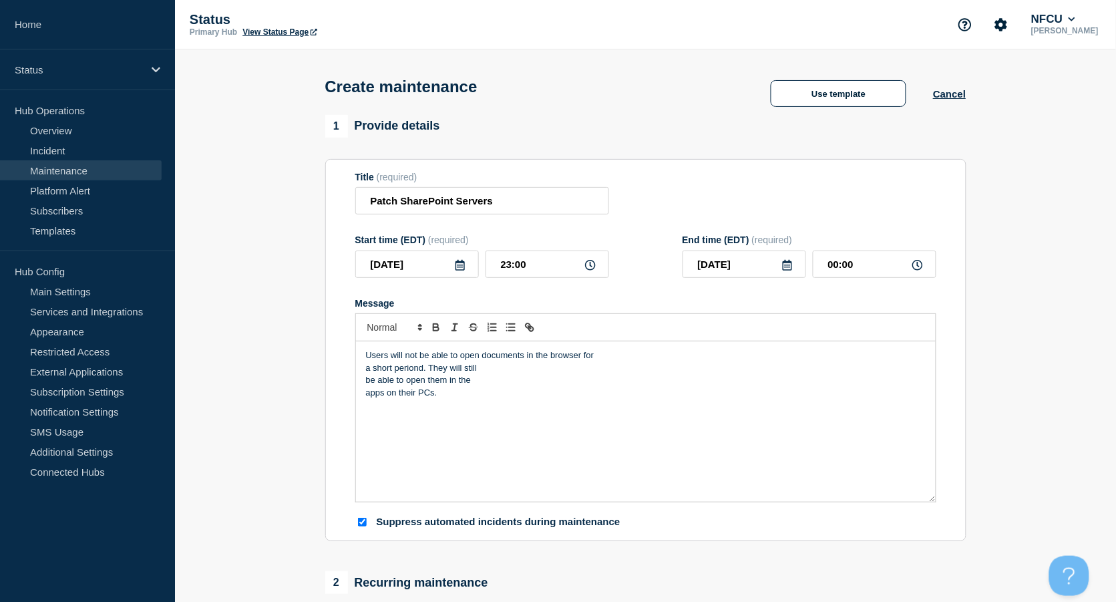
click at [364, 366] on div "Users will not be able to open documents in the browser for a short periond. Th…" at bounding box center [646, 421] width 580 height 160
click at [364, 371] on div "Users will not be able to open documents in the browser for a short periond. Th…" at bounding box center [646, 421] width 580 height 160
click at [639, 354] on p "Users will not be able to open documents in the browser for a short periond. Th…" at bounding box center [646, 355] width 560 height 12
drag, startPoint x: 878, startPoint y: 265, endPoint x: 749, endPoint y: 244, distance: 130.7
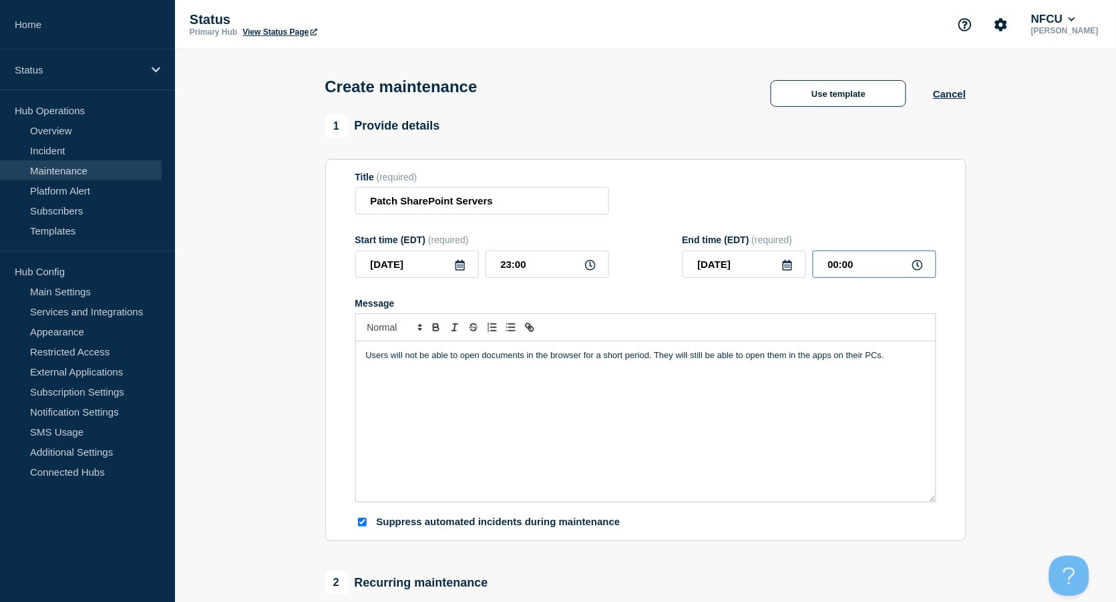
click at [754, 249] on div "End time (EDT) (required) 2025-08-17 00:00" at bounding box center [810, 255] width 254 height 43
type input "01:00"
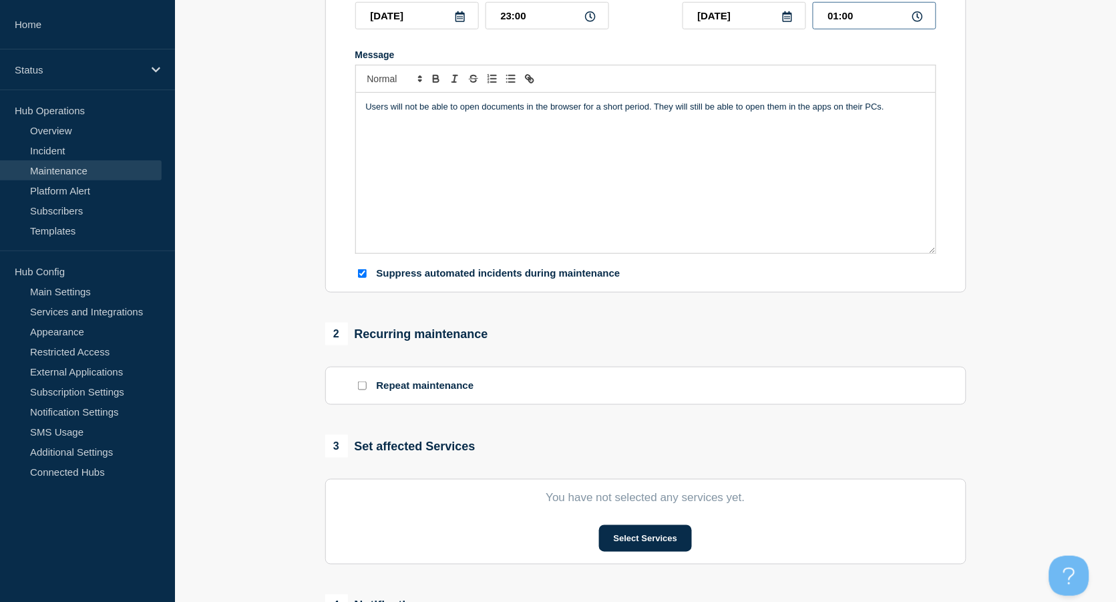
scroll to position [356, 0]
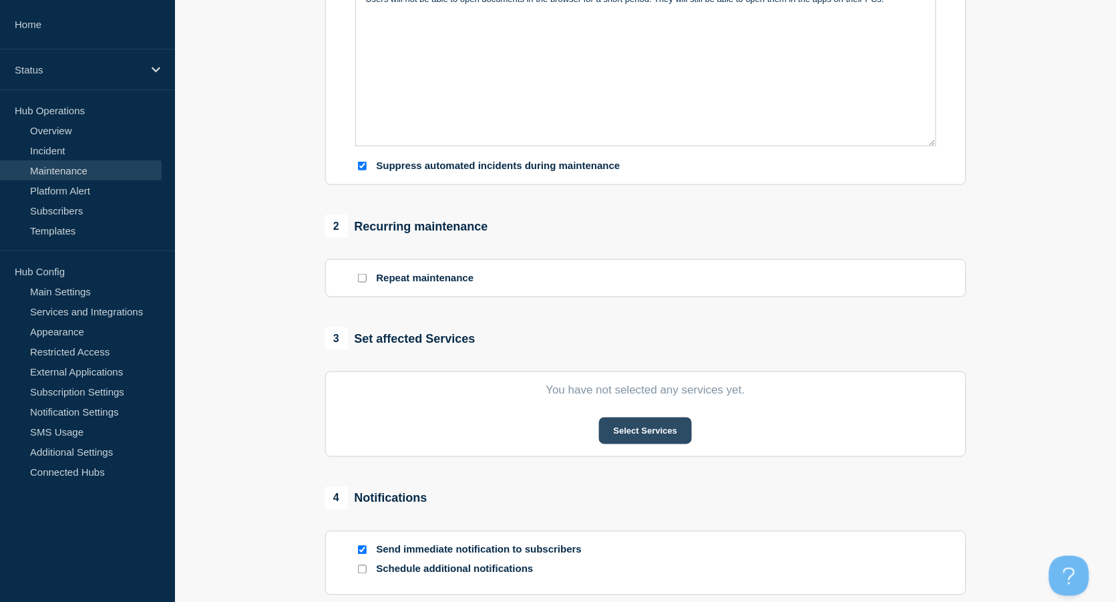
click at [657, 425] on button "Select Services" at bounding box center [645, 431] width 93 height 27
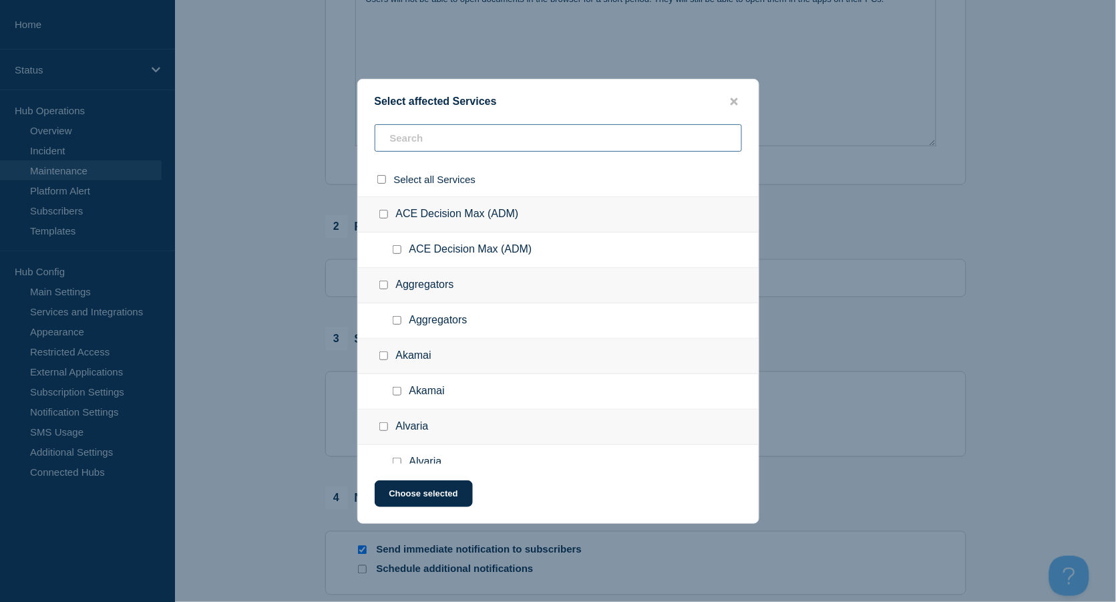
click at [409, 136] on input "text" at bounding box center [558, 137] width 367 height 27
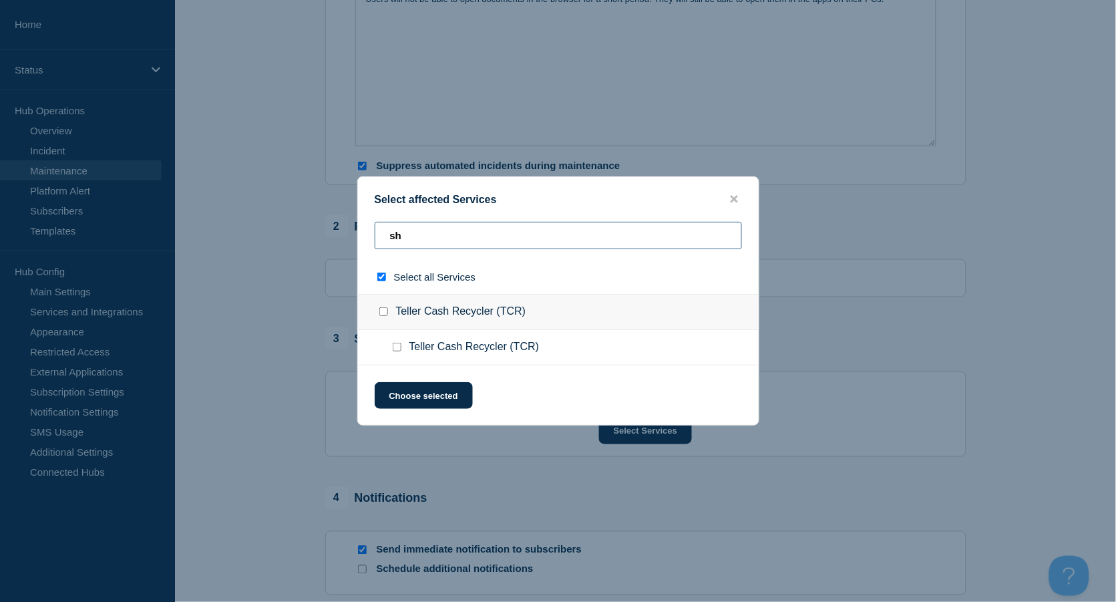
type input "sha"
checkbox input "true"
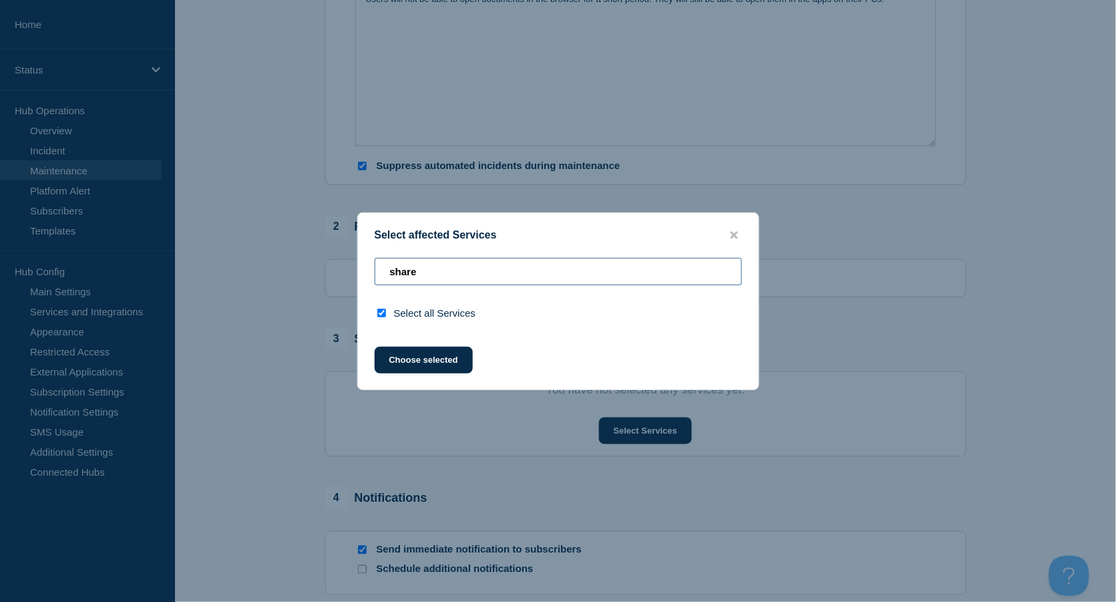
drag, startPoint x: 441, startPoint y: 279, endPoint x: 357, endPoint y: 277, distance: 83.5
click at [358, 296] on div "share" at bounding box center [558, 313] width 401 height 34
type input "s"
checkbox input "false"
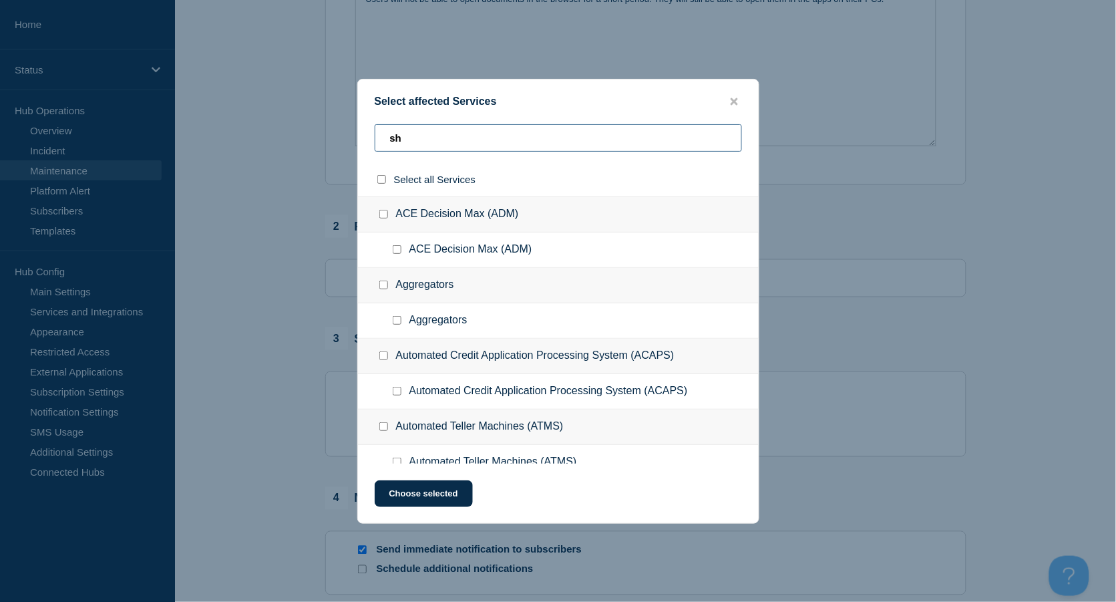
type input "sha"
checkbox input "true"
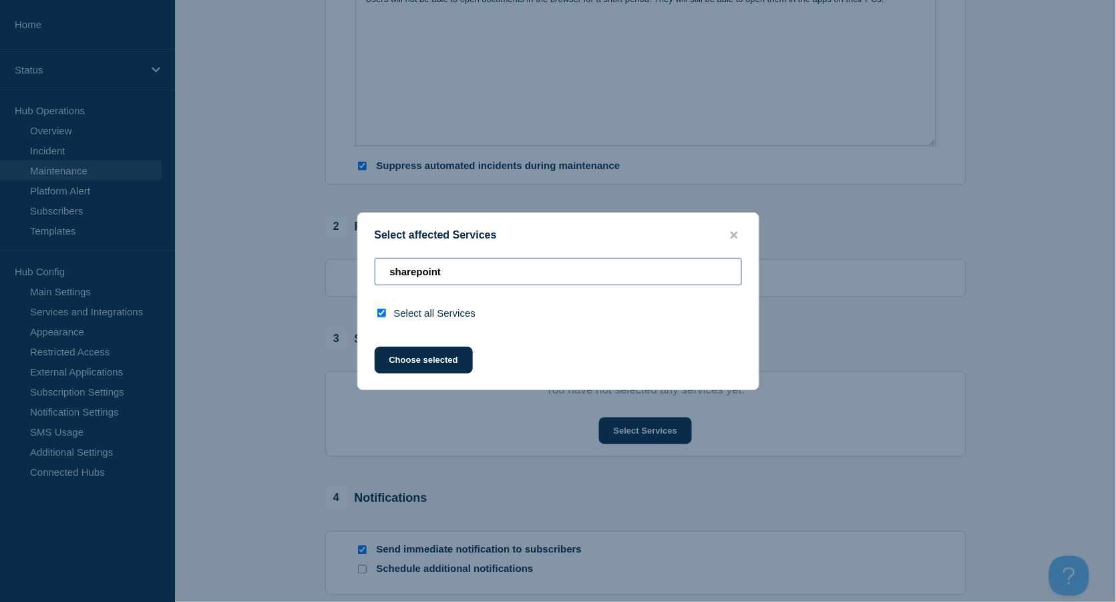
drag, startPoint x: 421, startPoint y: 275, endPoint x: 361, endPoint y: 272, distance: 60.2
click at [361, 296] on div "sharepoint" at bounding box center [558, 313] width 401 height 34
type input "m"
checkbox input "false"
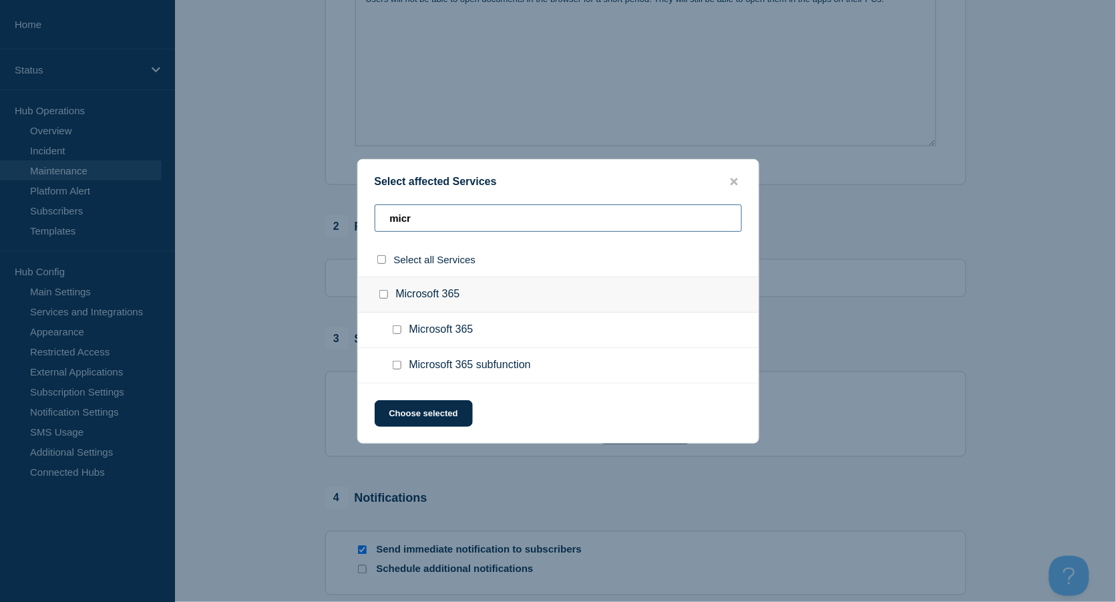
type input "micr"
click at [398, 367] on input "Microsoft 365 subfunction checkbox" at bounding box center [397, 365] width 9 height 9
checkbox input "true"
click at [433, 413] on button "Choose selected" at bounding box center [424, 413] width 98 height 27
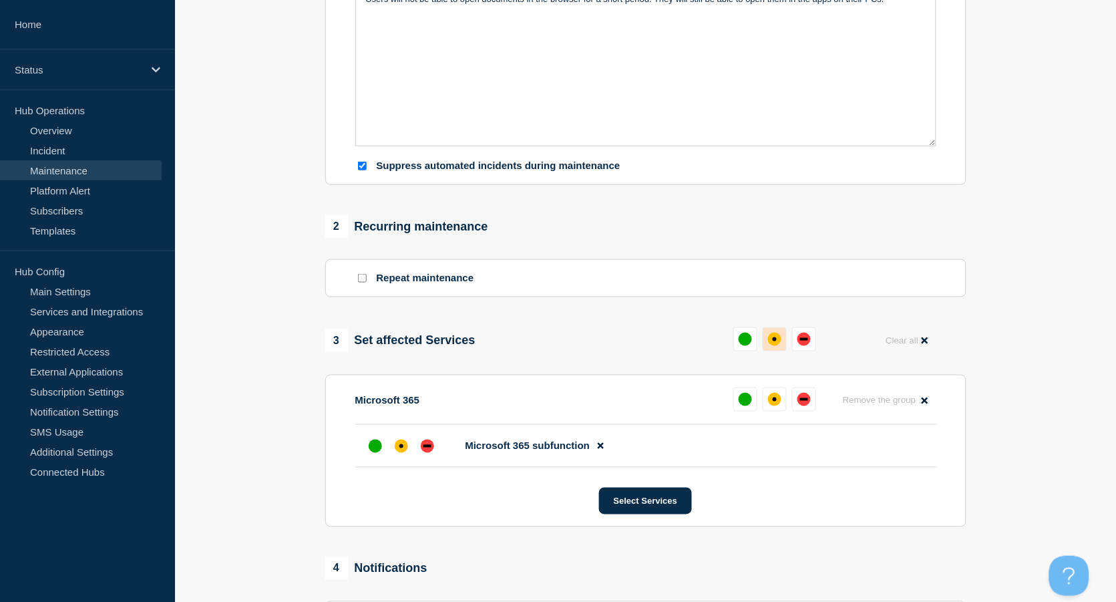
click at [778, 343] on div "affected" at bounding box center [774, 339] width 13 height 13
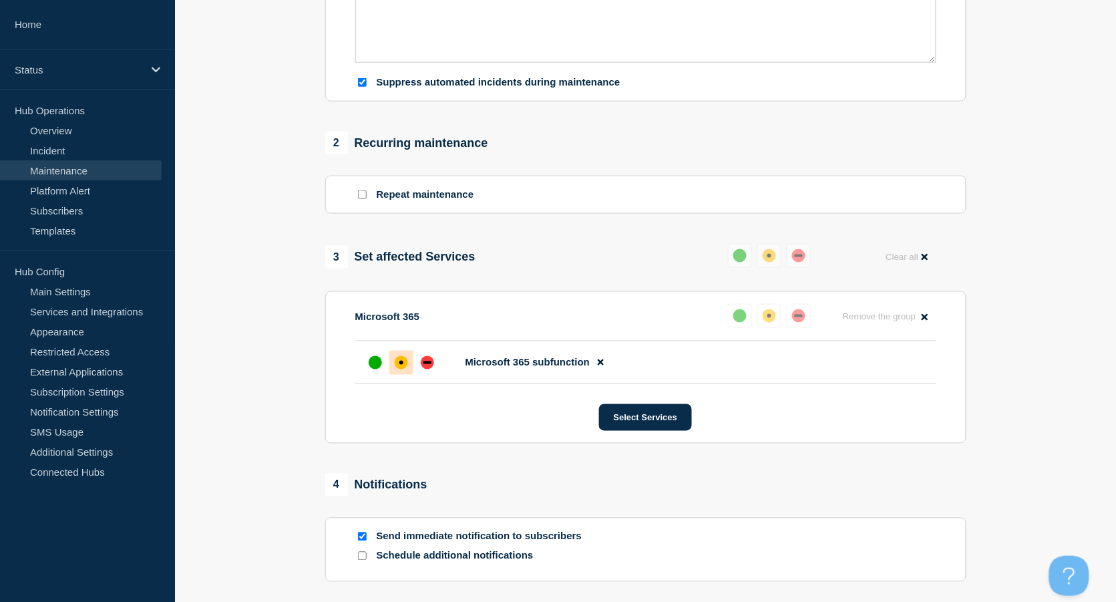
scroll to position [623, 0]
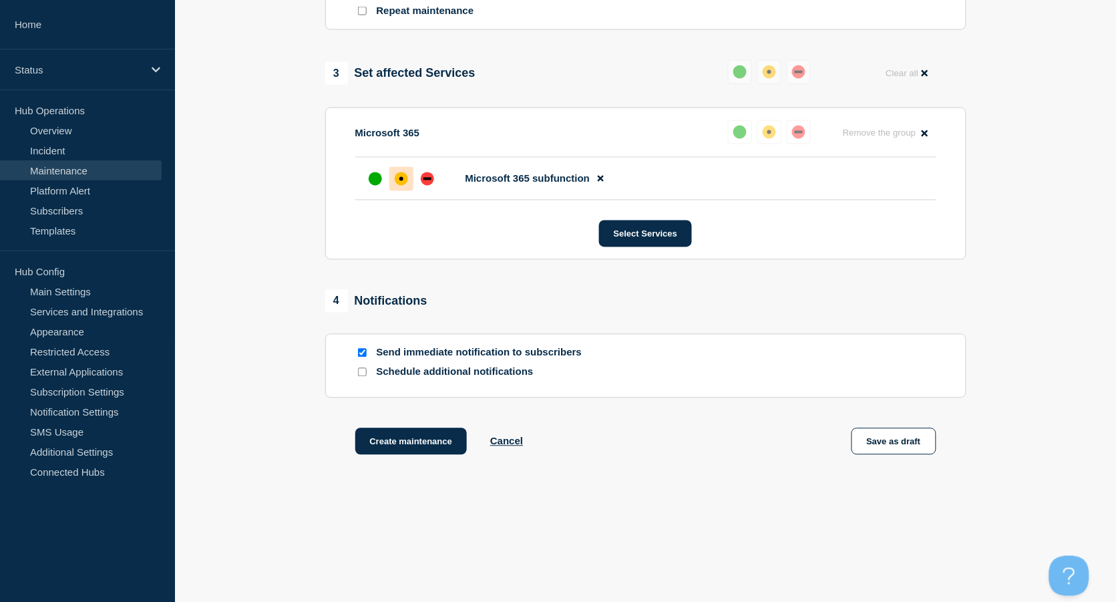
click at [365, 354] on input "Send immediate notification to subscribers" at bounding box center [362, 353] width 9 height 9
checkbox input "false"
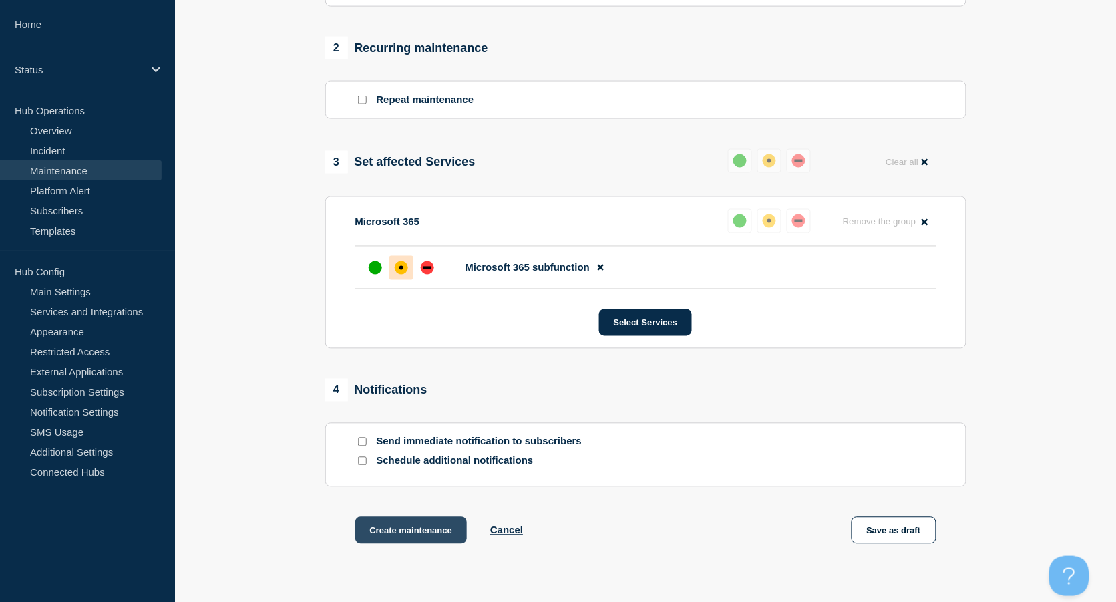
scroll to position [632, 0]
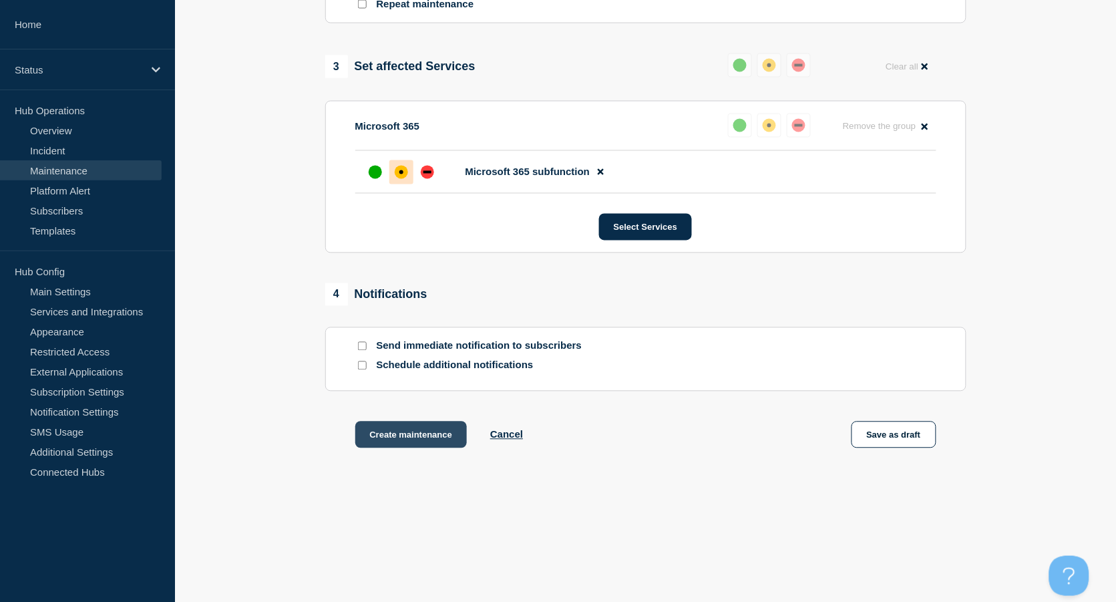
click at [415, 439] on button "Create maintenance" at bounding box center [411, 435] width 112 height 27
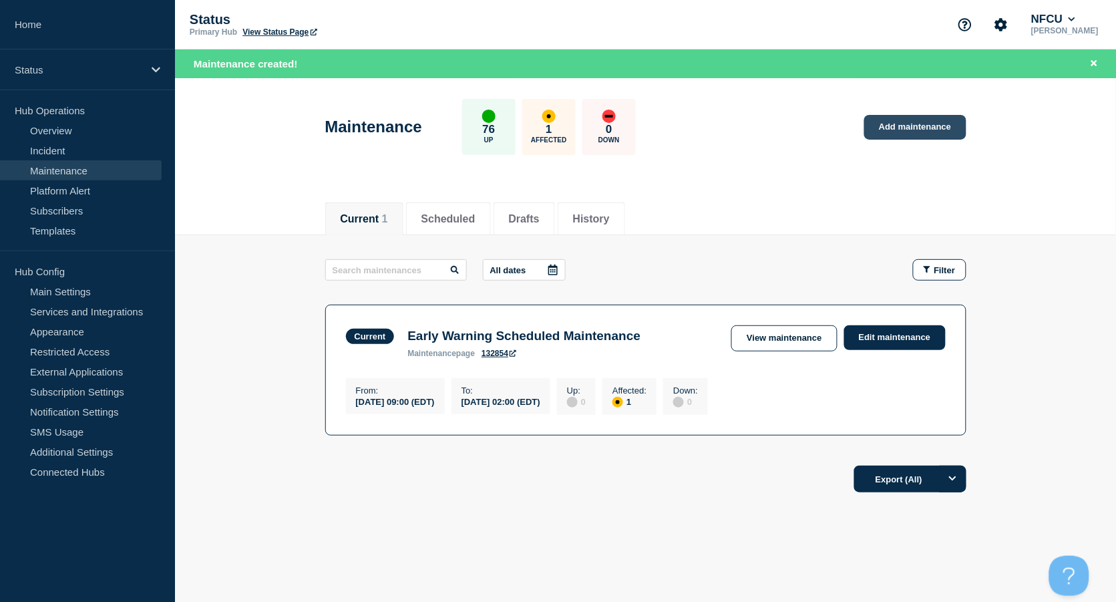
click at [915, 127] on link "Add maintenance" at bounding box center [915, 127] width 102 height 25
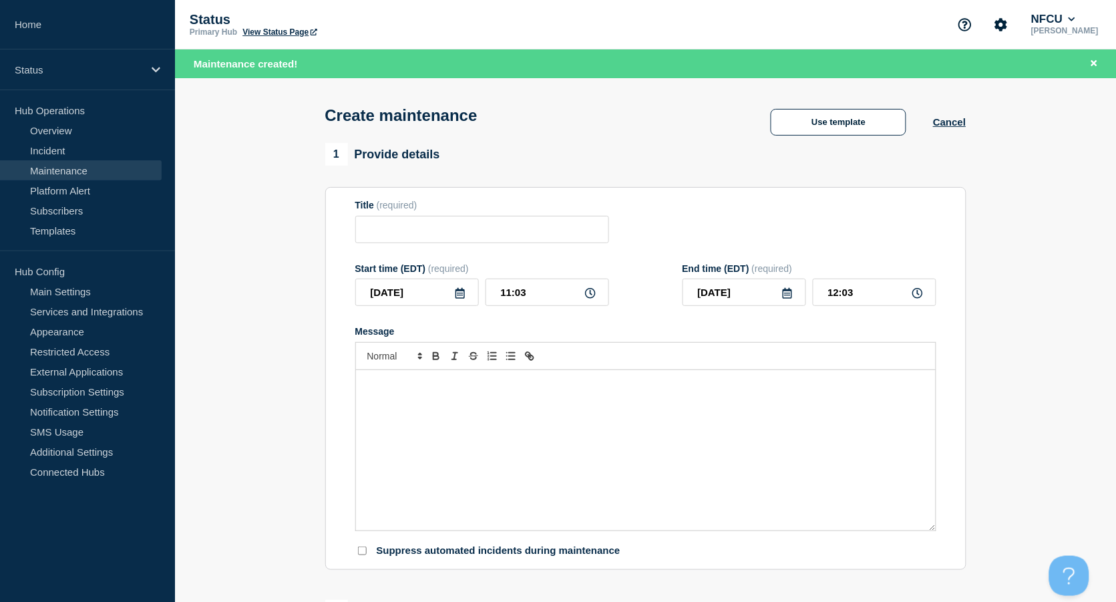
checkbox input "true"
click at [822, 128] on button "Use template" at bounding box center [839, 122] width 136 height 27
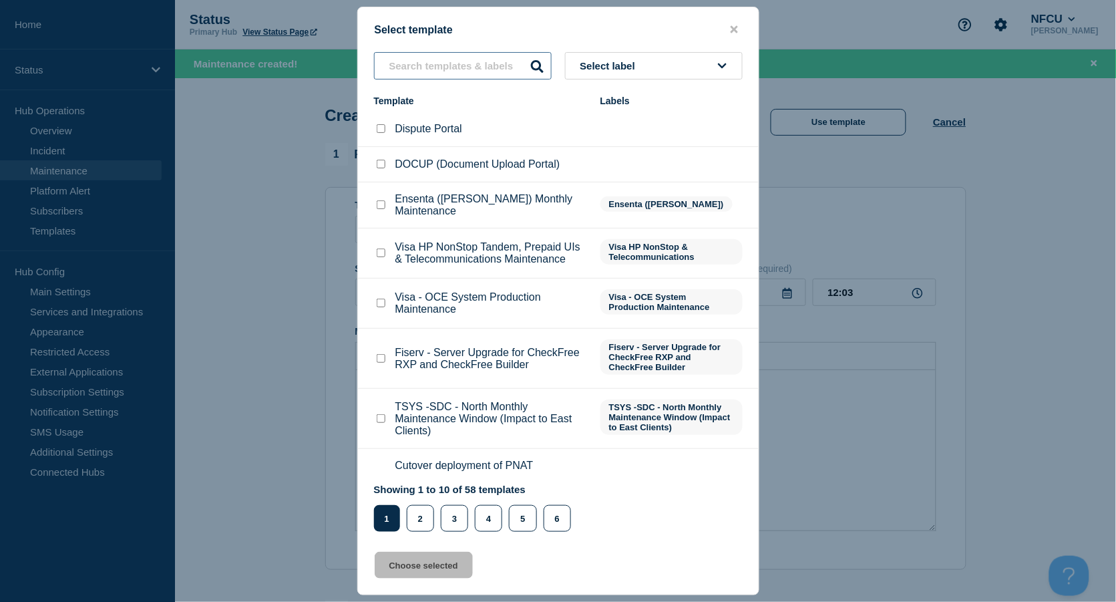
click at [432, 67] on input "text" at bounding box center [463, 65] width 178 height 27
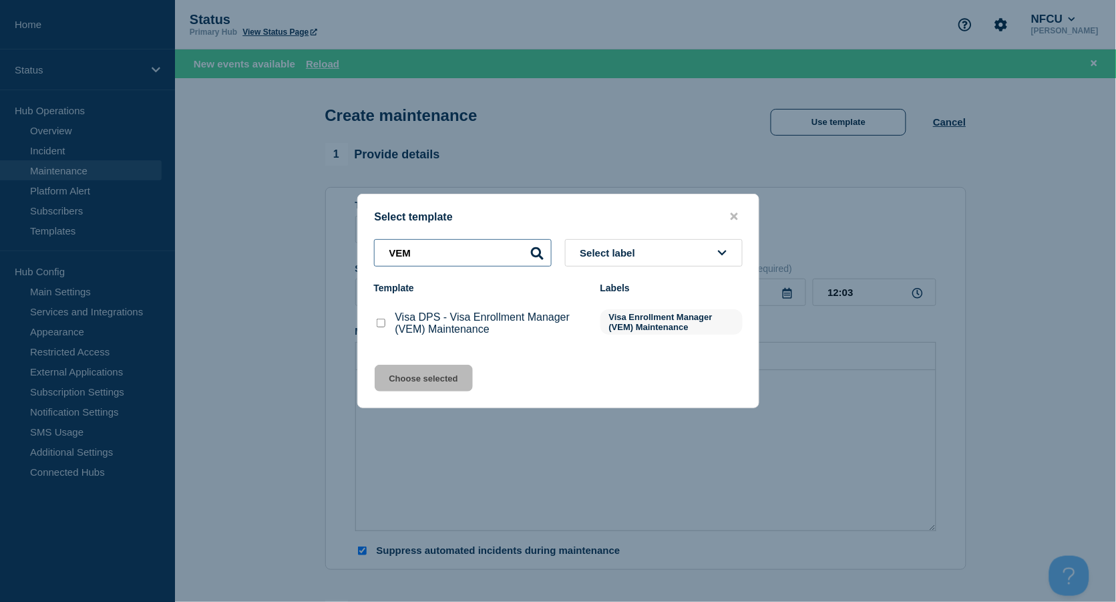
type input "VEM"
click at [381, 323] on input "Visa DPS - Visa Enrollment Manager (VEM) Maintenance checkbox" at bounding box center [381, 323] width 9 height 9
checkbox input "true"
click at [439, 385] on button "Choose selected" at bounding box center [424, 378] width 98 height 27
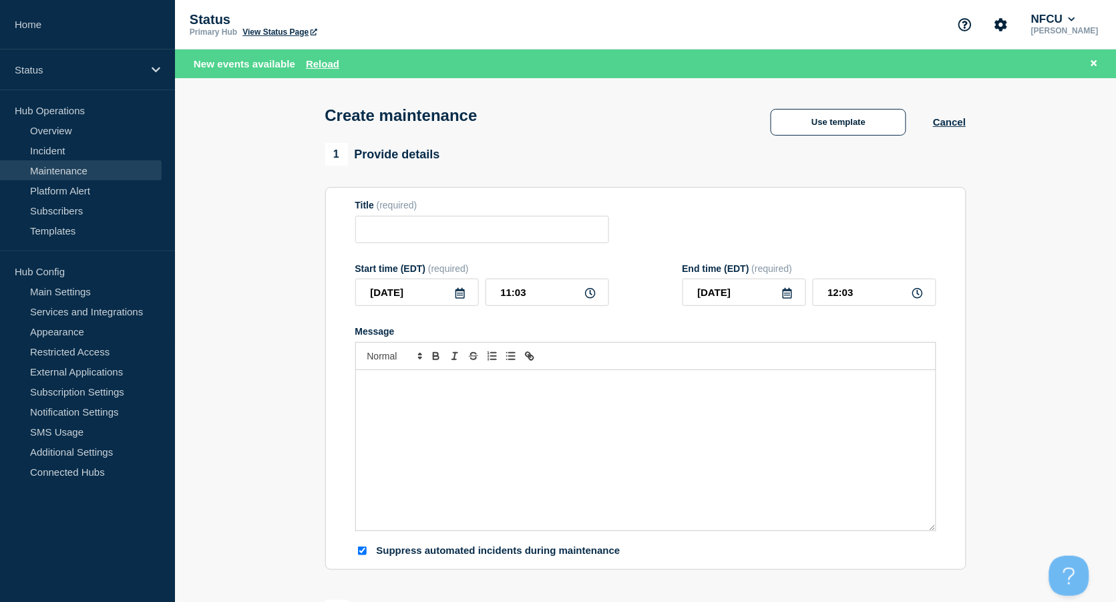
type input "Visa DPS - Visa Enrollment Manager (VEM) Maintenance"
checkbox input "false"
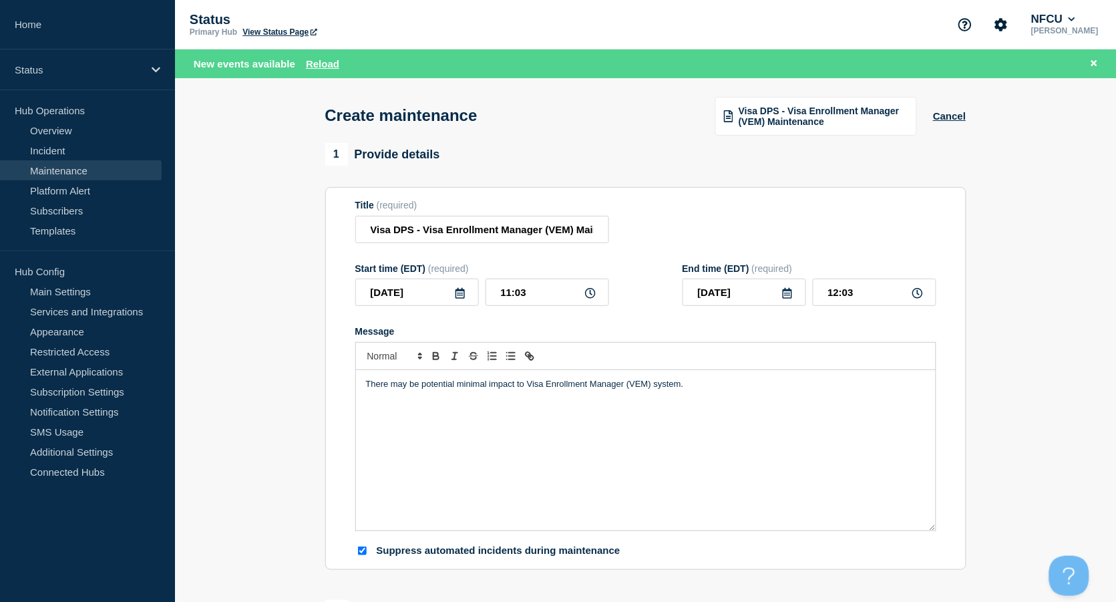
click at [460, 294] on icon at bounding box center [460, 293] width 11 height 11
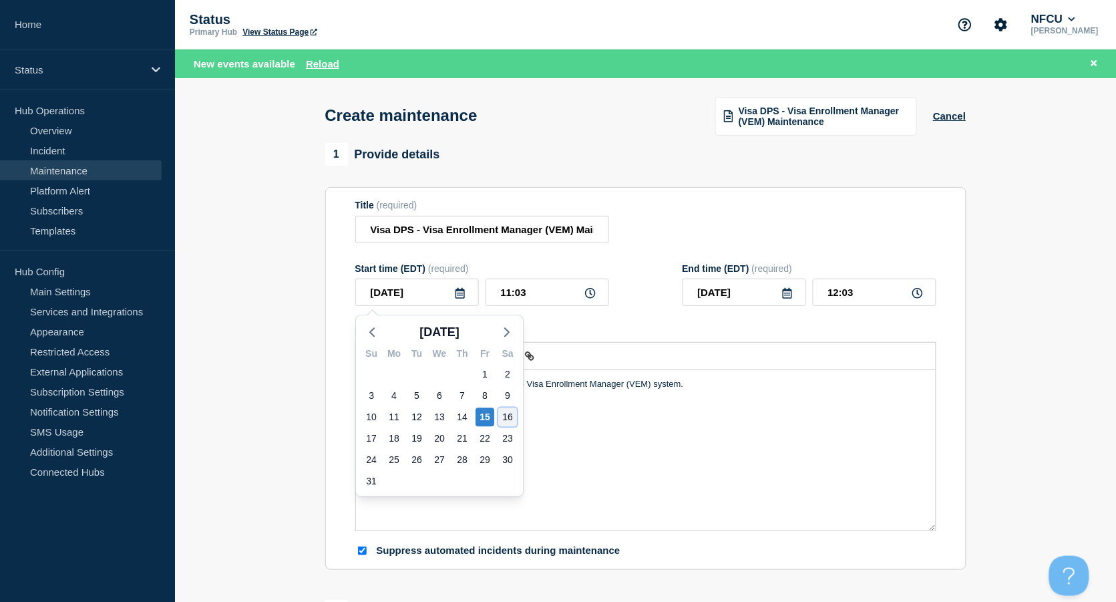
click at [509, 417] on div "16" at bounding box center [507, 417] width 19 height 19
type input "2025-08-16"
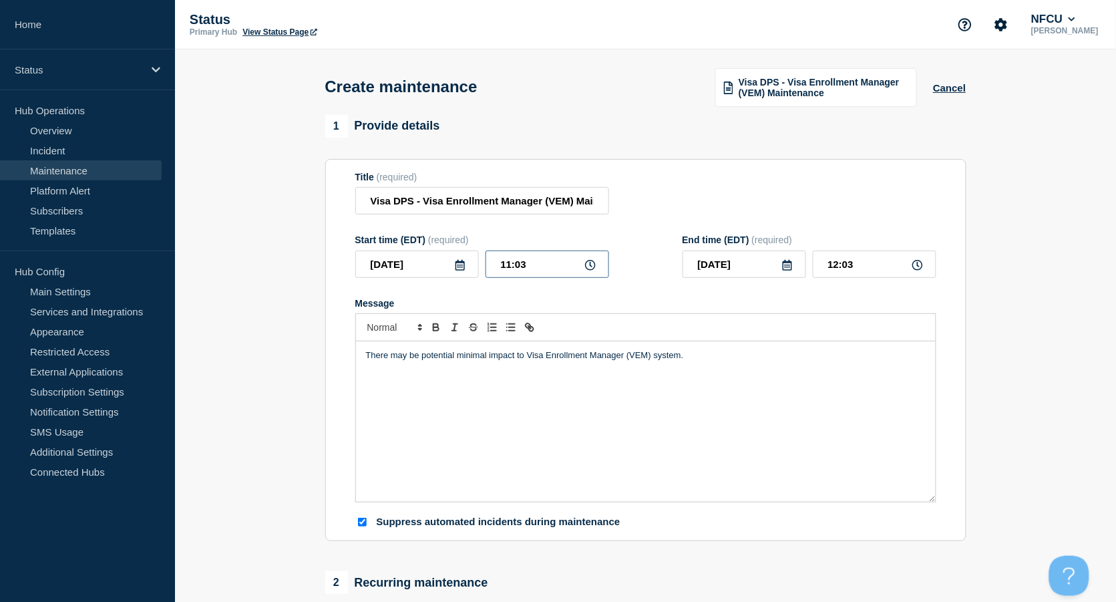
click at [530, 270] on input "11:03" at bounding box center [548, 264] width 124 height 27
click at [538, 269] on input "11:03" at bounding box center [548, 264] width 124 height 27
drag, startPoint x: 545, startPoint y: 269, endPoint x: 426, endPoint y: 251, distance: 120.3
click at [426, 251] on div "Start time (EDT) (required) 2025-08-16 11:03" at bounding box center [482, 255] width 254 height 43
type input "22:00"
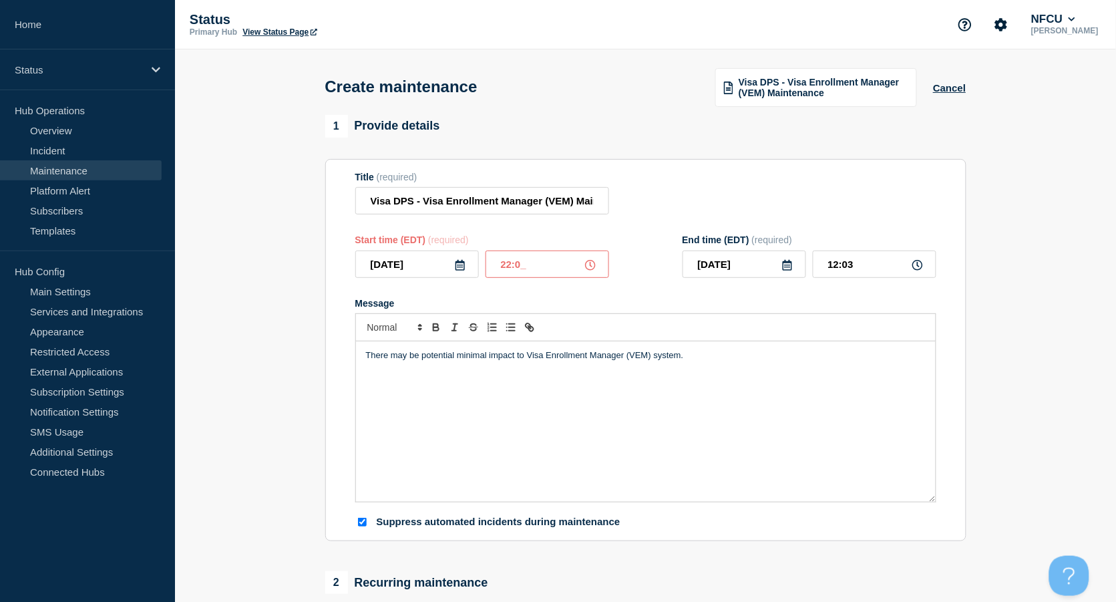
type input "23:00"
click at [790, 267] on icon at bounding box center [787, 265] width 11 height 11
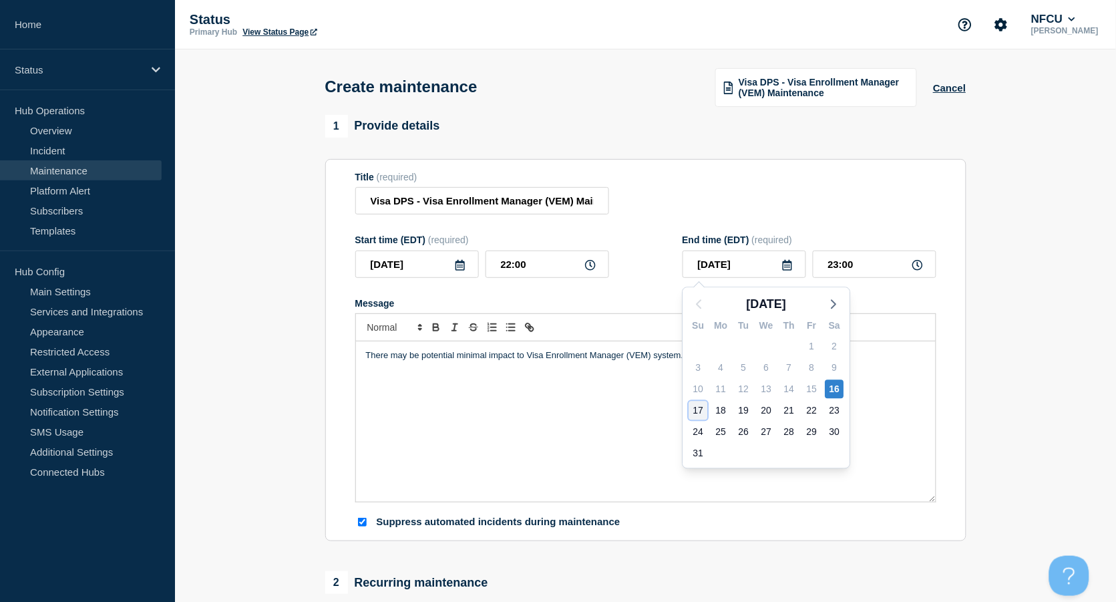
click at [692, 403] on div "17" at bounding box center [698, 410] width 19 height 19
type input "2025-08-17"
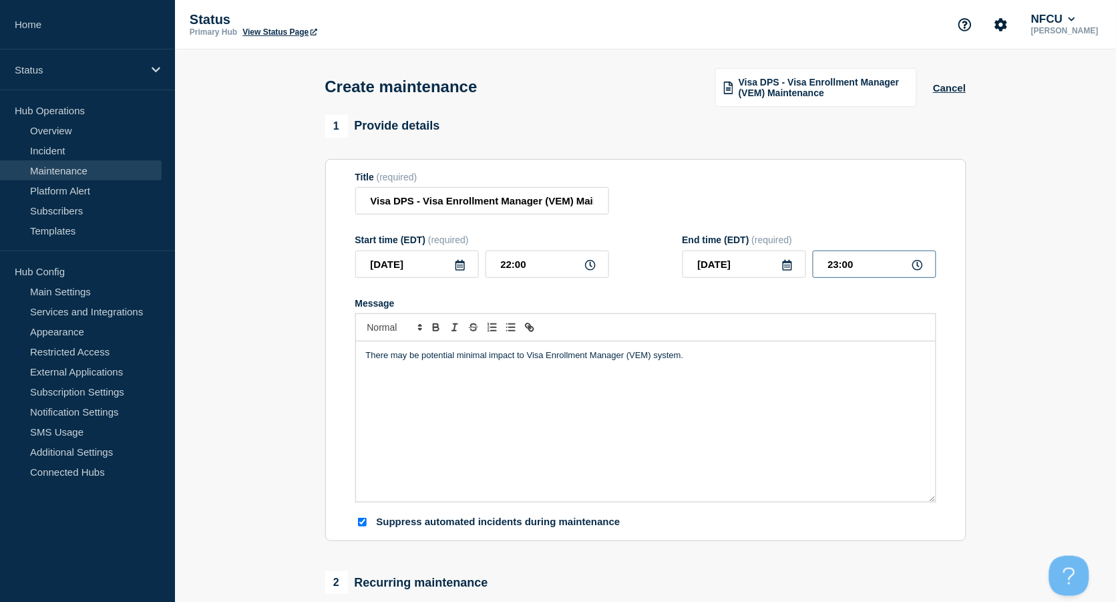
click at [867, 267] on input "23:00" at bounding box center [875, 264] width 124 height 27
drag, startPoint x: 856, startPoint y: 262, endPoint x: 724, endPoint y: 239, distance: 134.2
click at [724, 239] on div "End time (EDT) (required) 2025-08-17 23:00" at bounding box center [810, 255] width 254 height 43
type input "03:00"
click at [729, 186] on div "Title (required) Visa DPS - Visa Enrollment Manager (VEM) Maintenance" at bounding box center [645, 193] width 581 height 43
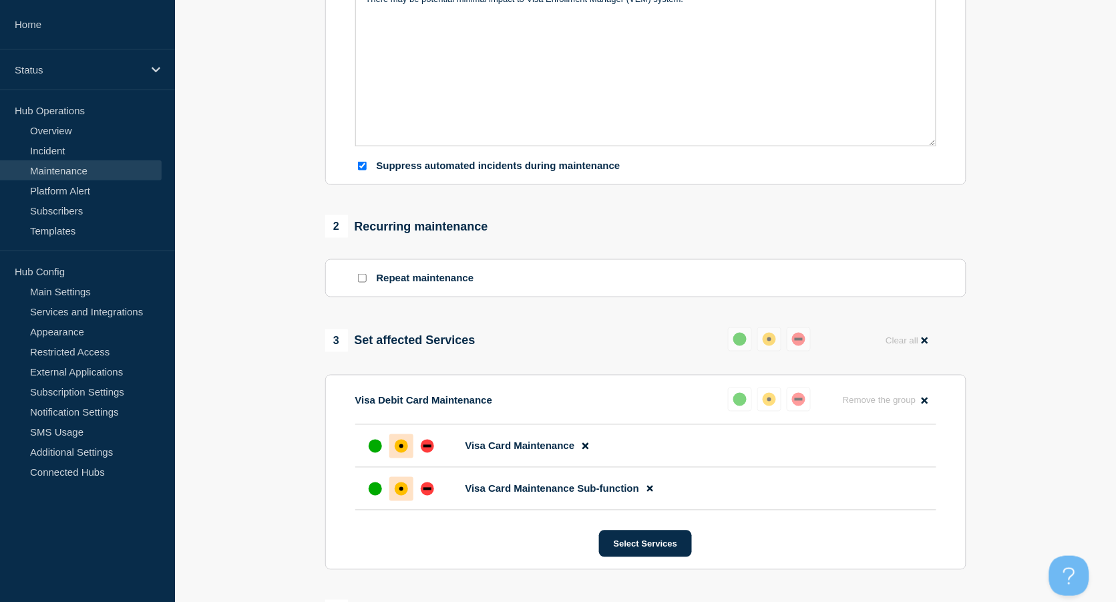
scroll to position [675, 0]
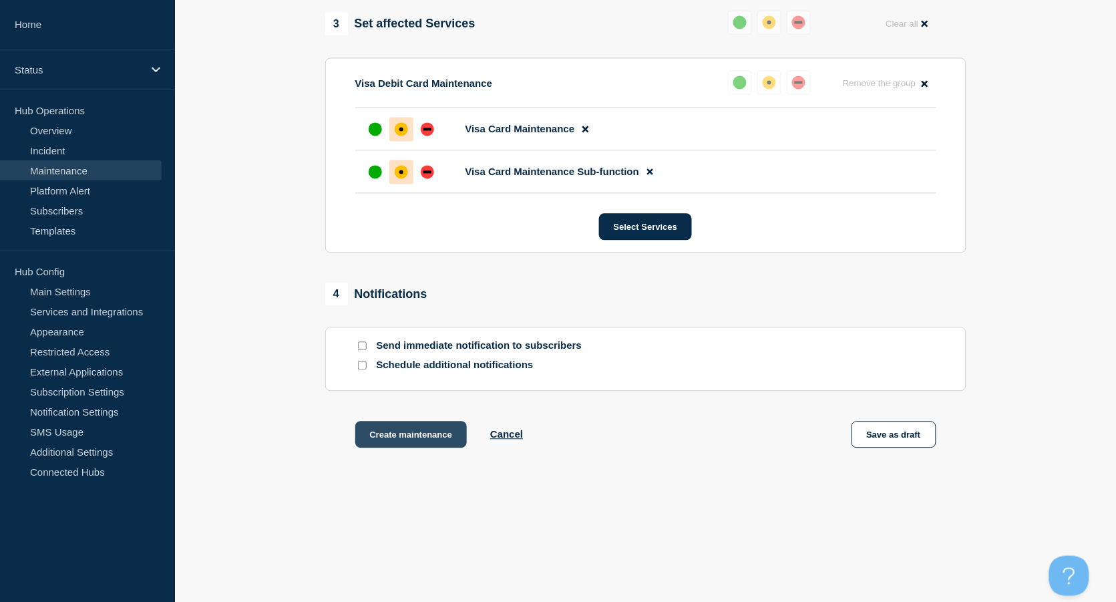
click at [407, 440] on button "Create maintenance" at bounding box center [411, 435] width 112 height 27
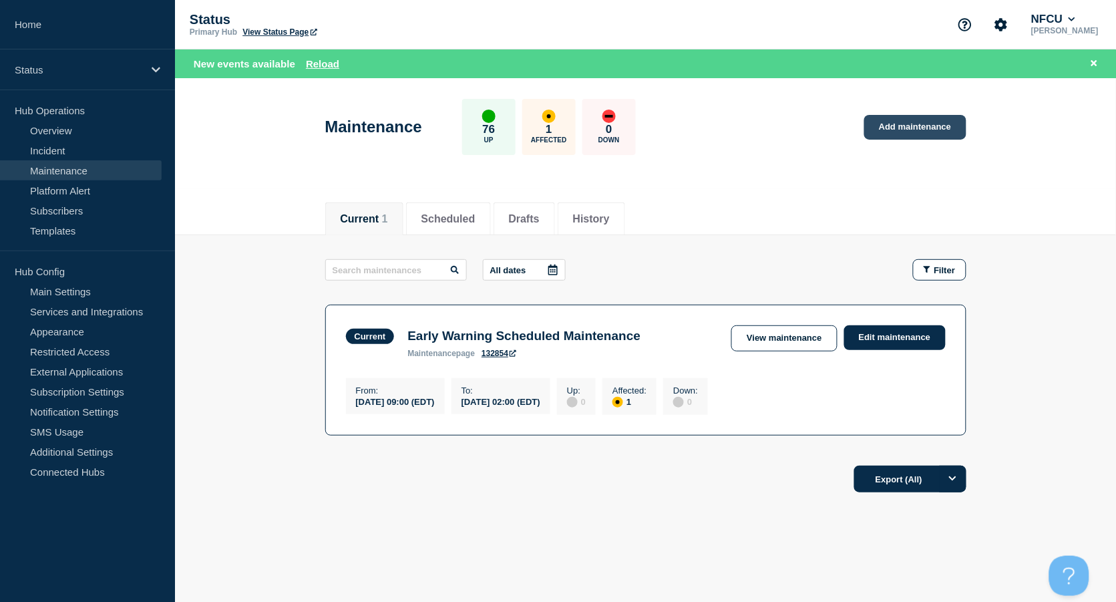
click at [915, 121] on link "Add maintenance" at bounding box center [915, 127] width 102 height 25
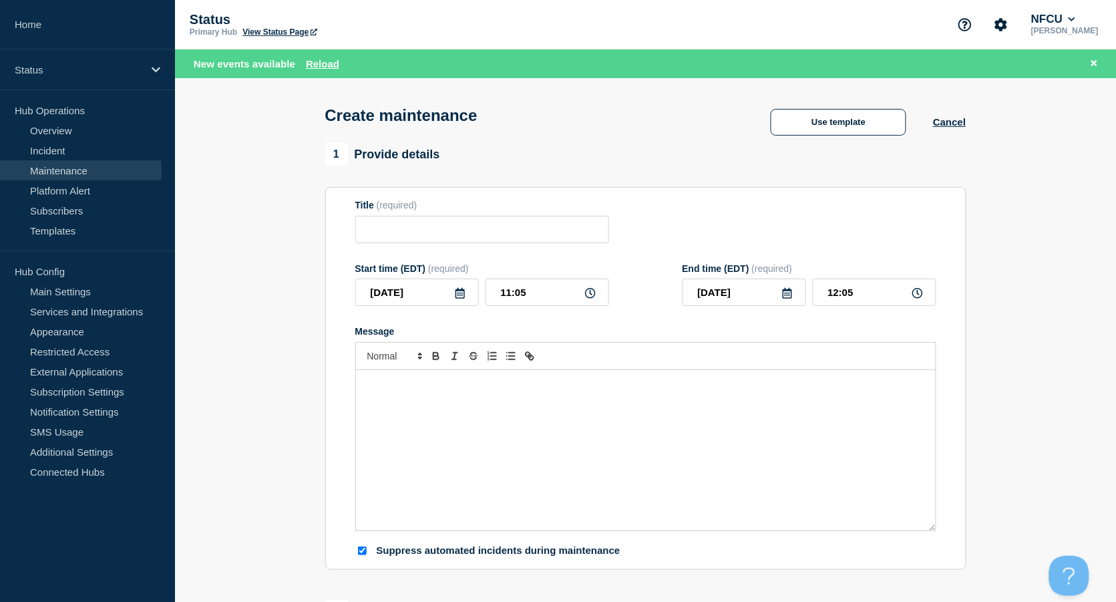
checkbox input "true"
click at [440, 236] on input "Title" at bounding box center [482, 229] width 254 height 27
paste input "Early Warning Scheduled Maintenance"
type input "Early Warning Scheduled Maintenance"
click at [383, 418] on div "Message" at bounding box center [646, 450] width 580 height 160
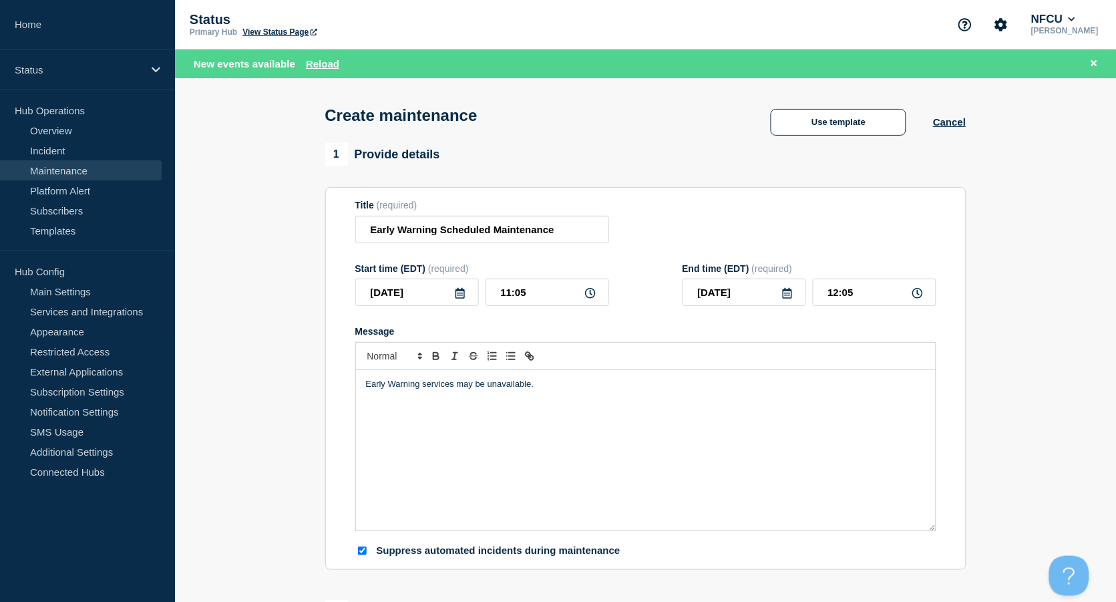
click at [463, 293] on icon at bounding box center [460, 293] width 9 height 11
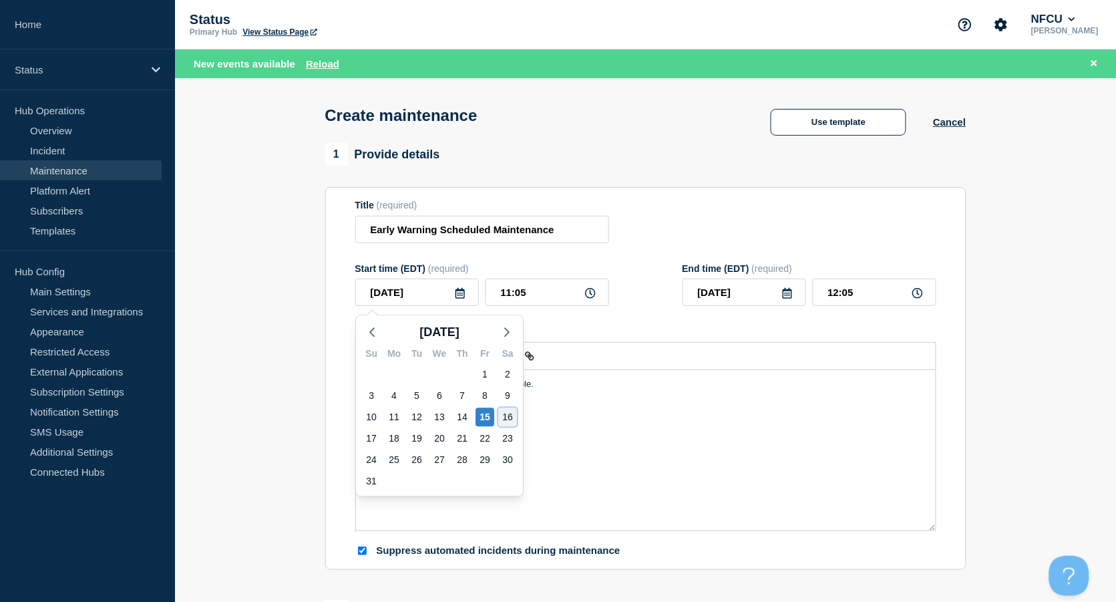
click at [509, 411] on div "16" at bounding box center [507, 417] width 19 height 19
type input "2025-08-16"
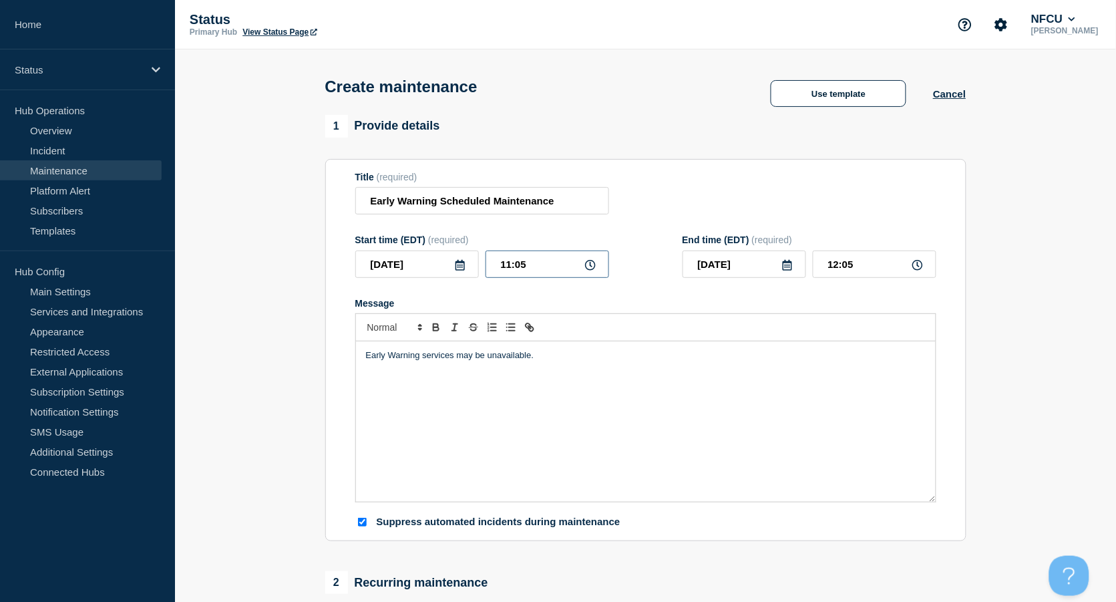
click at [534, 273] on input "11:05" at bounding box center [548, 264] width 124 height 27
drag, startPoint x: 550, startPoint y: 271, endPoint x: 438, endPoint y: 249, distance: 115.0
click at [438, 249] on div "Start time (EDT) (required) 2025-08-16 11:05" at bounding box center [482, 255] width 254 height 43
type input "21:00"
click at [744, 222] on form "Title (required) Early Warning Scheduled Maintenance Start time (EDT) (required…" at bounding box center [645, 350] width 581 height 357
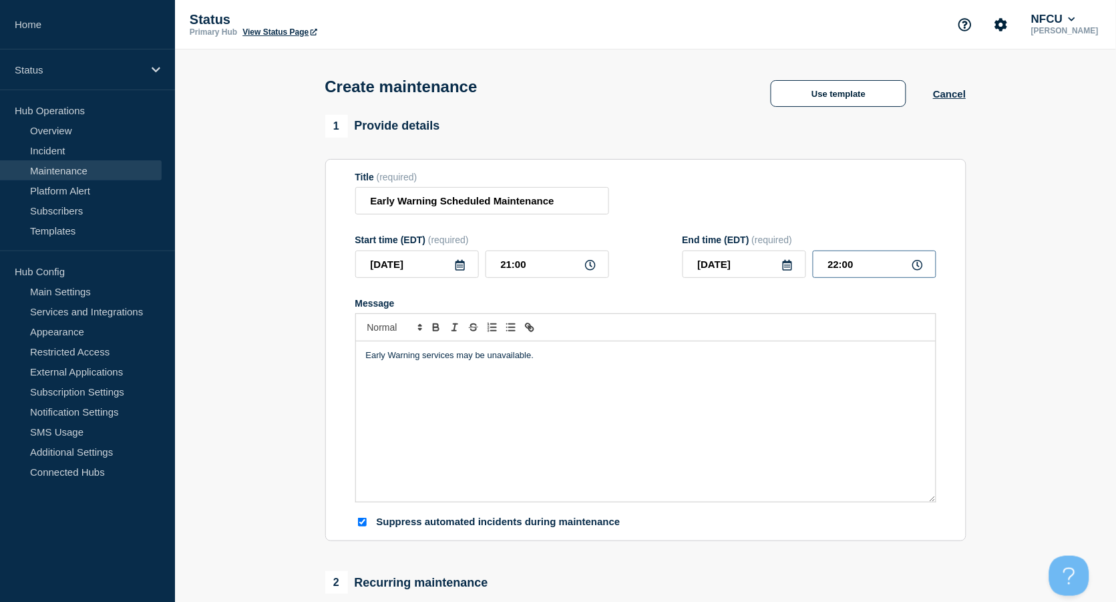
drag, startPoint x: 866, startPoint y: 263, endPoint x: 750, endPoint y: 244, distance: 117.2
click at [751, 244] on div "End time (EDT) (required) 2025-08-16 22:00" at bounding box center [810, 255] width 254 height 43
type input "23:00"
click at [665, 190] on div "Title (required) Early Warning Scheduled Maintenance" at bounding box center [645, 193] width 581 height 43
click at [368, 204] on input "Early Warning Scheduled Maintenance" at bounding box center [482, 200] width 254 height 27
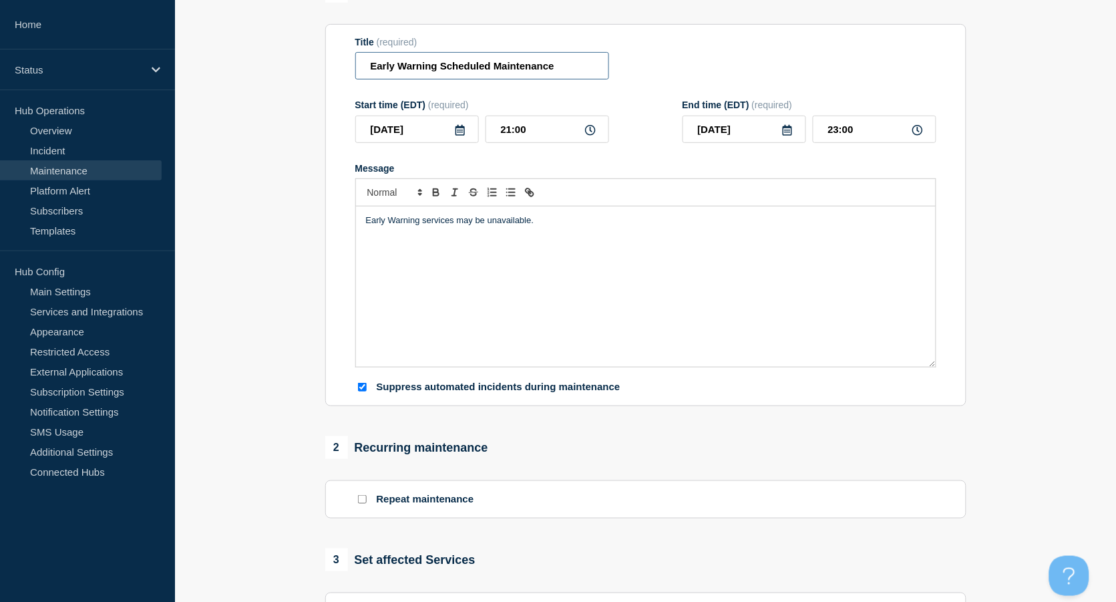
scroll to position [356, 0]
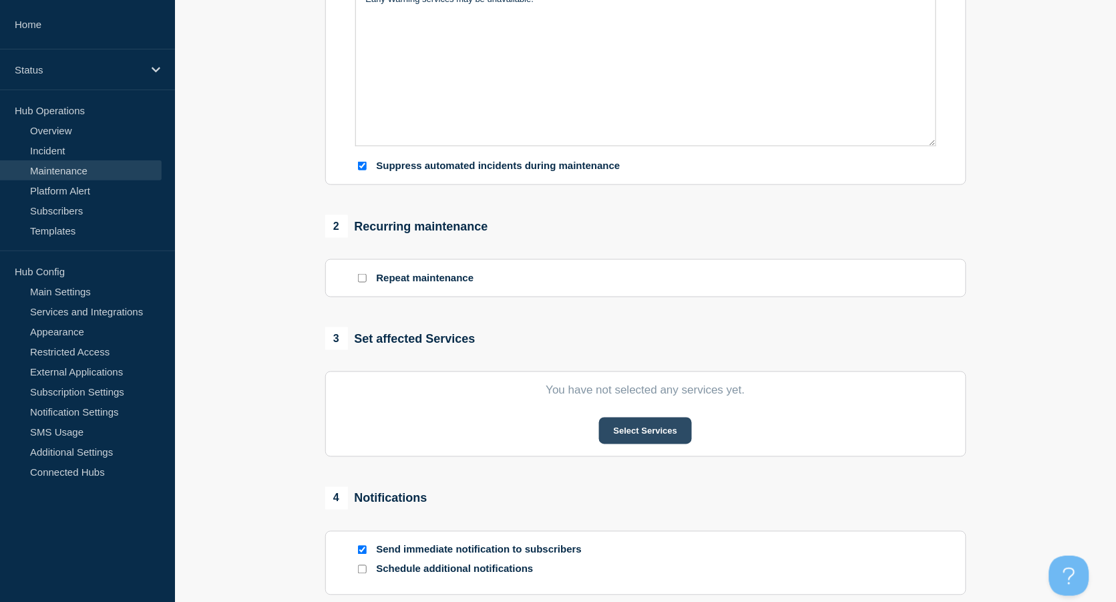
click at [635, 436] on button "Select Services" at bounding box center [645, 431] width 93 height 27
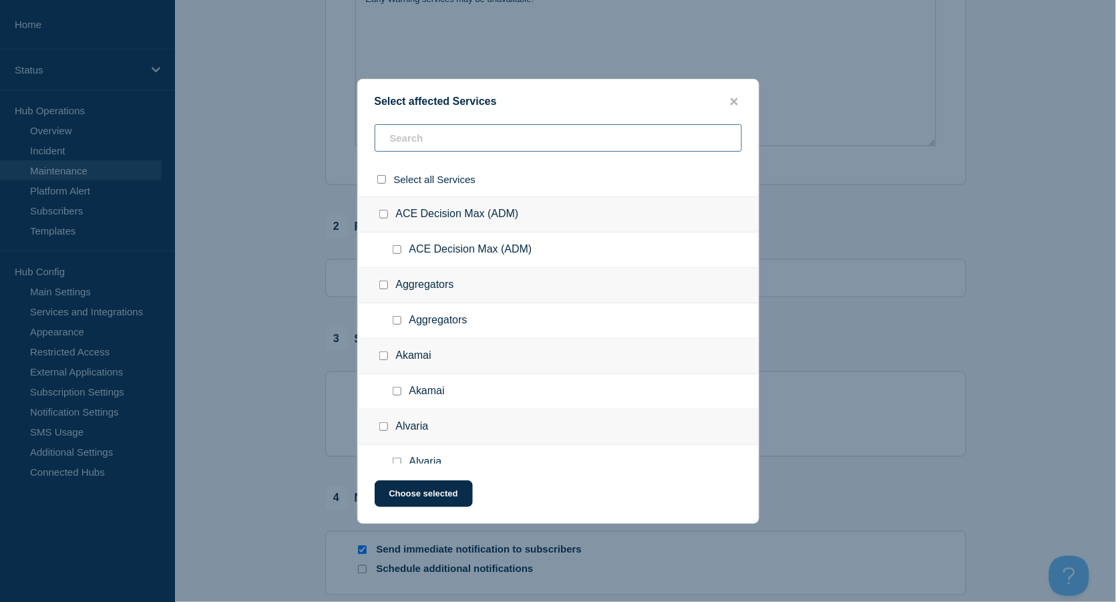
click at [462, 149] on input "text" at bounding box center [558, 137] width 367 height 27
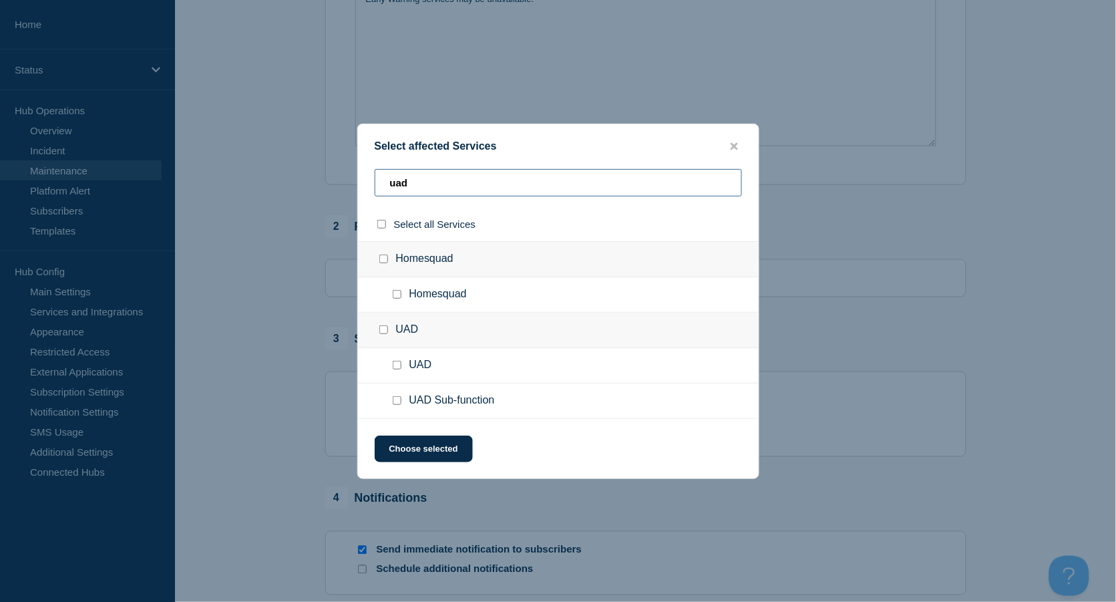
type input "uad"
click at [391, 407] on div at bounding box center [399, 400] width 19 height 13
click at [395, 402] on input "UAD Sub-function checkbox" at bounding box center [397, 400] width 9 height 9
checkbox input "true"
click at [420, 433] on div "Select affected Services uad Select all Services Homesquad Homesquad UAD UAD UA…" at bounding box center [558, 301] width 402 height 355
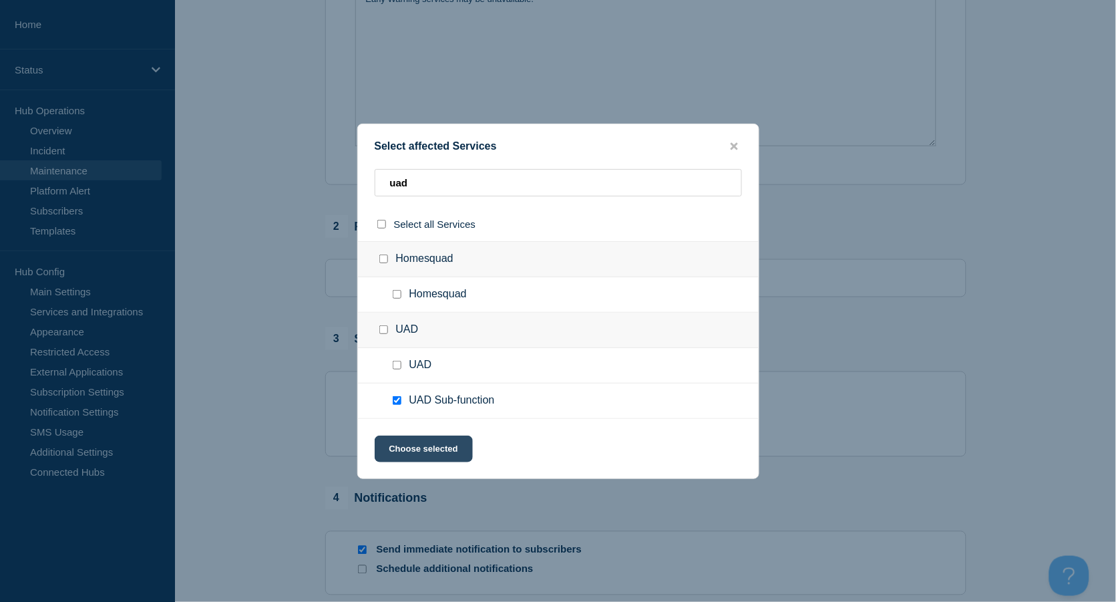
click at [428, 448] on button "Choose selected" at bounding box center [424, 449] width 98 height 27
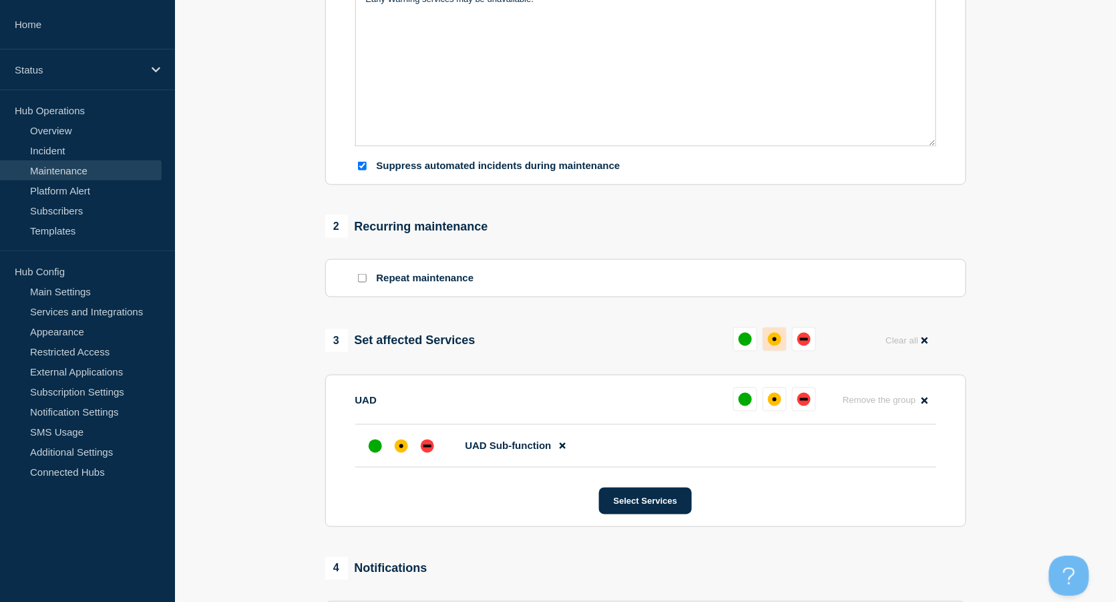
click at [773, 338] on div "affected" at bounding box center [774, 339] width 13 height 13
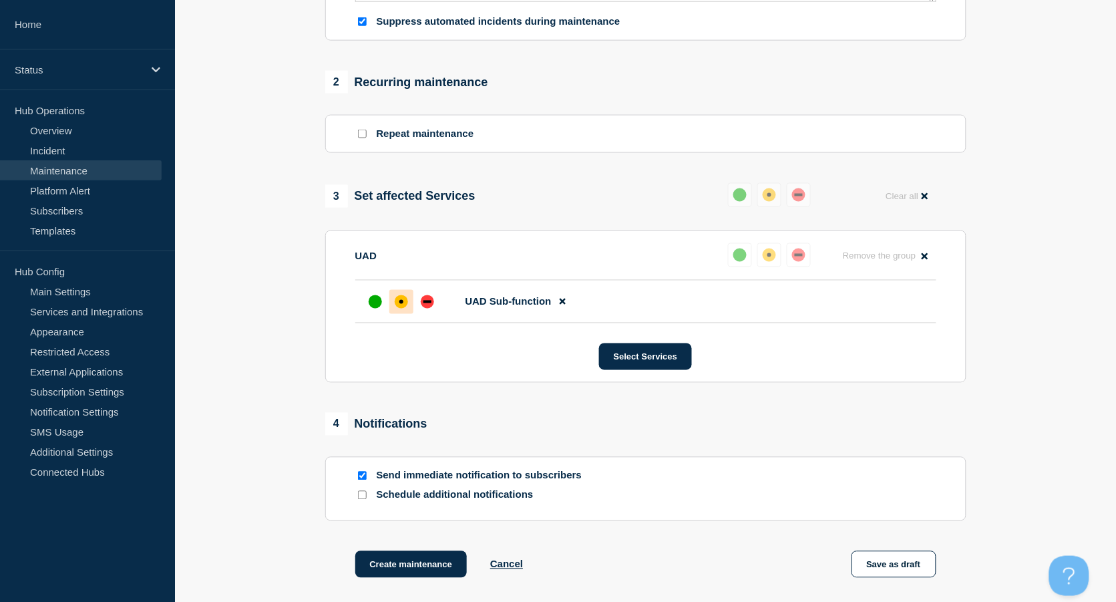
scroll to position [632, 0]
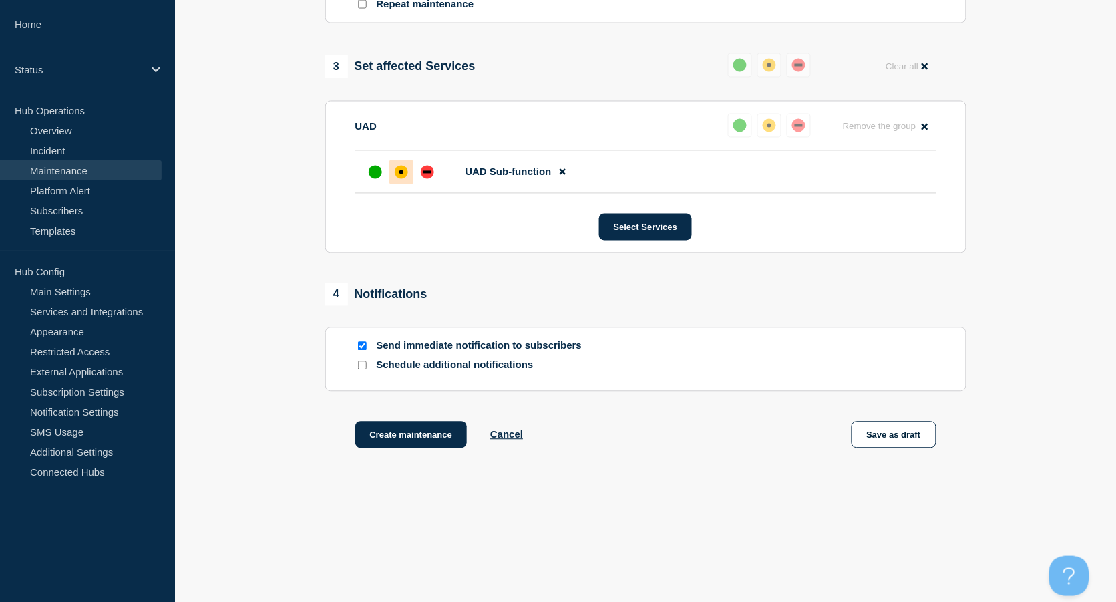
click at [362, 347] on input "Send immediate notification to subscribers" at bounding box center [362, 346] width 9 height 9
checkbox input "false"
click at [420, 436] on button "Create maintenance" at bounding box center [411, 435] width 112 height 27
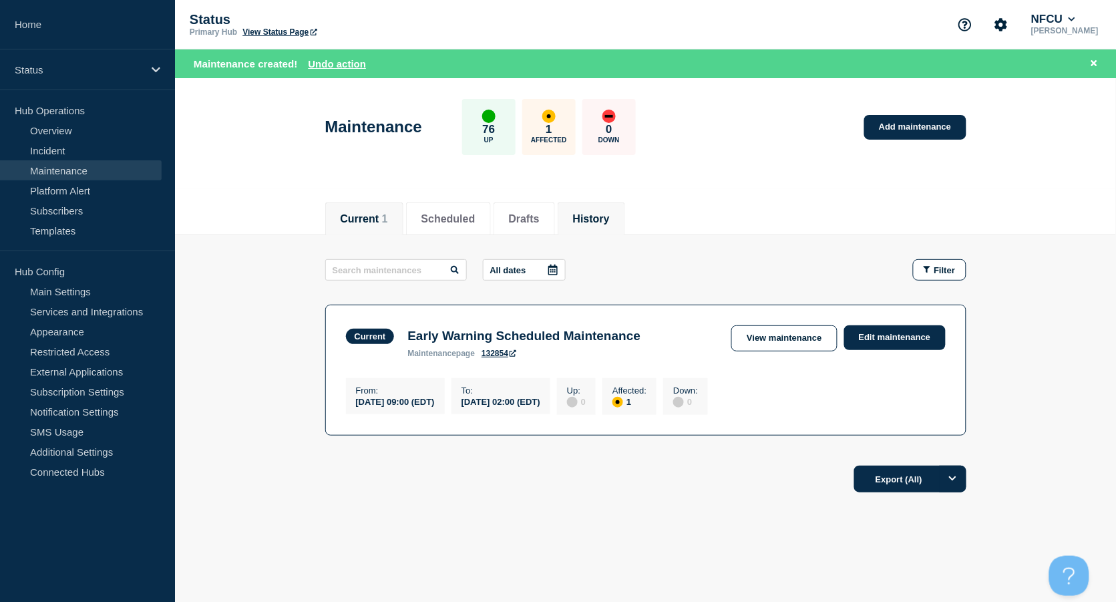
click at [625, 212] on li "History" at bounding box center [591, 218] width 67 height 33
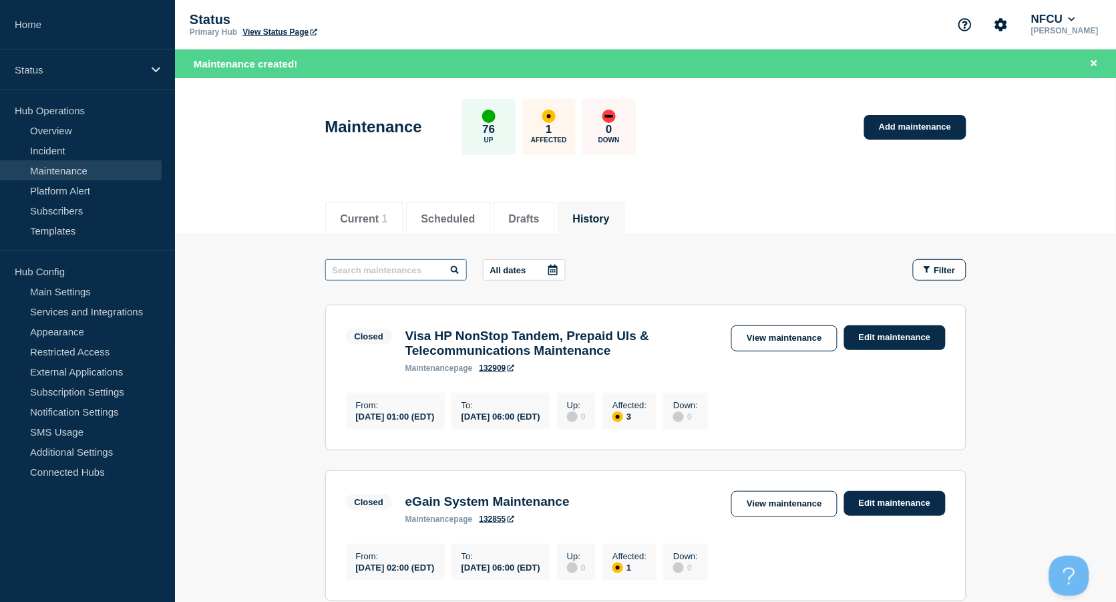
click at [383, 272] on input "text" at bounding box center [396, 269] width 142 height 21
type input "vericast"
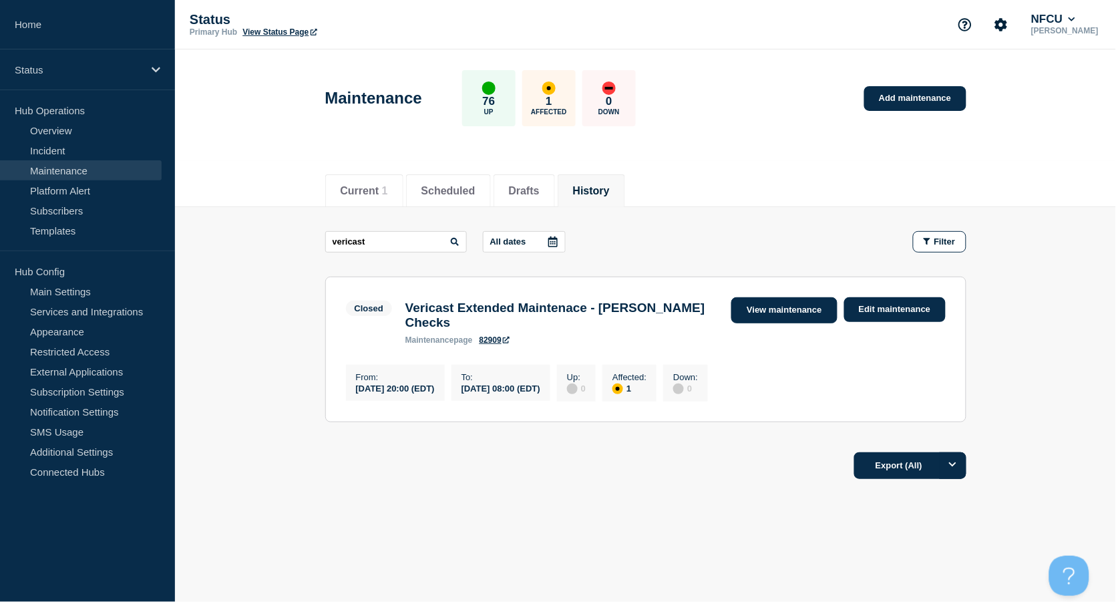
click at [774, 313] on link "View maintenance" at bounding box center [784, 310] width 106 height 26
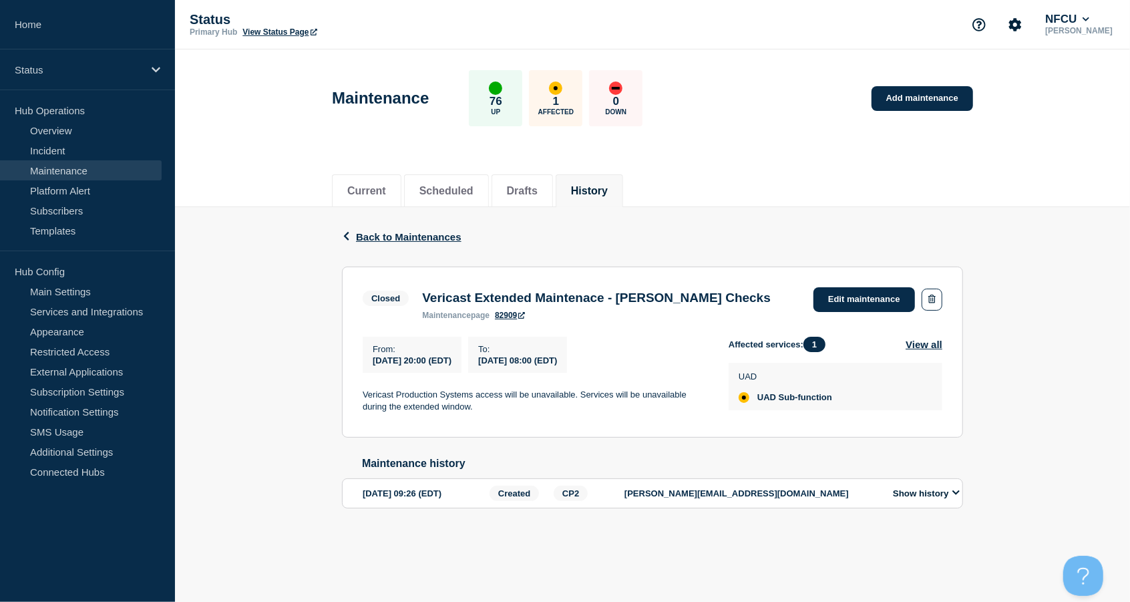
click at [456, 299] on h3 "Vericast Extended Maintenace - Harland Clarke Checks" at bounding box center [596, 298] width 349 height 15
copy h3 "Vericast Extended Maintenace"
drag, startPoint x: 423, startPoint y: 294, endPoint x: 635, endPoint y: 307, distance: 212.1
click at [635, 305] on h3 "Vericast Extended Maintenace - Harland Clarke Checks" at bounding box center [596, 298] width 349 height 15
click at [835, 204] on div "Current Scheduled Drafts History" at bounding box center [652, 183] width 641 height 45
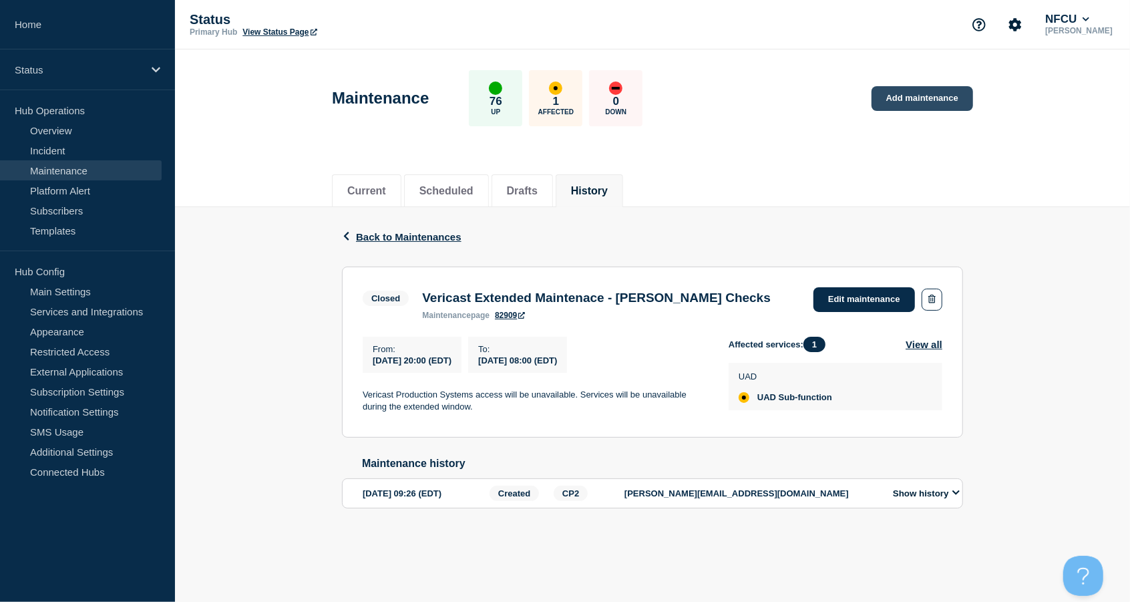
click at [899, 100] on link "Add maintenance" at bounding box center [923, 98] width 102 height 25
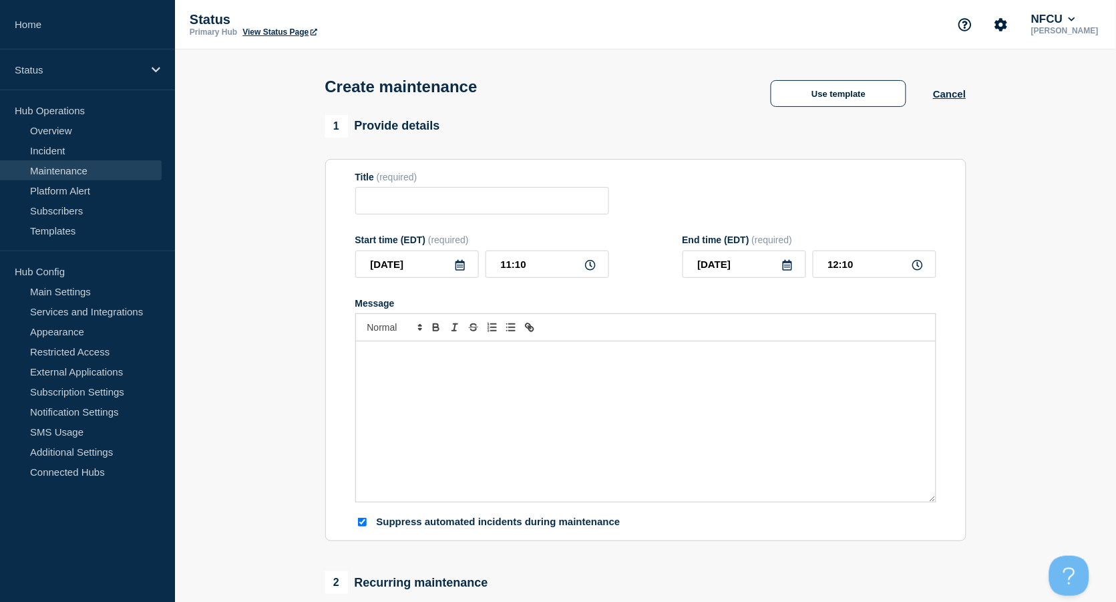
checkbox input "true"
click at [401, 182] on span "(required)" at bounding box center [397, 177] width 41 height 11
click at [404, 200] on input "Title" at bounding box center [482, 200] width 254 height 27
paste input "Deploy August 2023 UAD Release"
click at [464, 214] on input "Deploy August 2023 UAD Release" at bounding box center [482, 200] width 254 height 27
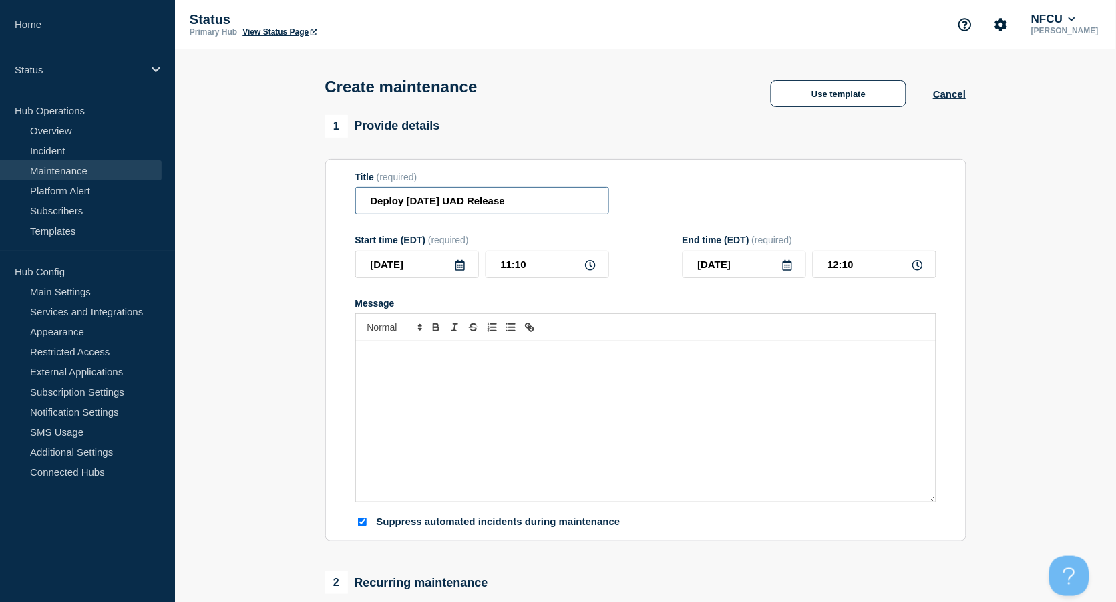
click at [466, 203] on input "Deploy August 2023 UAD Release" at bounding box center [482, 200] width 254 height 27
type input "Deploy [DATE] UAD Release"
click at [386, 382] on div "Message" at bounding box center [646, 421] width 580 height 160
paste div "Message"
click at [366, 372] on p "during the deployment." at bounding box center [646, 368] width 560 height 12
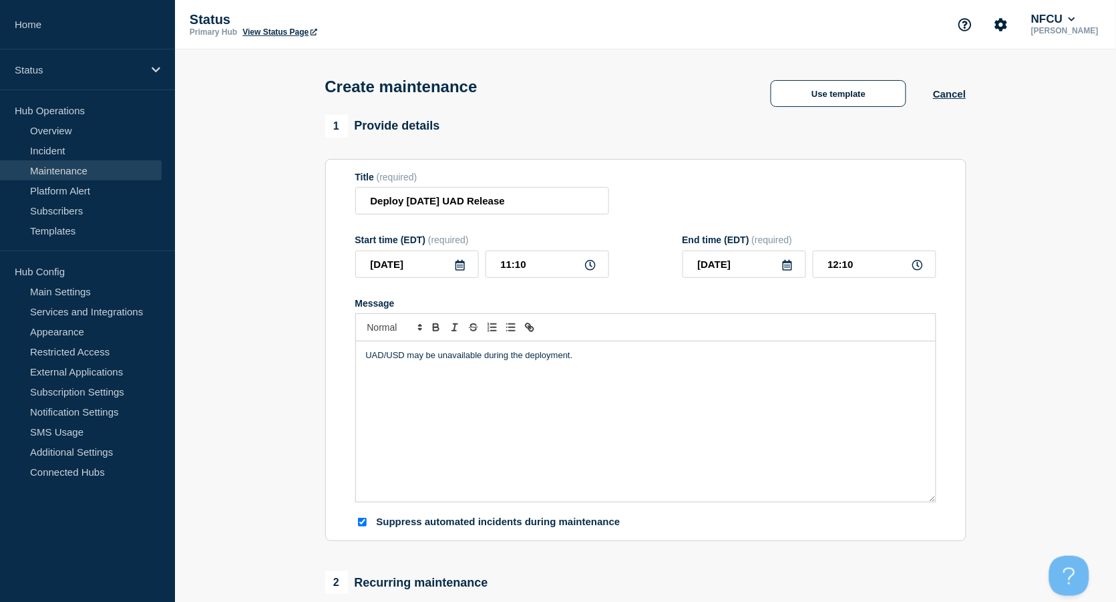
click at [462, 269] on icon at bounding box center [460, 265] width 9 height 11
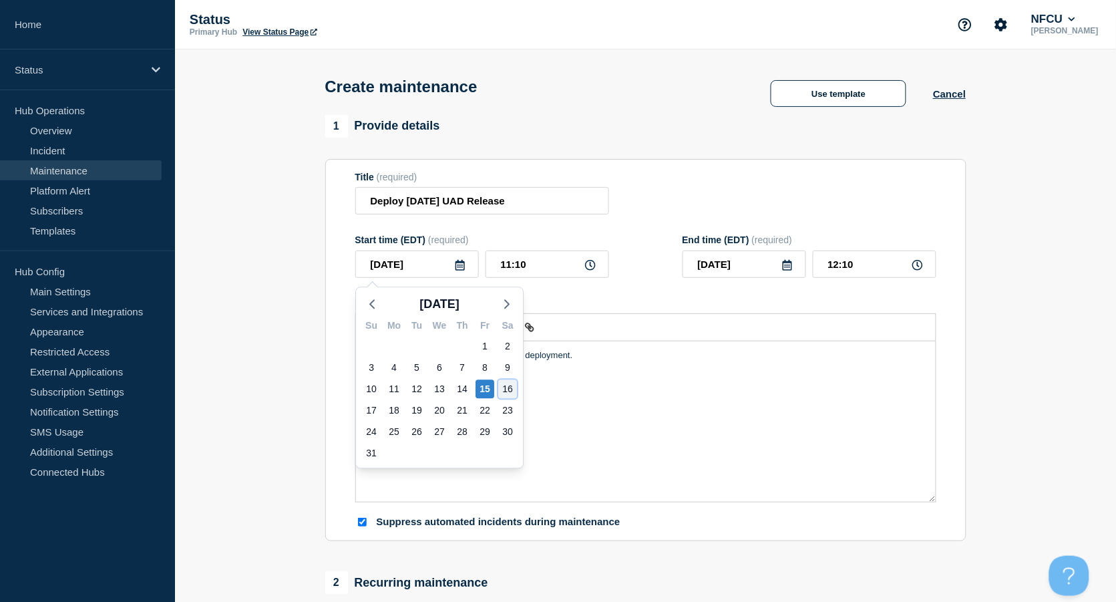
click at [506, 393] on div "16" at bounding box center [507, 388] width 19 height 19
type input "2025-08-16"
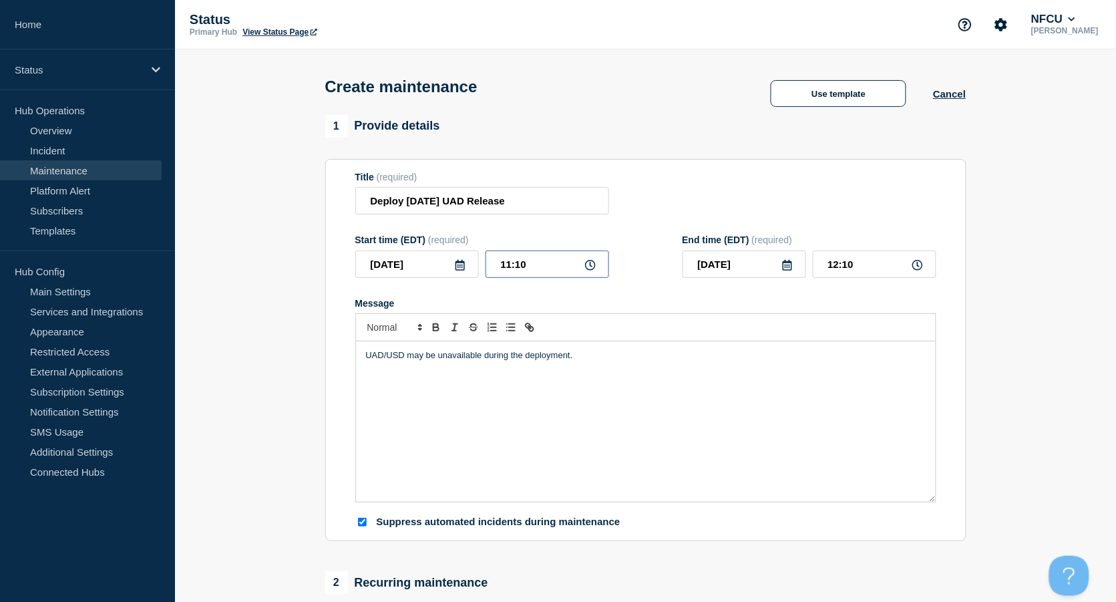
drag, startPoint x: 424, startPoint y: 259, endPoint x: 327, endPoint y: 256, distance: 96.9
click at [327, 256] on section "Title (required) Deploy August 2025 UAD Release Start time (EDT) (required) 202…" at bounding box center [645, 350] width 641 height 383
type input "20:00"
type input "21:00"
click at [782, 271] on icon at bounding box center [787, 265] width 11 height 11
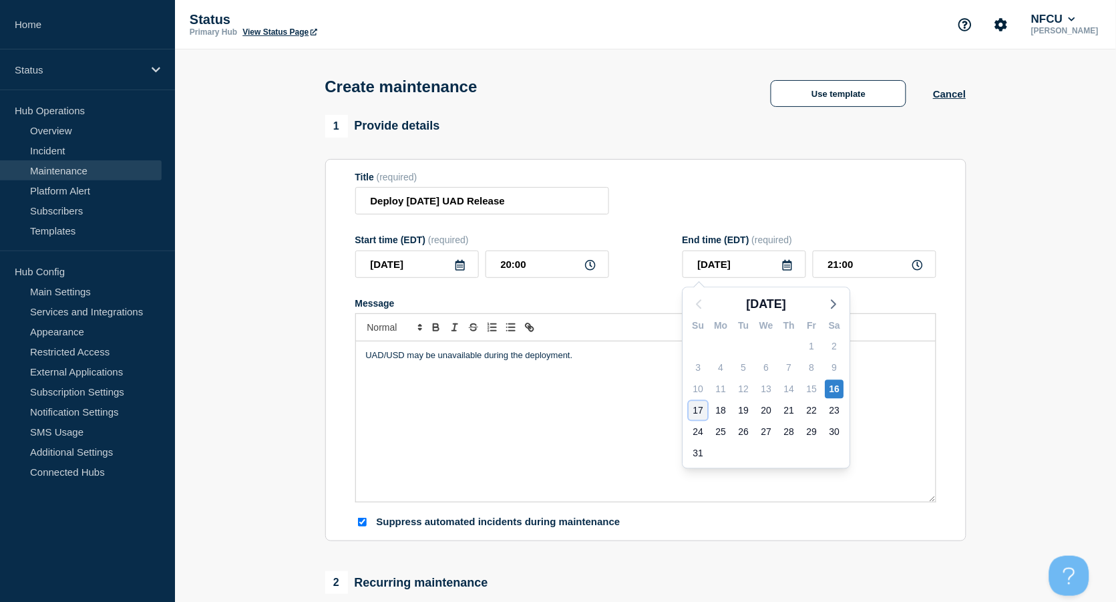
click at [701, 412] on div "17" at bounding box center [698, 410] width 19 height 19
type input "2025-08-17"
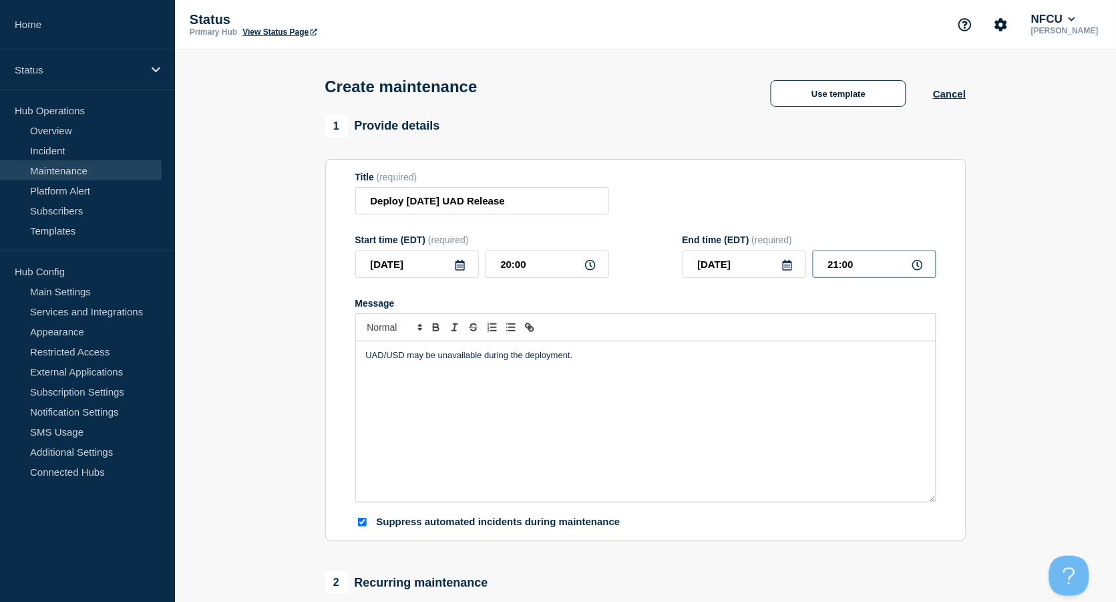
drag, startPoint x: 860, startPoint y: 259, endPoint x: 770, endPoint y: 253, distance: 90.4
click at [776, 255] on div "2025-08-17 21:00" at bounding box center [810, 264] width 254 height 27
type input "00:00"
click at [748, 206] on div "Title (required) Deploy August 2025 UAD Release" at bounding box center [645, 193] width 581 height 43
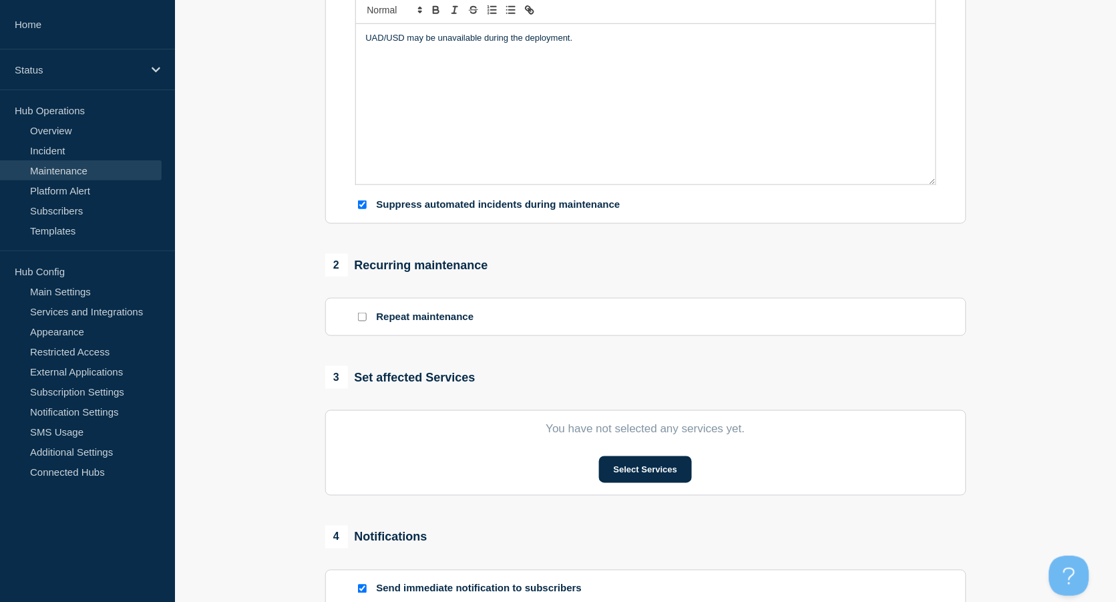
scroll to position [356, 0]
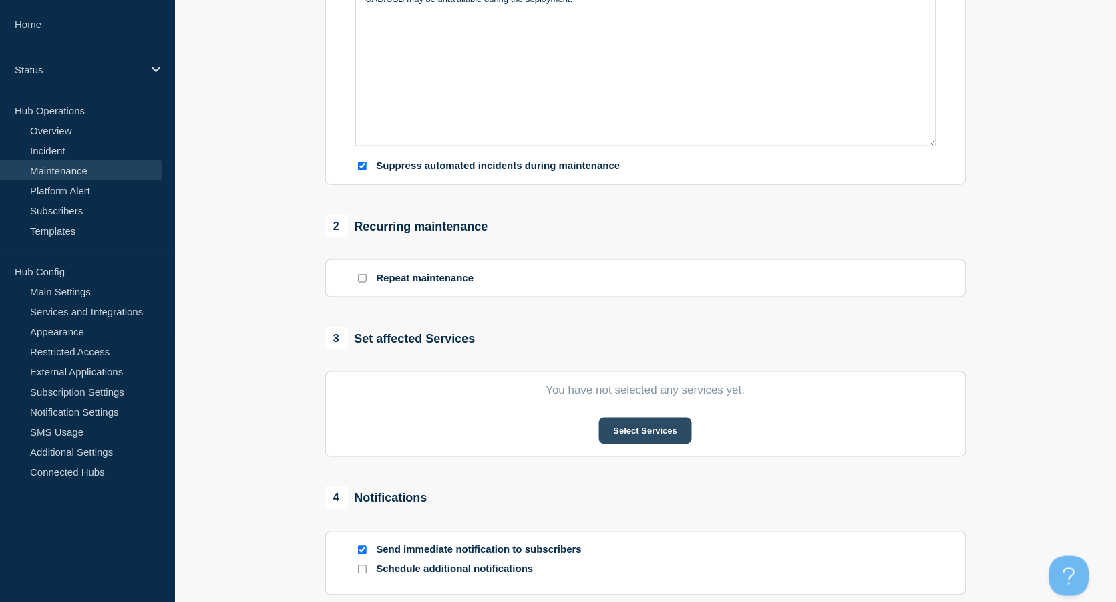
click at [643, 436] on button "Select Services" at bounding box center [645, 431] width 93 height 27
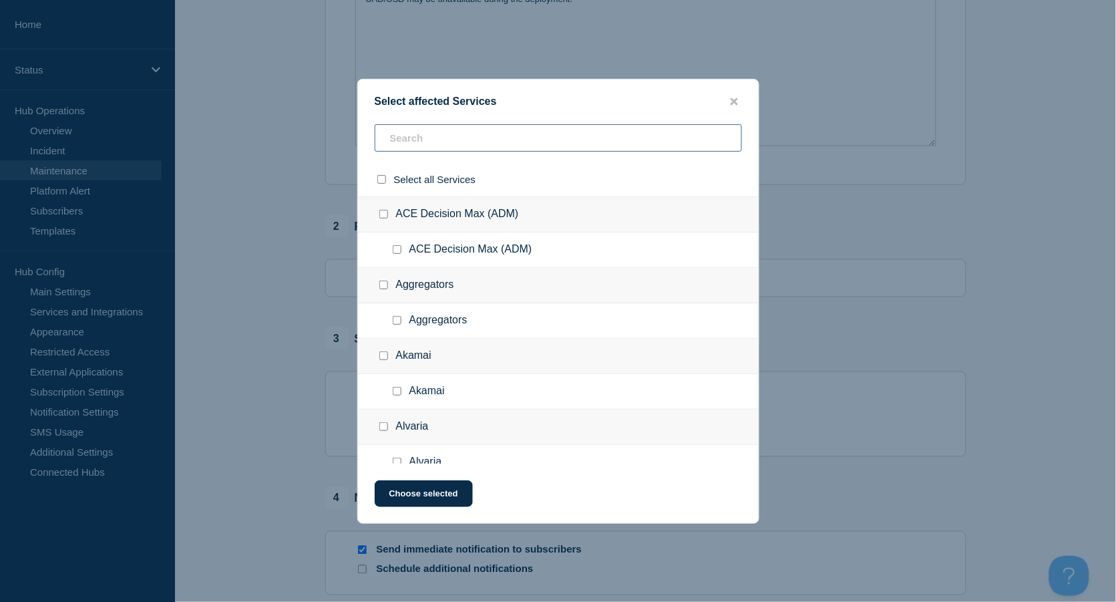
click at [412, 143] on input "text" at bounding box center [558, 137] width 367 height 27
type input "a"
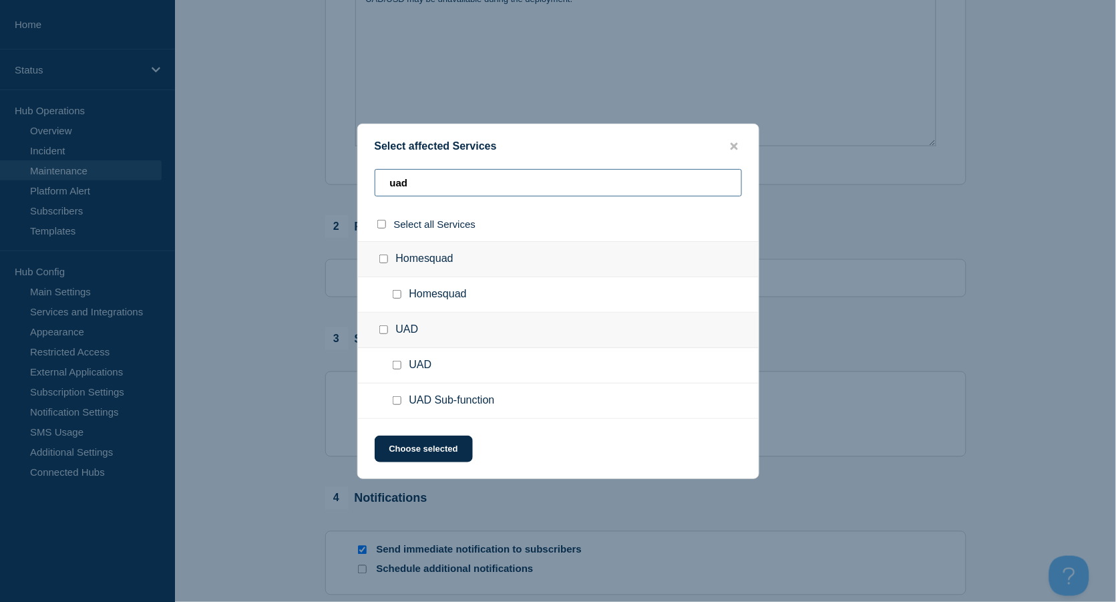
type input "uad"
click at [383, 331] on input "UAD checkbox" at bounding box center [383, 329] width 9 height 9
checkbox input "true"
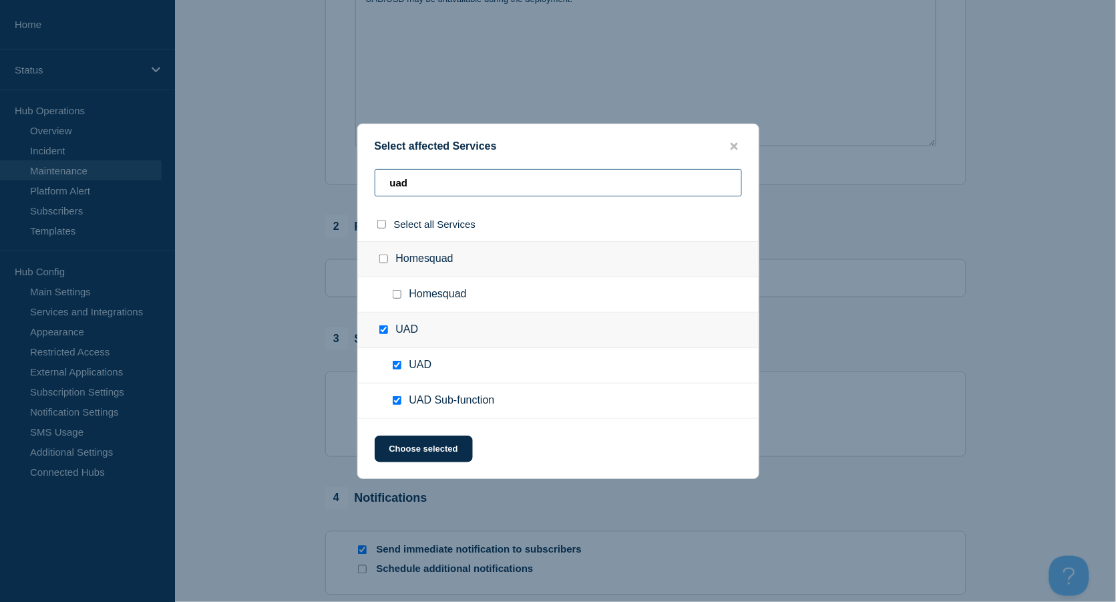
drag, startPoint x: 440, startPoint y: 187, endPoint x: 349, endPoint y: 180, distance: 91.1
click at [349, 180] on div "Select affected Services uad Select all Services Homesquad Homesquad UAD UAD UA…" at bounding box center [558, 301] width 1116 height 602
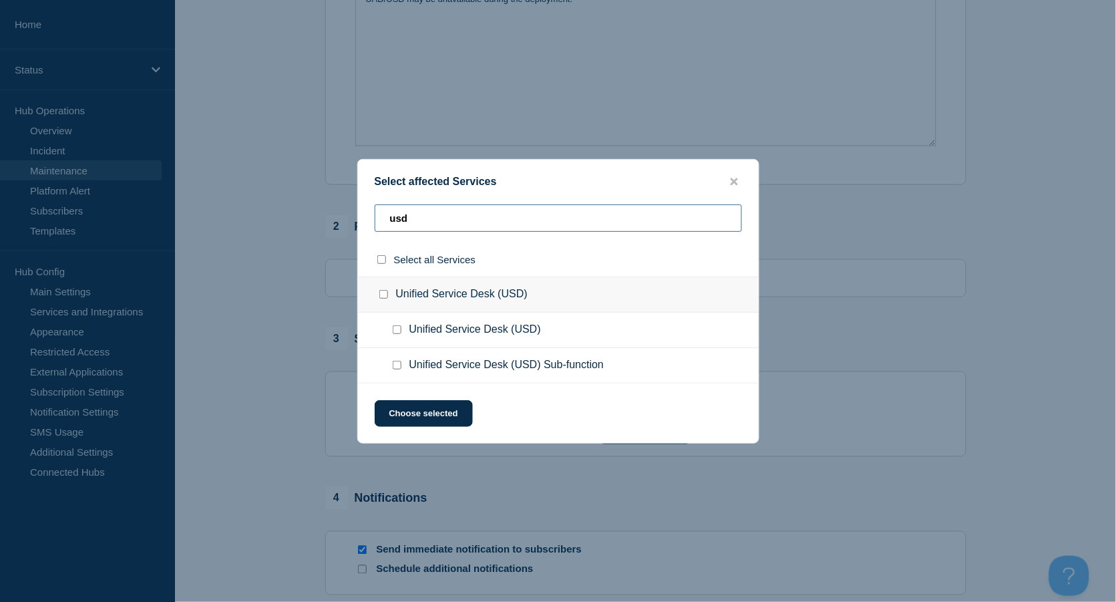
type input "usd"
click at [395, 331] on input "Unified Service Desk (USD) checkbox" at bounding box center [397, 329] width 9 height 9
checkbox input "true"
click at [383, 295] on input "Unified Service Desk (USD) checkbox" at bounding box center [383, 294] width 9 height 9
checkbox input "true"
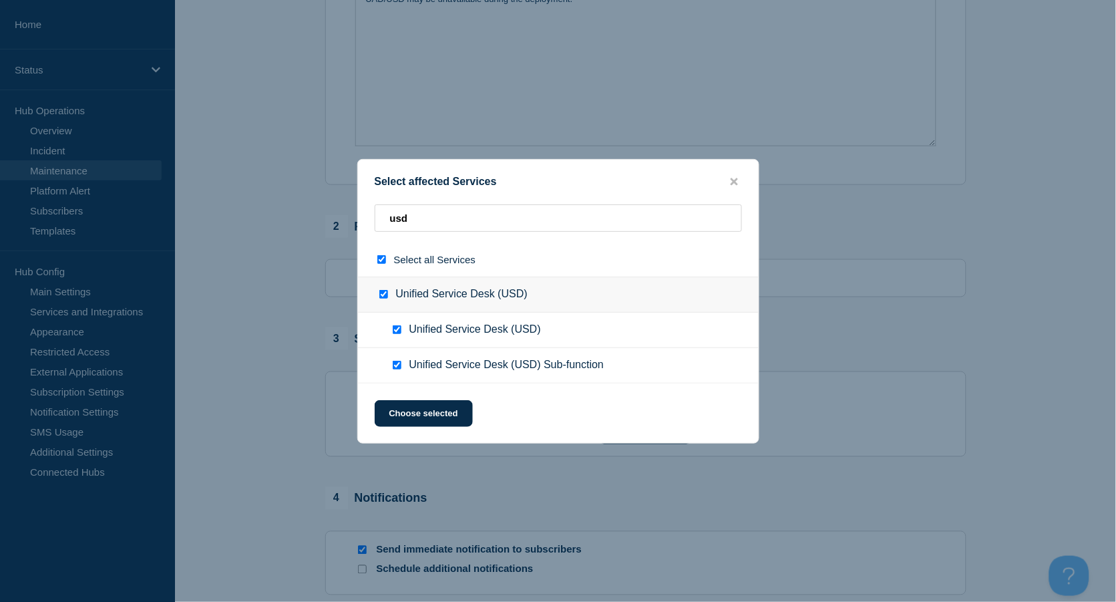
checkbox input "true"
click at [433, 416] on button "Choose selected" at bounding box center [424, 413] width 98 height 27
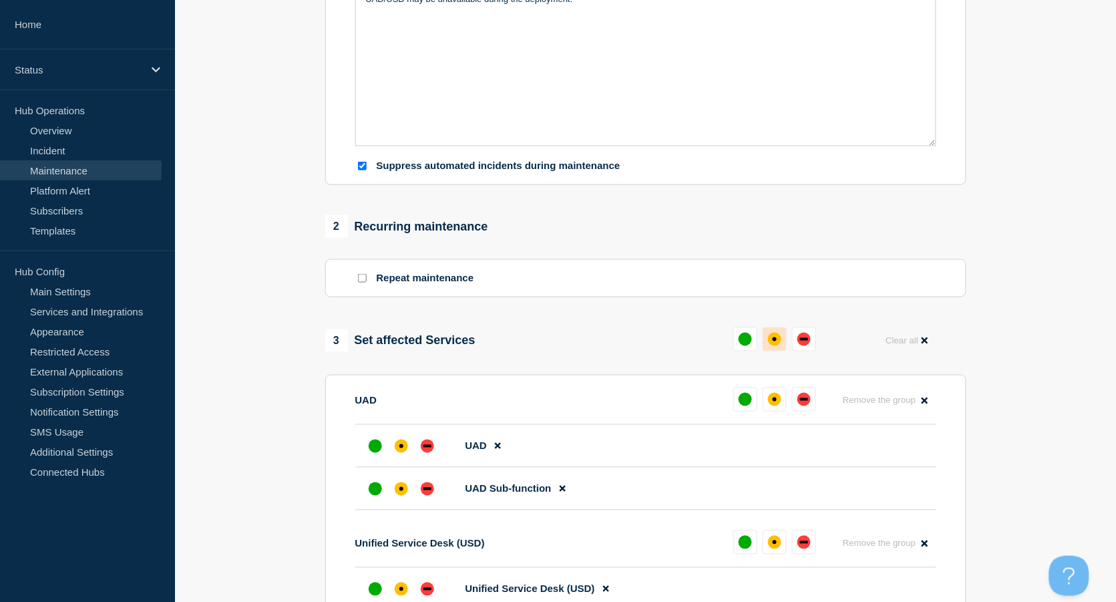
click at [775, 341] on div "affected" at bounding box center [775, 339] width 4 height 4
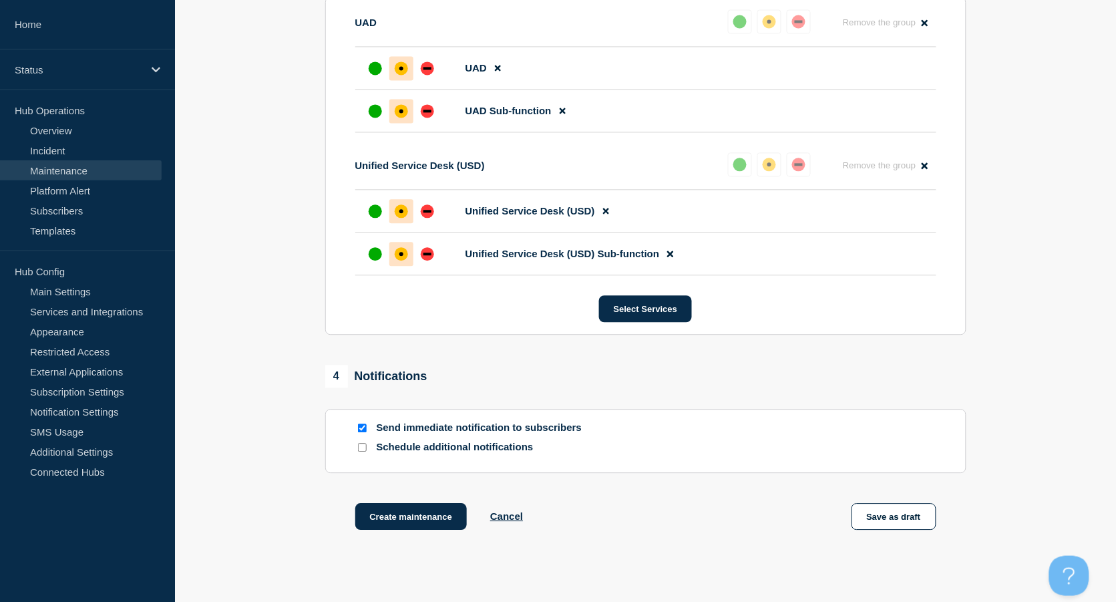
scroll to position [802, 0]
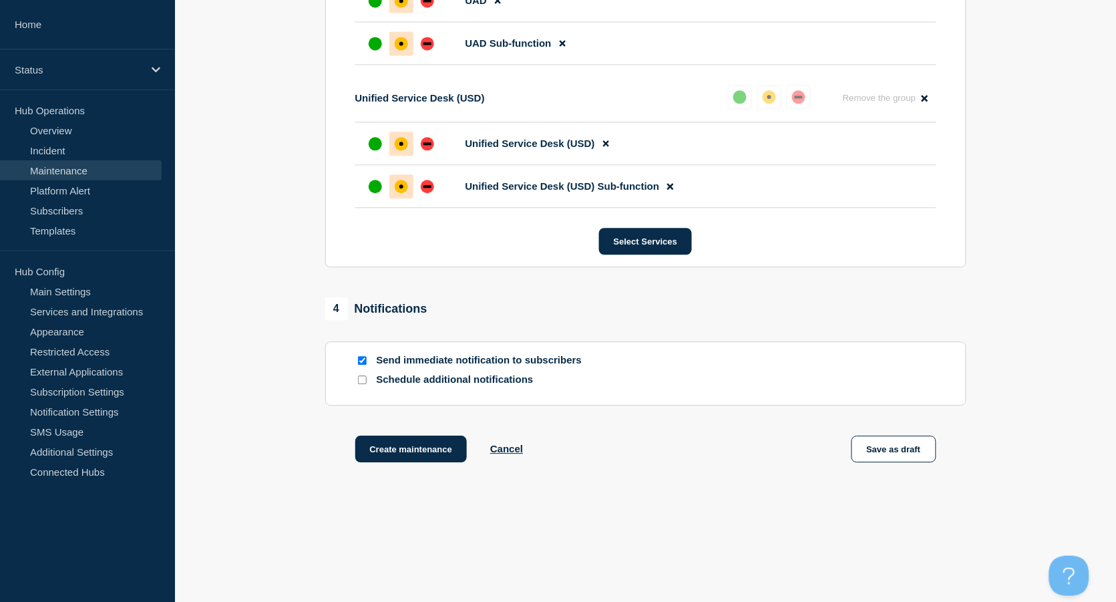
click at [361, 362] on input "Send immediate notification to subscribers" at bounding box center [362, 360] width 9 height 9
checkbox input "false"
click at [434, 447] on button "Create maintenance" at bounding box center [411, 449] width 112 height 27
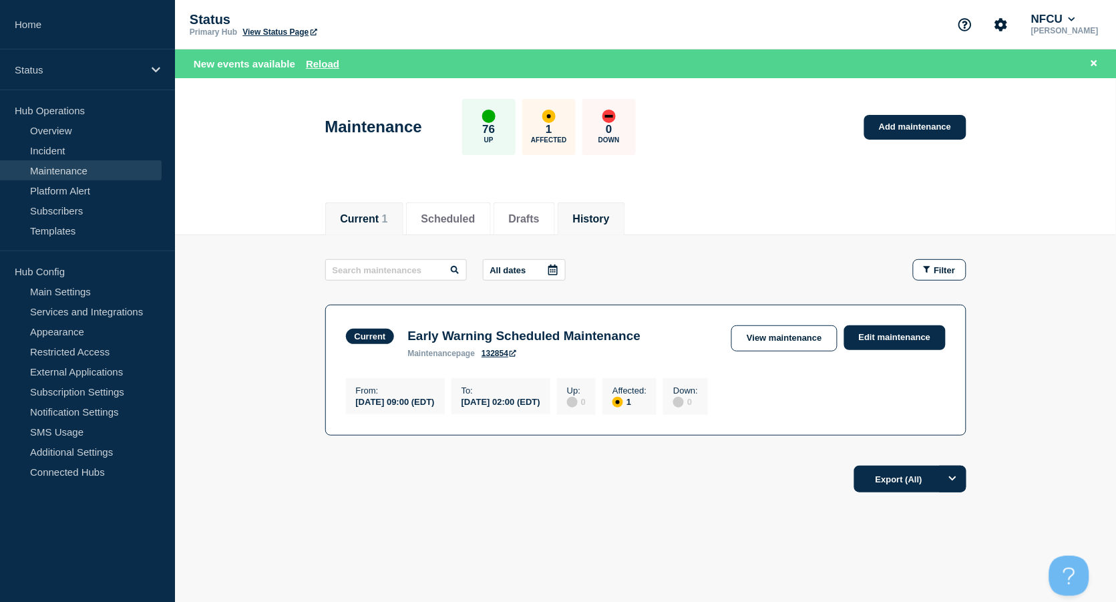
click at [607, 213] on button "History" at bounding box center [591, 219] width 37 height 12
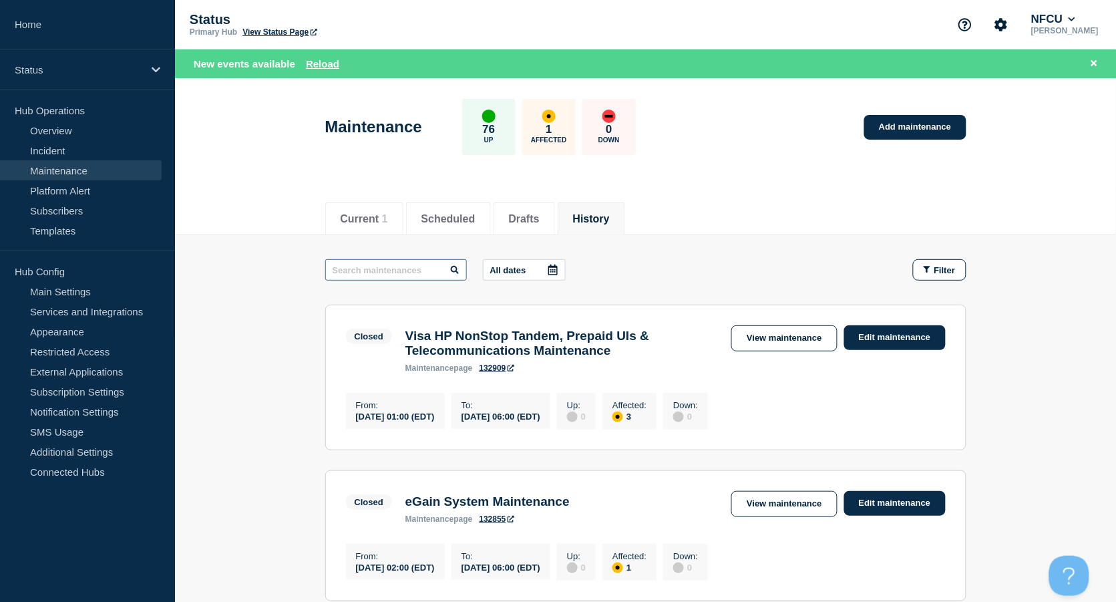
click at [391, 272] on input "text" at bounding box center [396, 269] width 142 height 21
type input "visa data"
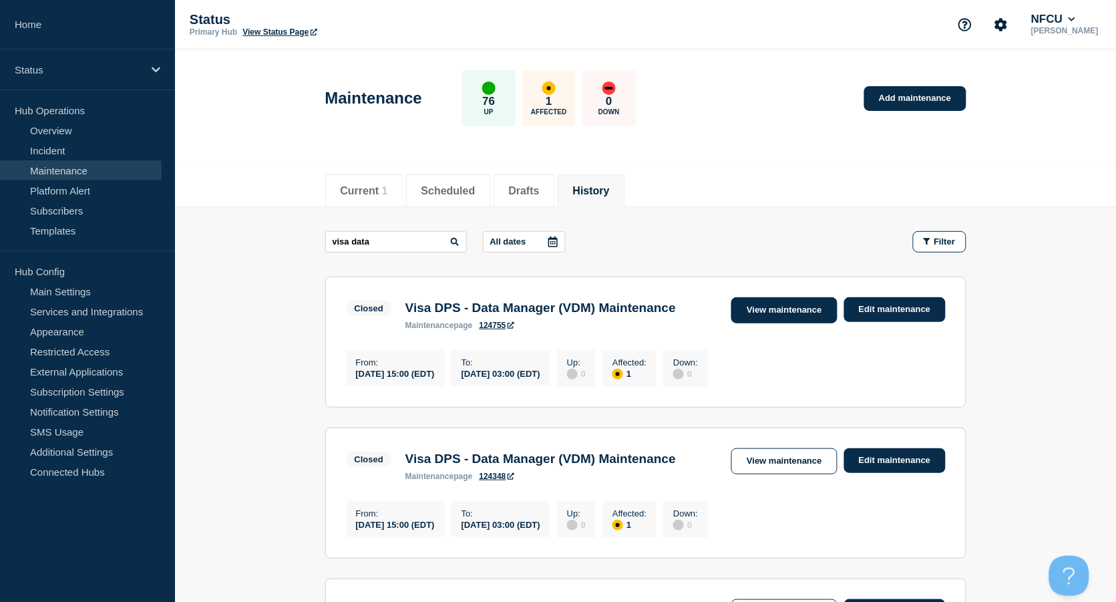
click at [778, 312] on link "View maintenance" at bounding box center [784, 310] width 106 height 26
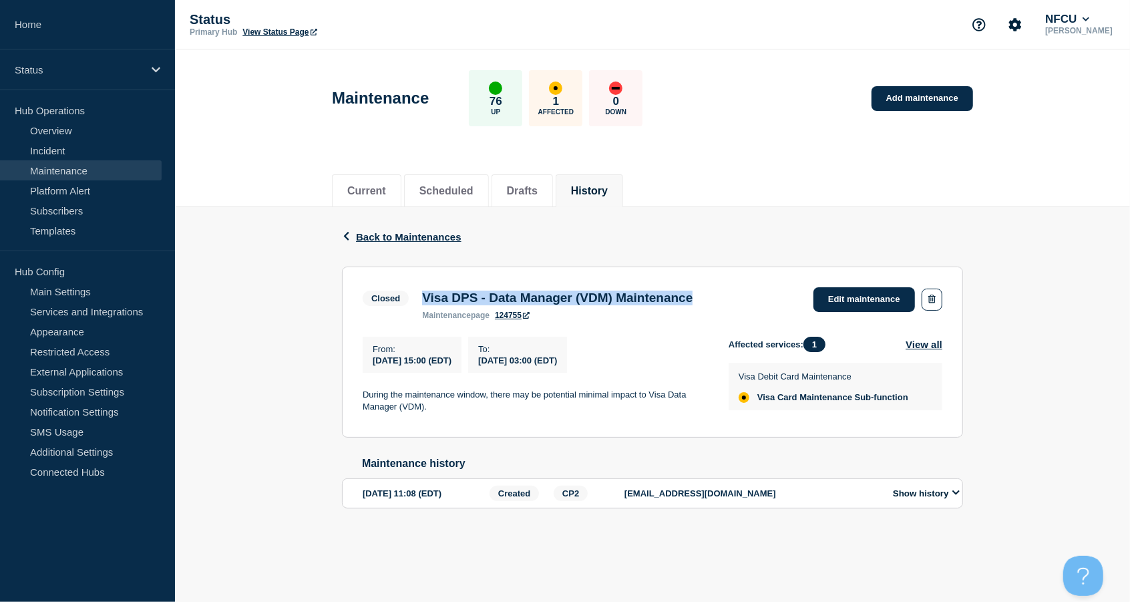
drag, startPoint x: 424, startPoint y: 295, endPoint x: 752, endPoint y: 295, distance: 328.7
click at [752, 295] on div "Closed Visa DPS - Data Manager (VDM) Maintenance maintenance page 124755 Edit m…" at bounding box center [653, 303] width 580 height 33
copy h3 "Visa DPS - Data Manager (VDM) Maintenance"
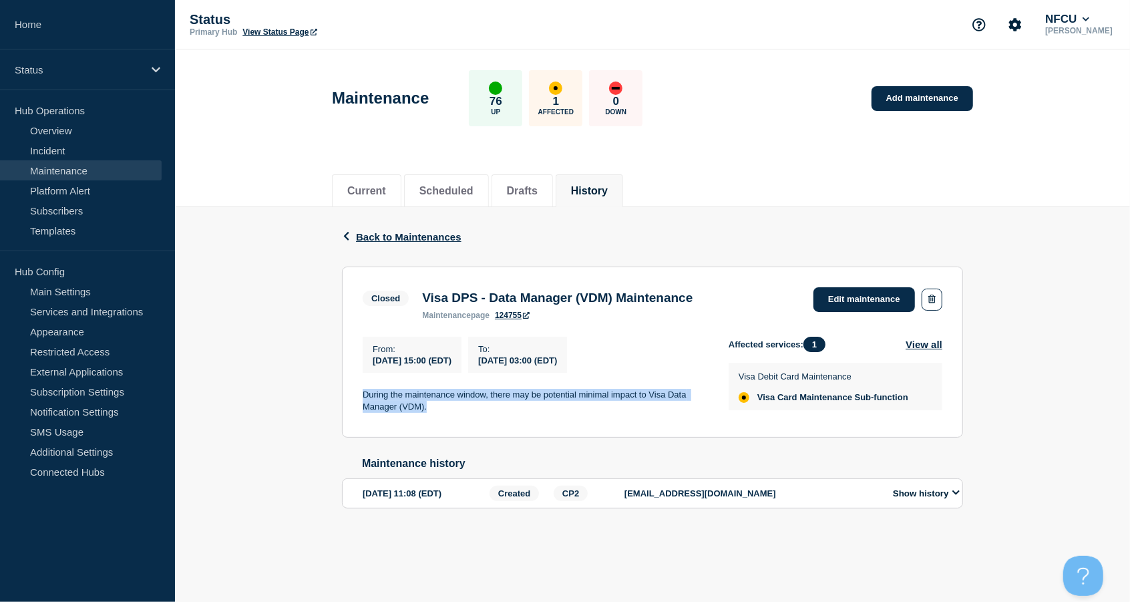
drag, startPoint x: 363, startPoint y: 393, endPoint x: 465, endPoint y: 414, distance: 103.8
click at [465, 414] on p "During the maintenance window, there may be potential minimal impact to Visa Da…" at bounding box center [535, 401] width 345 height 25
copy p "During the maintenance window, there may be potential minimal impact to Visa Da…"
click at [955, 102] on link "Add maintenance" at bounding box center [923, 98] width 102 height 25
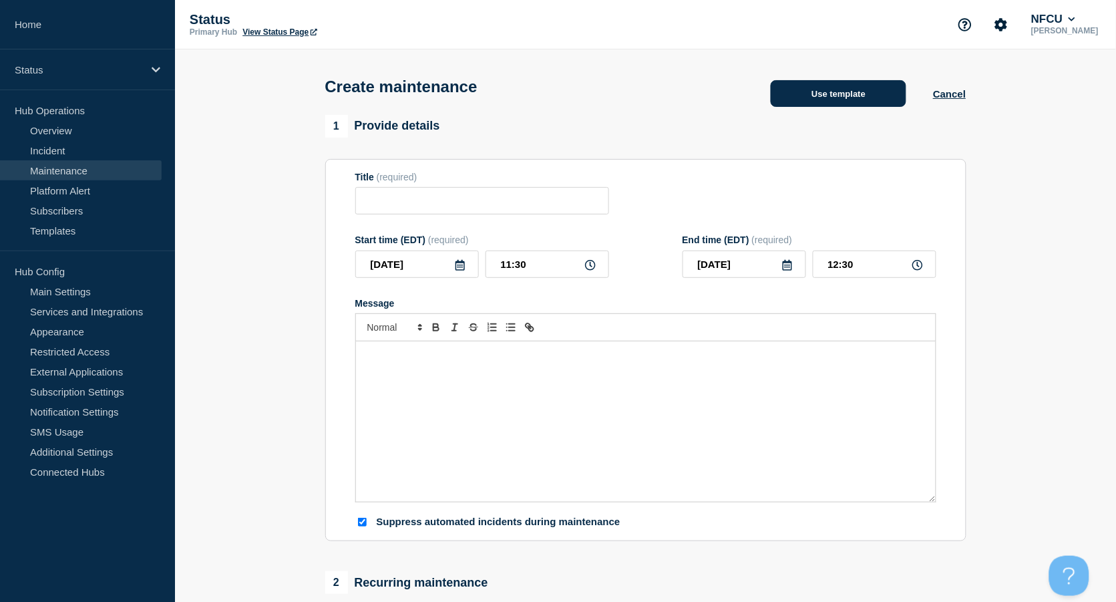
checkbox input "true"
click at [372, 188] on div "Title (required)" at bounding box center [482, 193] width 254 height 43
click at [386, 206] on input "Title" at bounding box center [482, 200] width 254 height 27
paste input "Innovis Scheduled Maintenance Window [Vendor]"
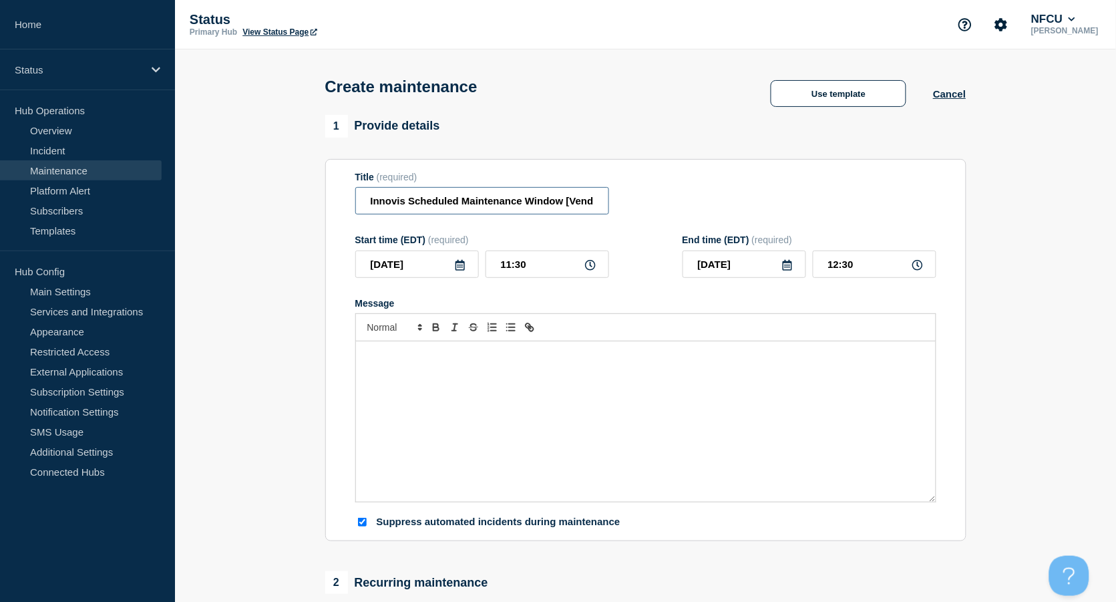
scroll to position [0, 13]
type input "Innovis Scheduled Maintenance Window [Vendor]"
click at [441, 416] on div "Message" at bounding box center [646, 421] width 580 height 160
click at [460, 267] on icon at bounding box center [460, 265] width 9 height 11
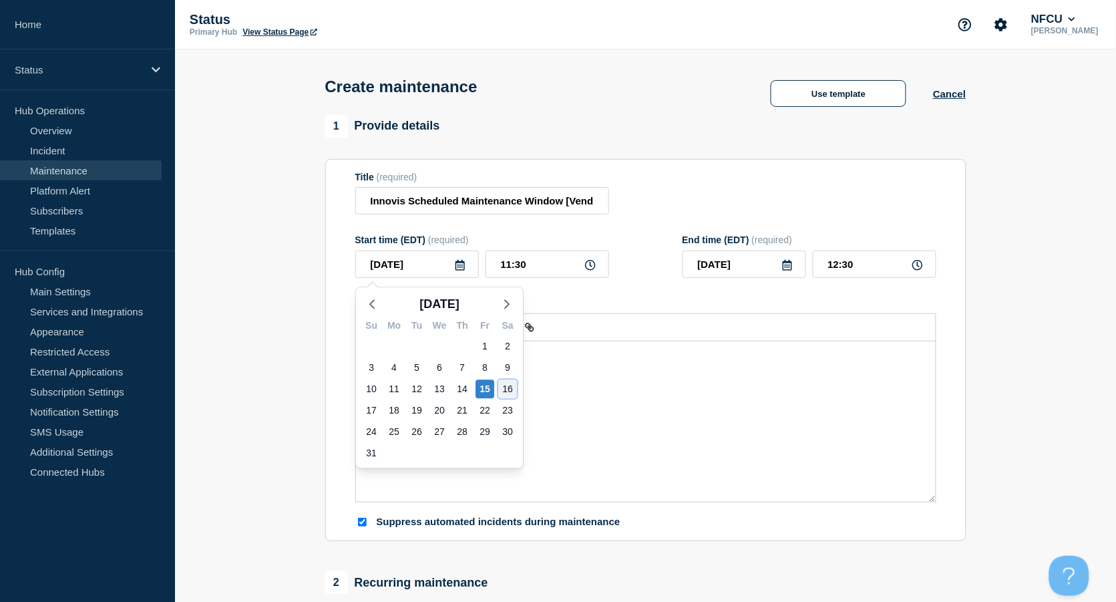
click at [503, 390] on div "16" at bounding box center [507, 388] width 19 height 19
type input "2025-08-16"
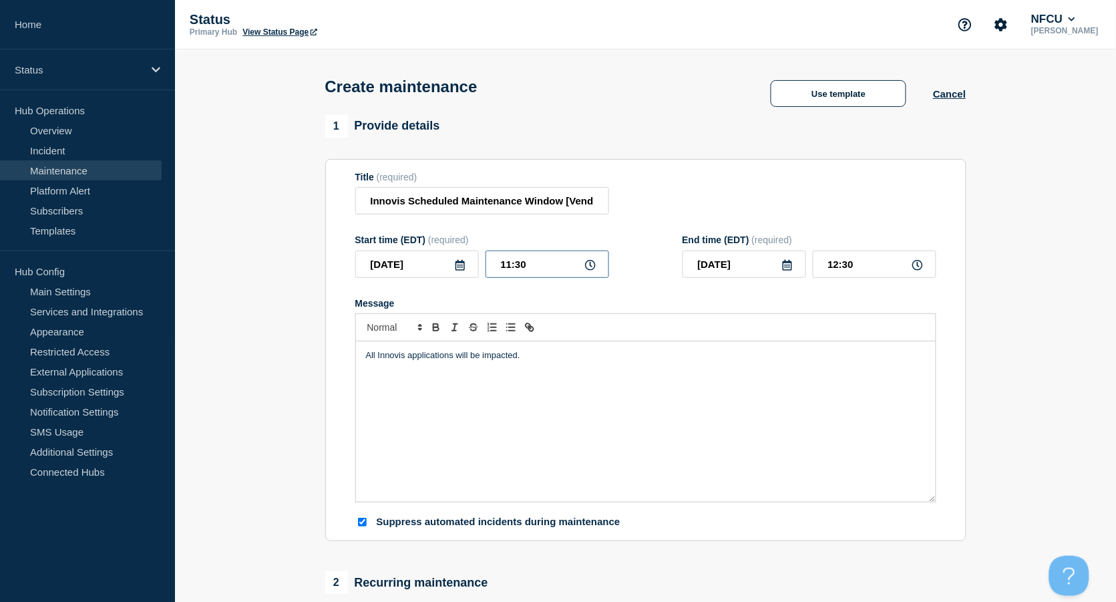
click at [529, 267] on input "11:30" at bounding box center [548, 264] width 124 height 27
drag, startPoint x: 540, startPoint y: 267, endPoint x: 443, endPoint y: 240, distance: 100.3
click at [452, 256] on div "2025-08-16 11:30" at bounding box center [482, 264] width 254 height 27
type input "03:00"
click at [841, 263] on input "04:00" at bounding box center [875, 264] width 124 height 27
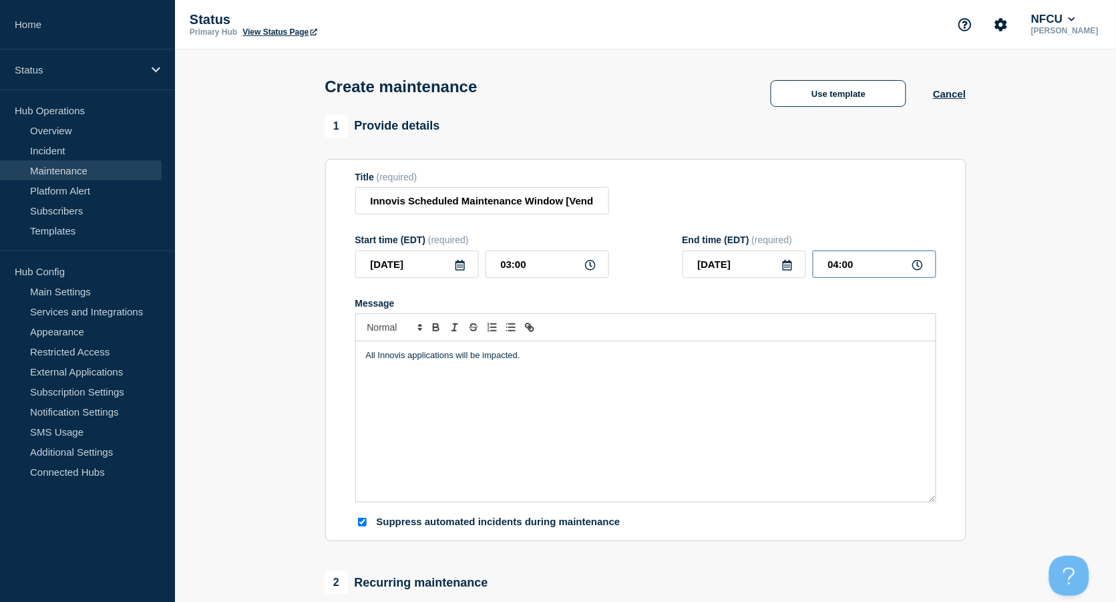
drag, startPoint x: 863, startPoint y: 263, endPoint x: 798, endPoint y: 243, distance: 68.5
click at [790, 257] on div "2025-08-16 04:00" at bounding box center [810, 264] width 254 height 27
type input "06:00"
click at [704, 571] on div "1 Provide details Title (required) Innovis Scheduled Maintenance Window [Vendor…" at bounding box center [645, 612] width 641 height 82
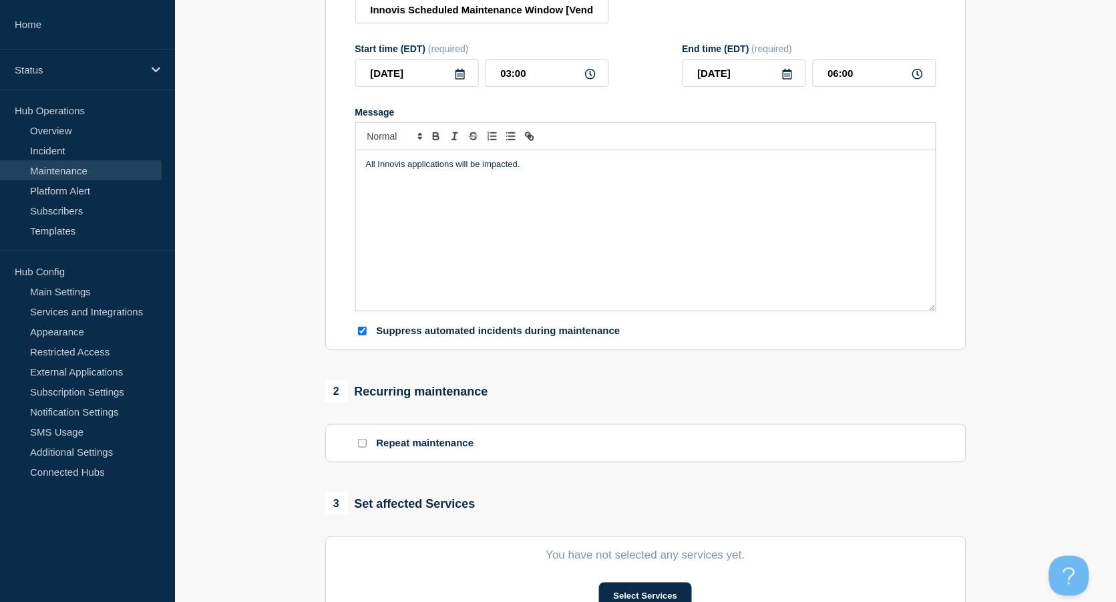
scroll to position [267, 0]
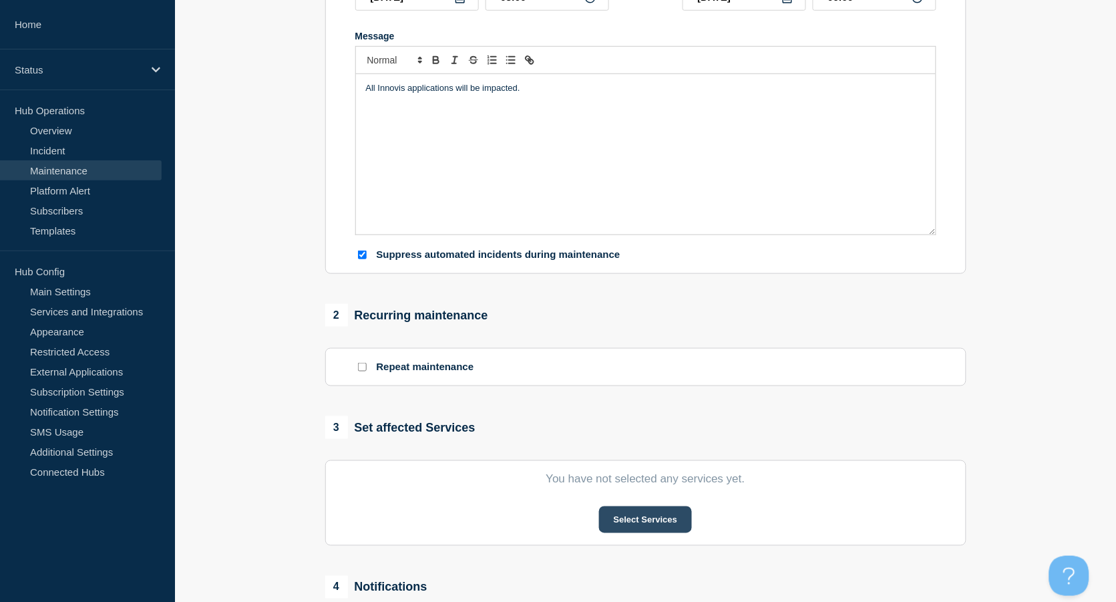
click at [654, 518] on button "Select Services" at bounding box center [645, 519] width 93 height 27
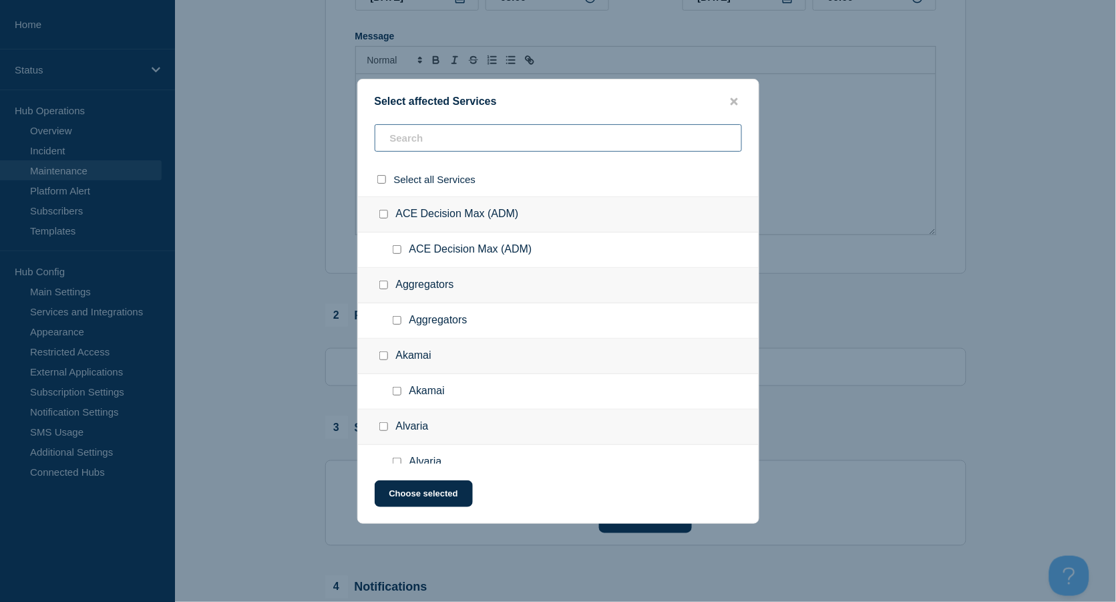
click at [397, 136] on input "text" at bounding box center [558, 137] width 367 height 27
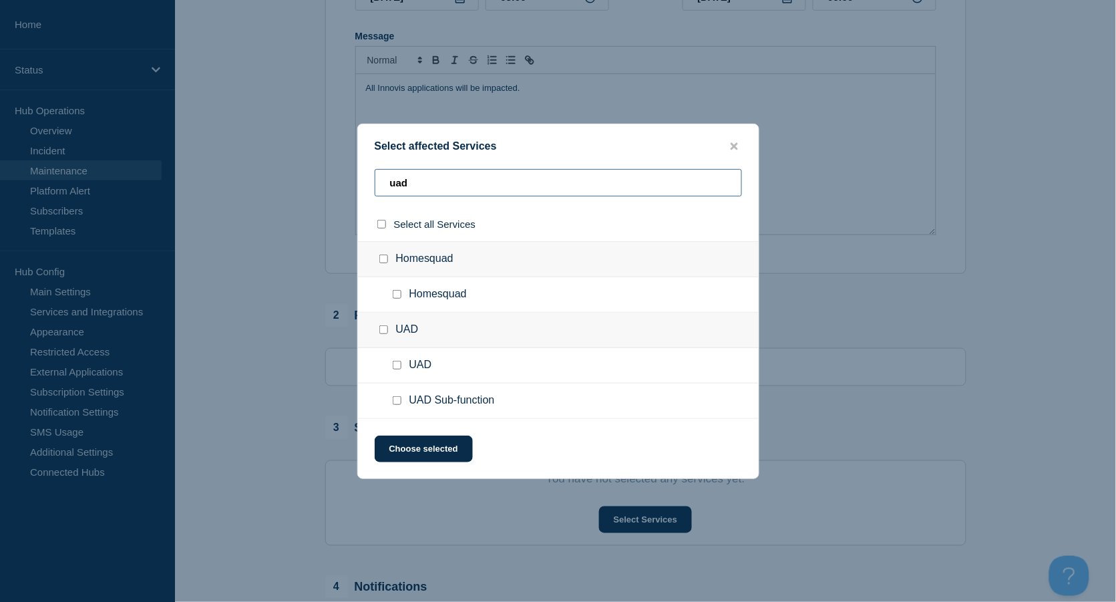
type input "uad"
click at [399, 403] on input "UAD Sub-function checkbox" at bounding box center [397, 400] width 9 height 9
checkbox input "true"
click at [422, 438] on button "Choose selected" at bounding box center [424, 449] width 98 height 27
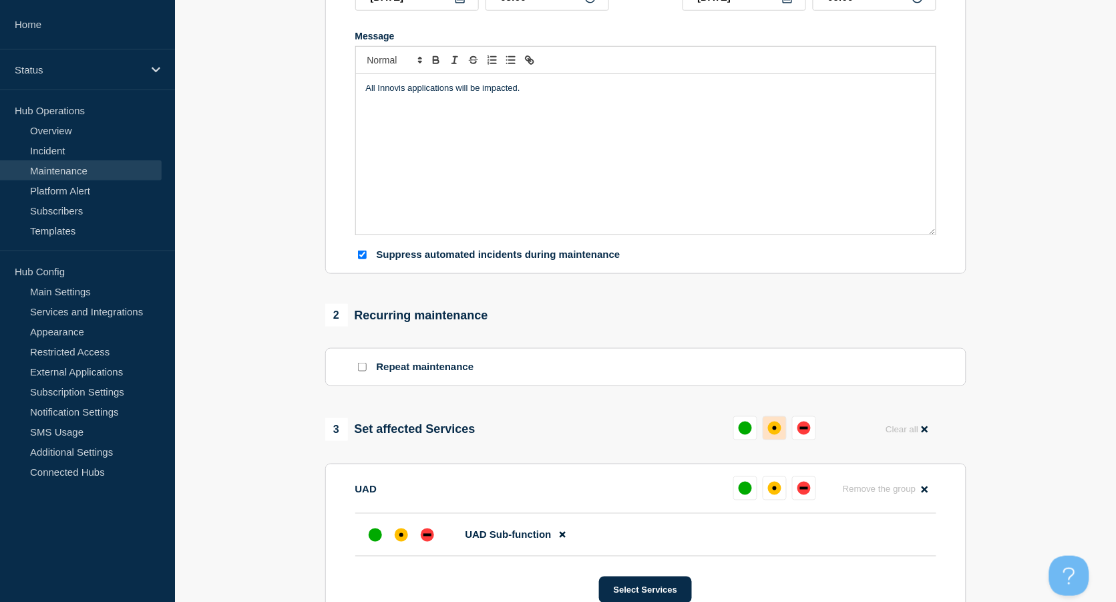
click at [777, 428] on div "affected" at bounding box center [774, 428] width 13 height 13
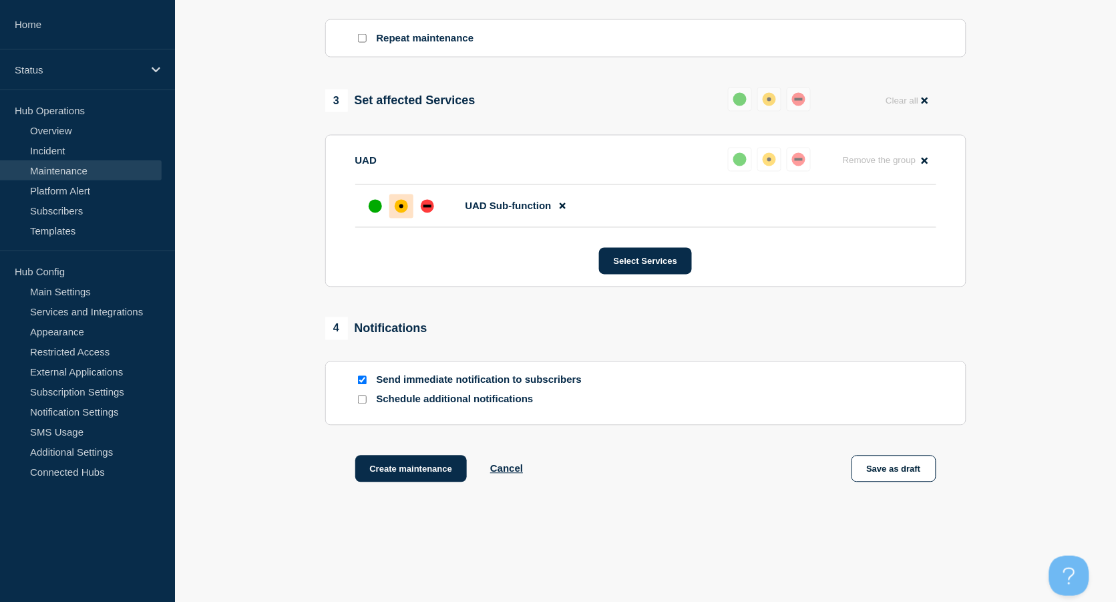
scroll to position [623, 0]
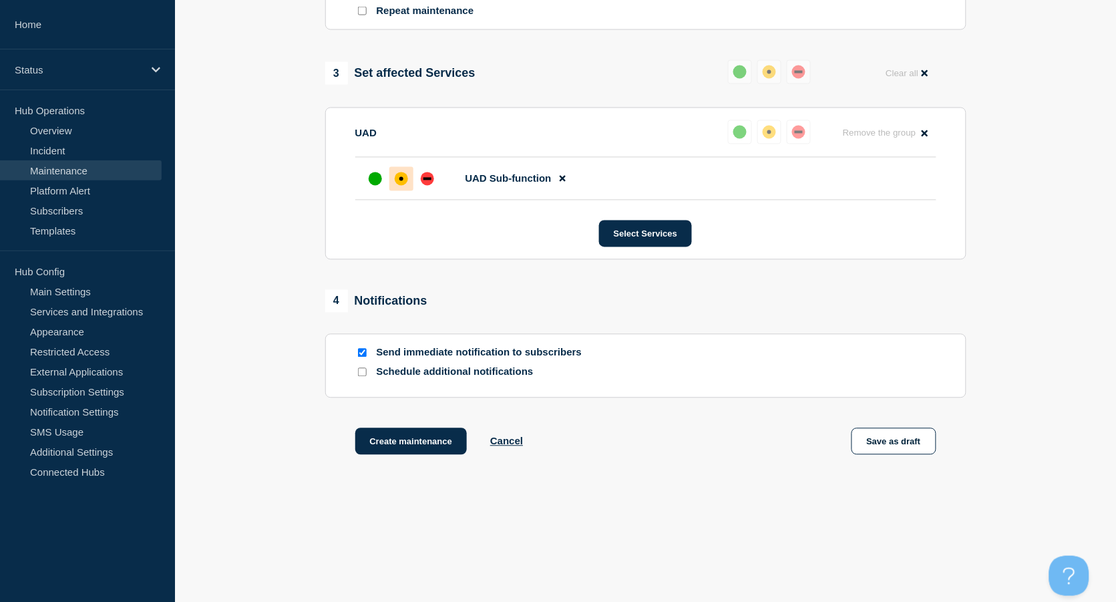
click at [359, 352] on input "Send immediate notification to subscribers" at bounding box center [362, 353] width 9 height 9
checkbox input "false"
click at [397, 438] on button "Create maintenance" at bounding box center [411, 441] width 112 height 27
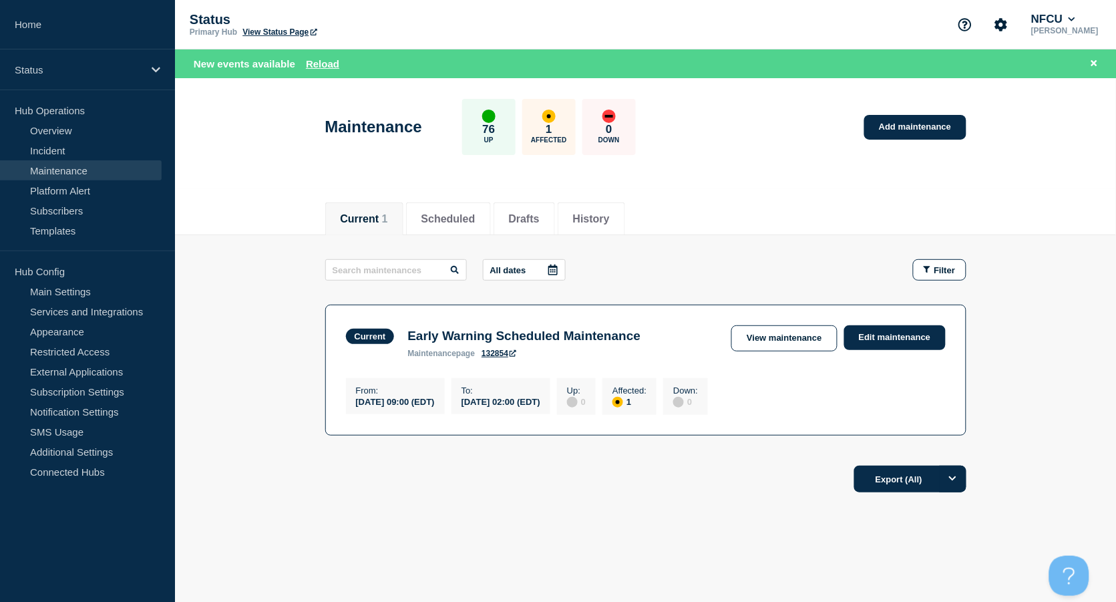
click at [464, 526] on div "Current Scheduled Drafts History Current 1 Scheduled Drafts History All dates F…" at bounding box center [645, 391] width 941 height 405
click at [613, 225] on li "History" at bounding box center [591, 218] width 67 height 33
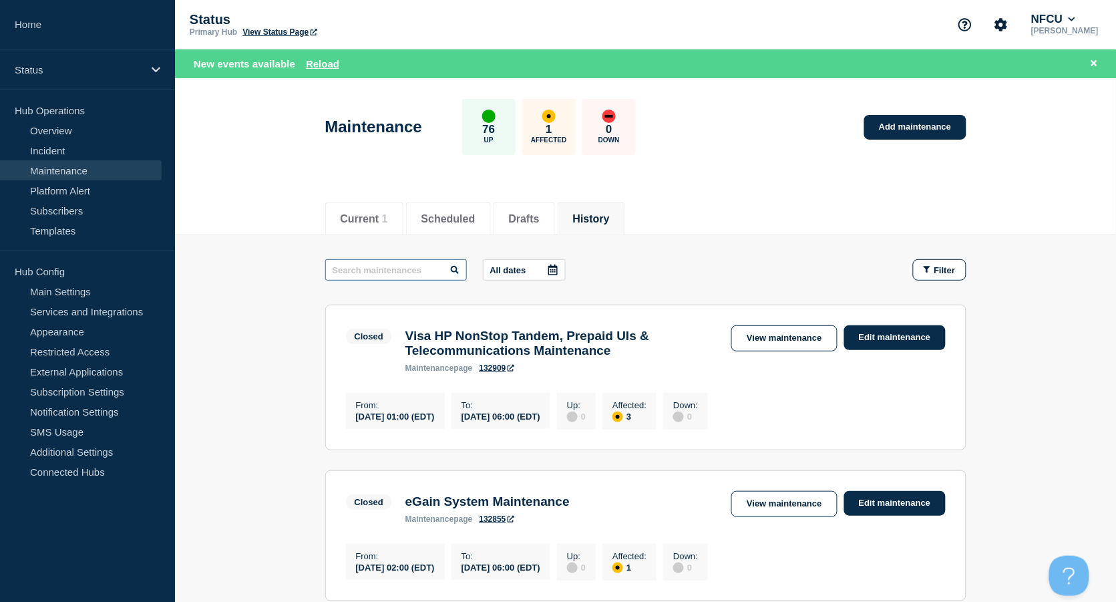
click at [401, 269] on input "text" at bounding box center [396, 269] width 142 height 21
type input "siteminder"
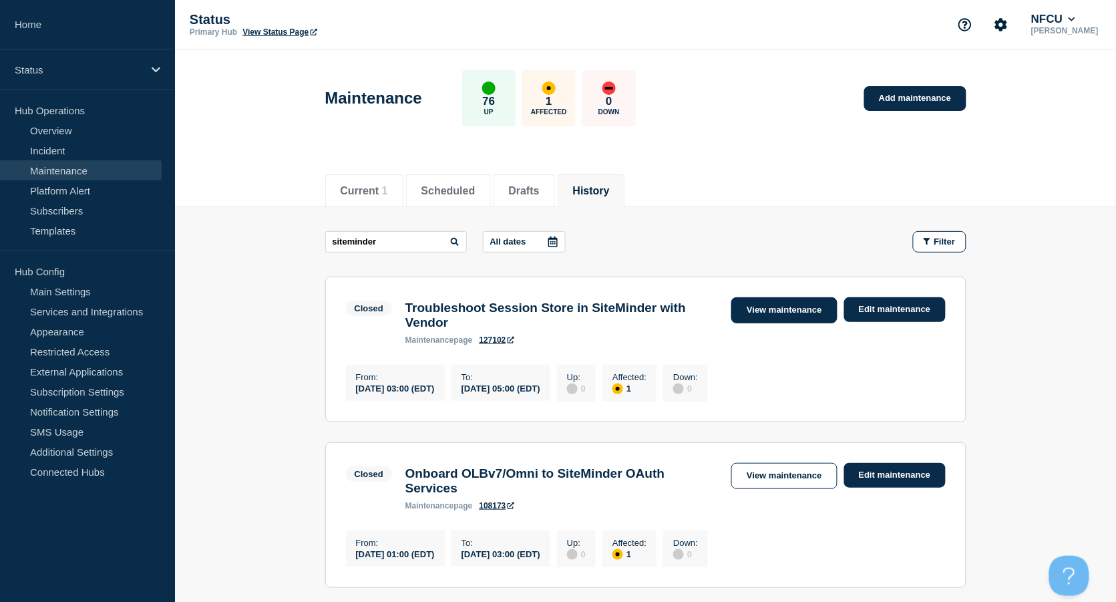
click at [762, 307] on link "View maintenance" at bounding box center [784, 310] width 106 height 26
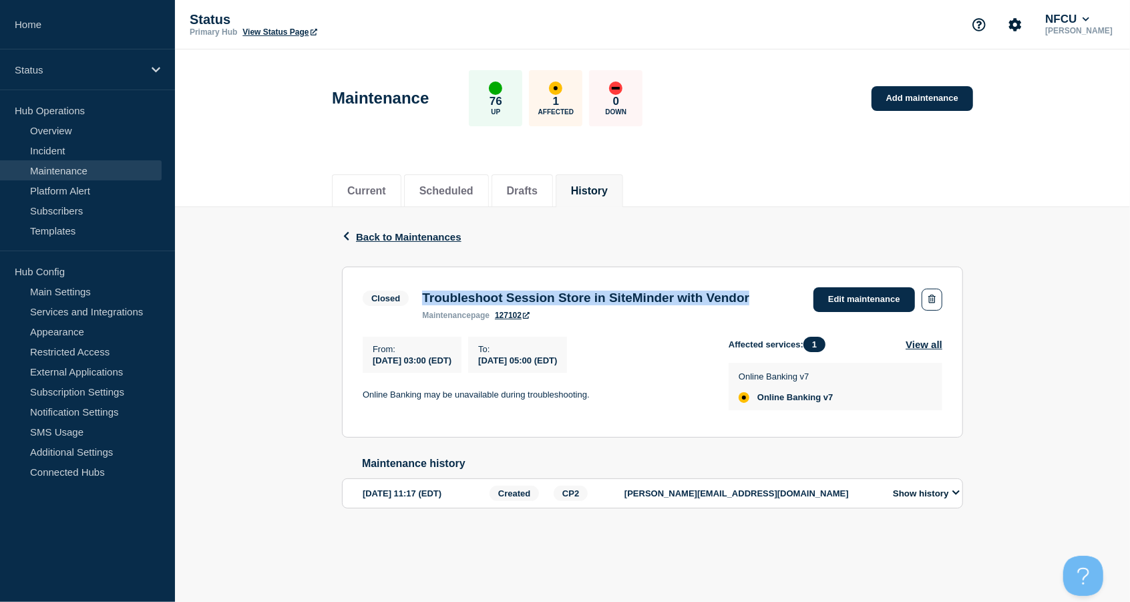
drag, startPoint x: 424, startPoint y: 296, endPoint x: 800, endPoint y: 292, distance: 376.8
click at [756, 292] on div "Troubleshoot Session Store in SiteMinder with Vendor maintenance page 127102" at bounding box center [586, 305] width 341 height 29
copy h3 "Troubleshoot Session Store in SiteMinder with Vendor"
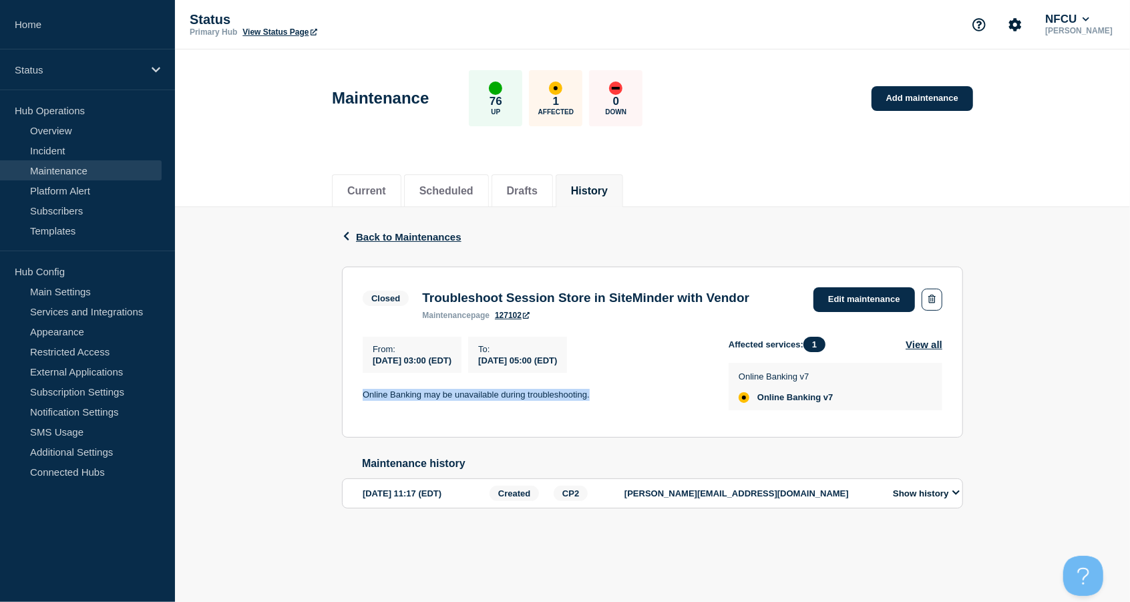
drag, startPoint x: 410, startPoint y: 392, endPoint x: 629, endPoint y: 399, distance: 219.2
click at [629, 399] on p "Online Banking may be unavailable during troubleshooting." at bounding box center [535, 395] width 345 height 12
copy p "Online Banking may be unavailable during troubleshooting."
click at [915, 100] on link "Add maintenance" at bounding box center [923, 98] width 102 height 25
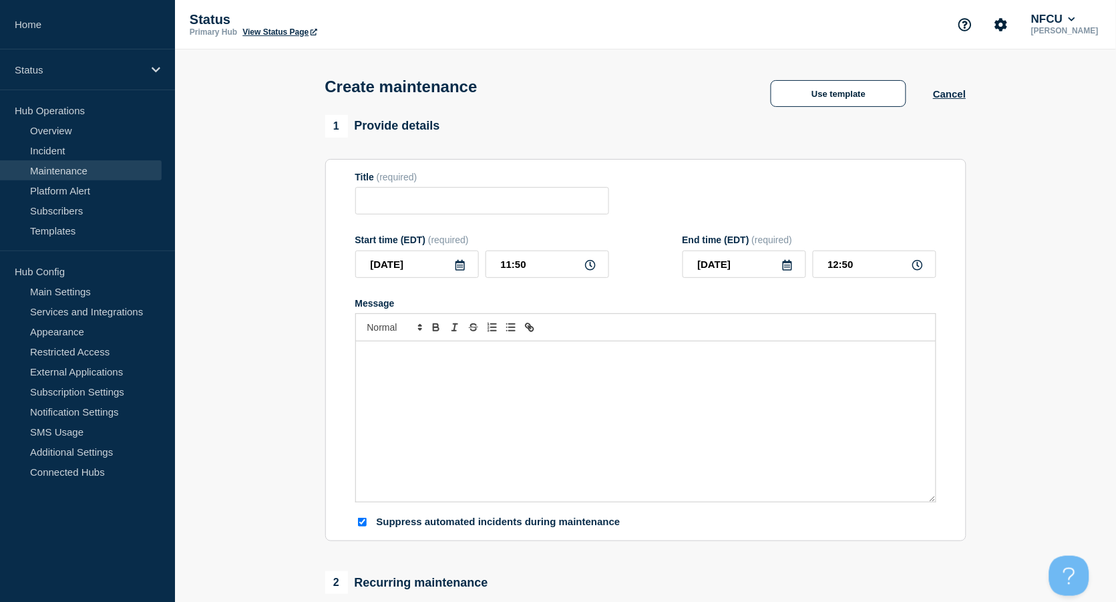
checkbox input "true"
click at [383, 208] on input "Title" at bounding box center [482, 200] width 254 height 27
paste input "Early Warning Scheduled Maintenance"
type input "Early Warning Scheduled Maintenance"
click at [416, 376] on div "Message" at bounding box center [646, 421] width 580 height 160
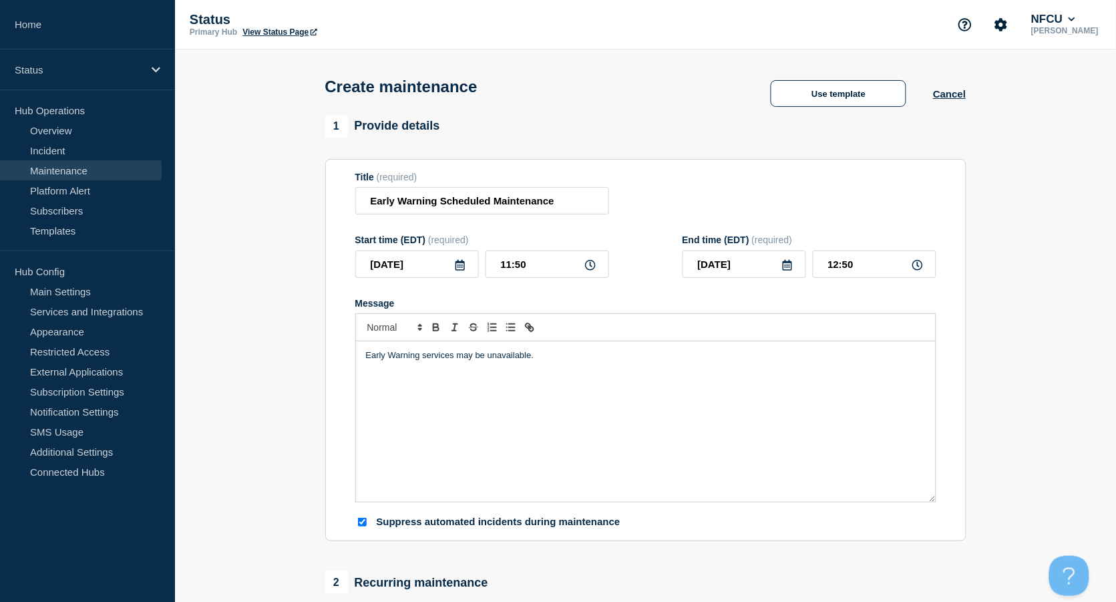
click at [456, 265] on icon at bounding box center [460, 265] width 9 height 11
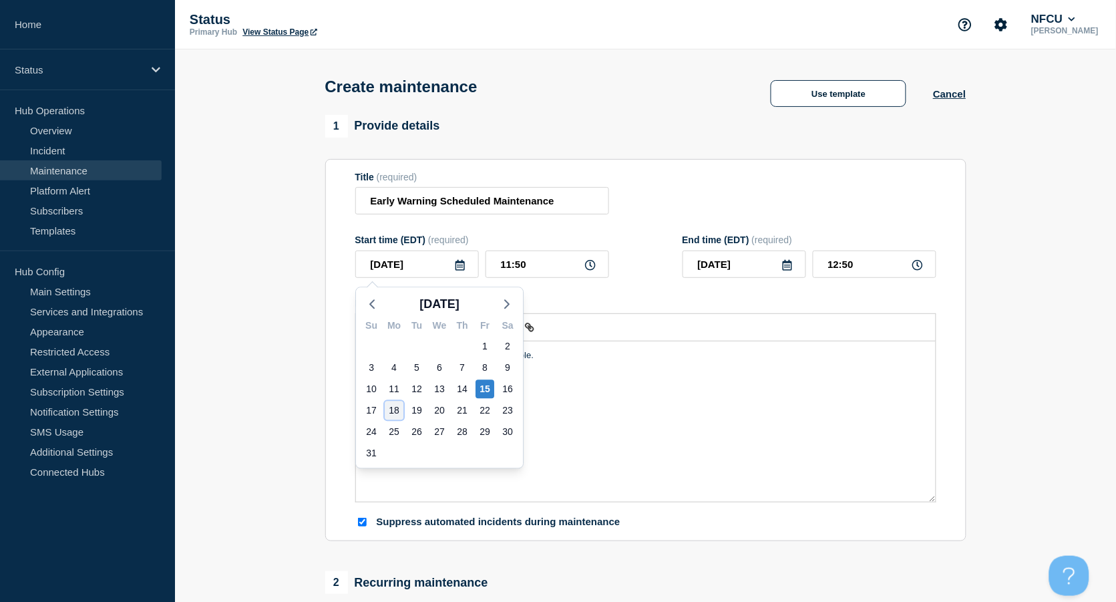
click at [398, 406] on div "18" at bounding box center [394, 410] width 19 height 19
type input "2025-08-18"
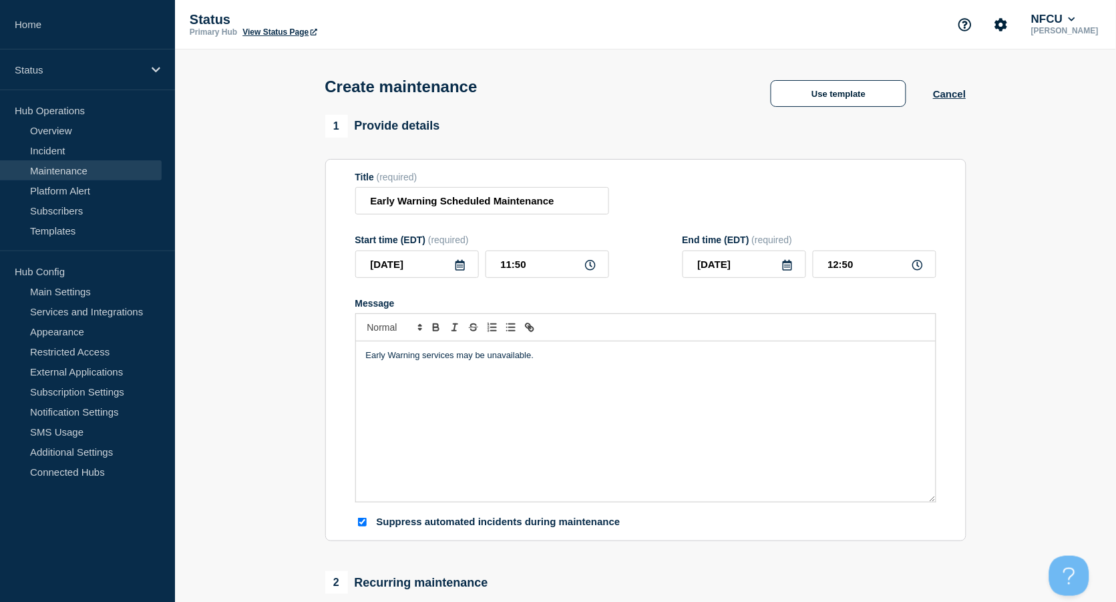
click at [258, 474] on section "1 Provide details Title (required) Early Warning Scheduled Maintenance Start ti…" at bounding box center [645, 578] width 941 height 927
drag, startPoint x: 562, startPoint y: 265, endPoint x: 480, endPoint y: 263, distance: 81.5
click at [481, 263] on div "2025-08-18 11:50" at bounding box center [482, 264] width 254 height 27
type input "11:00"
type input "12:00"
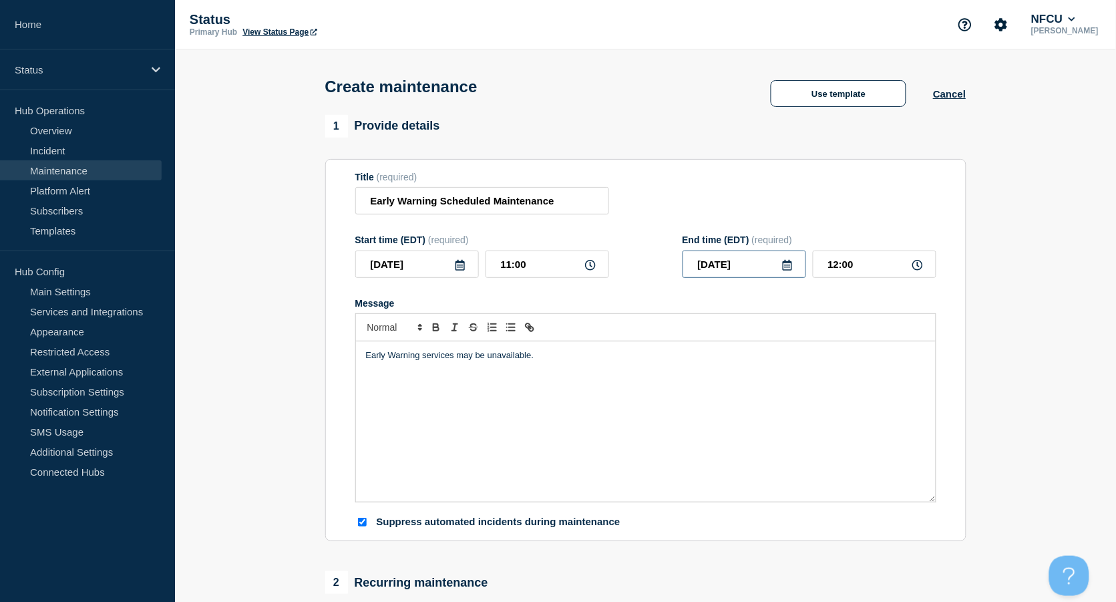
click at [788, 261] on input "2025-08-18" at bounding box center [745, 264] width 124 height 27
click at [789, 410] on div "21" at bounding box center [789, 410] width 19 height 19
type input "2025-08-21"
drag, startPoint x: 868, startPoint y: 267, endPoint x: 792, endPoint y: 265, distance: 76.2
click at [792, 265] on div "2025-08-21 12:00" at bounding box center [810, 264] width 254 height 27
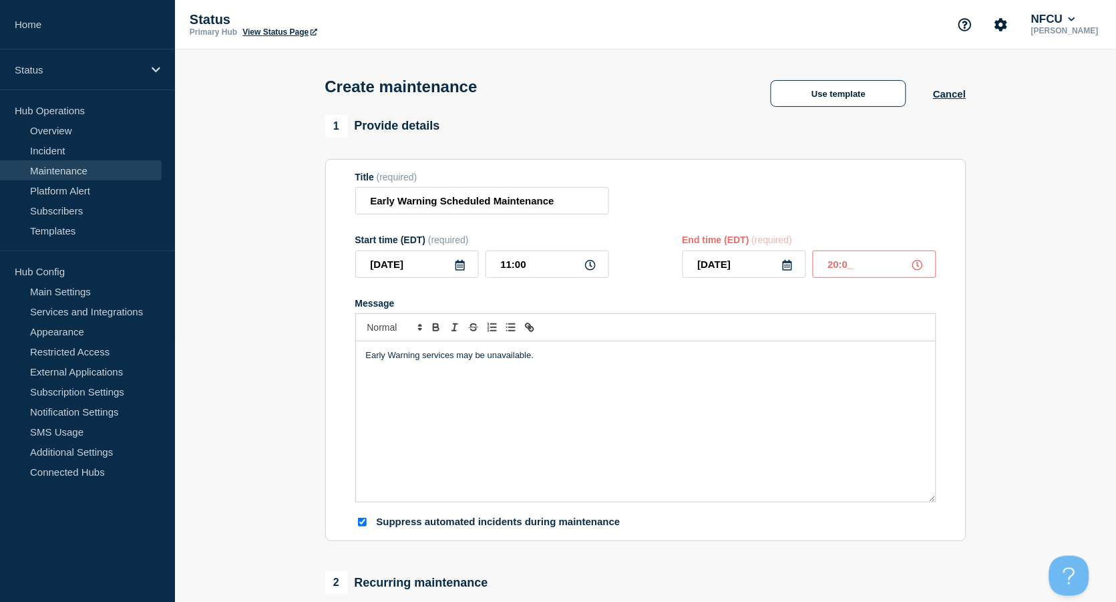
type input "20:00"
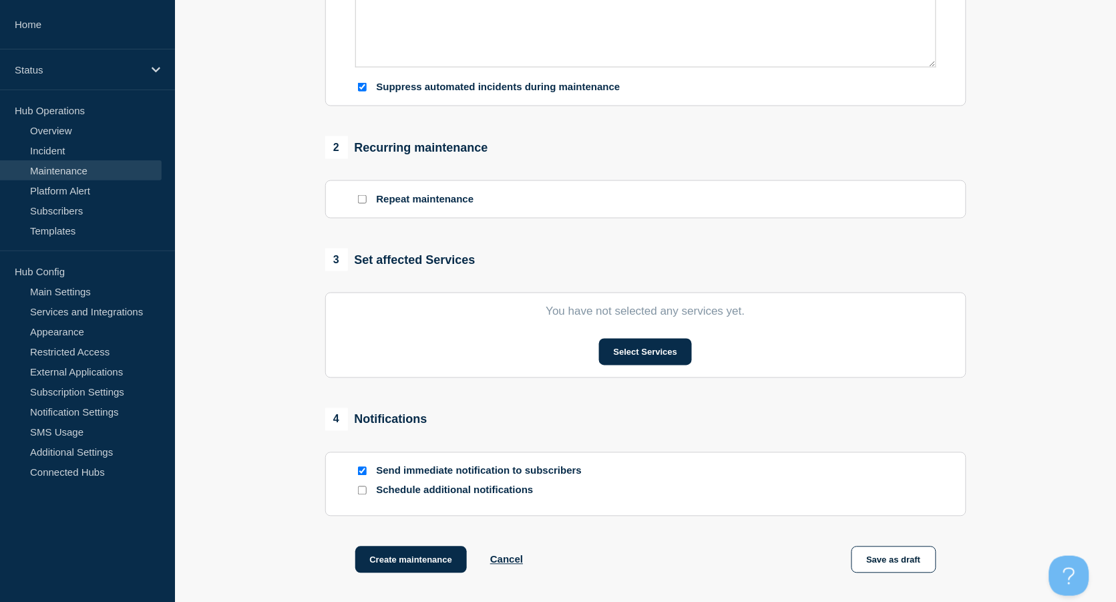
scroll to position [445, 0]
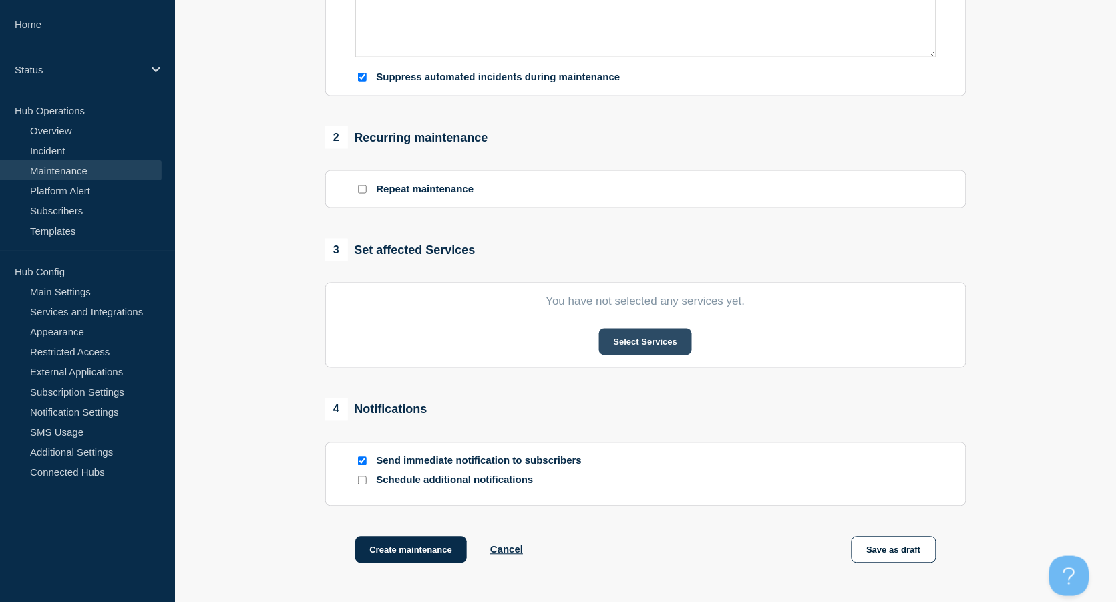
click at [633, 339] on button "Select Services" at bounding box center [645, 342] width 93 height 27
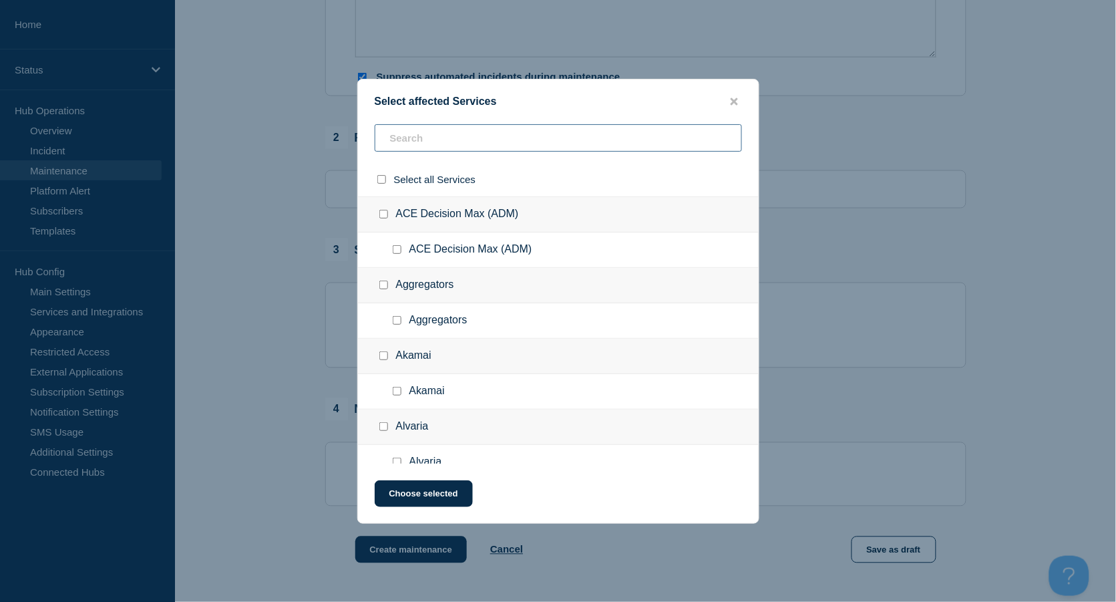
click at [518, 130] on input "text" at bounding box center [558, 137] width 367 height 27
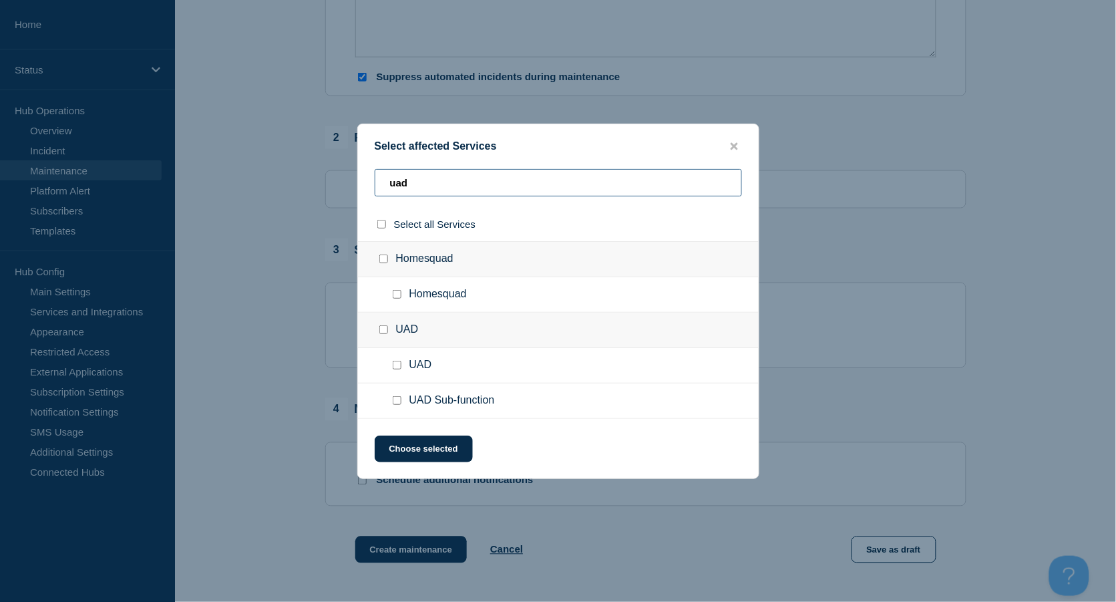
type input "uad"
click at [399, 400] on input "UAD Sub-function checkbox" at bounding box center [397, 400] width 9 height 9
checkbox input "true"
click at [415, 448] on button "Choose selected" at bounding box center [424, 449] width 98 height 27
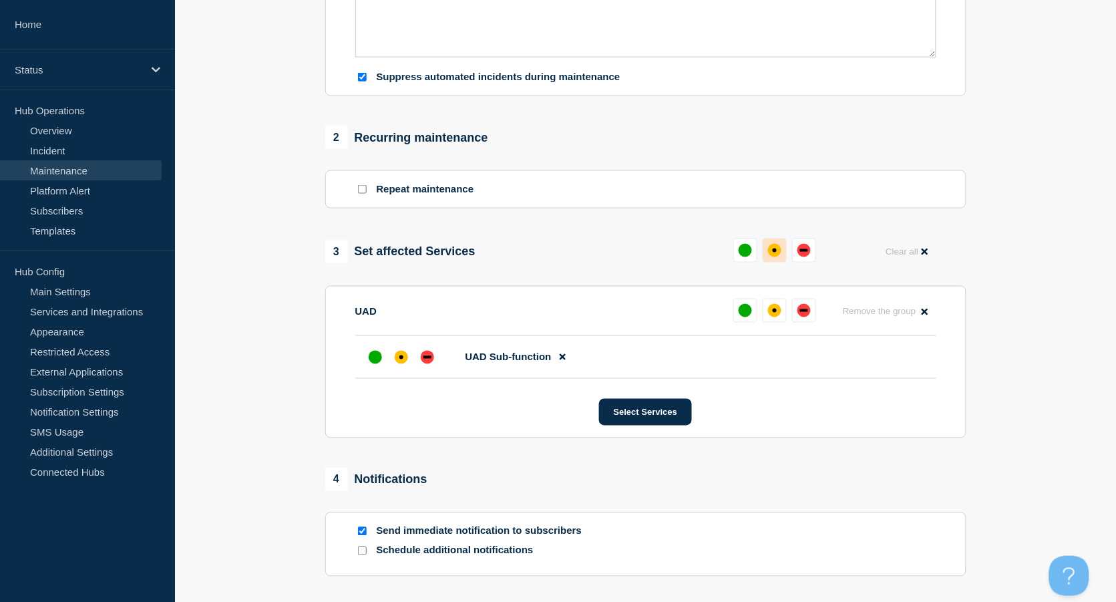
click at [773, 253] on div "affected" at bounding box center [775, 251] width 4 height 4
click at [361, 532] on input "Send immediate notification to subscribers" at bounding box center [362, 531] width 9 height 9
checkbox input "false"
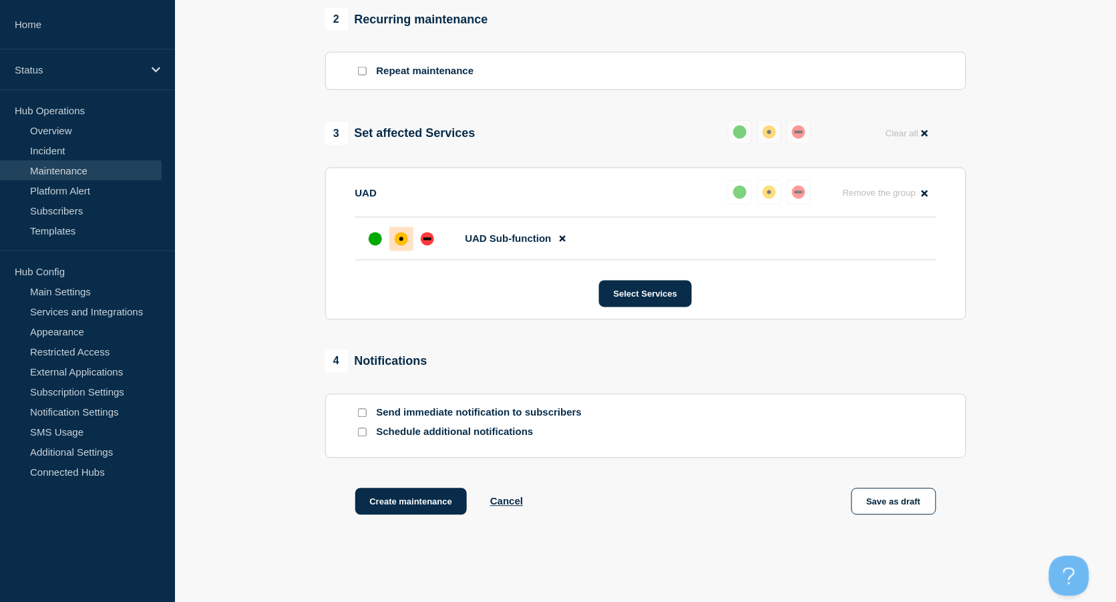
scroll to position [632, 0]
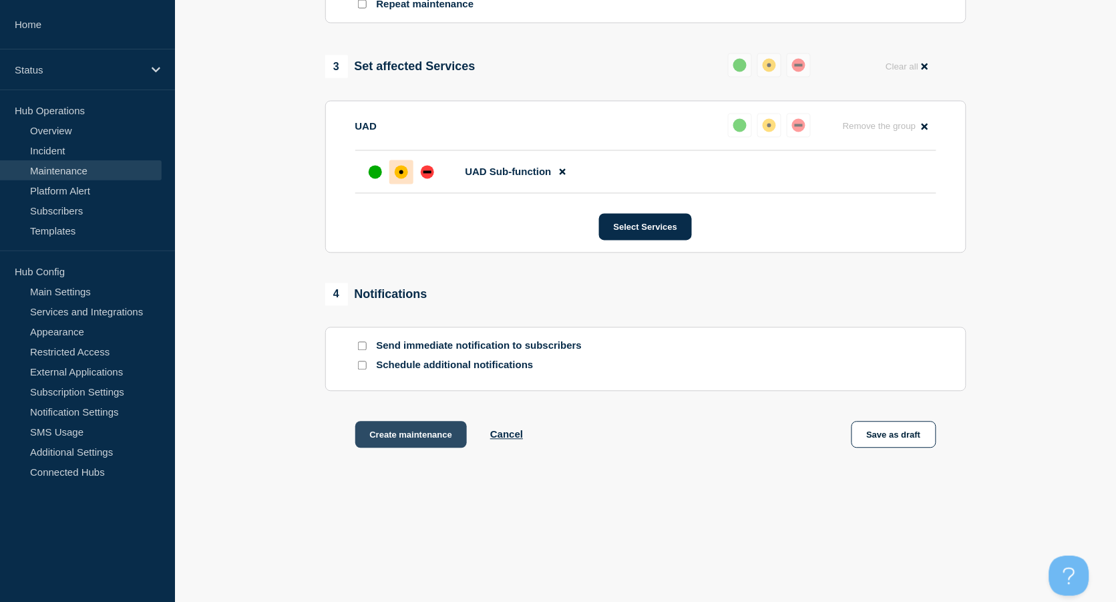
drag, startPoint x: 413, startPoint y: 445, endPoint x: 422, endPoint y: 442, distance: 9.3
click at [413, 444] on button "Create maintenance" at bounding box center [411, 435] width 112 height 27
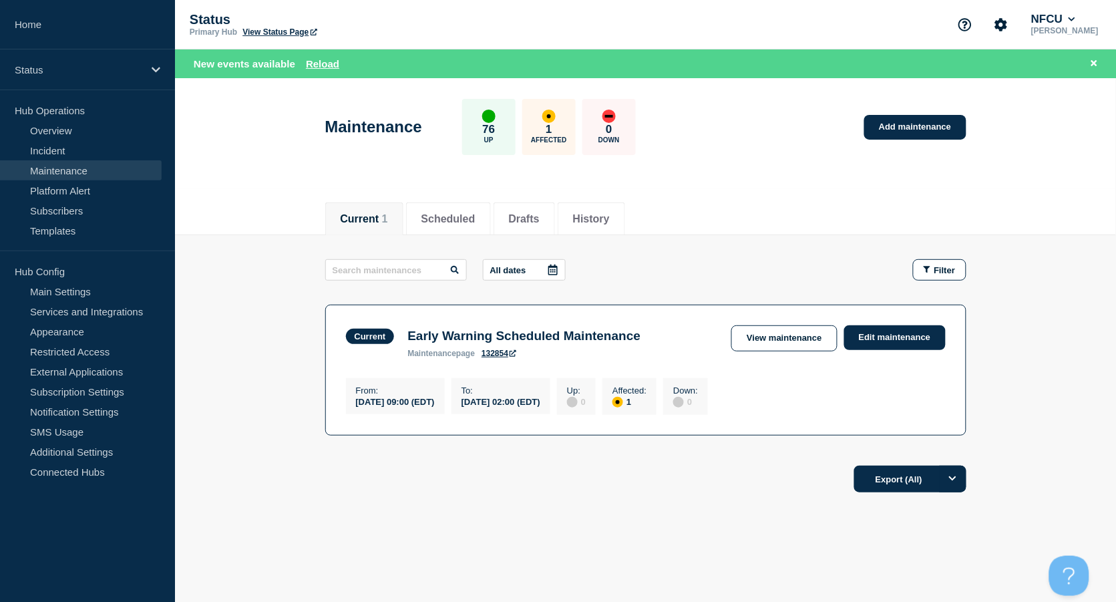
click at [512, 566] on div "Current Scheduled Drafts History Current 1 Scheduled Drafts History All dates F…" at bounding box center [645, 391] width 941 height 405
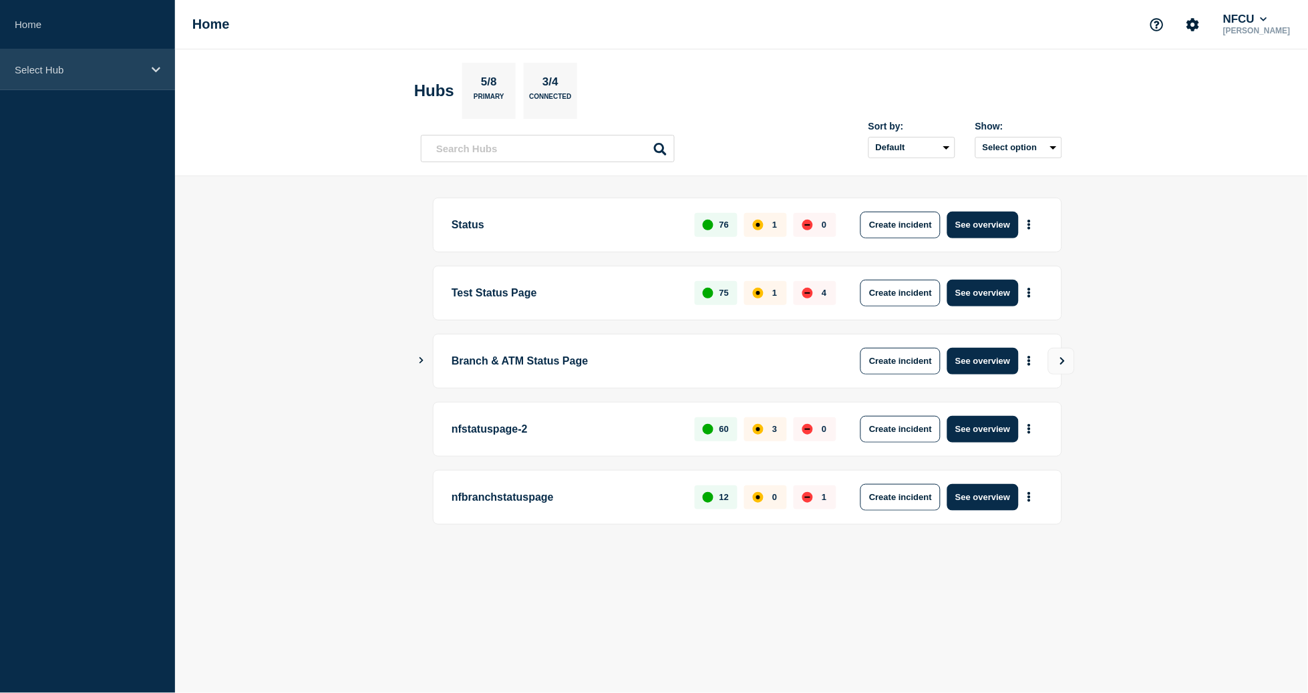
click at [81, 69] on p "Select Hub" at bounding box center [79, 69] width 128 height 11
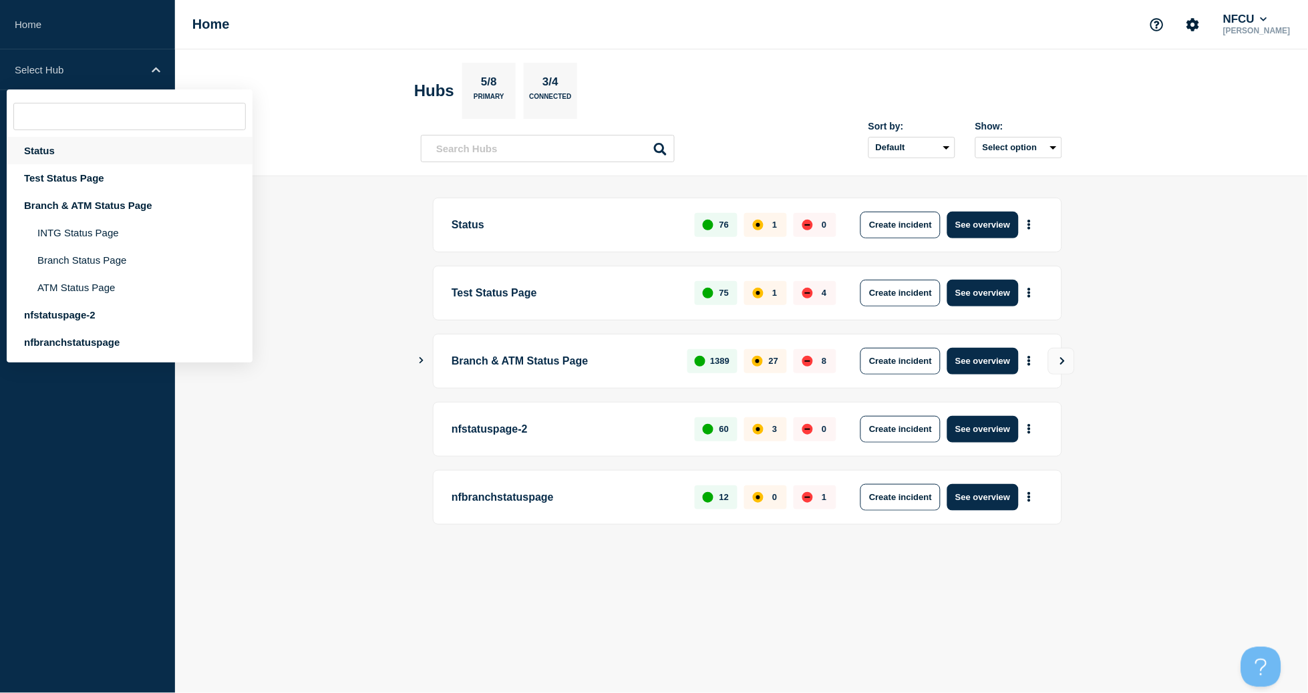
click at [67, 150] on div "Status" at bounding box center [130, 150] width 246 height 27
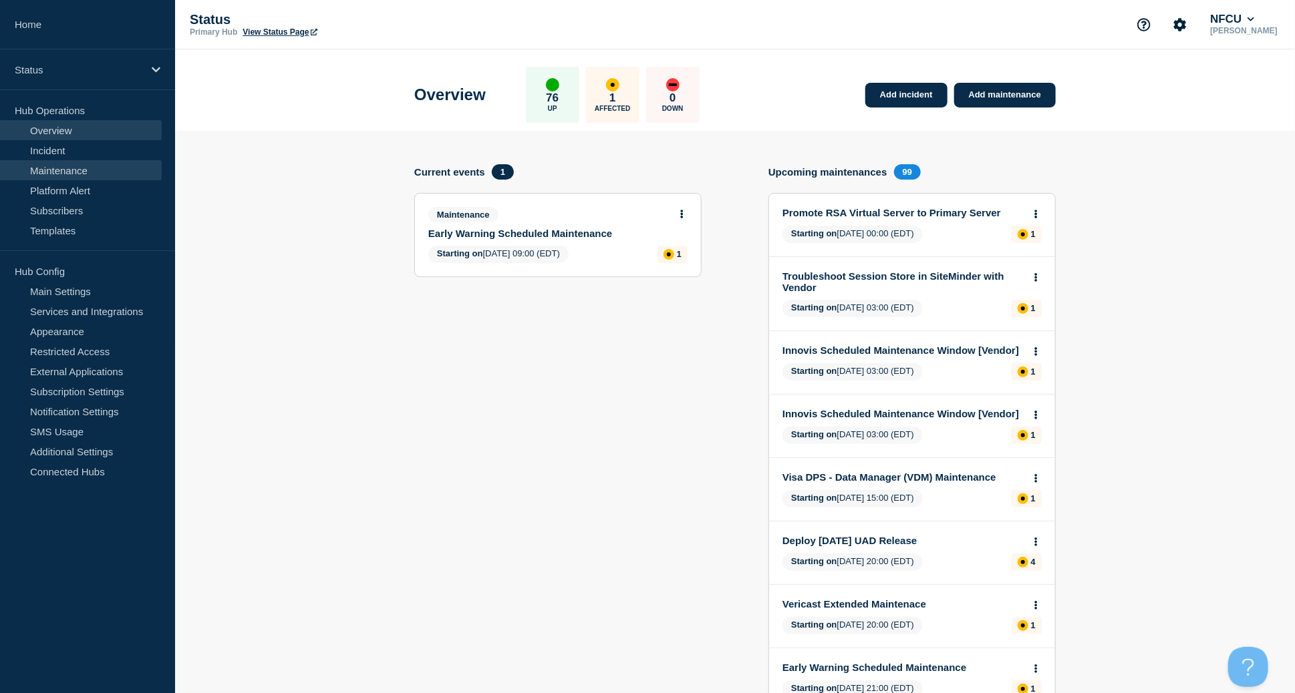
click at [57, 176] on link "Maintenance" at bounding box center [81, 170] width 162 height 20
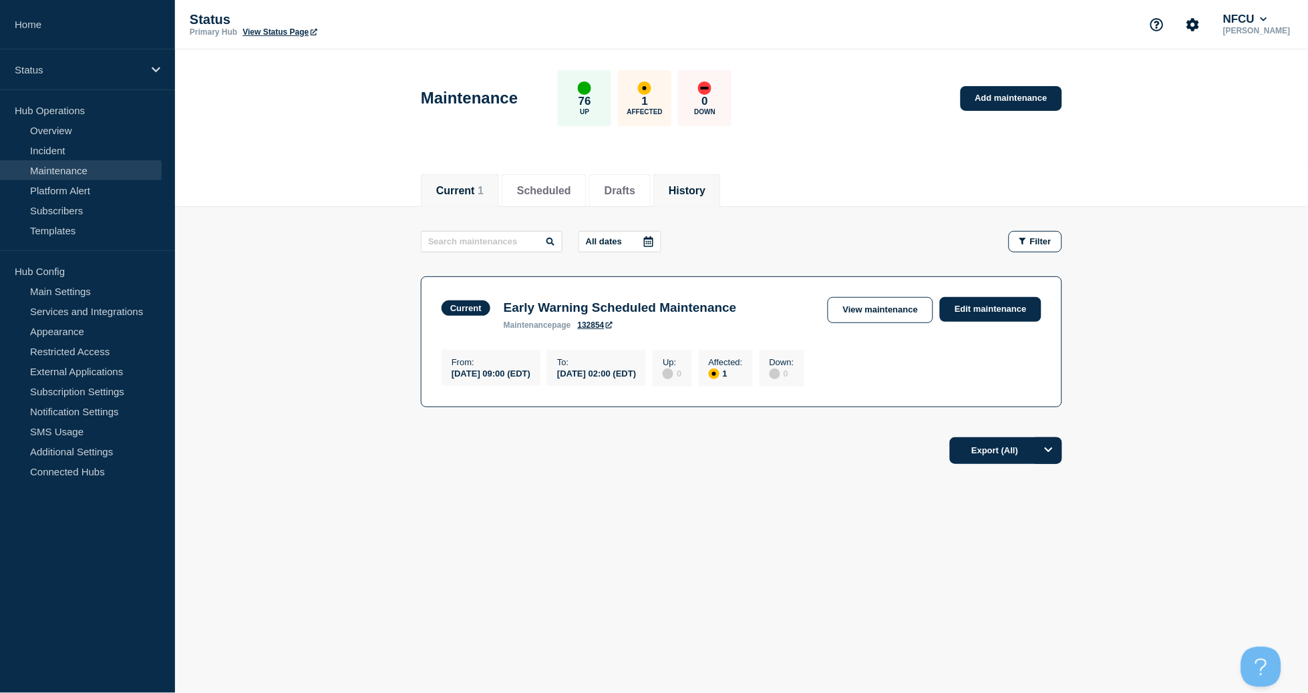
click at [705, 185] on button "History" at bounding box center [687, 191] width 37 height 12
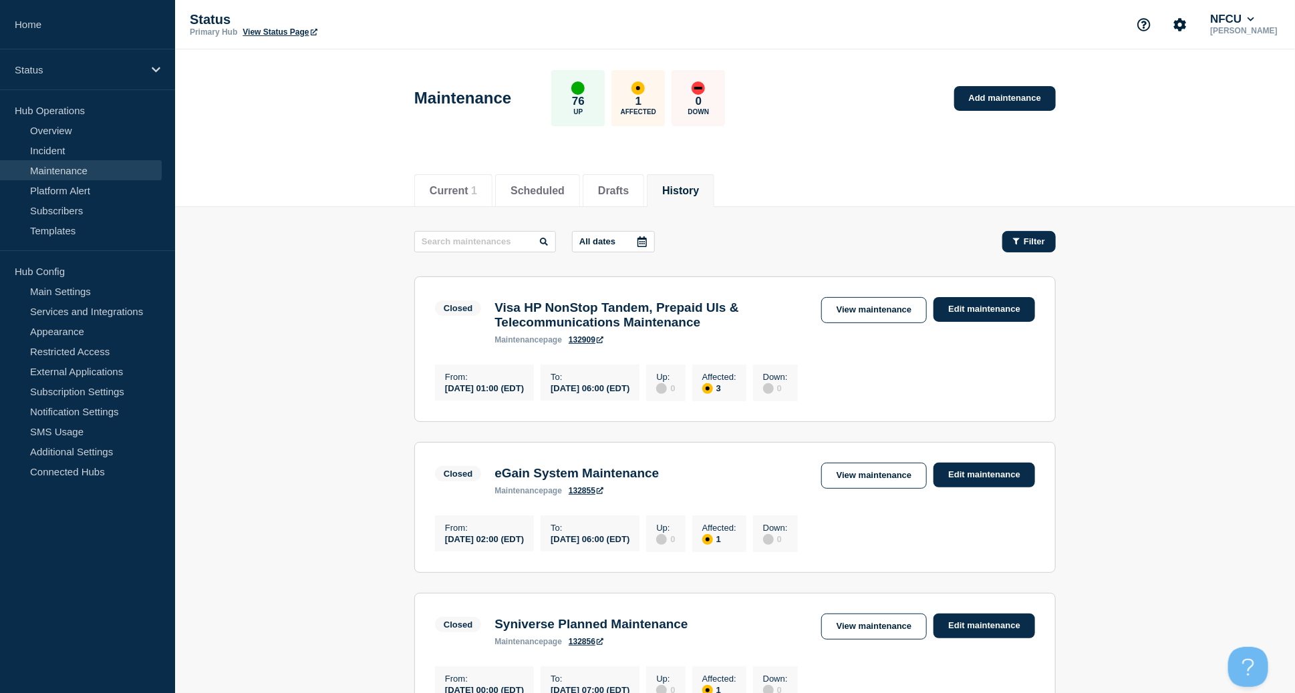
click at [1030, 238] on span "Filter" at bounding box center [1033, 241] width 21 height 10
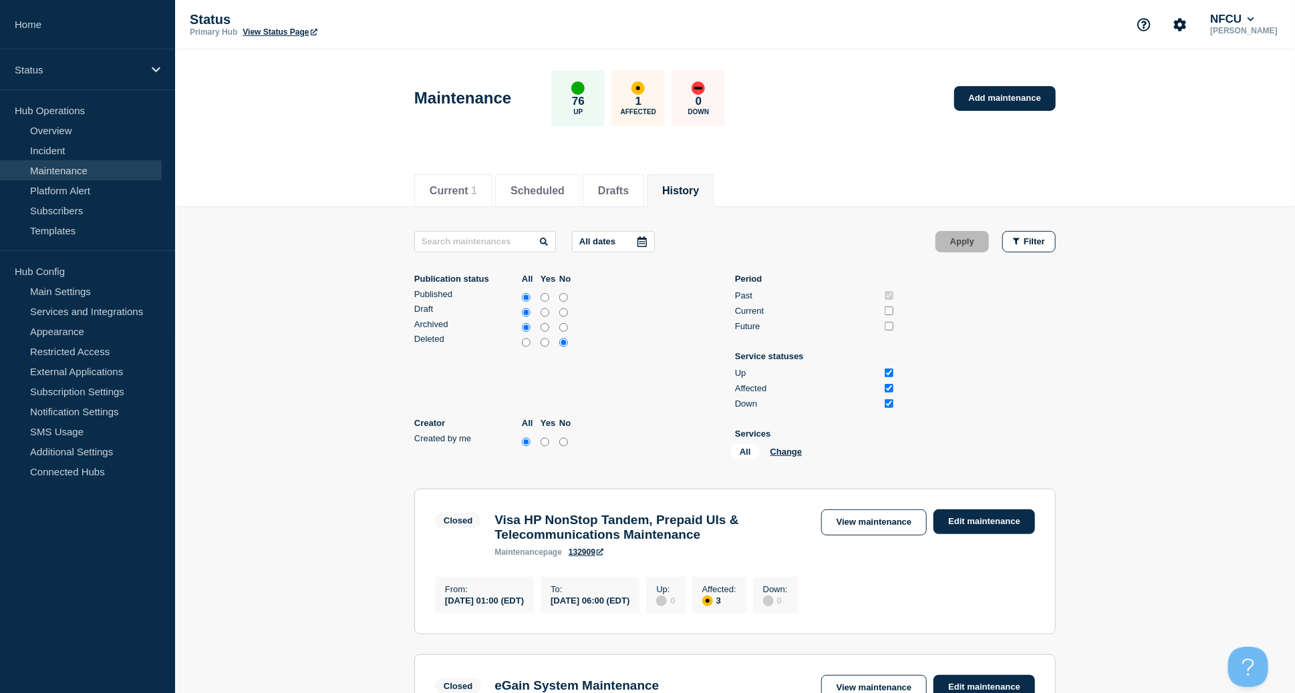
click at [647, 239] on icon at bounding box center [641, 241] width 9 height 11
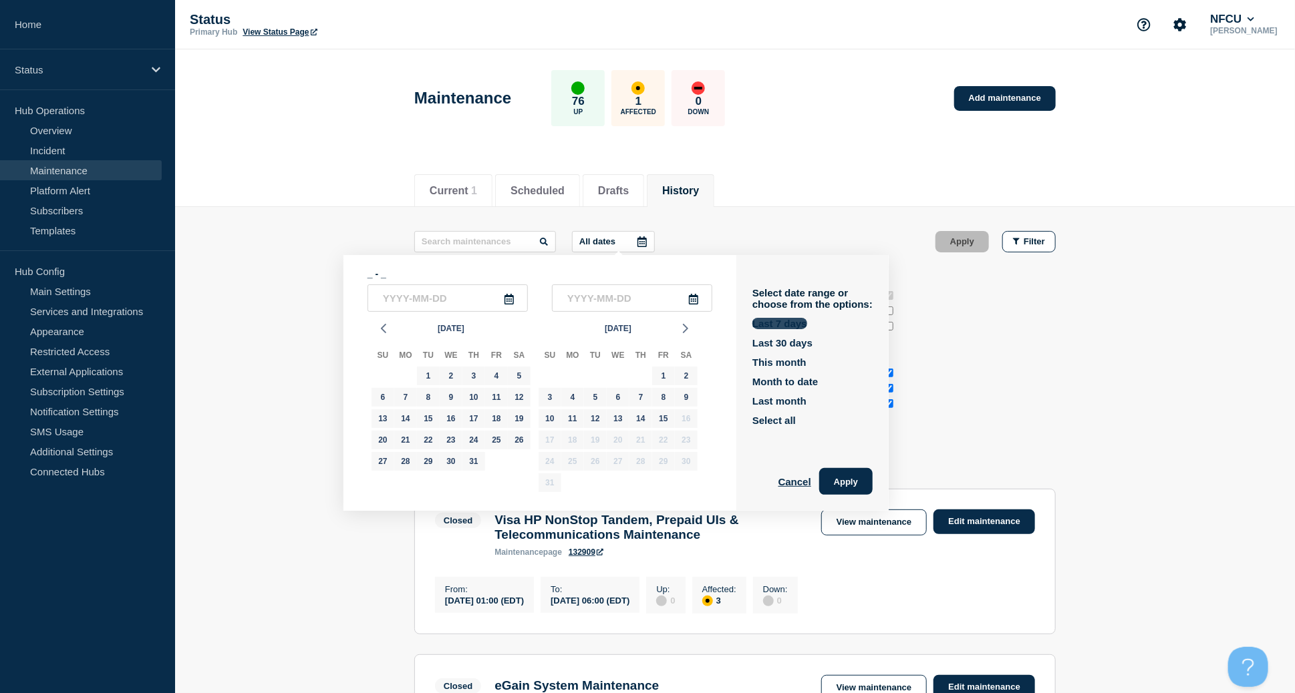
click at [773, 322] on button "Last 7 days" at bounding box center [779, 323] width 55 height 11
type input "[DATE]"
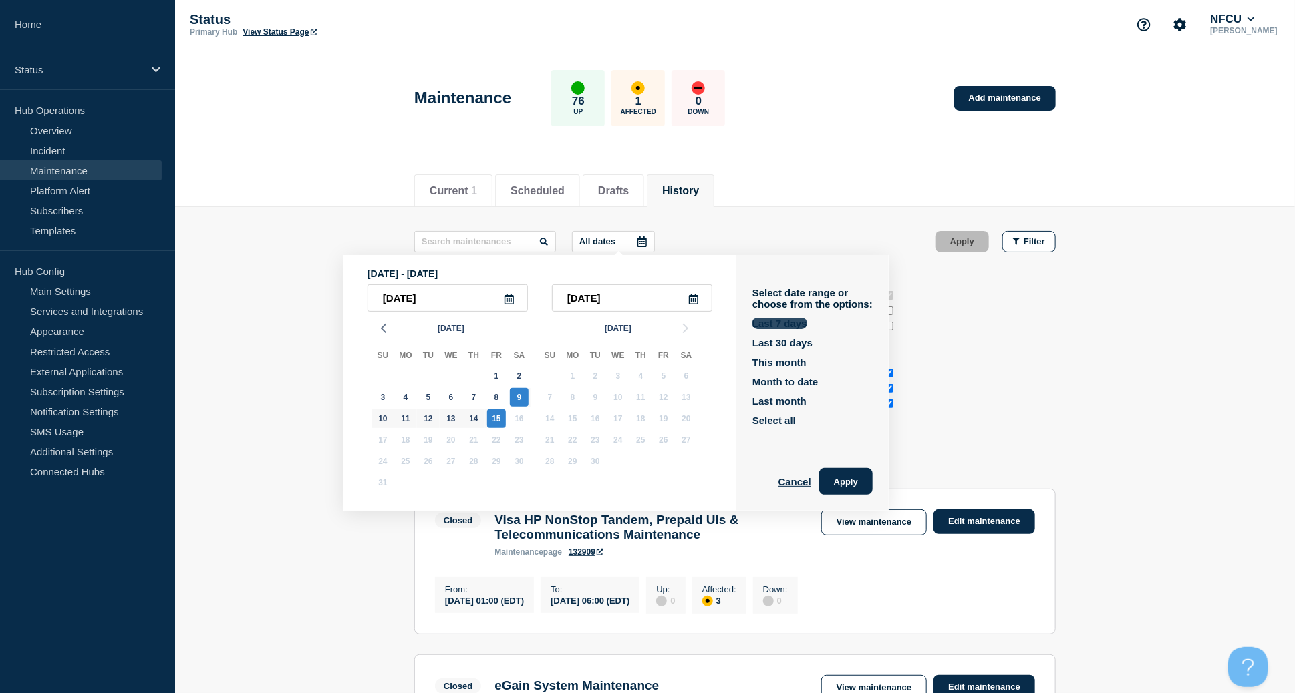
click at [792, 321] on button "Last 7 days" at bounding box center [779, 323] width 55 height 11
click at [853, 476] on button "Apply" at bounding box center [845, 481] width 53 height 27
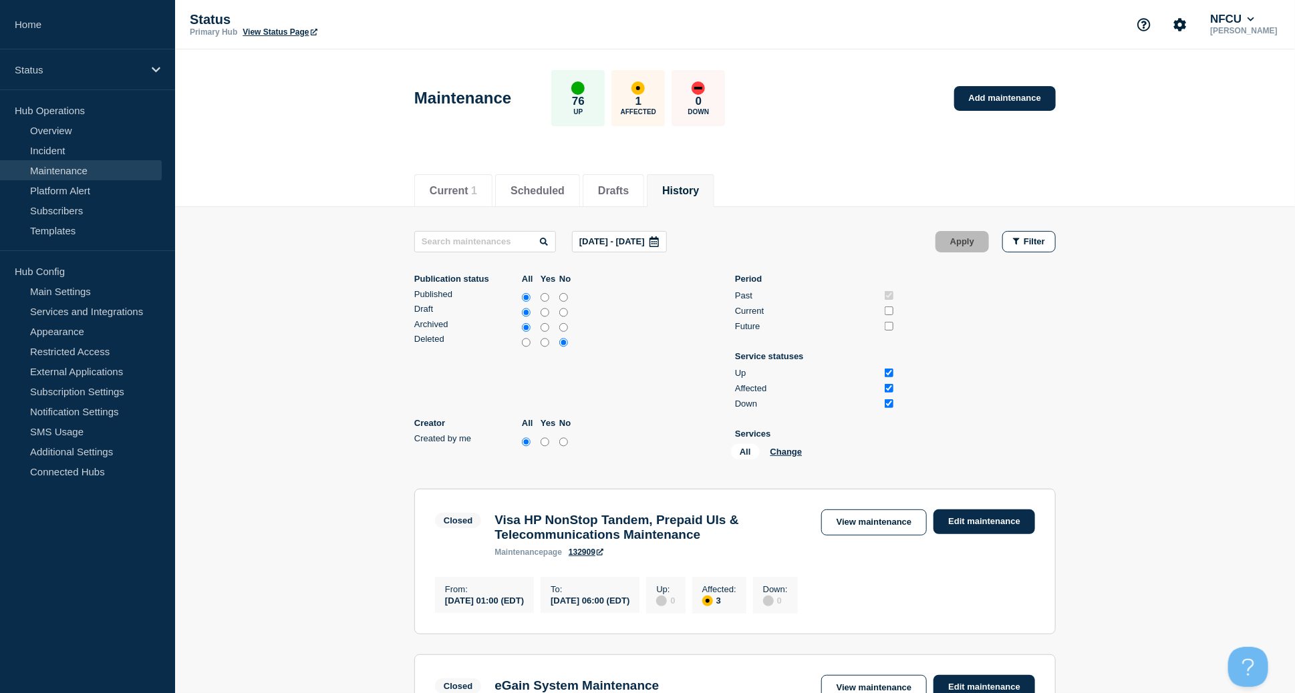
click at [659, 241] on icon at bounding box center [654, 241] width 11 height 11
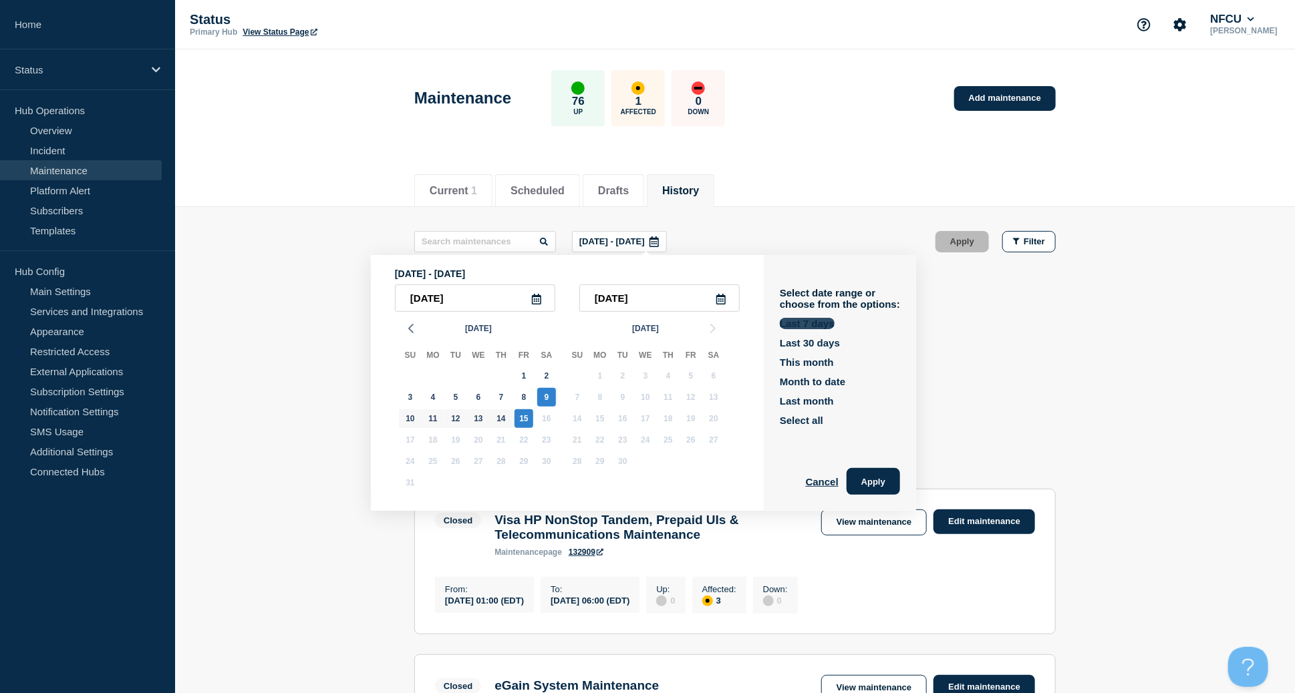
click at [804, 321] on button "Last 7 days" at bounding box center [807, 323] width 55 height 11
click at [820, 320] on button "Last 7 days" at bounding box center [807, 323] width 55 height 11
click at [880, 480] on button "Apply" at bounding box center [872, 481] width 53 height 27
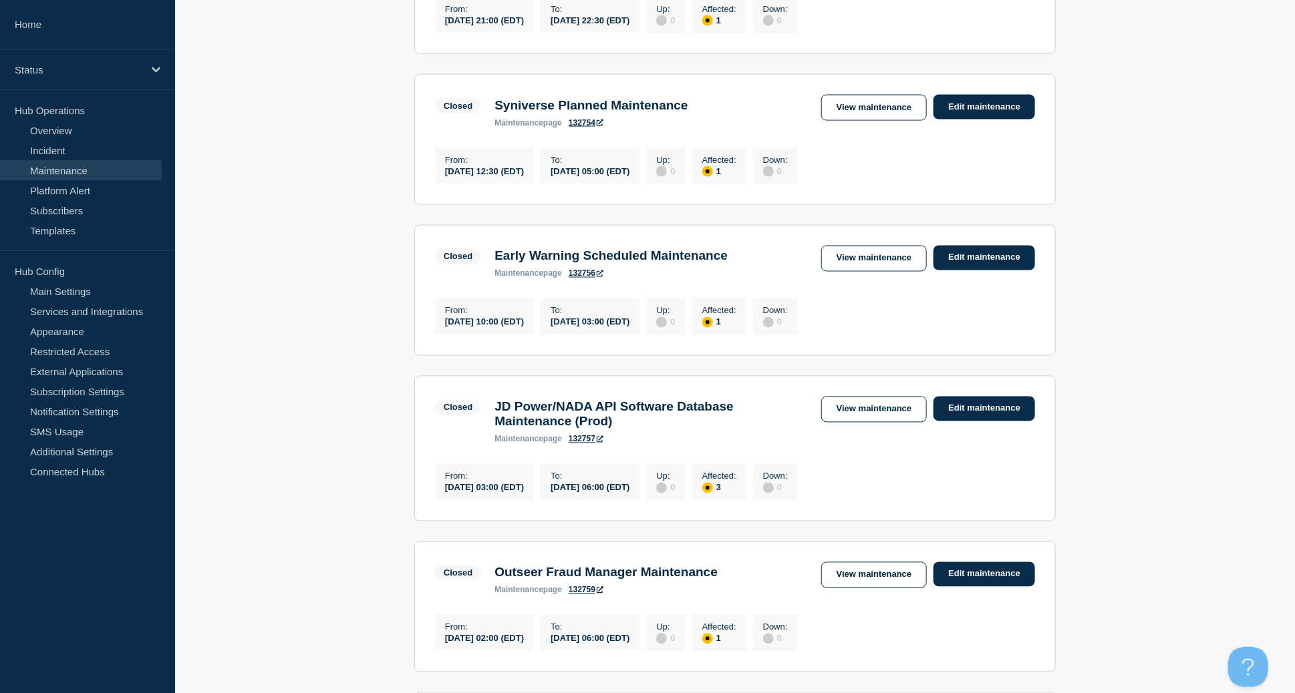
scroll to position [1563, 0]
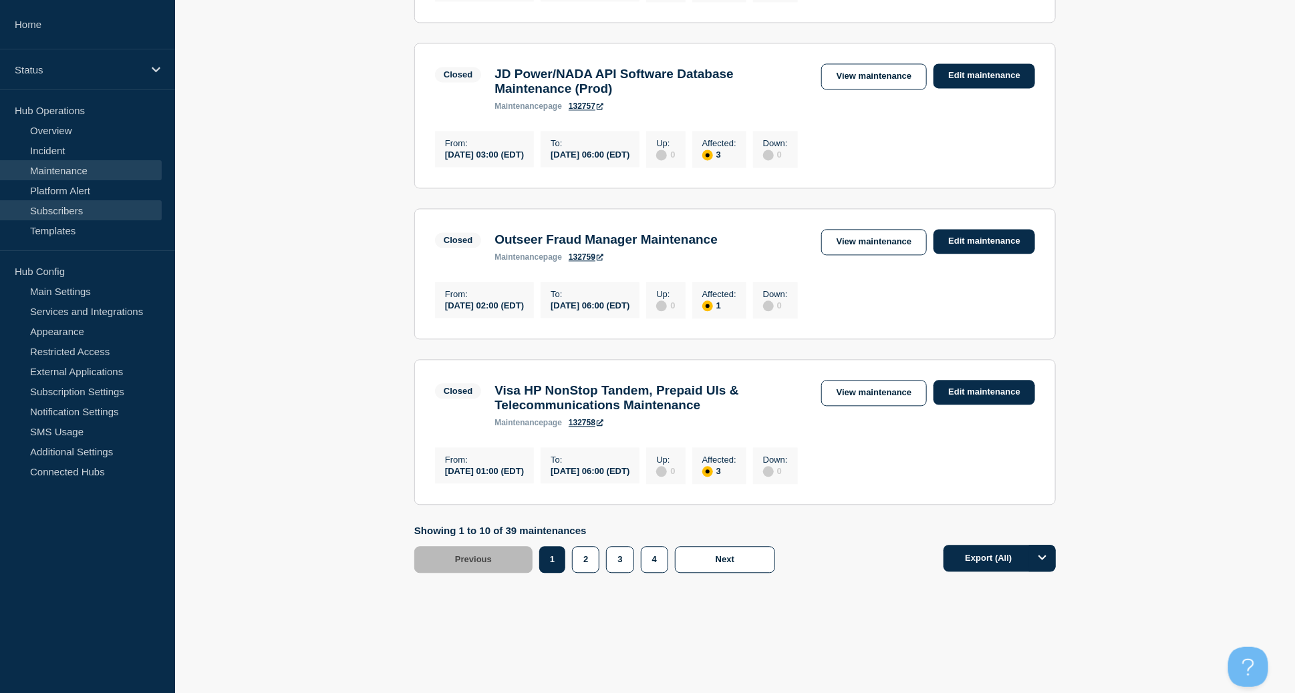
click at [54, 205] on link "Subscribers" at bounding box center [81, 210] width 162 height 20
